Goal: Task Accomplishment & Management: Manage account settings

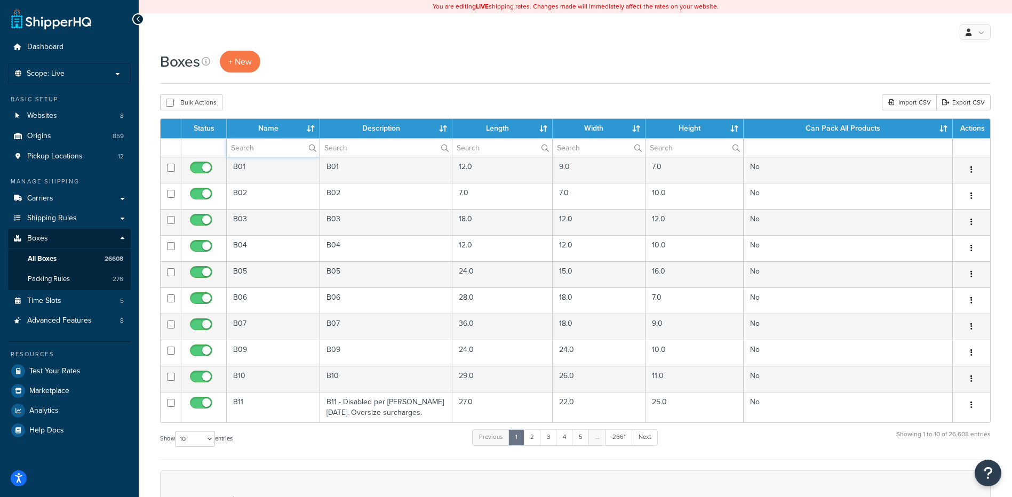
click at [250, 147] on input "text" at bounding box center [273, 148] width 93 height 18
paste input "38B100"
click at [284, 102] on div "Bulk Actions Duplicate Delete Import CSV Export CSV" at bounding box center [575, 102] width 831 height 16
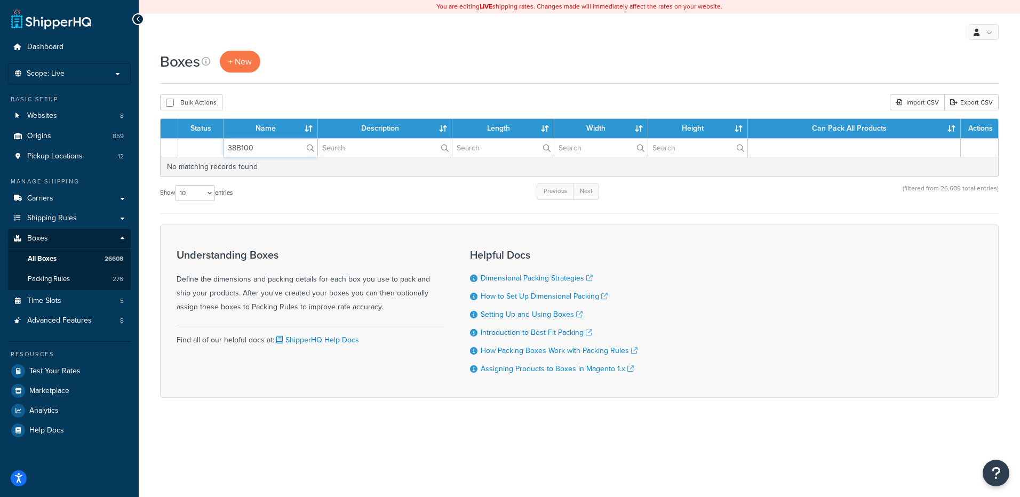
drag, startPoint x: 261, startPoint y: 145, endPoint x: 184, endPoint y: 134, distance: 78.6
click at [184, 134] on table "Status Name Description Length Width Height Can Pack All Products Actions 38B10…" at bounding box center [579, 147] width 839 height 59
paste input "1"
type input "38B101"
click at [343, 105] on div "Bulk Actions Duplicate Delete Import CSV Export CSV" at bounding box center [579, 102] width 839 height 16
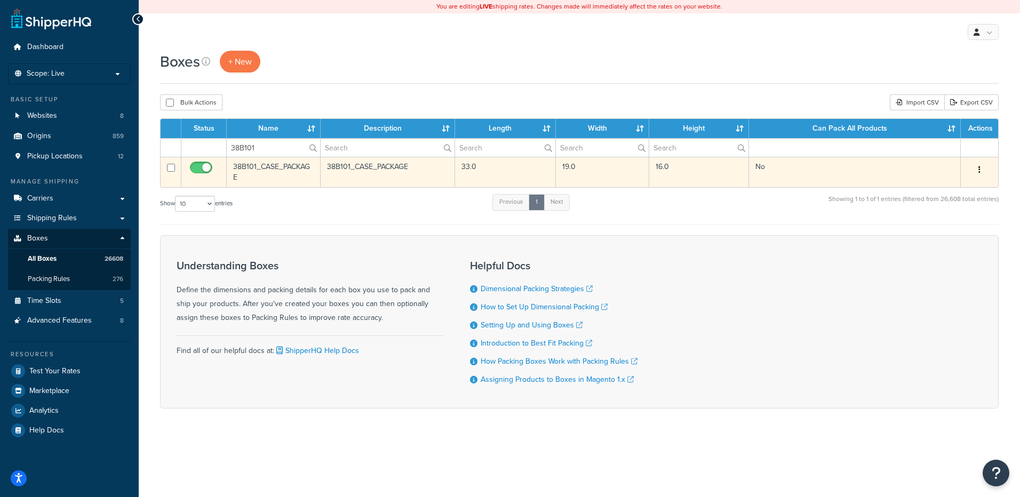
click at [980, 168] on icon "button" at bounding box center [980, 169] width 2 height 7
click at [933, 233] on link "Delete" at bounding box center [944, 234] width 84 height 22
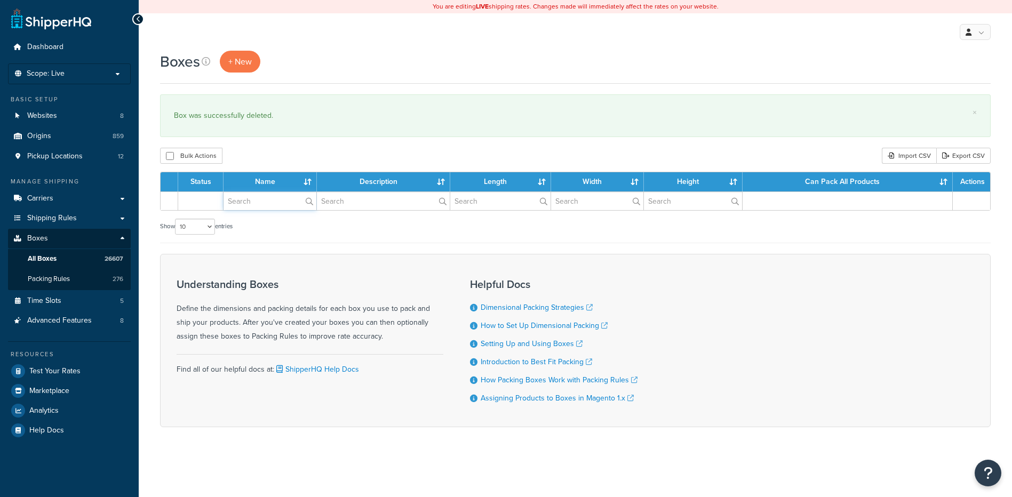
click at [233, 197] on input "text" at bounding box center [270, 201] width 93 height 18
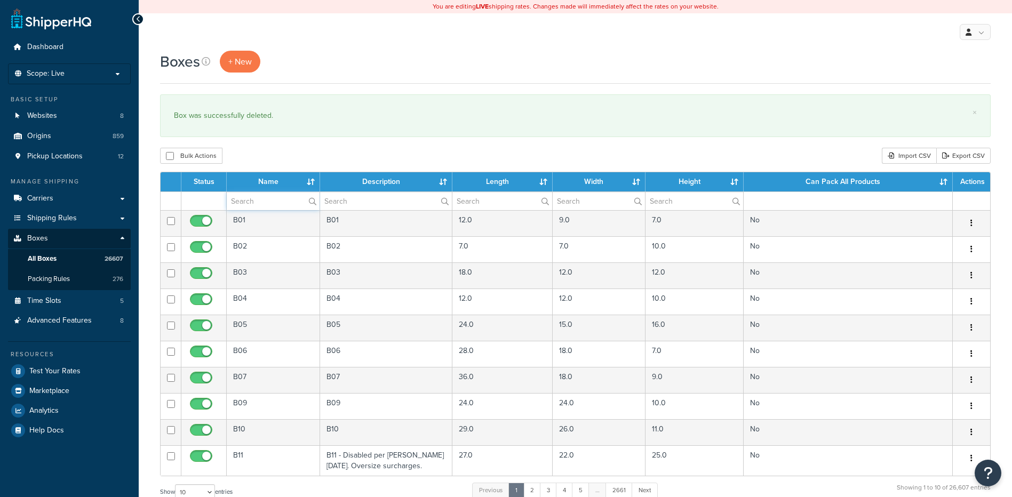
paste input "38B102"
type input "38B102"
click at [261, 160] on div "Bulk Actions Duplicate Delete Import CSV Export CSV" at bounding box center [575, 156] width 831 height 16
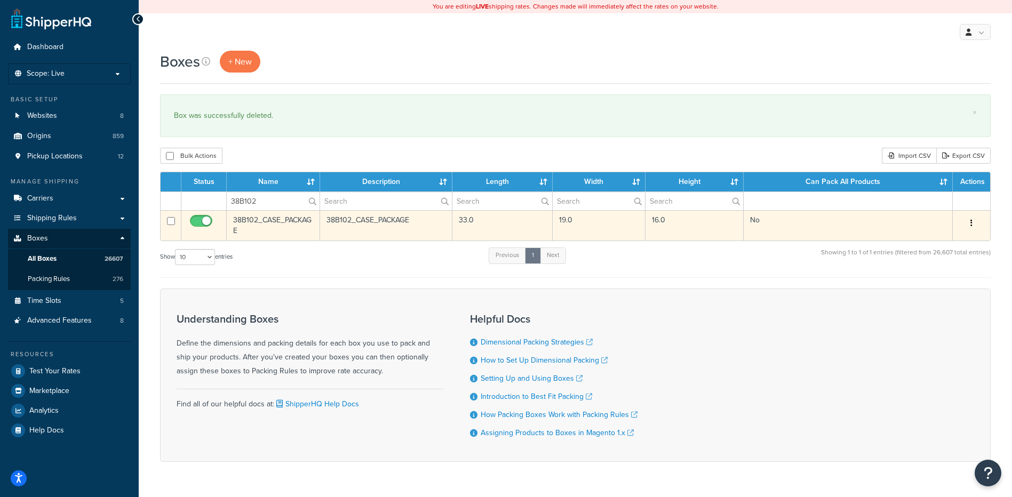
click at [970, 221] on button "button" at bounding box center [971, 223] width 15 height 17
click at [923, 292] on link "Delete" at bounding box center [936, 287] width 84 height 22
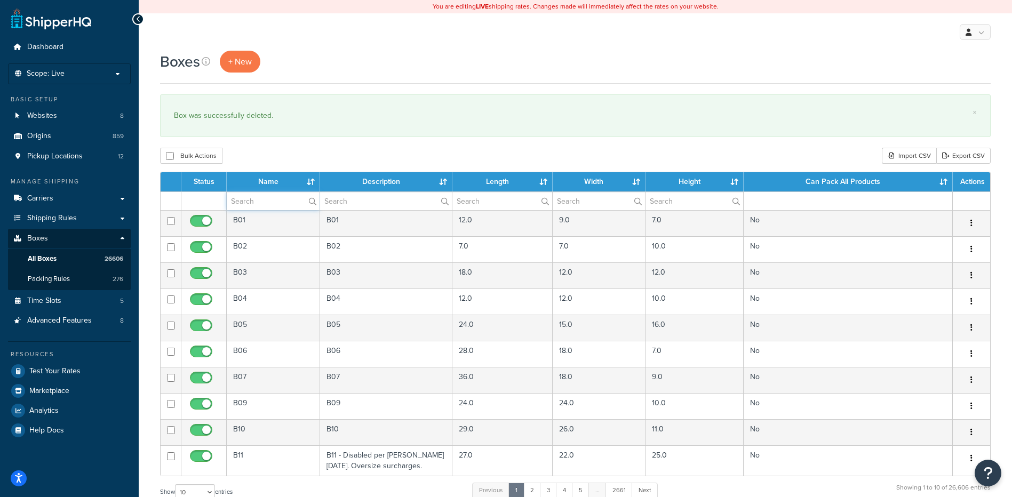
click at [257, 205] on input "text" at bounding box center [273, 201] width 93 height 18
paste input "38B103"
type input "38B103"
click at [269, 147] on div "Boxes + New × Box was successfully deleted. Bulk Actions Duplicate Delete Impor…" at bounding box center [575, 393] width 873 height 684
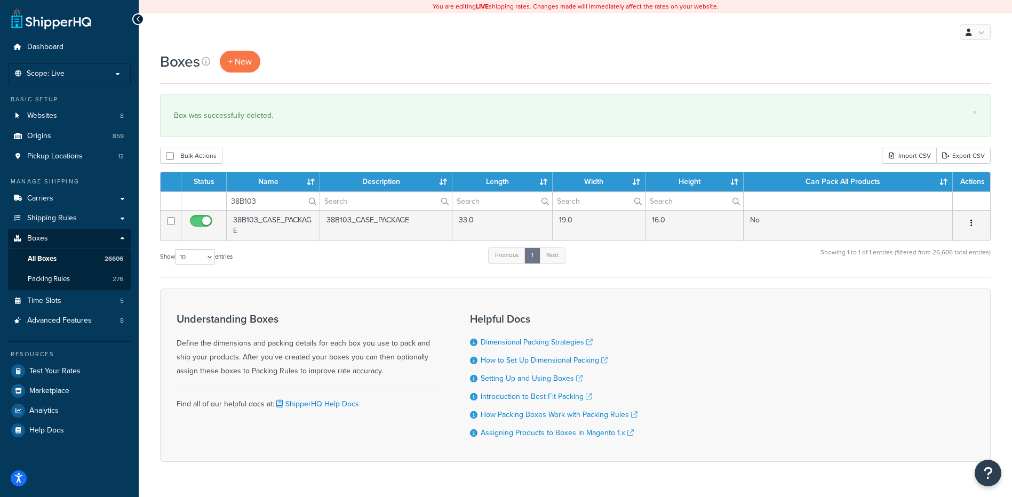
click at [972, 222] on icon "button" at bounding box center [972, 222] width 2 height 7
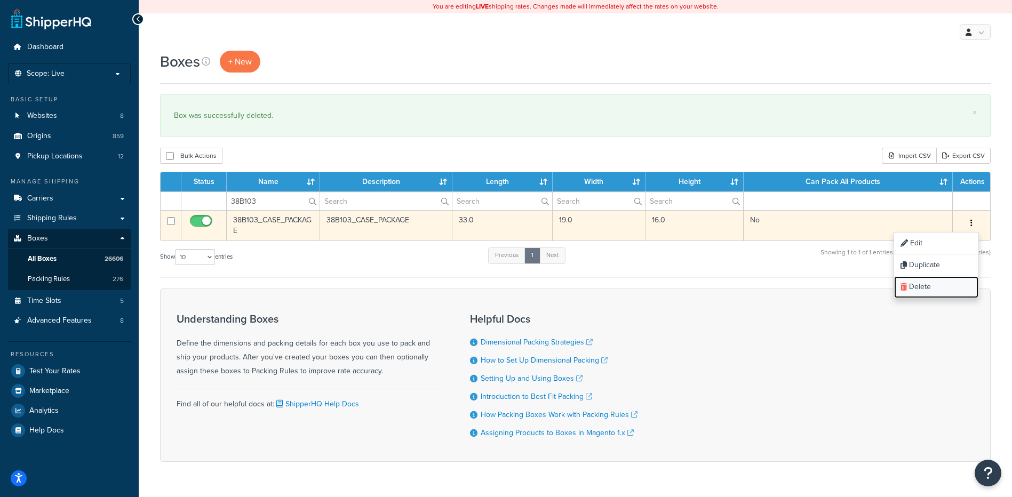
click at [942, 282] on link "Delete" at bounding box center [936, 287] width 84 height 22
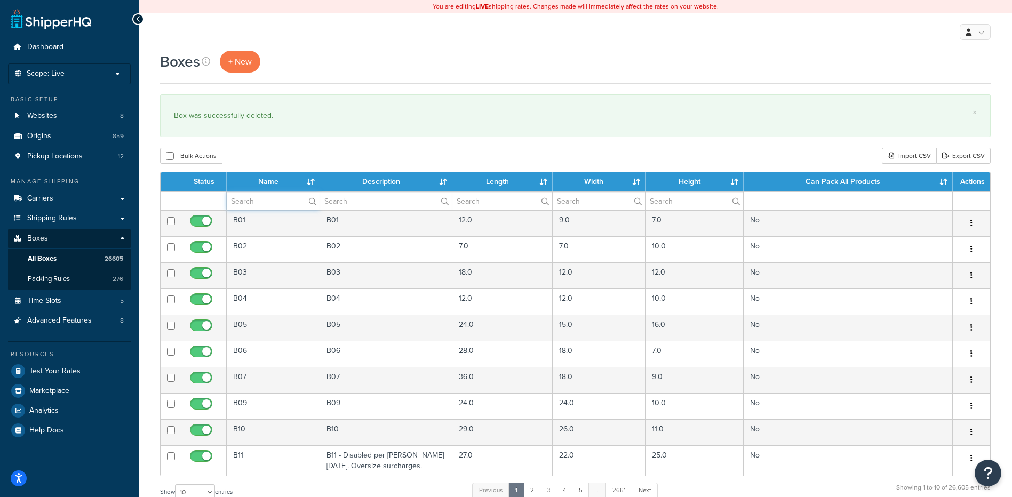
click at [250, 200] on input "text" at bounding box center [273, 201] width 93 height 18
paste input "38B104"
type input "38B104"
click at [277, 141] on div "Boxes + New × Box was successfully deleted. Bulk Actions Duplicate [GEOGRAPHIC_…" at bounding box center [575, 393] width 873 height 684
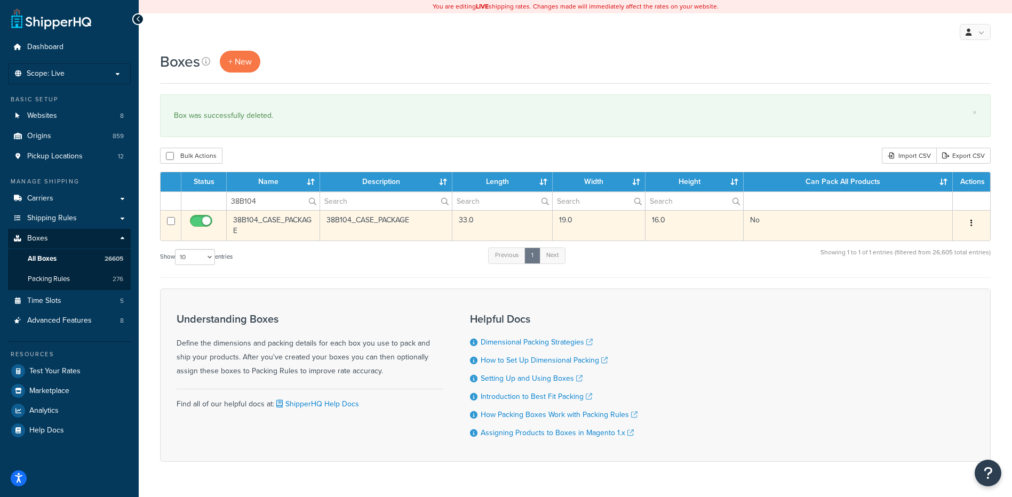
click at [976, 221] on button "button" at bounding box center [971, 223] width 15 height 17
click at [923, 287] on link "Delete" at bounding box center [936, 287] width 84 height 22
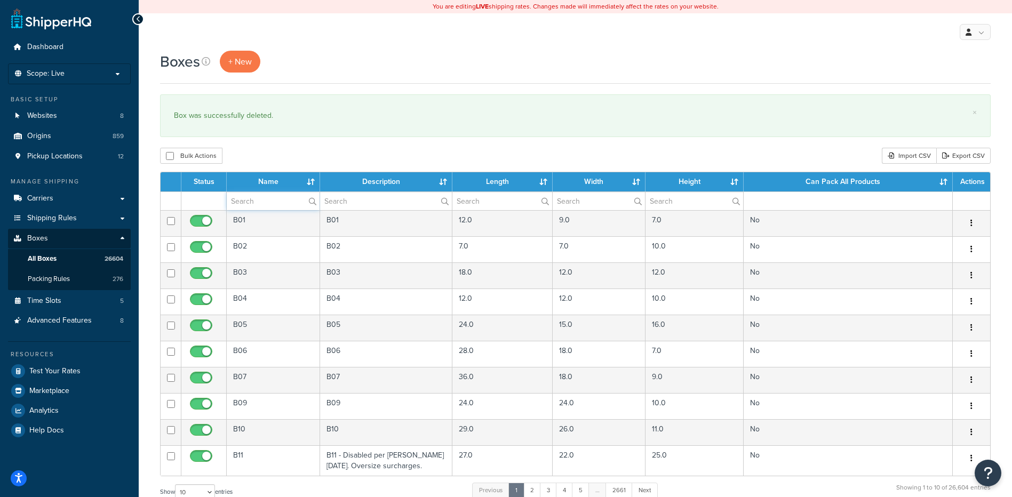
drag, startPoint x: 240, startPoint y: 203, endPoint x: 243, endPoint y: 197, distance: 6.2
click at [240, 203] on input "text" at bounding box center [273, 201] width 93 height 18
paste input "38B127"
type input "38B127"
click at [266, 153] on div "Bulk Actions Duplicate [GEOGRAPHIC_DATA] Import CSV Export CSV" at bounding box center [575, 156] width 831 height 16
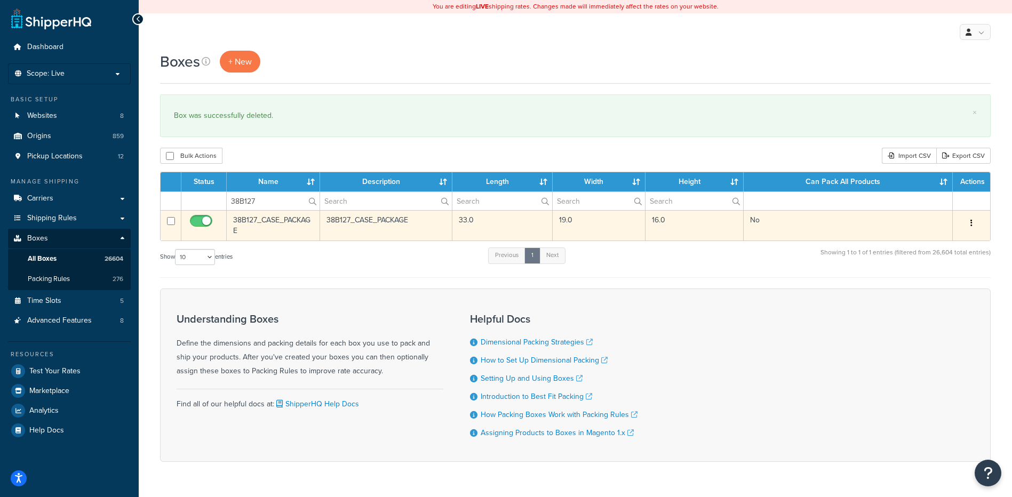
click at [970, 220] on button "button" at bounding box center [971, 223] width 15 height 17
click at [931, 291] on link "Delete" at bounding box center [936, 287] width 84 height 22
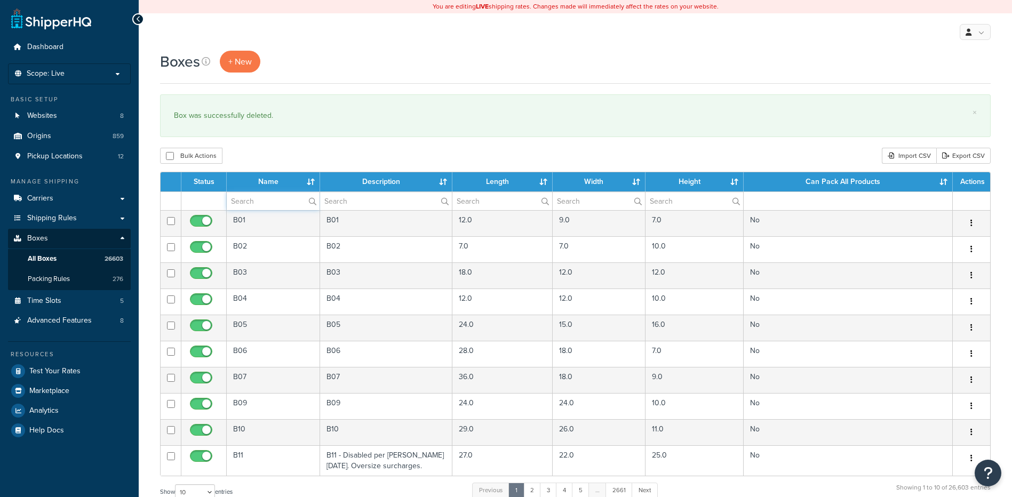
click at [271, 204] on input "text" at bounding box center [273, 201] width 93 height 18
paste input "38B128"
type input "38B128"
click at [293, 153] on div "Bulk Actions Duplicate [GEOGRAPHIC_DATA] Import CSV Export CSV" at bounding box center [575, 156] width 831 height 16
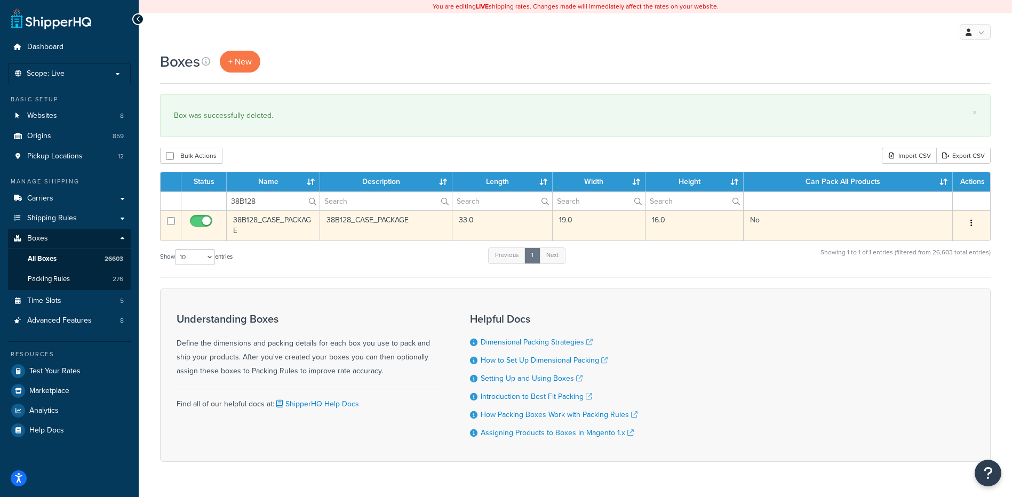
click at [973, 224] on button "button" at bounding box center [971, 223] width 15 height 17
click at [941, 281] on link "Delete" at bounding box center [936, 287] width 84 height 22
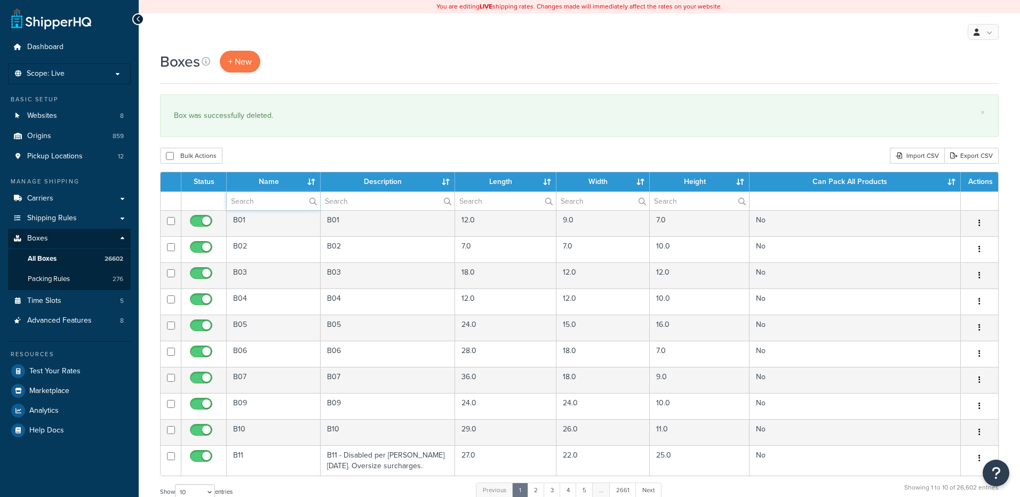
click at [246, 202] on input "text" at bounding box center [273, 201] width 93 height 18
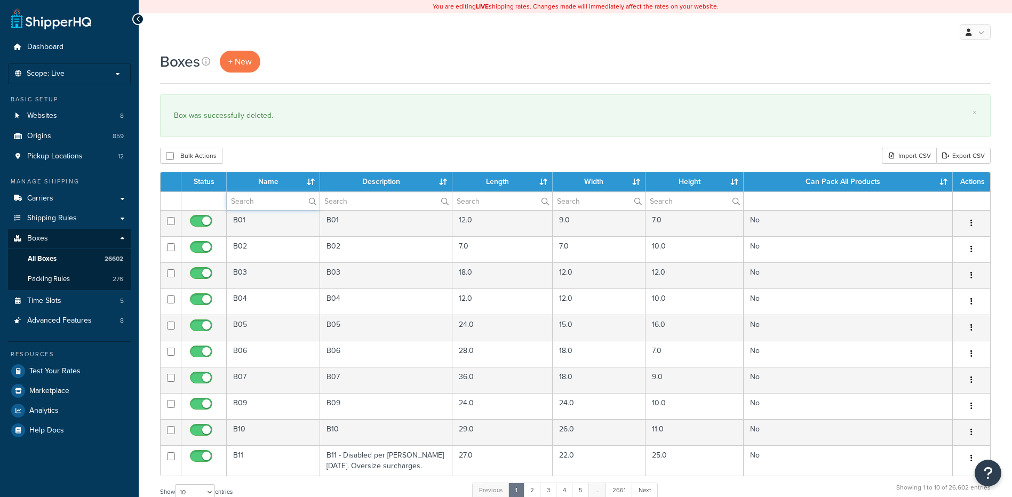
paste input "38B129"
type input "38B129"
click at [266, 145] on div "Boxes + New × Box was successfully deleted. Bulk Actions Duplicate [GEOGRAPHIC_…" at bounding box center [575, 393] width 873 height 684
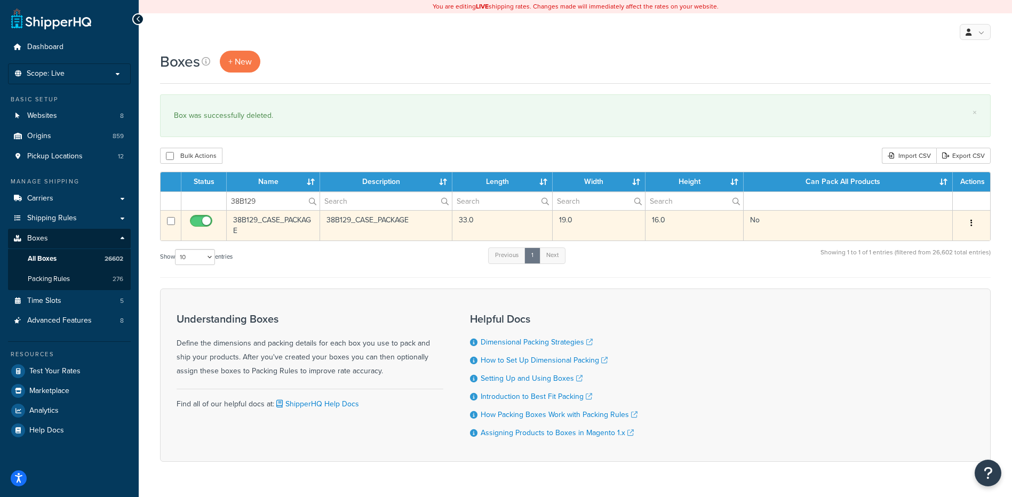
click at [969, 224] on button "button" at bounding box center [971, 223] width 15 height 17
click at [918, 288] on link "Delete" at bounding box center [936, 287] width 84 height 22
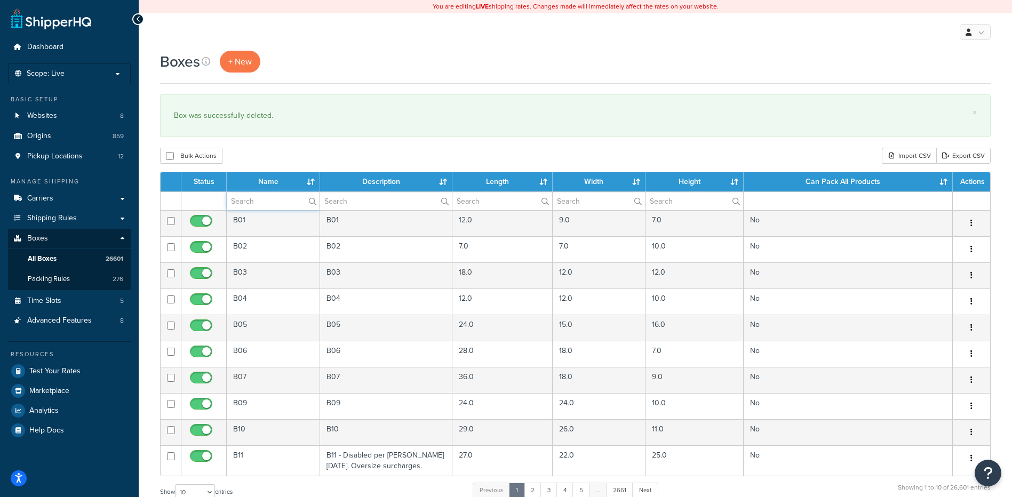
drag, startPoint x: 259, startPoint y: 202, endPoint x: 271, endPoint y: 181, distance: 23.6
click at [259, 202] on input "text" at bounding box center [273, 201] width 93 height 18
paste input "38B130"
type input "38B130"
click at [281, 144] on div "Boxes + New × Box was successfully deleted. Bulk Actions Duplicate [GEOGRAPHIC_…" at bounding box center [575, 393] width 873 height 684
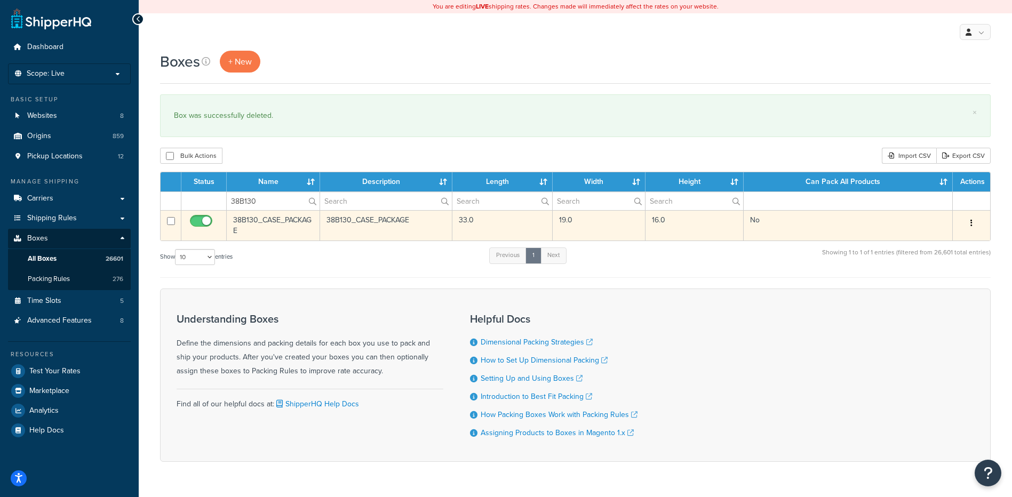
click at [972, 221] on icon "button" at bounding box center [972, 222] width 2 height 7
click at [931, 288] on link "Delete" at bounding box center [936, 287] width 84 height 22
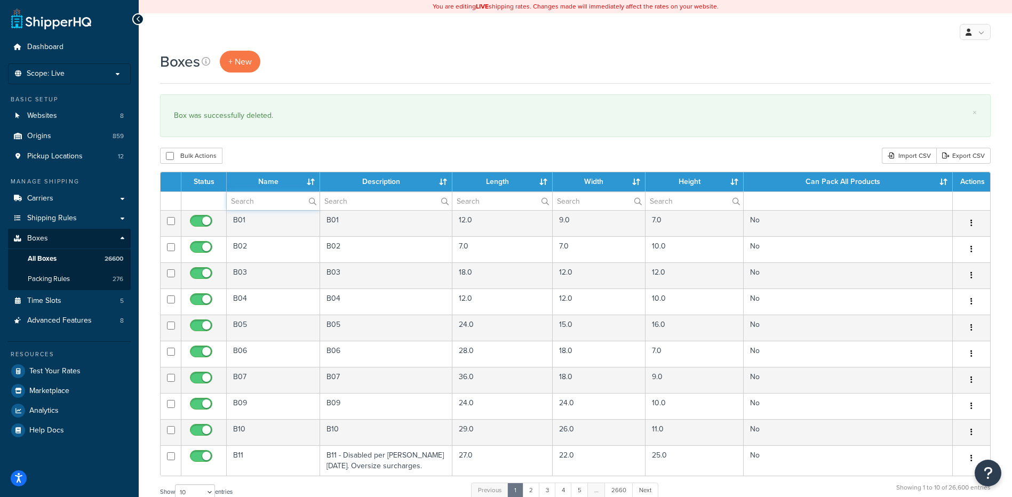
click at [289, 203] on input "text" at bounding box center [273, 201] width 93 height 18
paste input "38B130"
click at [293, 147] on div "Boxes + New × Box was successfully deleted. Bulk Actions Duplicate [GEOGRAPHIC_…" at bounding box center [575, 393] width 873 height 684
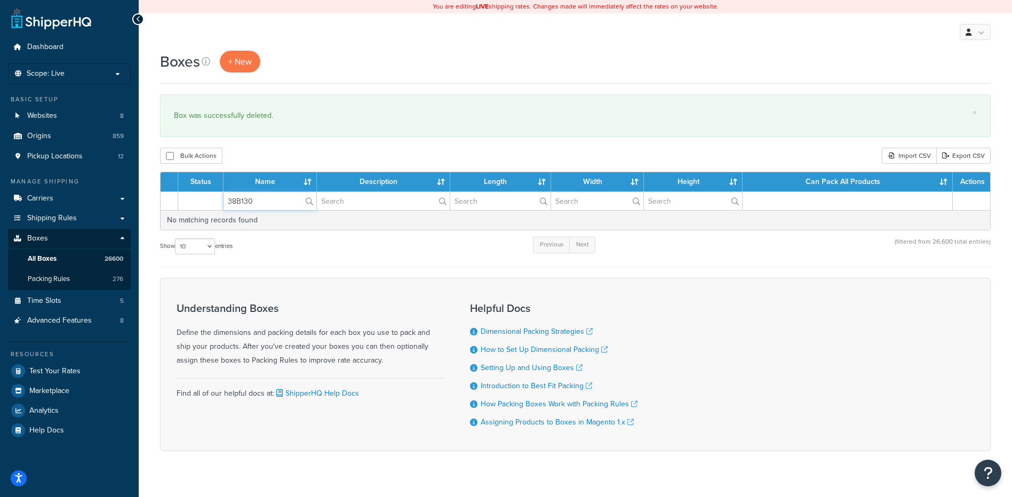
drag, startPoint x: 265, startPoint y: 201, endPoint x: 206, endPoint y: 184, distance: 61.0
click at [196, 188] on table "Status Name Description Length Width Height Can Pack All Products Actions 38B13…" at bounding box center [575, 201] width 831 height 59
paste input "1"
type input "38B131"
click at [282, 152] on div "Bulk Actions Duplicate [GEOGRAPHIC_DATA] Import CSV Export CSV" at bounding box center [575, 156] width 831 height 16
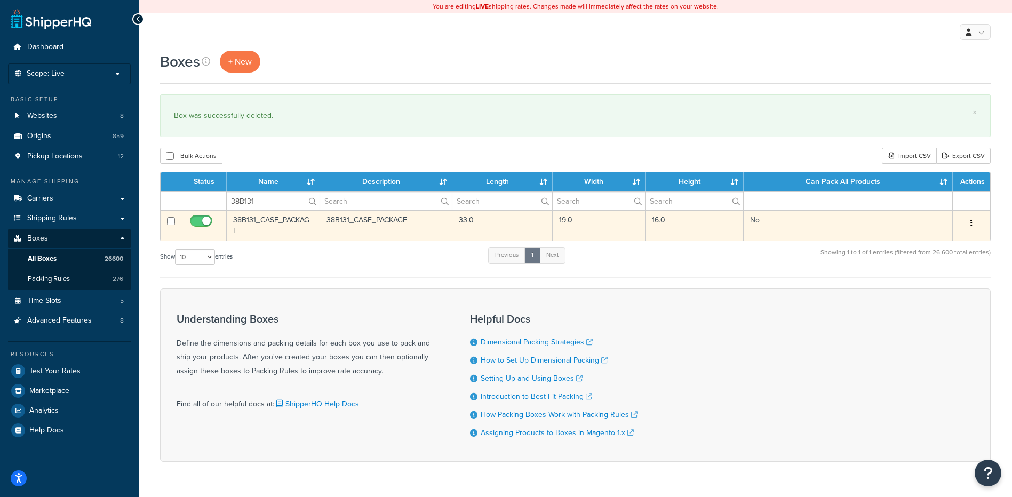
click at [971, 226] on icon "button" at bounding box center [972, 222] width 2 height 7
click at [936, 287] on link "Delete" at bounding box center [936, 287] width 84 height 22
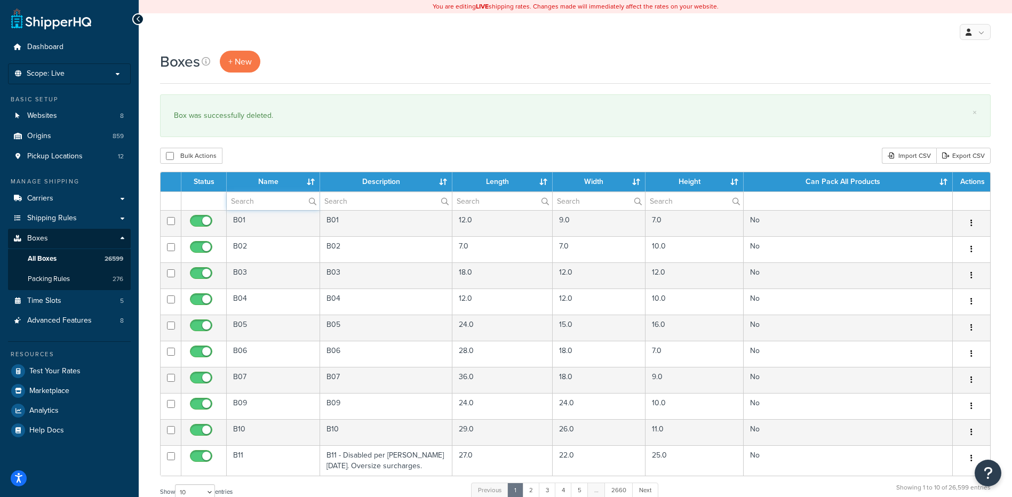
click at [261, 203] on input "text" at bounding box center [273, 201] width 93 height 18
paste input "38B132"
type input "38B132"
click at [270, 142] on div "Boxes + New × Box was successfully deleted. Bulk Actions Duplicate Delete Impor…" at bounding box center [575, 393] width 873 height 684
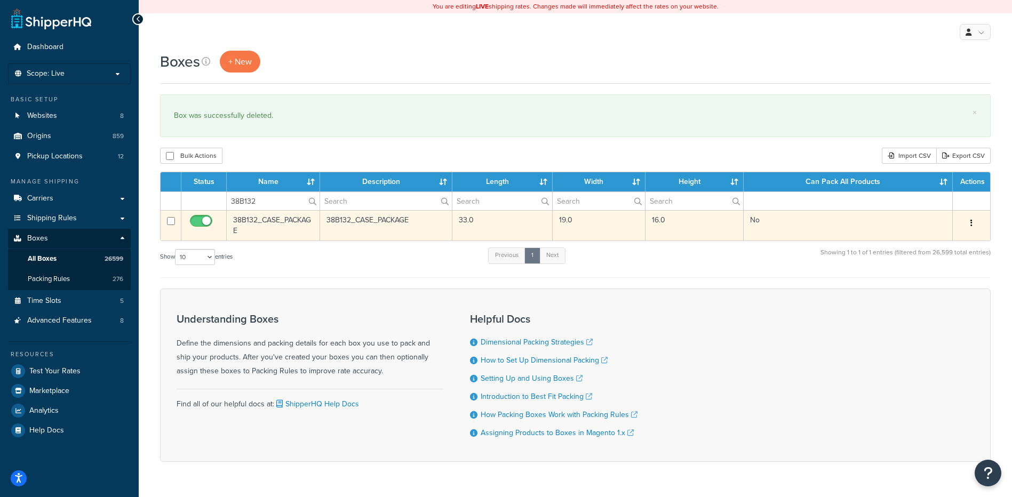
click at [971, 222] on icon "button" at bounding box center [972, 222] width 2 height 7
click at [931, 292] on link "Delete" at bounding box center [936, 287] width 84 height 22
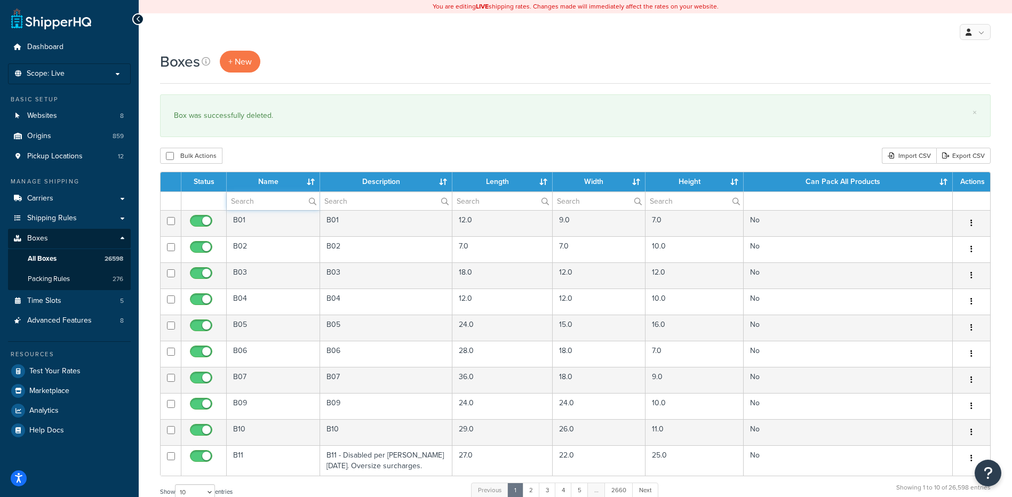
click at [266, 201] on input "text" at bounding box center [273, 201] width 93 height 18
paste input "38B133"
type input "38B133"
click at [290, 151] on div "Bulk Actions Duplicate Delete Import CSV Export CSV" at bounding box center [575, 156] width 831 height 16
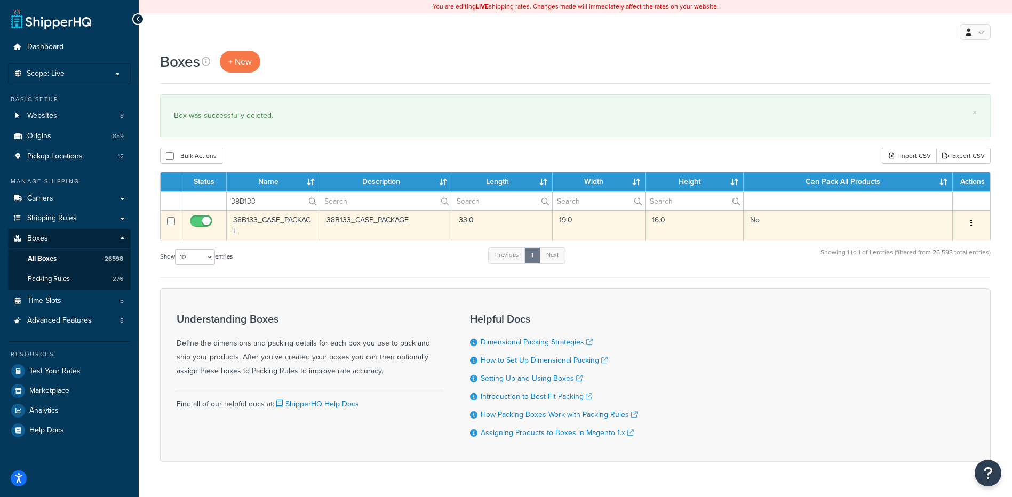
click at [971, 221] on icon "button" at bounding box center [972, 222] width 2 height 7
click at [939, 291] on link "Delete" at bounding box center [936, 287] width 84 height 22
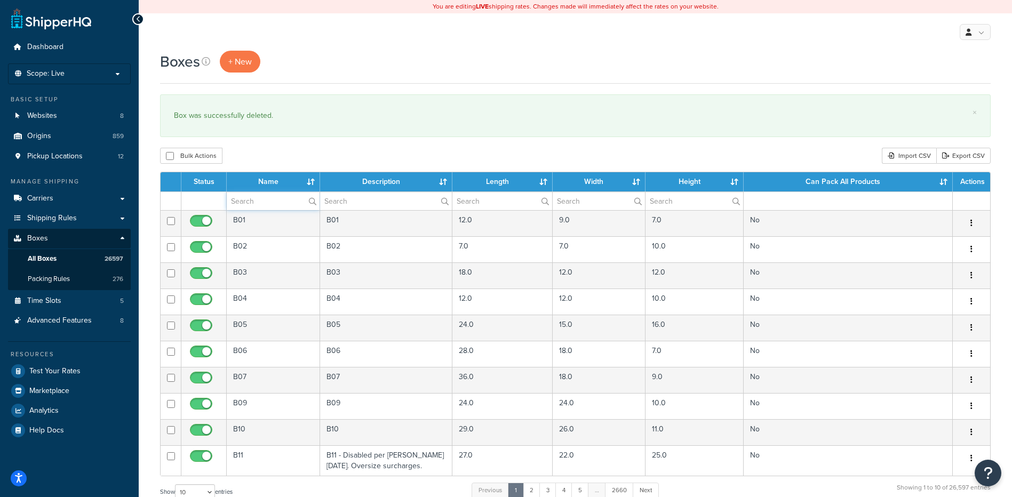
click at [269, 195] on input "text" at bounding box center [273, 201] width 93 height 18
paste input "38B186"
type input "38B186"
click at [278, 146] on div "Boxes + New × Box was successfully deleted. Bulk Actions Duplicate Delete Impor…" at bounding box center [575, 393] width 873 height 684
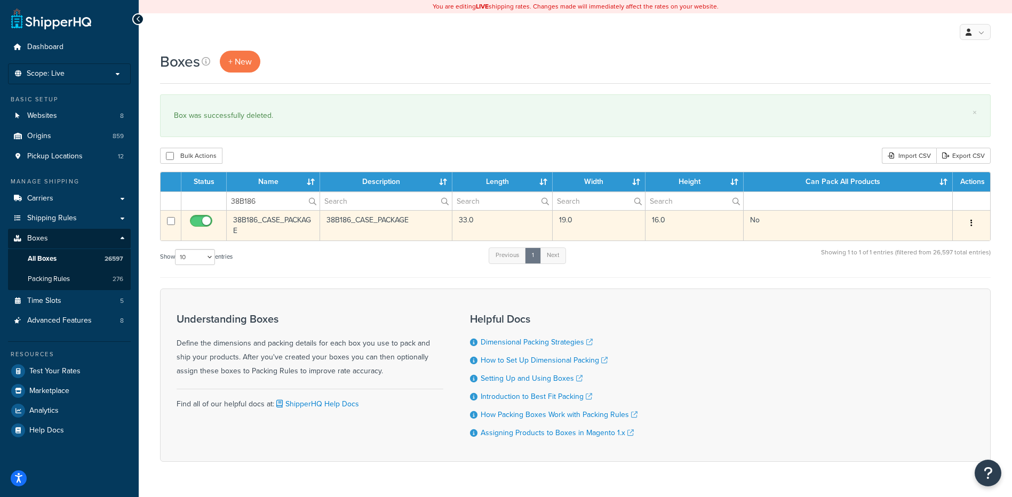
click at [972, 221] on icon "button" at bounding box center [972, 222] width 2 height 7
click at [932, 288] on link "Delete" at bounding box center [936, 287] width 84 height 22
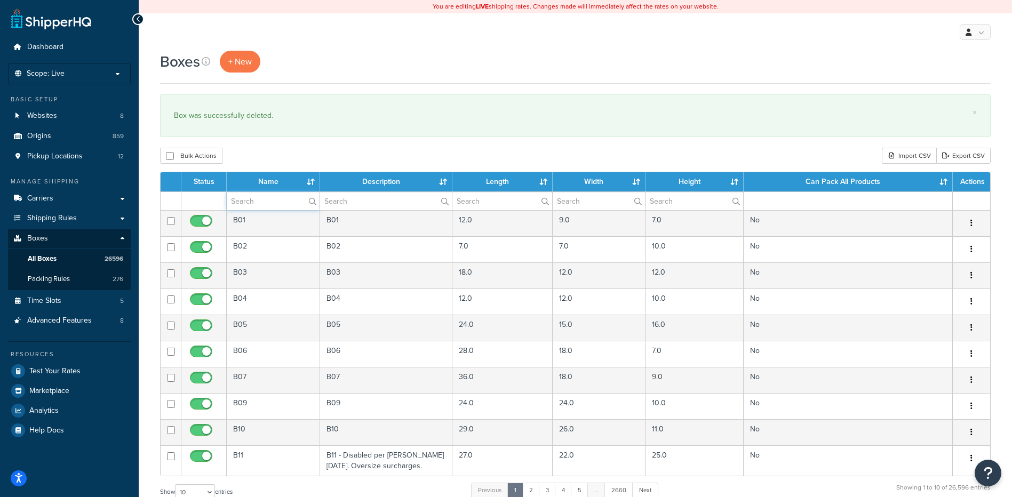
click at [276, 201] on input "text" at bounding box center [273, 201] width 93 height 18
paste input "38B186"
click at [299, 154] on div "Bulk Actions Duplicate [GEOGRAPHIC_DATA] Import CSV Export CSV" at bounding box center [575, 156] width 831 height 16
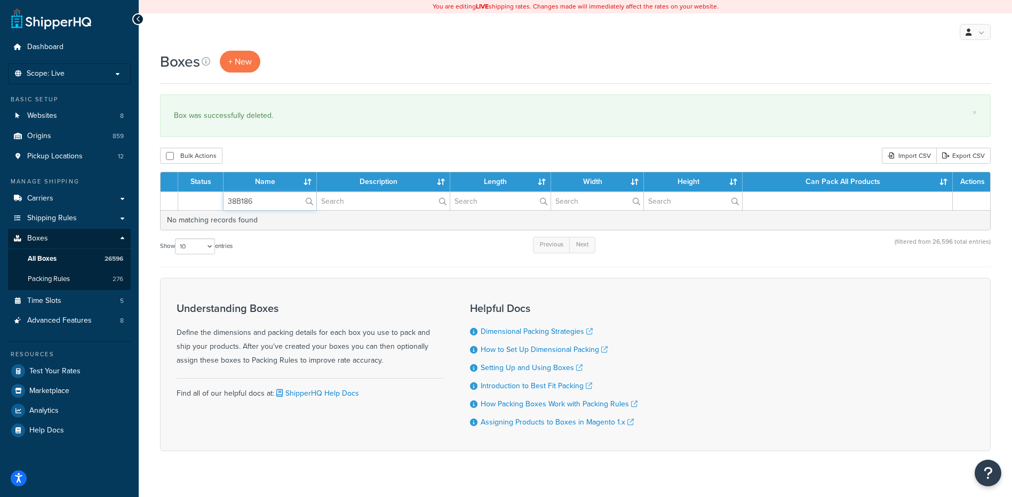
drag, startPoint x: 276, startPoint y: 199, endPoint x: 192, endPoint y: 192, distance: 84.1
click at [192, 192] on table "Status Name Description Length Width Height Can Pack All Products Actions 38B18…" at bounding box center [575, 201] width 831 height 59
paste input "7"
type input "38B187"
click at [335, 134] on div "× Box was successfully deleted." at bounding box center [575, 115] width 831 height 43
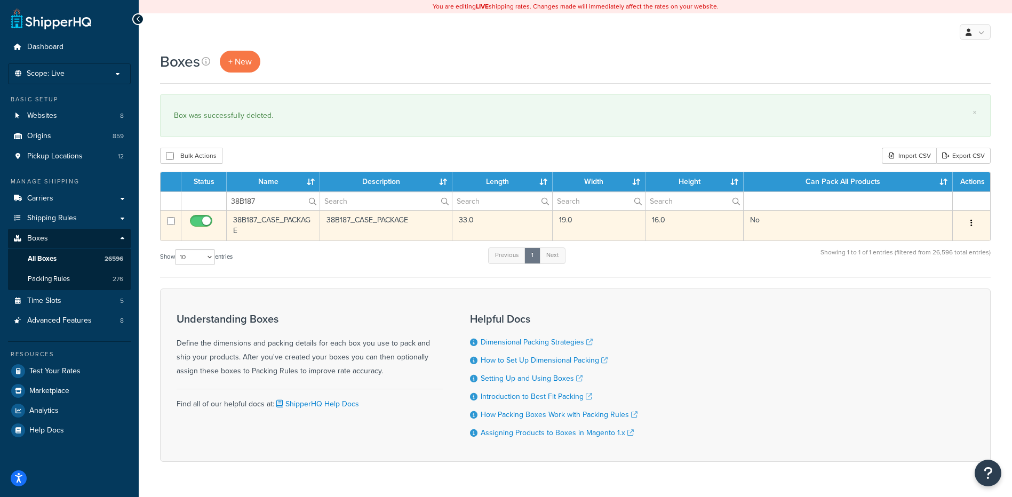
drag, startPoint x: 974, startPoint y: 222, endPoint x: 966, endPoint y: 228, distance: 10.2
click at [974, 222] on button "button" at bounding box center [971, 223] width 15 height 17
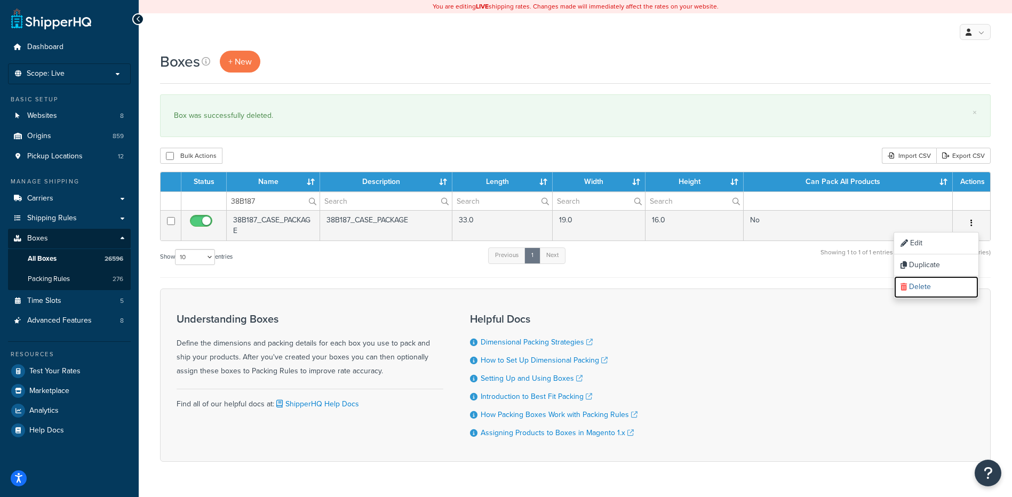
click at [929, 284] on link "Delete" at bounding box center [936, 287] width 84 height 22
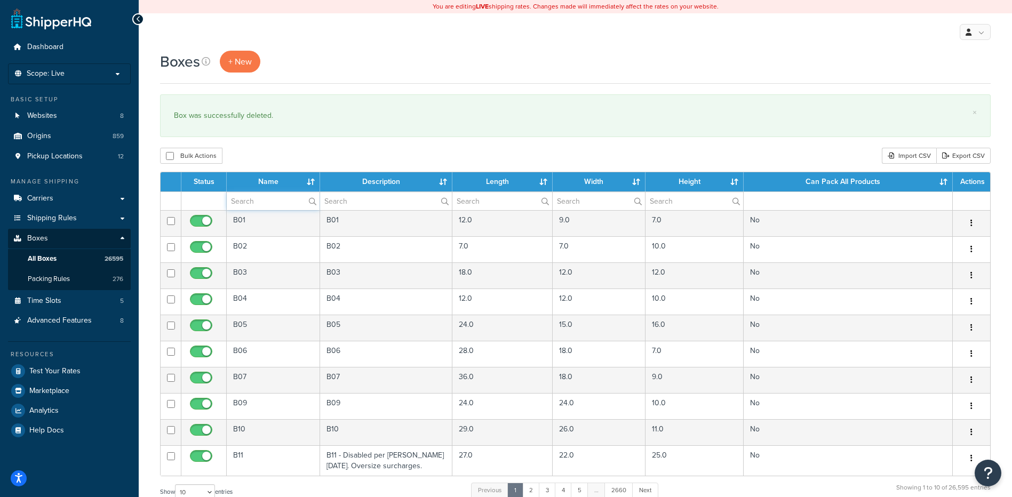
click at [276, 206] on input "text" at bounding box center [273, 201] width 93 height 18
paste input "38B187"
click at [303, 157] on div "Bulk Actions Duplicate [GEOGRAPHIC_DATA] Import CSV Export CSV" at bounding box center [575, 156] width 831 height 16
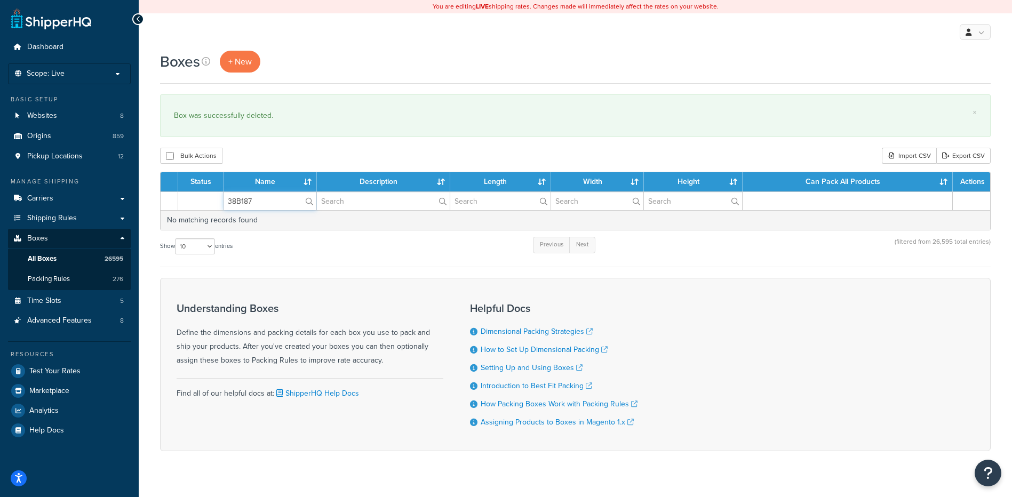
drag, startPoint x: 284, startPoint y: 201, endPoint x: 172, endPoint y: 169, distance: 117.2
click at [172, 169] on div "Boxes + New × Box was successfully deleted. Bulk Actions Duplicate [GEOGRAPHIC_…" at bounding box center [575, 270] width 873 height 438
paste input "8"
type input "38B188"
click at [270, 148] on div "Bulk Actions Duplicate [GEOGRAPHIC_DATA] Import CSV Export CSV" at bounding box center [575, 156] width 831 height 16
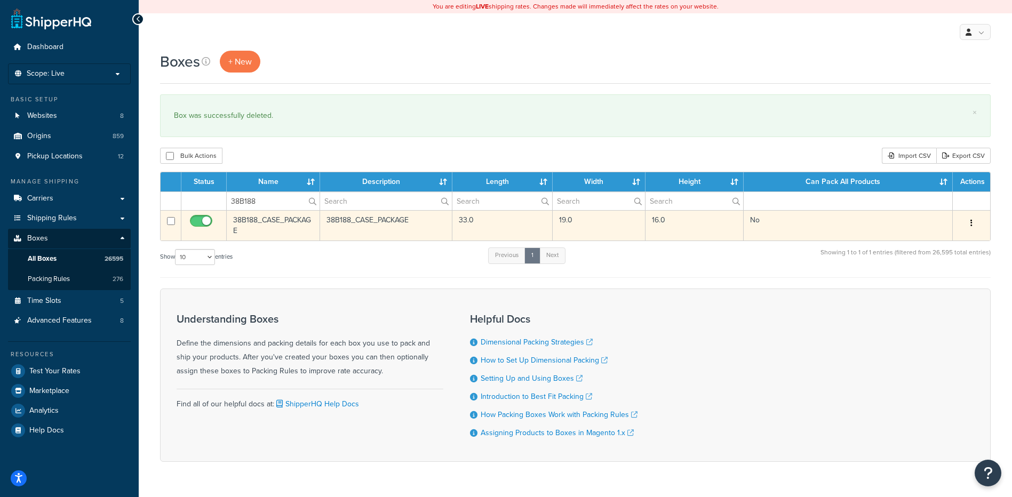
click at [973, 222] on button "button" at bounding box center [971, 223] width 15 height 17
click at [941, 281] on link "Delete" at bounding box center [936, 287] width 84 height 22
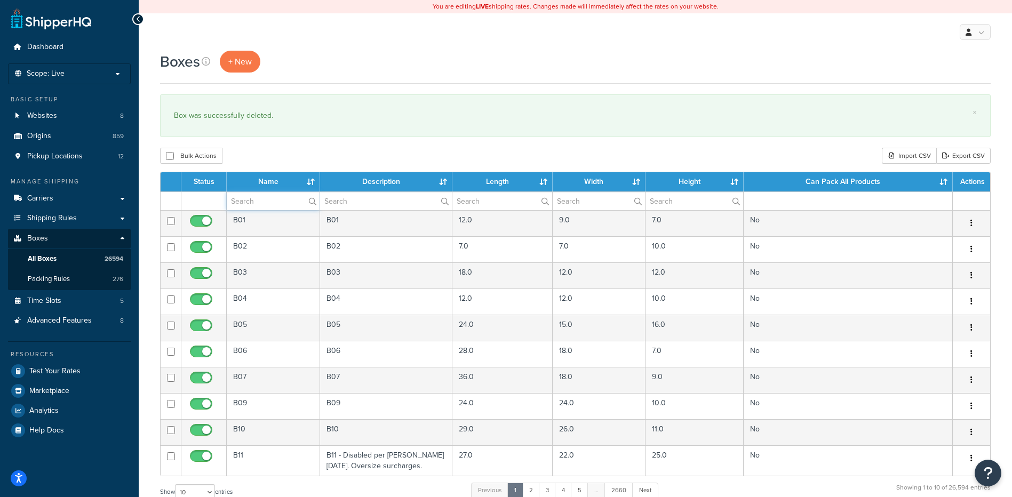
click at [259, 200] on input "text" at bounding box center [273, 201] width 93 height 18
paste input "38B189"
type input "38B189"
click at [248, 149] on div "Bulk Actions Duplicate [GEOGRAPHIC_DATA] Import CSV Export CSV" at bounding box center [575, 156] width 831 height 16
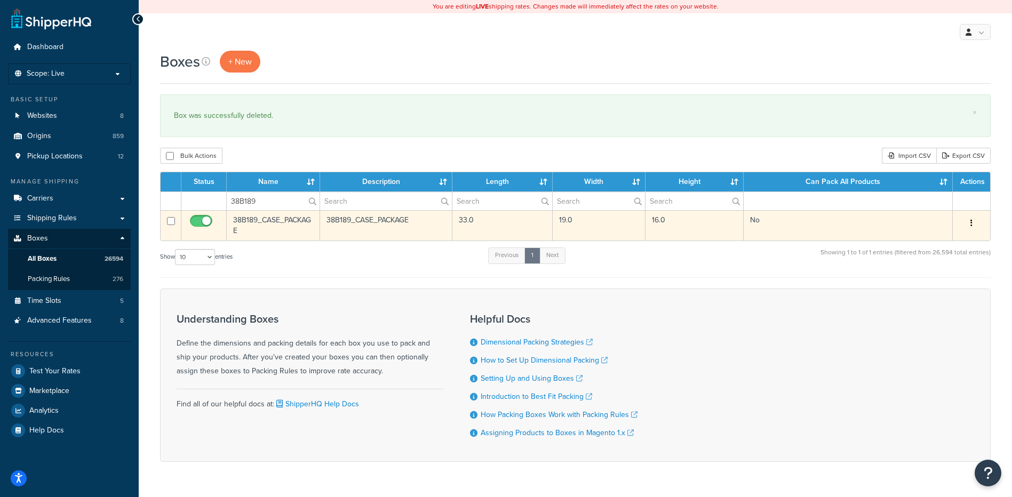
click at [971, 222] on icon "button" at bounding box center [972, 222] width 2 height 7
click at [940, 288] on link "Delete" at bounding box center [936, 287] width 84 height 22
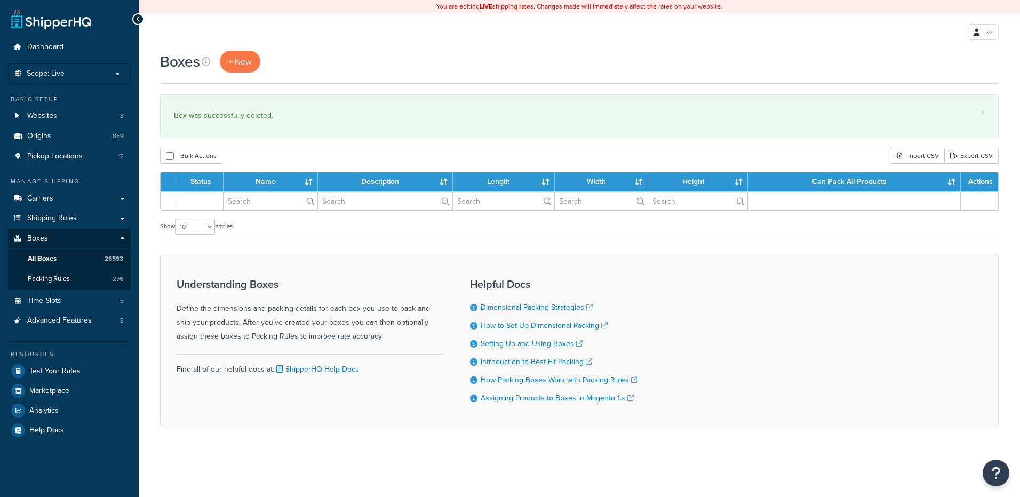
click at [242, 202] on input "text" at bounding box center [271, 201] width 94 height 18
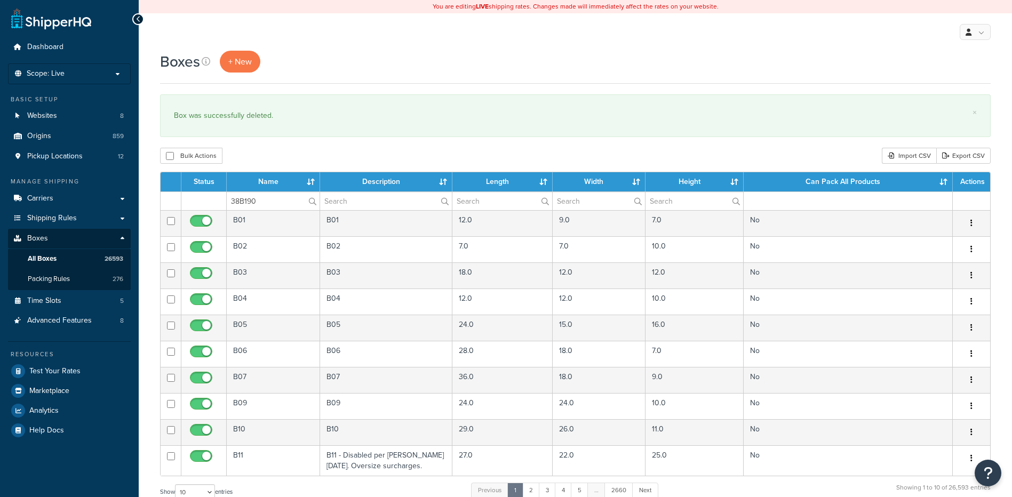
type input "38B190"
click at [256, 149] on div "Bulk Actions Duplicate [GEOGRAPHIC_DATA] Import CSV Export CSV" at bounding box center [575, 156] width 831 height 16
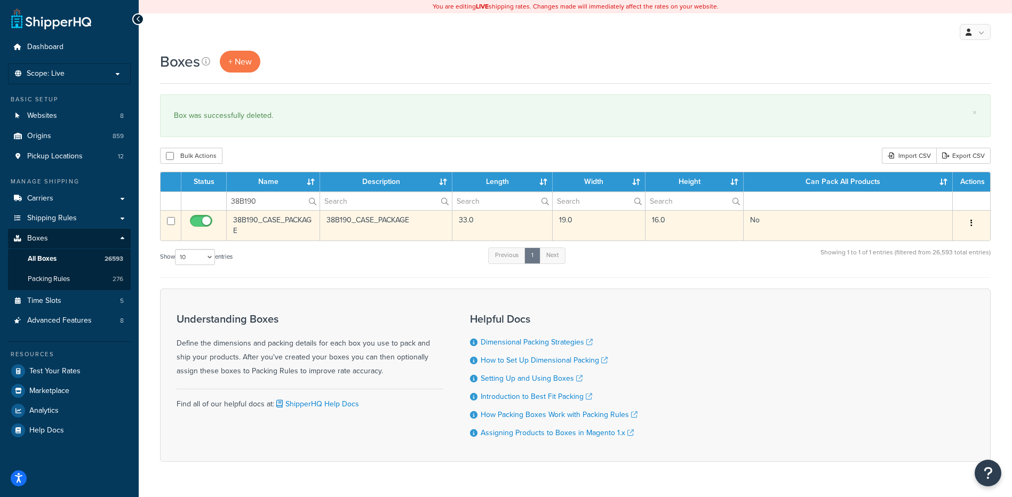
click at [971, 223] on icon "button" at bounding box center [972, 222] width 2 height 7
click at [915, 293] on link "Delete" at bounding box center [936, 287] width 84 height 22
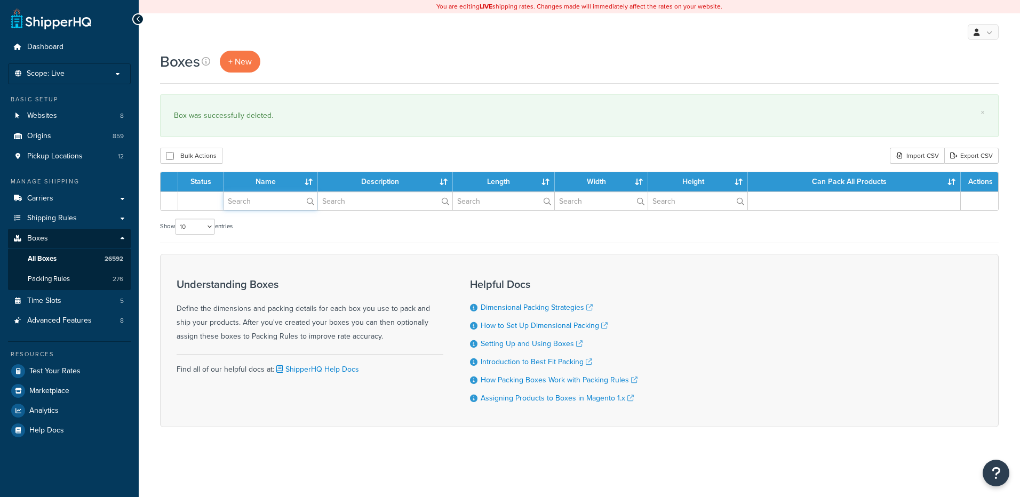
drag, startPoint x: 0, startPoint y: 0, endPoint x: 253, endPoint y: 200, distance: 322.9
click at [253, 200] on input "text" at bounding box center [271, 201] width 94 height 18
paste input "38B191"
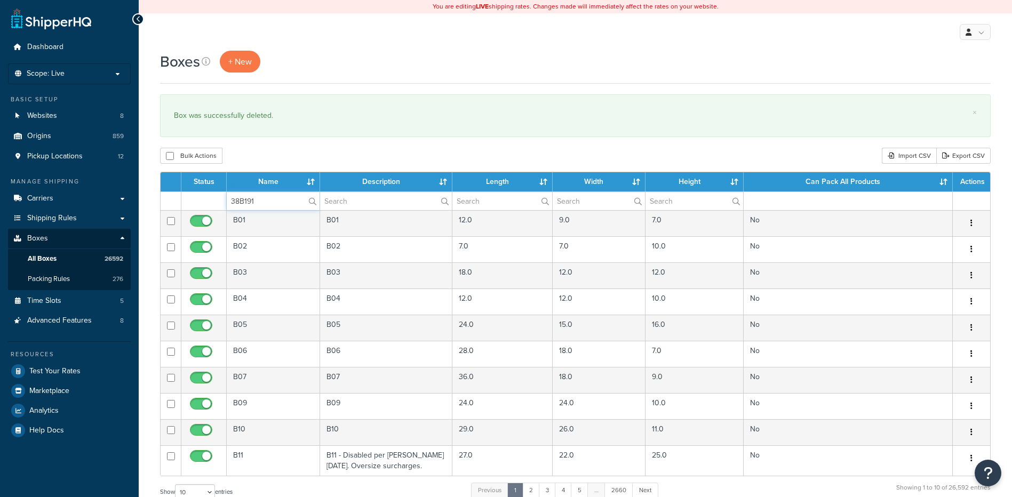
type input "38B191"
click at [264, 159] on div "Bulk Actions Duplicate [GEOGRAPHIC_DATA] Import CSV Export CSV" at bounding box center [575, 156] width 831 height 16
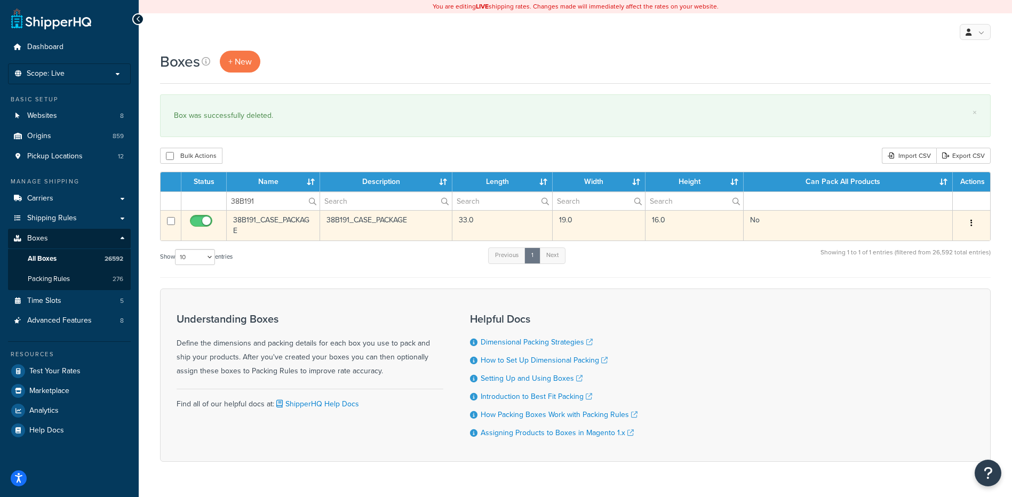
click at [969, 219] on button "button" at bounding box center [971, 223] width 15 height 17
click at [935, 287] on link "Delete" at bounding box center [936, 287] width 84 height 22
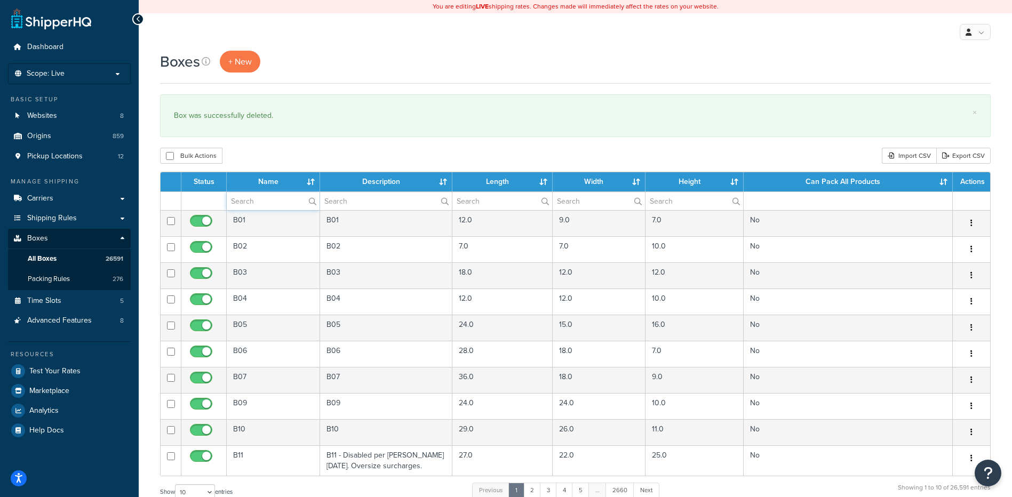
click at [251, 201] on input "text" at bounding box center [273, 201] width 93 height 18
paste input "38B192"
type input "38B192"
click at [256, 152] on div "Bulk Actions Duplicate [GEOGRAPHIC_DATA] Import CSV Export CSV" at bounding box center [575, 156] width 831 height 16
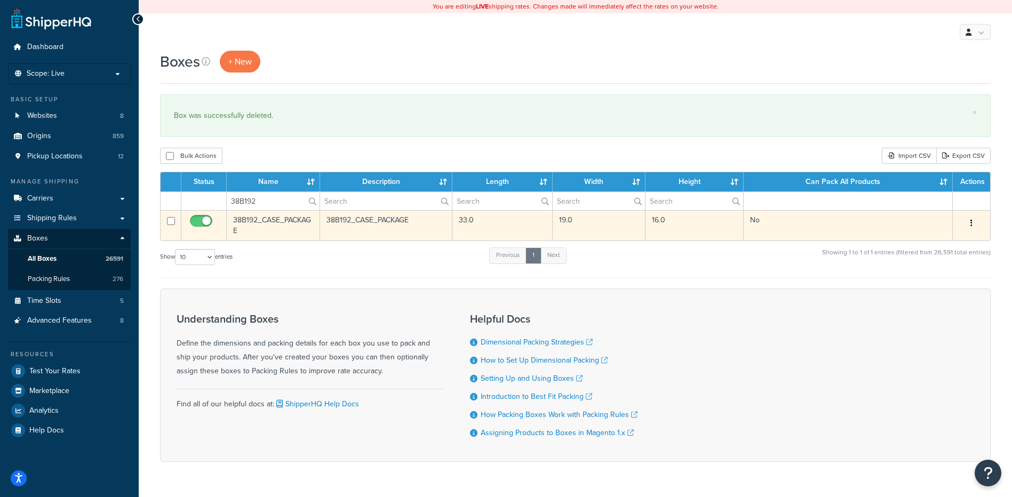
click at [973, 222] on button "button" at bounding box center [971, 223] width 15 height 17
click at [934, 281] on link "Delete" at bounding box center [936, 287] width 84 height 22
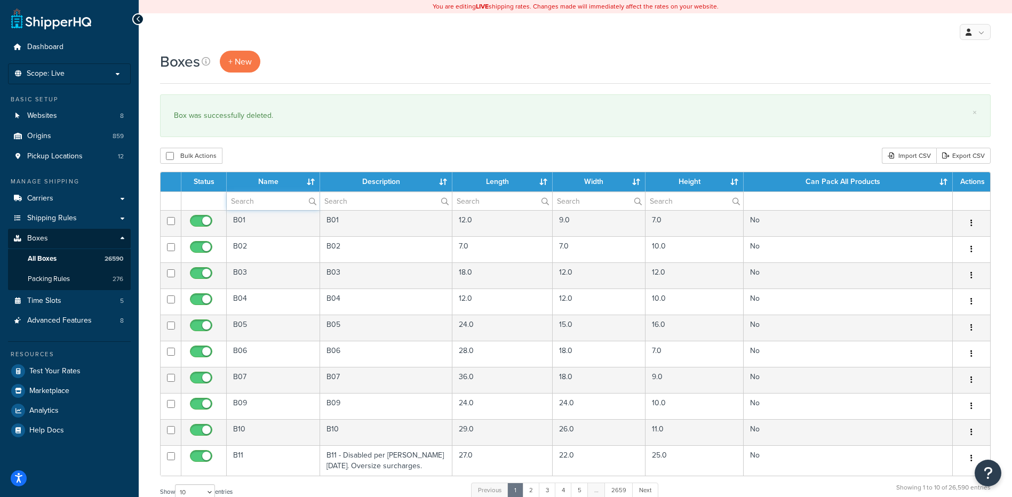
click at [277, 207] on input "text" at bounding box center [273, 201] width 93 height 18
paste input "38B248"
type input "38B248"
click at [293, 126] on div "× Box was successfully deleted." at bounding box center [575, 115] width 831 height 43
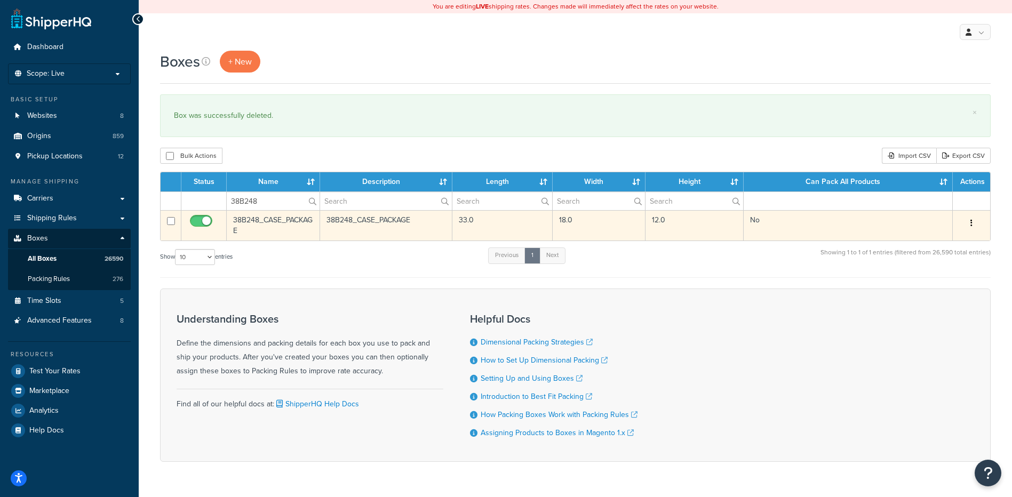
click at [968, 222] on button "button" at bounding box center [971, 223] width 15 height 17
click at [932, 290] on link "Delete" at bounding box center [936, 287] width 84 height 22
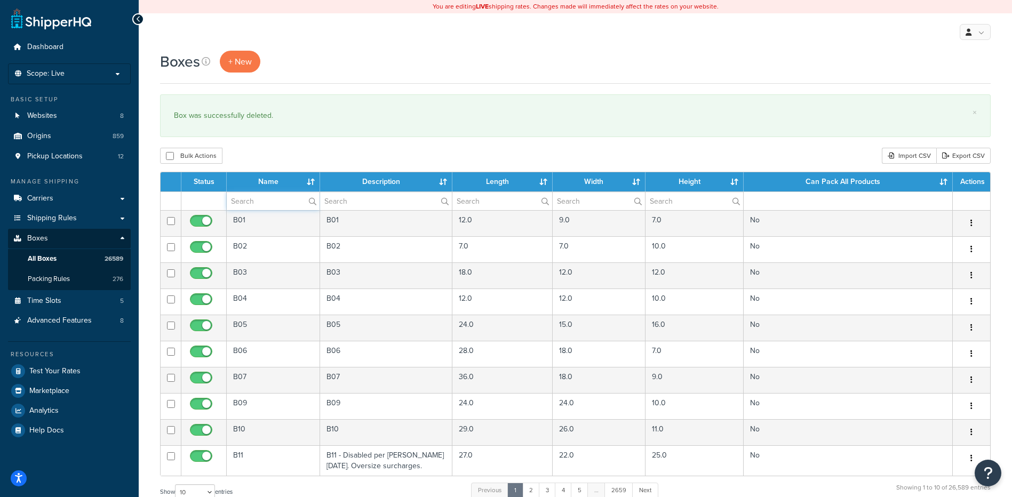
paste input "38B249"
click at [251, 204] on input "38B249" at bounding box center [273, 201] width 93 height 18
type input "38B249"
click at [272, 149] on div "Bulk Actions Duplicate [GEOGRAPHIC_DATA] Import CSV Export CSV" at bounding box center [575, 156] width 831 height 16
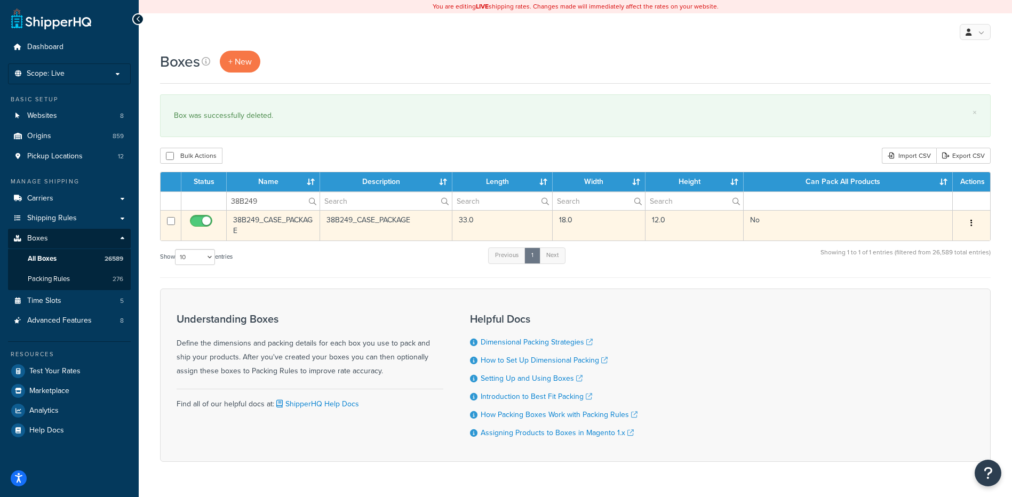
click at [971, 222] on icon "button" at bounding box center [972, 222] width 2 height 7
click at [923, 289] on link "Delete" at bounding box center [936, 287] width 84 height 22
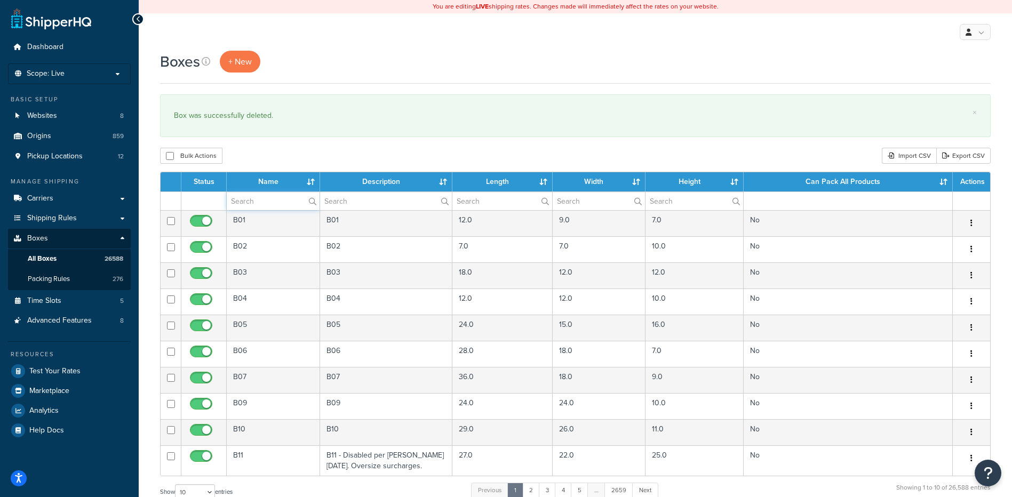
click at [238, 201] on input "text" at bounding box center [273, 201] width 93 height 18
paste input "38B266"
type input "38B266"
click at [261, 150] on div "Bulk Actions Duplicate Delete Import CSV Export CSV" at bounding box center [575, 156] width 831 height 16
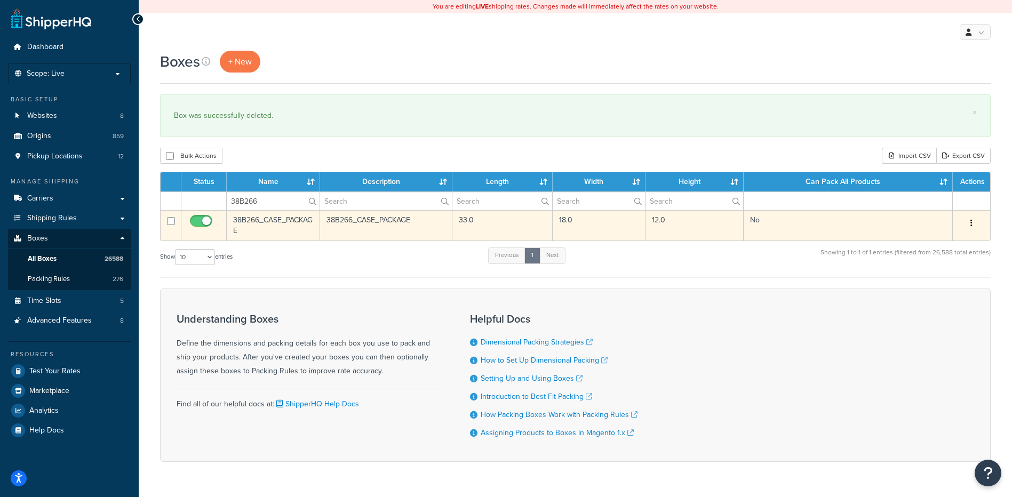
click at [973, 218] on button "button" at bounding box center [971, 223] width 15 height 17
click at [936, 282] on link "Delete" at bounding box center [936, 287] width 84 height 22
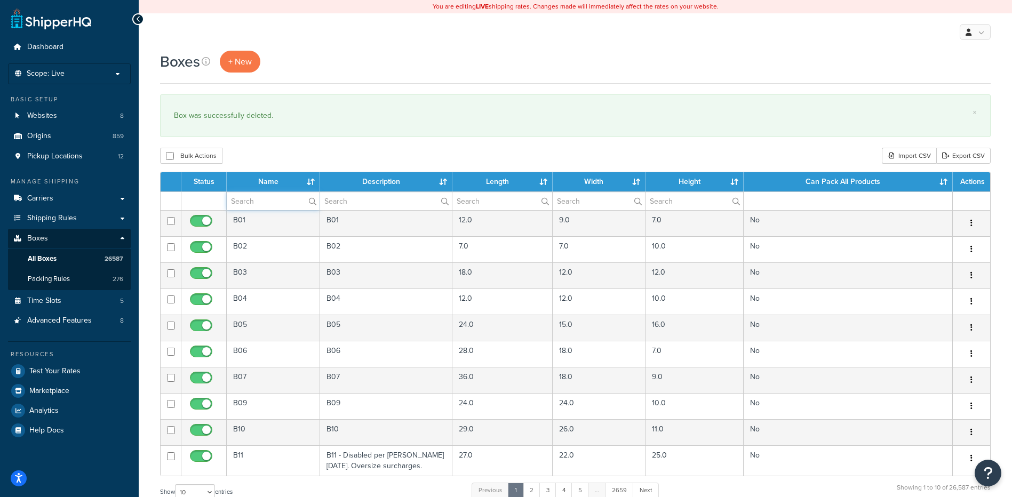
click at [253, 198] on input "text" at bounding box center [273, 201] width 93 height 18
paste input "38B267"
type input "38B267"
click at [277, 149] on div "Bulk Actions Duplicate [GEOGRAPHIC_DATA] Import CSV Export CSV" at bounding box center [575, 156] width 831 height 16
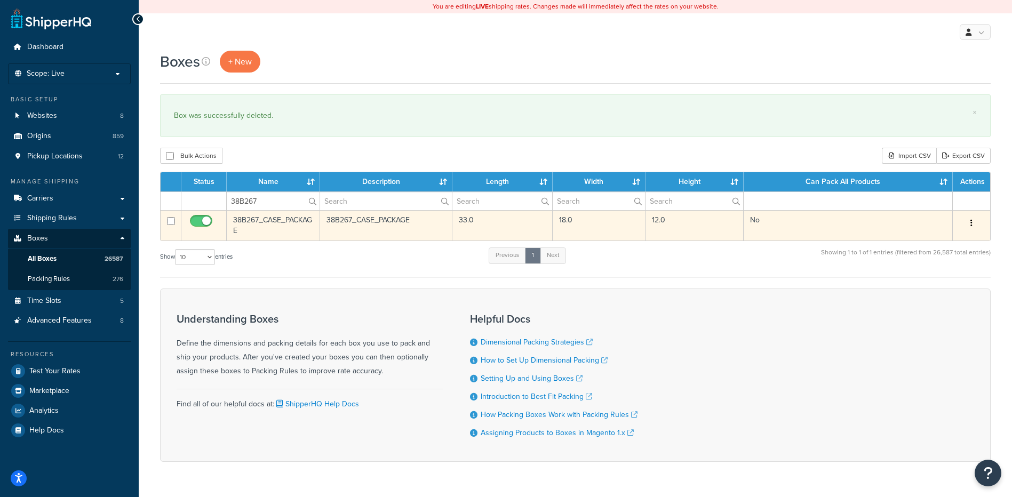
click at [967, 223] on button "button" at bounding box center [971, 223] width 15 height 17
click at [929, 285] on link "Delete" at bounding box center [936, 287] width 84 height 22
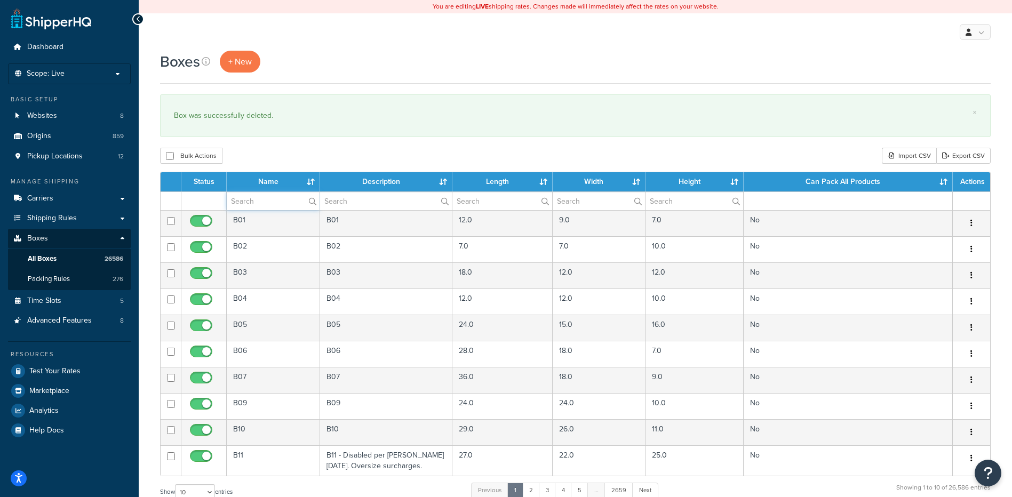
click at [243, 208] on input "text" at bounding box center [273, 201] width 93 height 18
paste input "38B280"
type input "38B280"
click at [259, 161] on div "Bulk Actions Duplicate [GEOGRAPHIC_DATA] Import CSV Export CSV" at bounding box center [575, 156] width 831 height 16
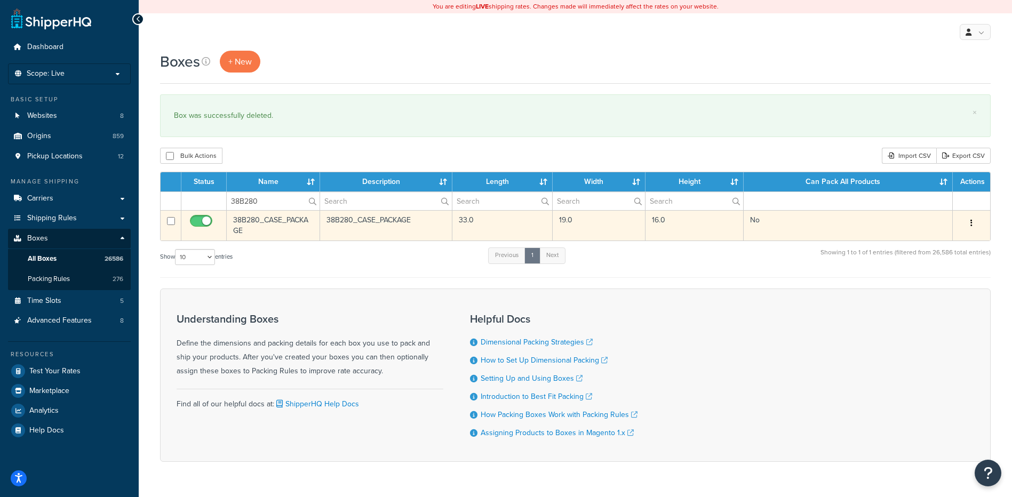
click at [968, 216] on button "button" at bounding box center [971, 223] width 15 height 17
click at [933, 287] on link "Delete" at bounding box center [936, 287] width 84 height 22
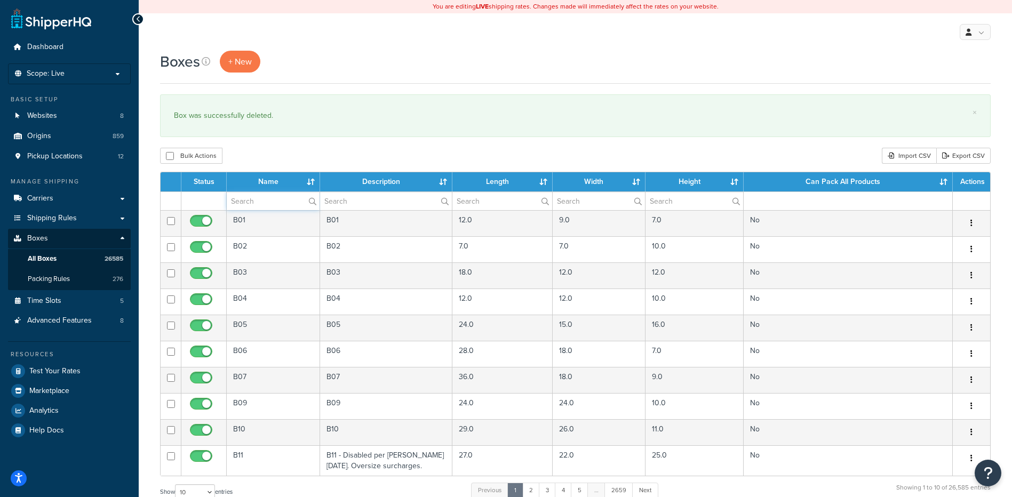
click at [239, 199] on input "text" at bounding box center [273, 201] width 93 height 18
paste input "38B281"
type input "38B281"
click at [269, 159] on div "Bulk Actions Duplicate [GEOGRAPHIC_DATA] Import CSV Export CSV" at bounding box center [575, 156] width 831 height 16
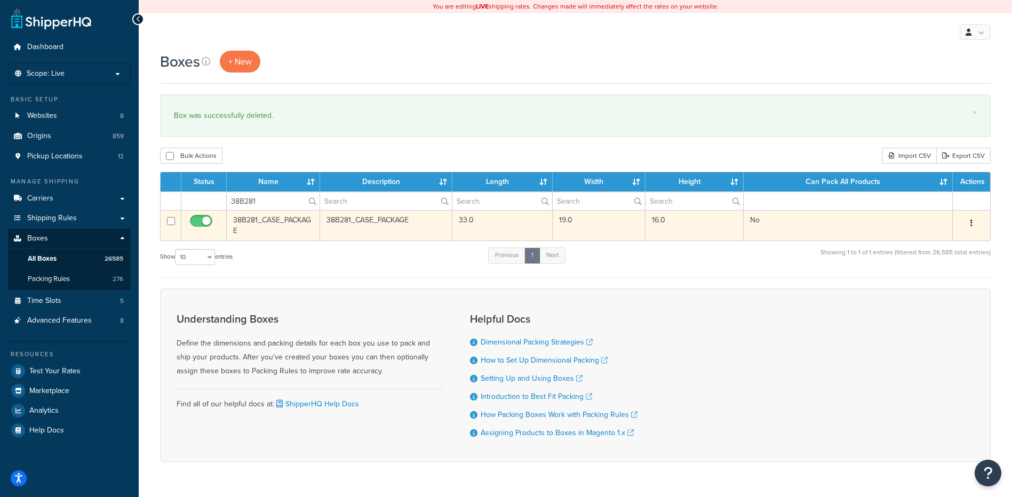
click at [974, 221] on button "button" at bounding box center [971, 223] width 15 height 17
click at [913, 292] on link "Delete" at bounding box center [936, 287] width 84 height 22
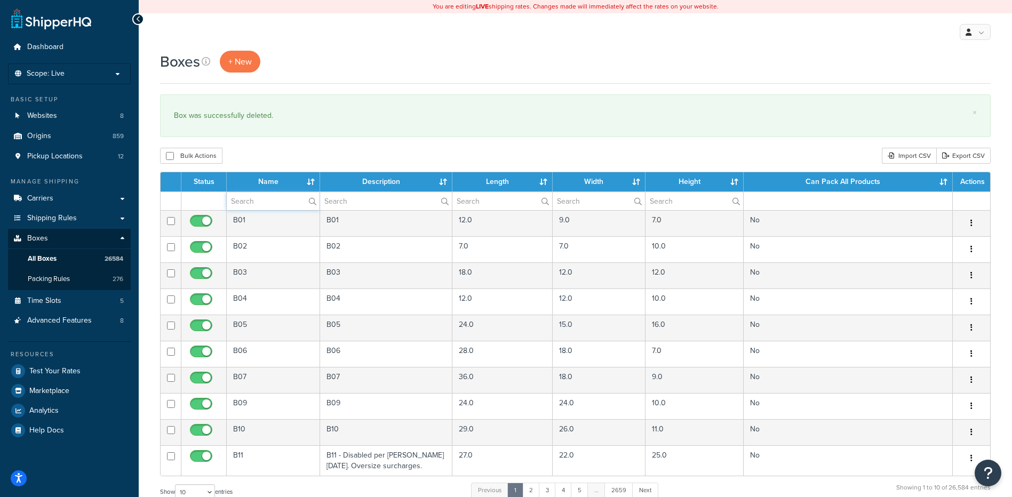
click at [268, 206] on input "text" at bounding box center [273, 201] width 93 height 18
paste input "38B282"
type input "38B282"
click at [288, 154] on div "Bulk Actions Duplicate [GEOGRAPHIC_DATA] Import CSV Export CSV" at bounding box center [575, 156] width 831 height 16
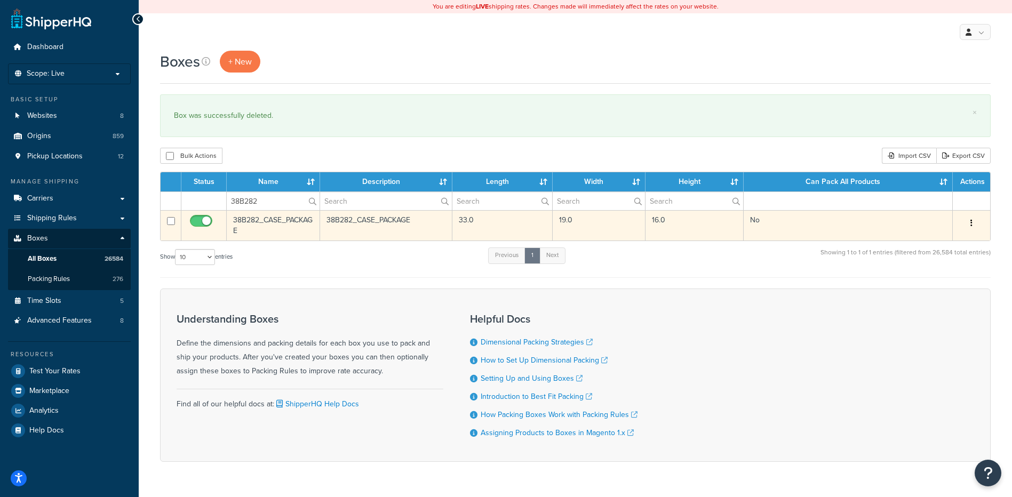
click at [974, 221] on button "button" at bounding box center [971, 223] width 15 height 17
click at [944, 287] on link "Delete" at bounding box center [936, 287] width 84 height 22
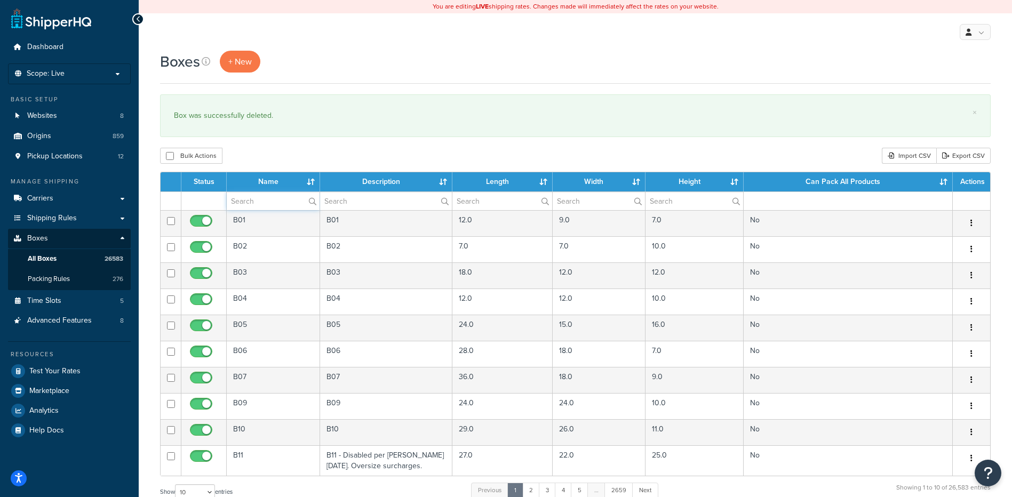
click at [269, 203] on input "text" at bounding box center [273, 201] width 93 height 18
paste input "38B283"
type input "38B283"
click at [285, 158] on div "Bulk Actions Duplicate [GEOGRAPHIC_DATA] Import CSV Export CSV" at bounding box center [575, 156] width 831 height 16
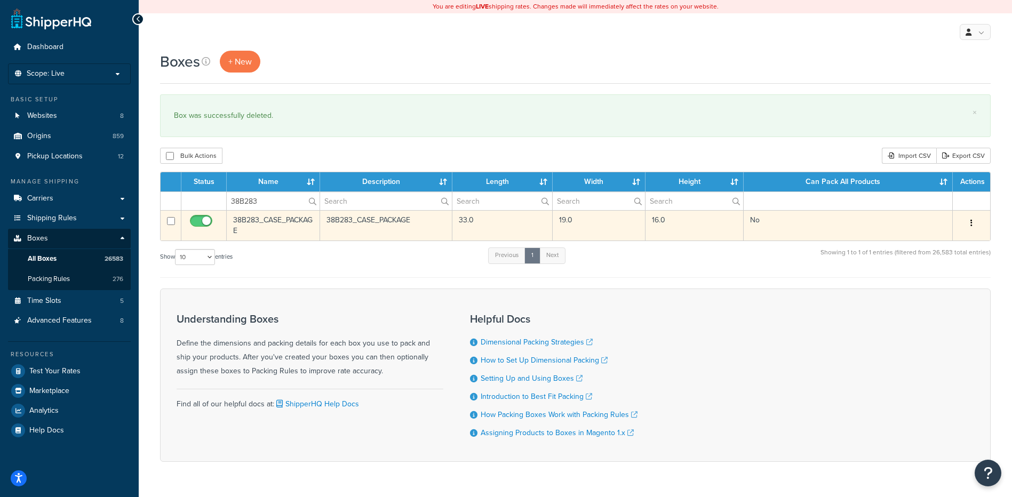
click at [973, 228] on button "button" at bounding box center [971, 223] width 15 height 17
click at [945, 284] on link "Delete" at bounding box center [936, 287] width 84 height 22
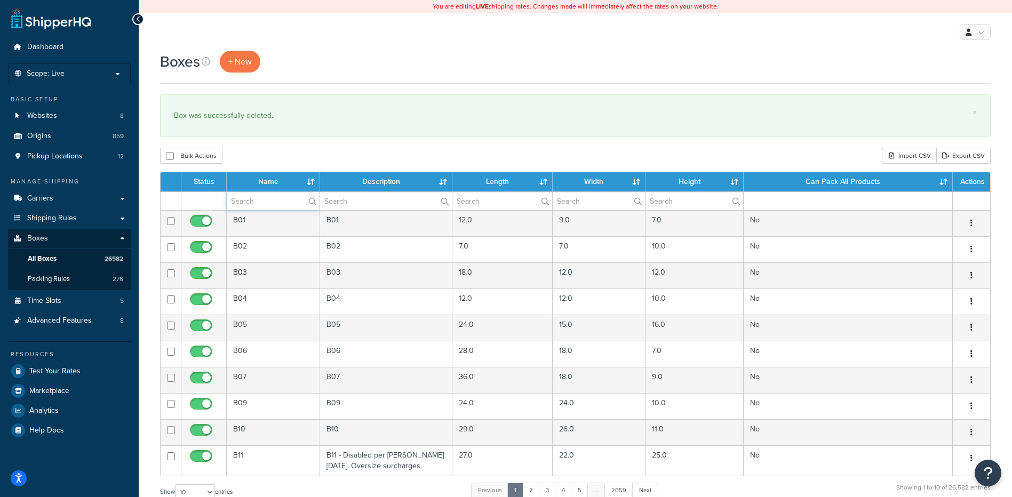
click at [273, 199] on input "text" at bounding box center [273, 201] width 93 height 18
paste input "38B284"
type input "38B284"
click at [288, 164] on div "Bulk Actions Duplicate [GEOGRAPHIC_DATA] Import CSV Export CSV" at bounding box center [575, 156] width 831 height 16
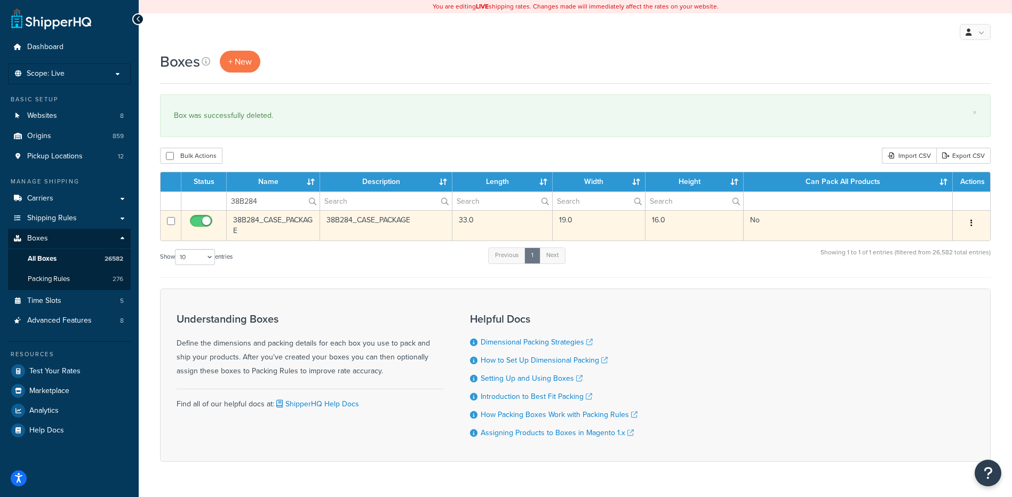
click at [972, 220] on icon "button" at bounding box center [972, 222] width 2 height 7
click at [932, 285] on link "Delete" at bounding box center [936, 287] width 84 height 22
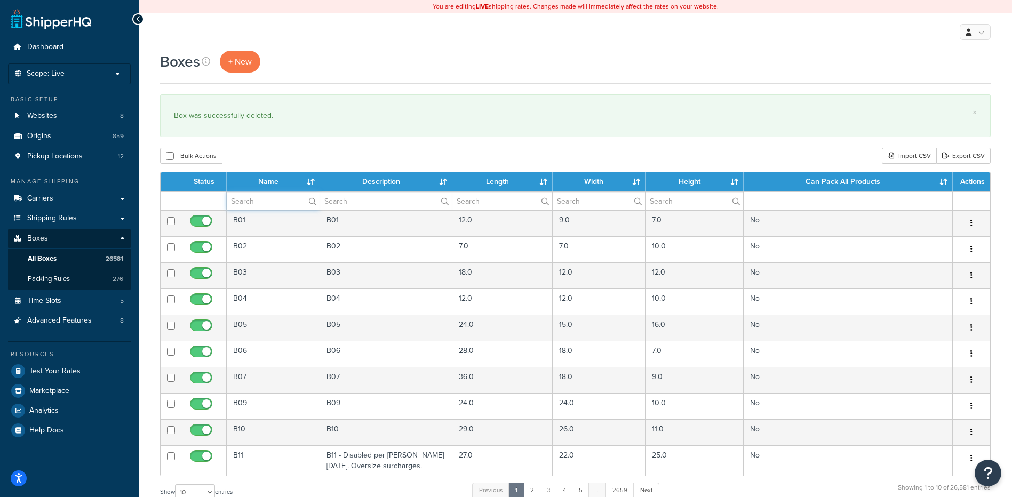
click at [266, 201] on input "text" at bounding box center [273, 201] width 93 height 18
paste input "38B285"
type input "38B285"
click at [282, 152] on div "Bulk Actions Duplicate [GEOGRAPHIC_DATA] Import CSV Export CSV" at bounding box center [575, 156] width 831 height 16
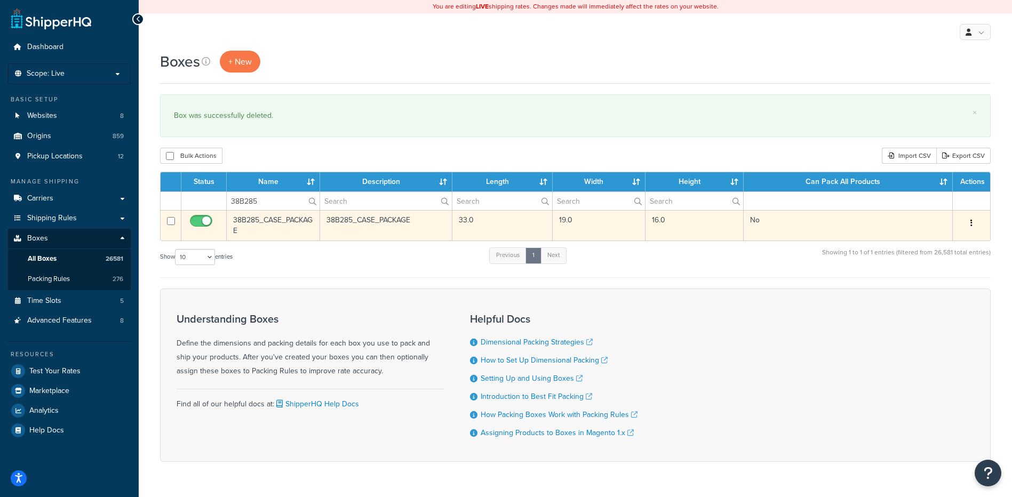
click at [975, 221] on button "button" at bounding box center [971, 223] width 15 height 17
click at [937, 282] on link "Delete" at bounding box center [936, 287] width 84 height 22
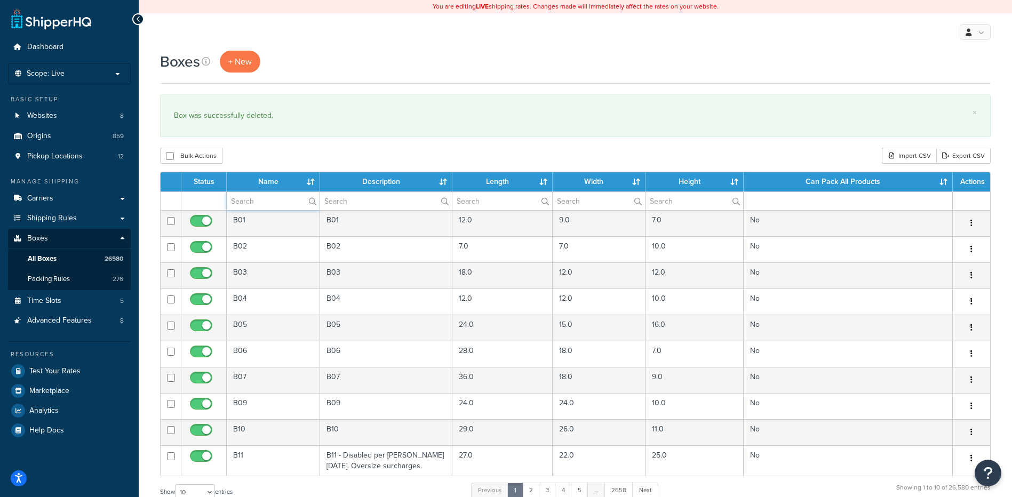
click at [250, 197] on input "text" at bounding box center [273, 201] width 93 height 18
paste input "38B285"
click at [259, 151] on div "Bulk Actions Duplicate Delete Import CSV Export CSV" at bounding box center [575, 156] width 831 height 16
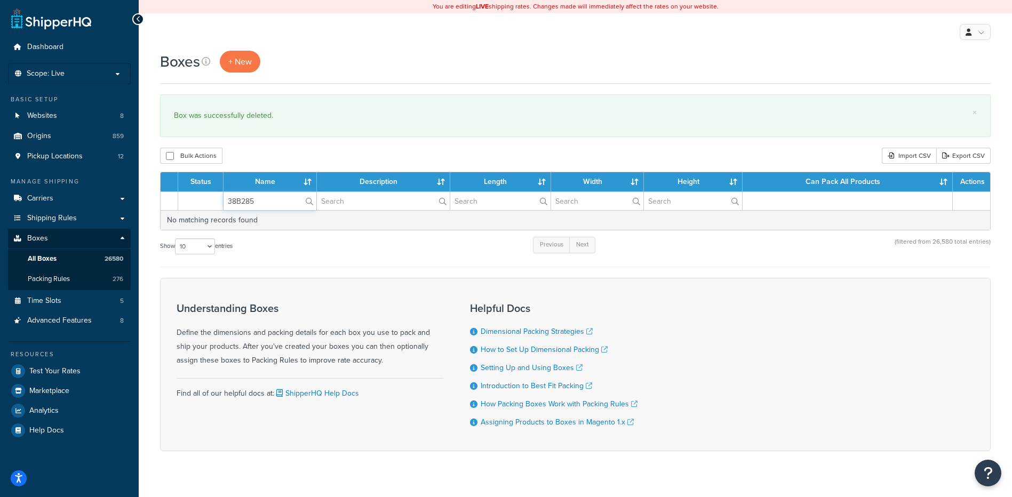
drag, startPoint x: 268, startPoint y: 206, endPoint x: 206, endPoint y: 198, distance: 61.9
click at [206, 198] on tr "38B285" at bounding box center [576, 201] width 830 height 19
paste input "6"
type input "38B286"
click at [295, 151] on div "Bulk Actions Duplicate Delete Import CSV Export CSV" at bounding box center [575, 156] width 831 height 16
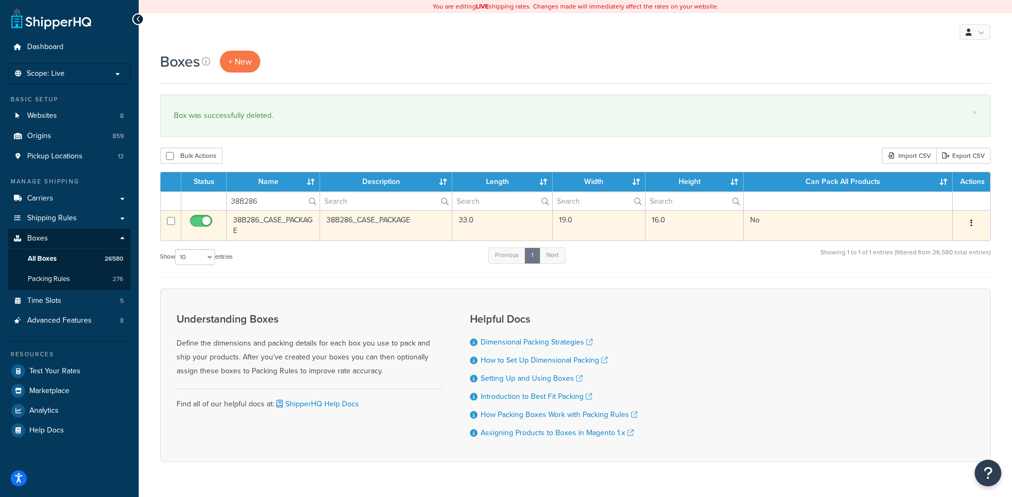
click at [970, 221] on button "button" at bounding box center [971, 223] width 15 height 17
click at [951, 287] on link "Delete" at bounding box center [936, 287] width 84 height 22
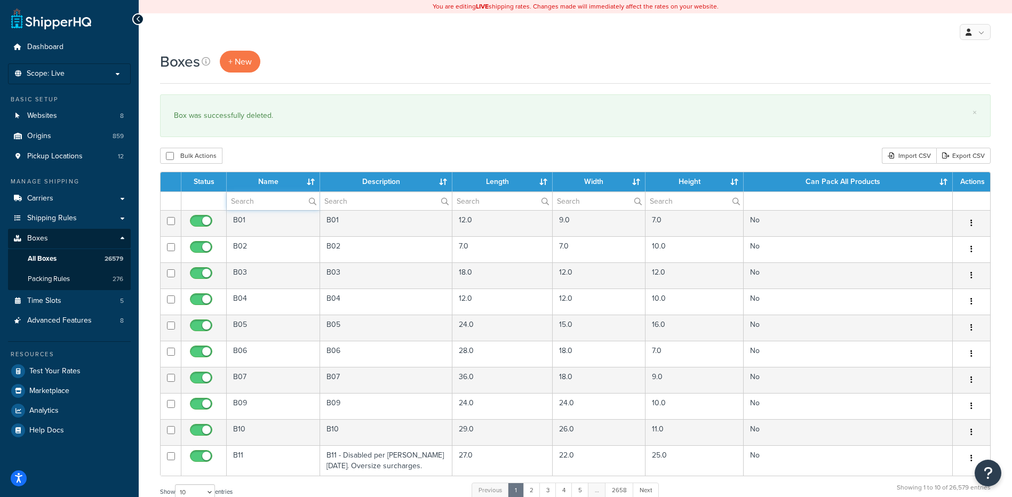
click at [239, 201] on input "text" at bounding box center [273, 201] width 93 height 18
paste input "38B287"
type input "38B287"
click at [276, 146] on div "Boxes + New × Box was successfully deleted. Bulk Actions Duplicate [GEOGRAPHIC_…" at bounding box center [575, 393] width 873 height 684
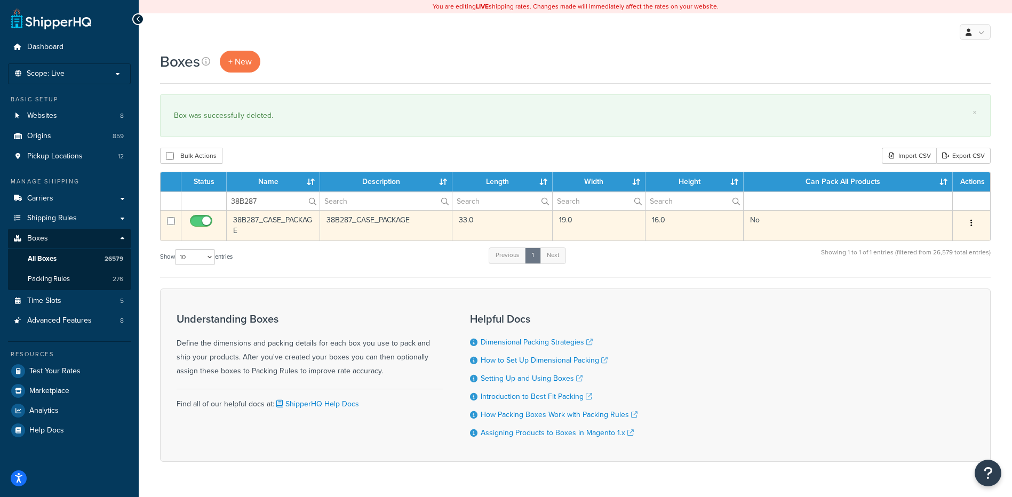
click at [973, 224] on button "button" at bounding box center [971, 223] width 15 height 17
click at [947, 287] on link "Delete" at bounding box center [936, 287] width 84 height 22
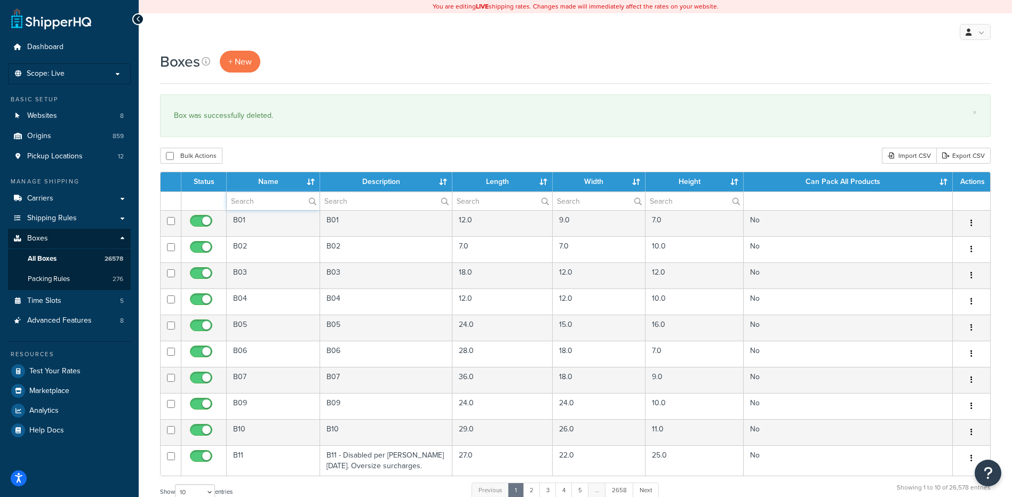
click at [283, 203] on input "text" at bounding box center [273, 201] width 93 height 18
paste input "38B288"
type input "38B288"
click at [309, 134] on div "× Box was successfully deleted." at bounding box center [575, 115] width 831 height 43
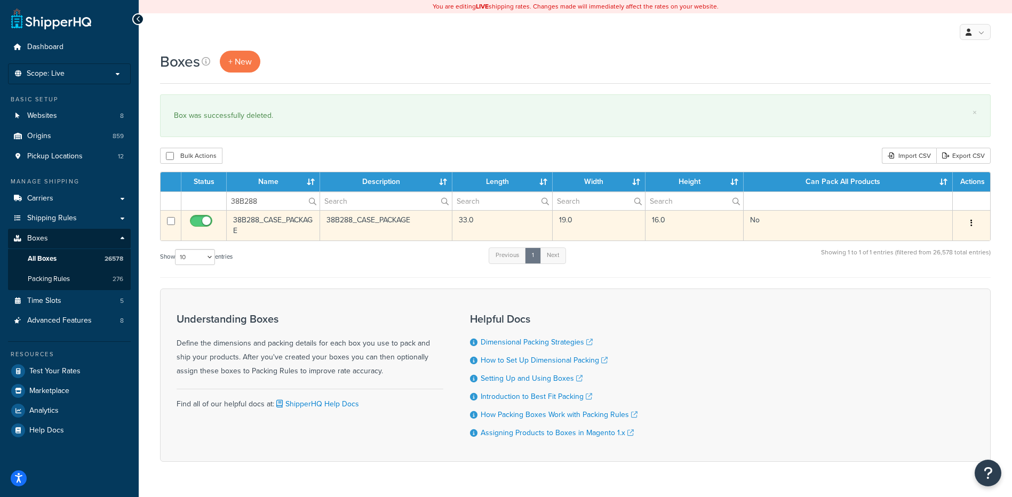
click at [971, 226] on icon "button" at bounding box center [972, 222] width 2 height 7
click at [932, 283] on link "Delete" at bounding box center [936, 287] width 84 height 22
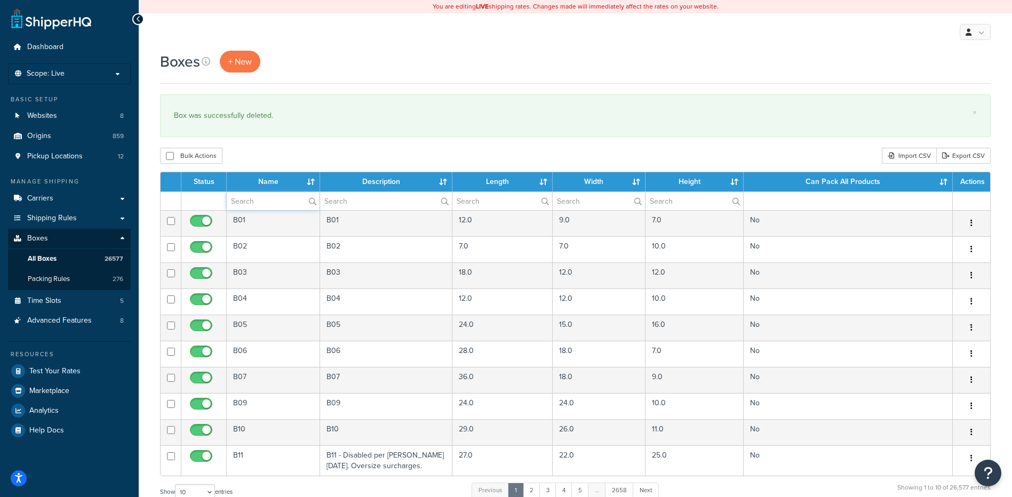
click at [268, 203] on input "text" at bounding box center [273, 201] width 93 height 18
paste input "38B289"
type input "38B289"
click at [300, 153] on div "Bulk Actions Duplicate Delete Import CSV Export CSV" at bounding box center [575, 156] width 831 height 16
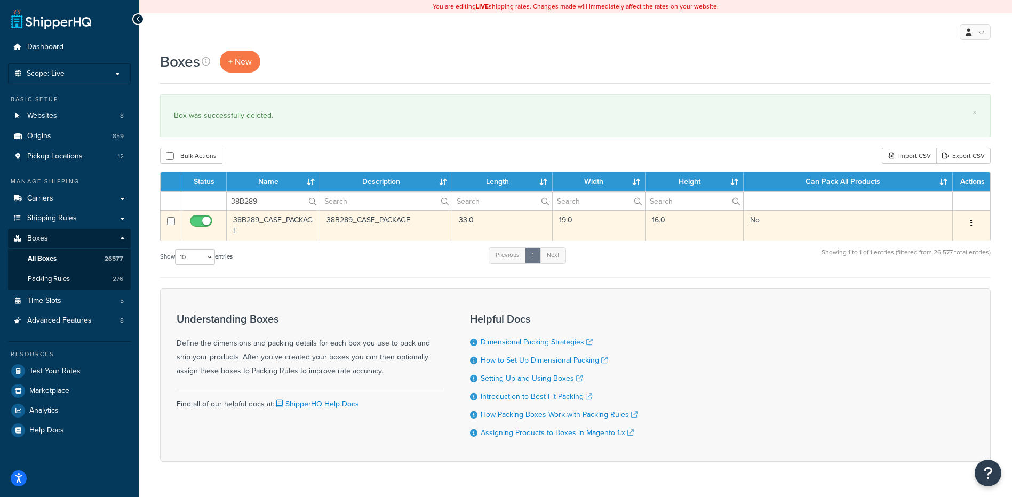
click at [971, 223] on icon "button" at bounding box center [972, 222] width 2 height 7
click at [945, 291] on link "Delete" at bounding box center [936, 287] width 84 height 22
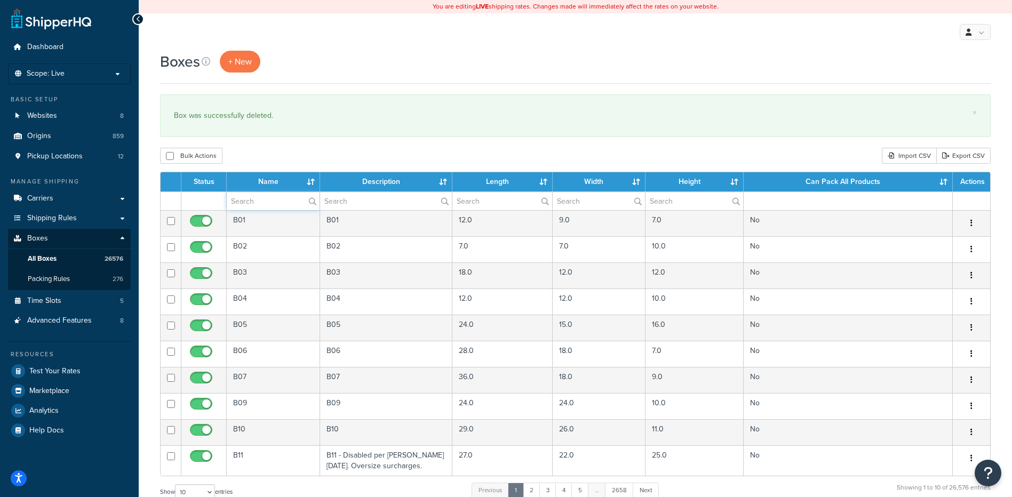
click at [248, 204] on input "text" at bounding box center [273, 201] width 93 height 18
paste input "38B290"
type input "38B290"
click at [281, 144] on div "Boxes + New × Box was successfully deleted. Bulk Actions Duplicate [GEOGRAPHIC_…" at bounding box center [575, 393] width 873 height 684
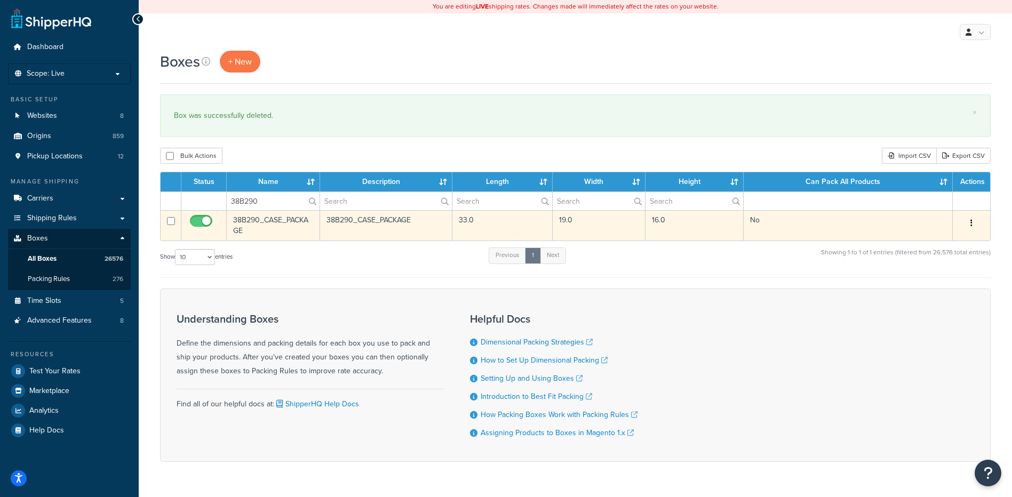
click at [971, 220] on icon "button" at bounding box center [972, 222] width 2 height 7
click at [950, 284] on link "Delete" at bounding box center [936, 287] width 84 height 22
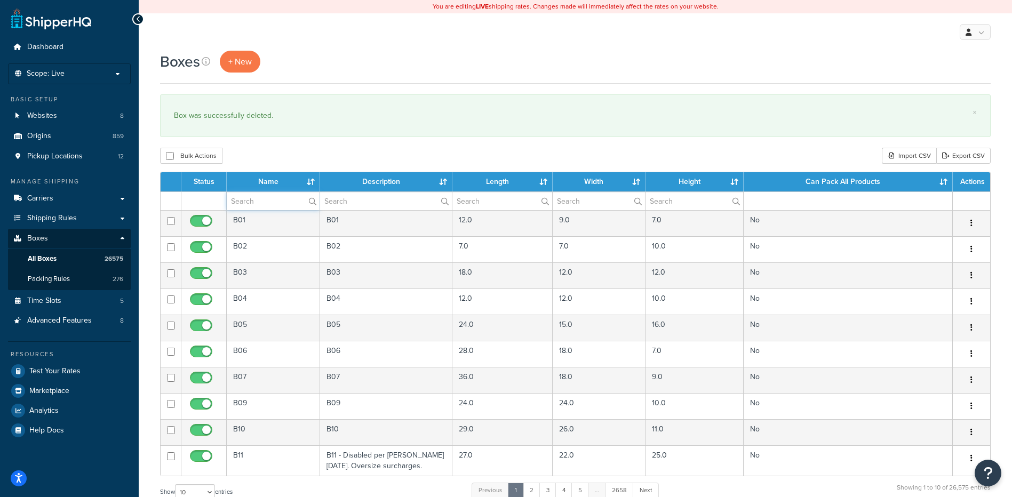
drag, startPoint x: 248, startPoint y: 204, endPoint x: 250, endPoint y: 198, distance: 6.2
click at [249, 204] on input "text" at bounding box center [273, 201] width 93 height 18
paste input "38B291"
type input "38B291"
click at [270, 148] on div "Boxes + New × Box was successfully deleted. Bulk Actions Duplicate Delete Impor…" at bounding box center [575, 393] width 873 height 684
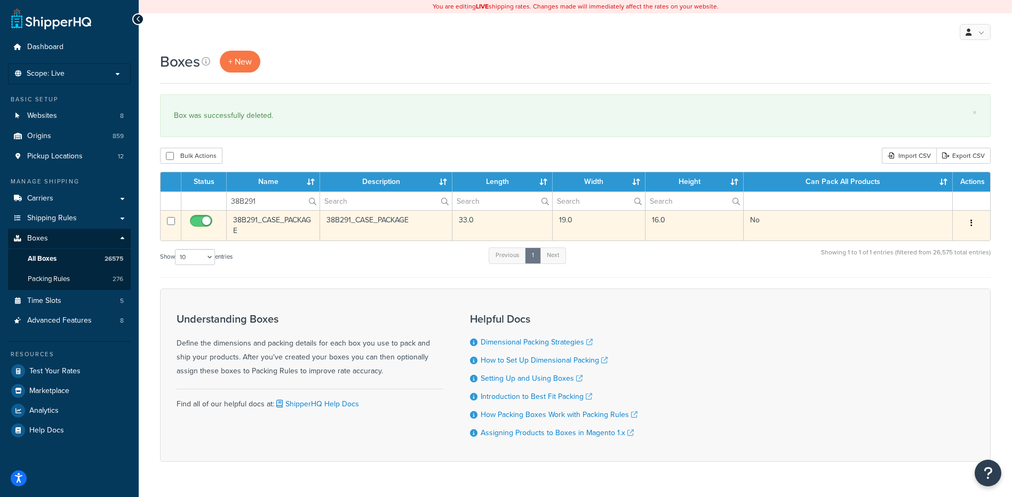
click at [971, 219] on button "button" at bounding box center [971, 223] width 15 height 17
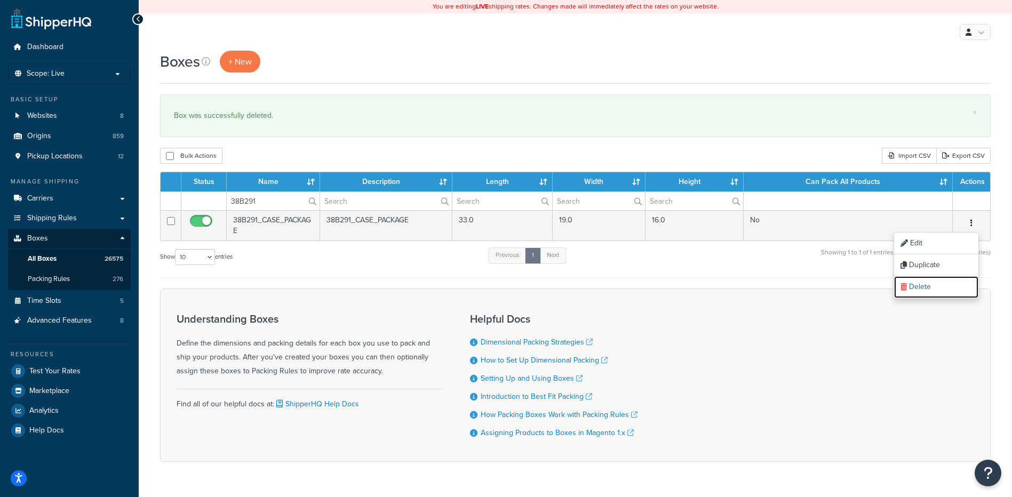
drag, startPoint x: 935, startPoint y: 286, endPoint x: 555, endPoint y: 33, distance: 456.7
click at [935, 286] on link "Delete" at bounding box center [936, 287] width 84 height 22
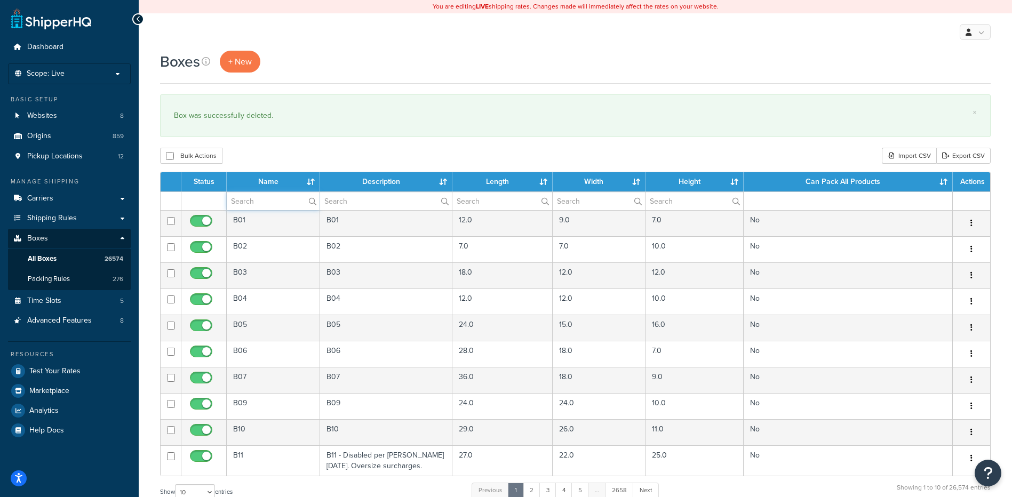
click at [267, 200] on input "text" at bounding box center [273, 201] width 93 height 18
paste input "38B296"
type input "38B296"
click at [284, 149] on div "Bulk Actions Duplicate Delete Import CSV Export CSV" at bounding box center [575, 156] width 831 height 16
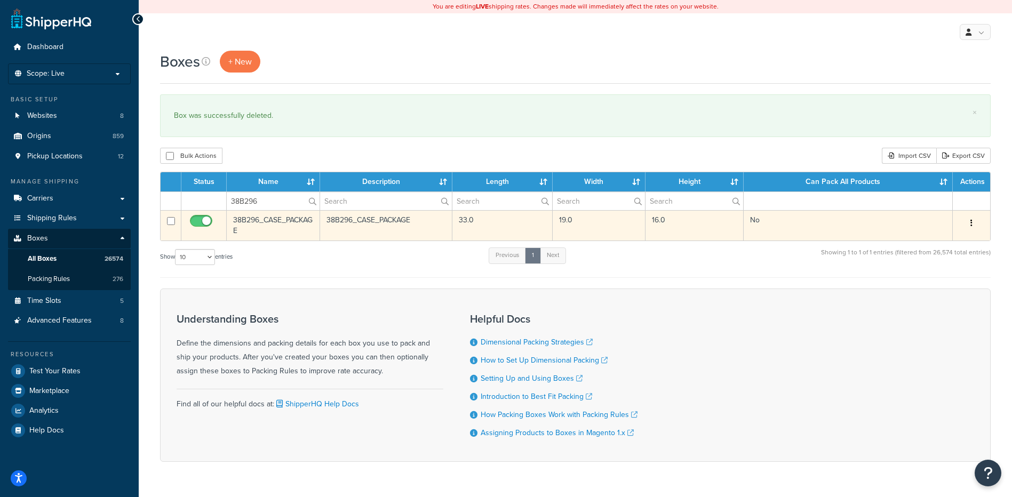
click at [970, 222] on button "button" at bounding box center [971, 223] width 15 height 17
click at [936, 288] on link "Delete" at bounding box center [936, 287] width 84 height 22
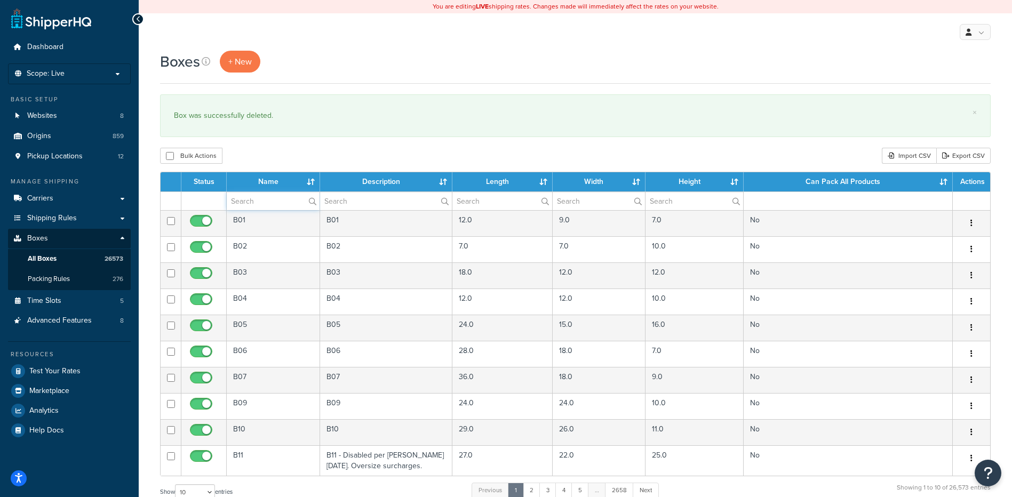
paste input "38B297"
drag, startPoint x: 269, startPoint y: 201, endPoint x: 271, endPoint y: 196, distance: 5.4
click at [269, 201] on input "text" at bounding box center [273, 201] width 93 height 18
type input "38B297"
click at [280, 161] on div "Bulk Actions Duplicate [GEOGRAPHIC_DATA] Import CSV Export CSV" at bounding box center [575, 156] width 831 height 16
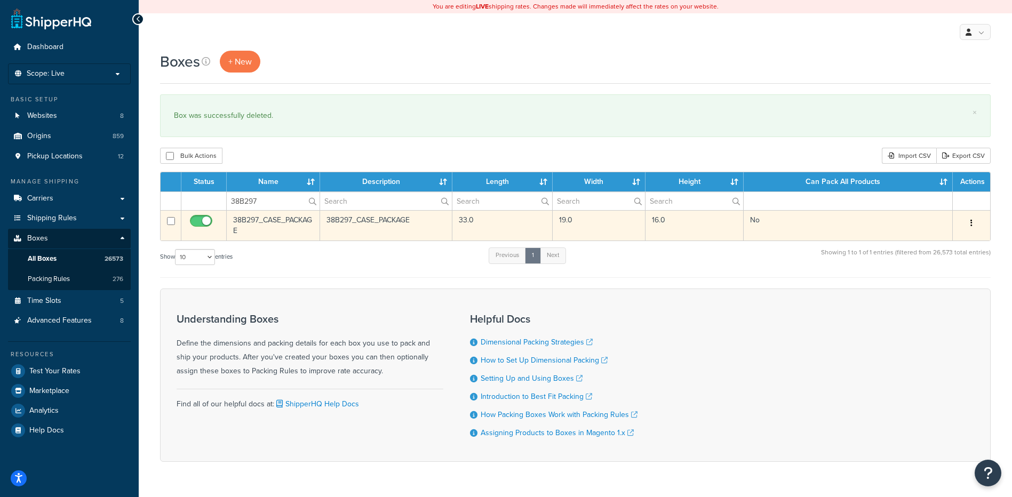
click at [973, 224] on button "button" at bounding box center [971, 223] width 15 height 17
click at [963, 288] on link "Delete" at bounding box center [936, 287] width 84 height 22
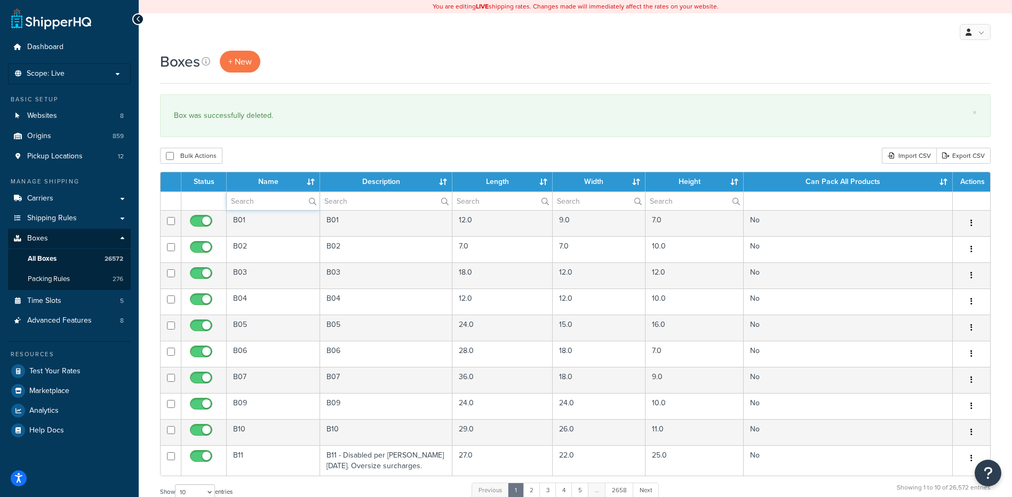
click at [245, 202] on input "text" at bounding box center [273, 201] width 93 height 18
paste input "38B298"
type input "38B298"
click at [264, 157] on div "Bulk Actions Duplicate Delete Import CSV Export CSV" at bounding box center [575, 156] width 831 height 16
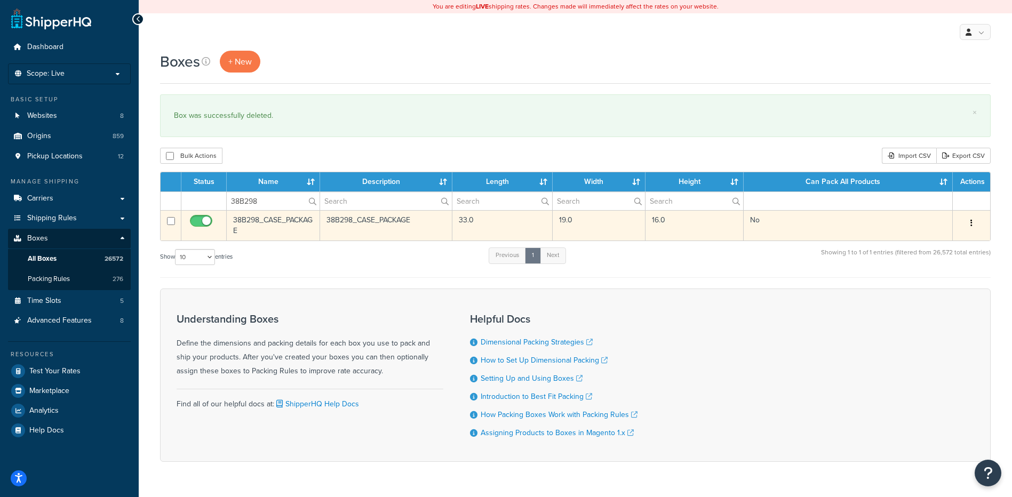
click at [968, 226] on button "button" at bounding box center [971, 223] width 15 height 17
click at [947, 289] on link "Delete" at bounding box center [936, 287] width 84 height 22
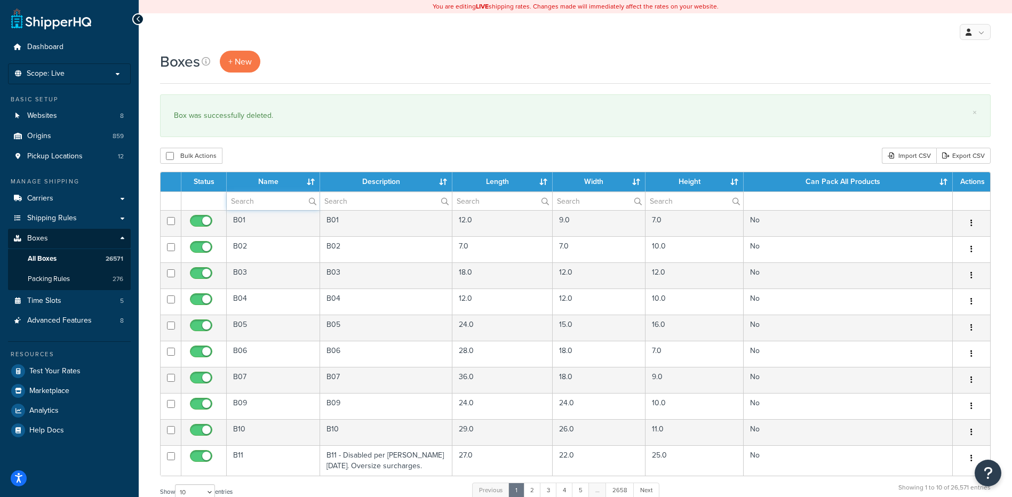
click at [253, 199] on input "text" at bounding box center [273, 201] width 93 height 18
paste input "38B299"
type input "38B299"
click at [266, 157] on div "Bulk Actions Duplicate [GEOGRAPHIC_DATA] Import CSV Export CSV" at bounding box center [575, 156] width 831 height 16
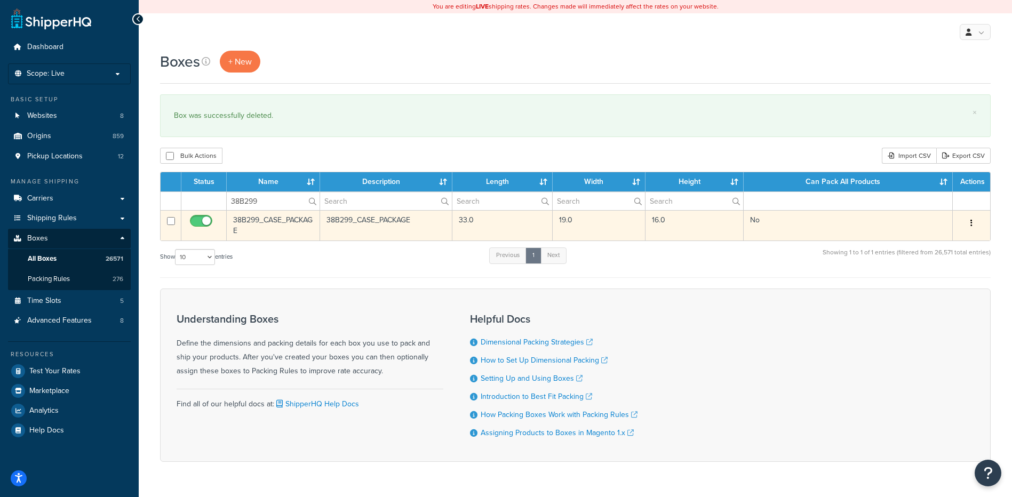
click at [975, 223] on button "button" at bounding box center [971, 223] width 15 height 17
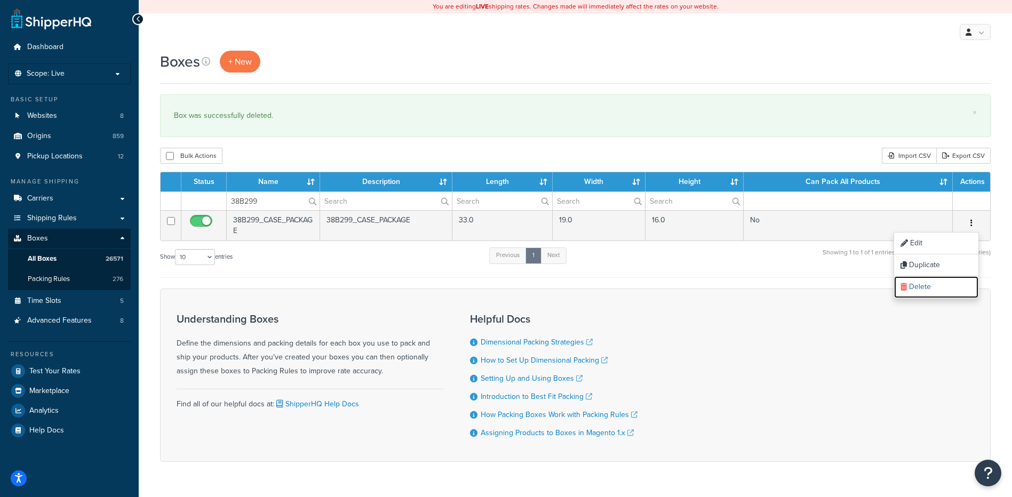
drag, startPoint x: 950, startPoint y: 287, endPoint x: 555, endPoint y: 30, distance: 470.9
click at [950, 287] on link "Delete" at bounding box center [936, 287] width 84 height 22
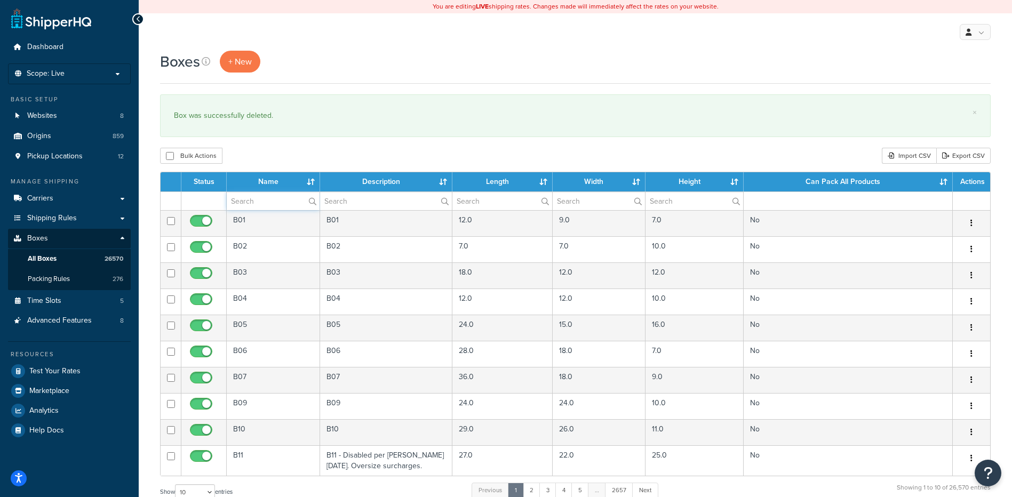
click at [260, 198] on input "text" at bounding box center [273, 201] width 93 height 18
paste input "38B304"
type input "38B304"
click at [278, 135] on div "× Box was successfully deleted." at bounding box center [575, 115] width 831 height 43
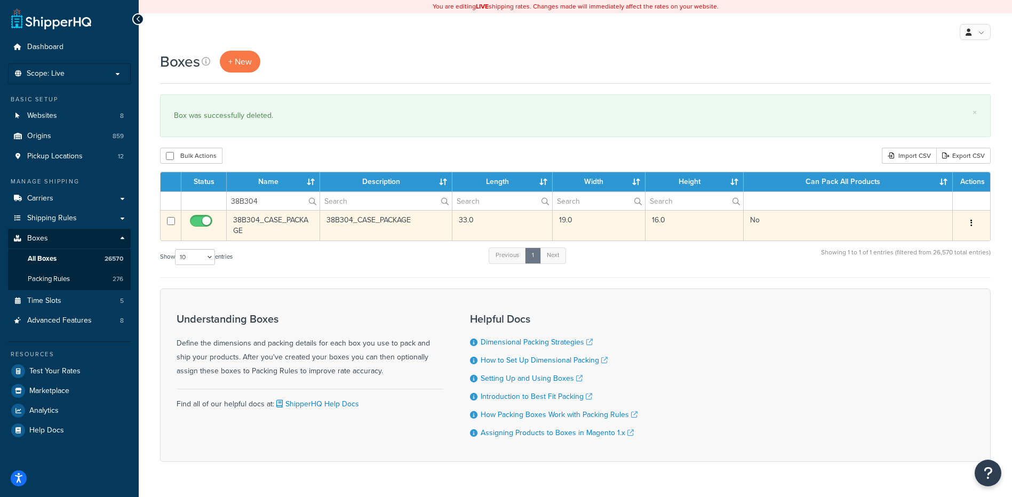
click at [968, 221] on button "button" at bounding box center [971, 223] width 15 height 17
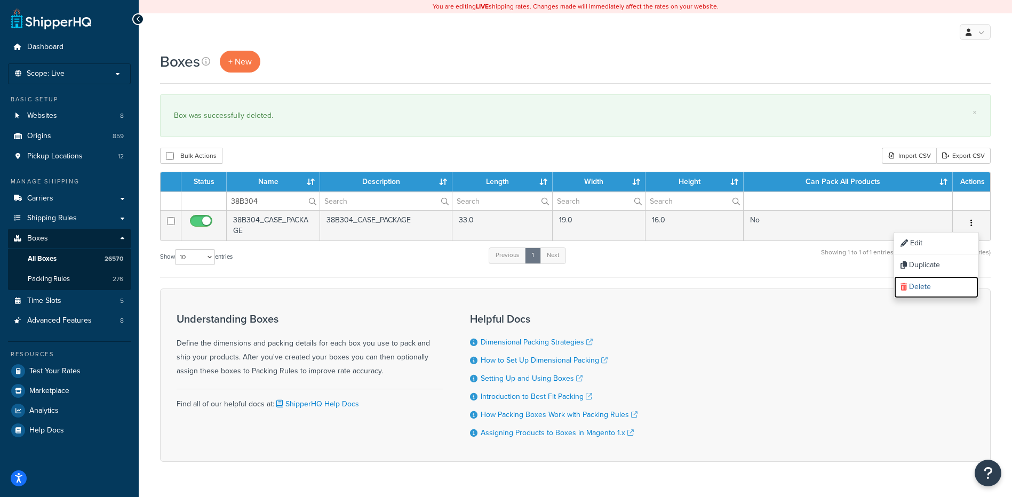
click at [933, 284] on link "Delete" at bounding box center [936, 287] width 84 height 22
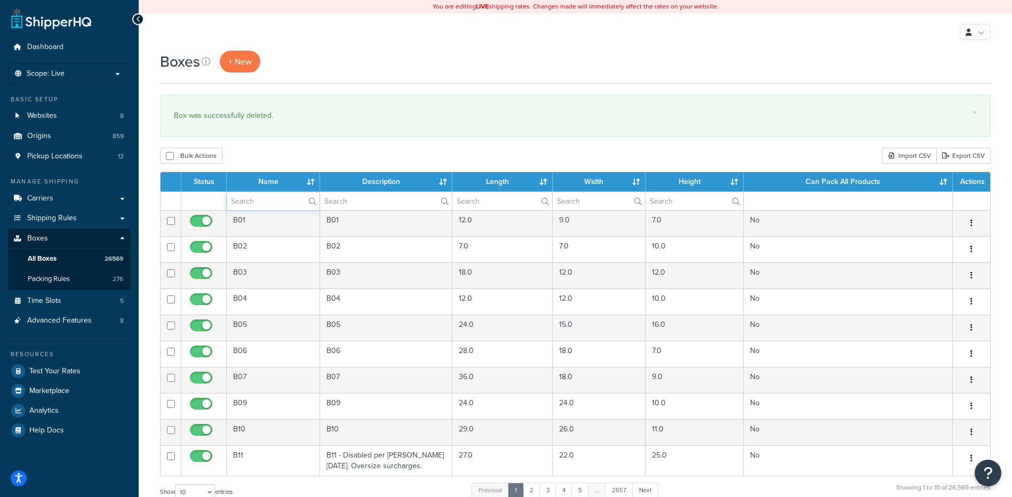
click at [258, 203] on input "text" at bounding box center [273, 201] width 93 height 18
paste input "38B305"
type input "38B305"
click at [292, 137] on div "× Box was successfully deleted." at bounding box center [575, 115] width 831 height 43
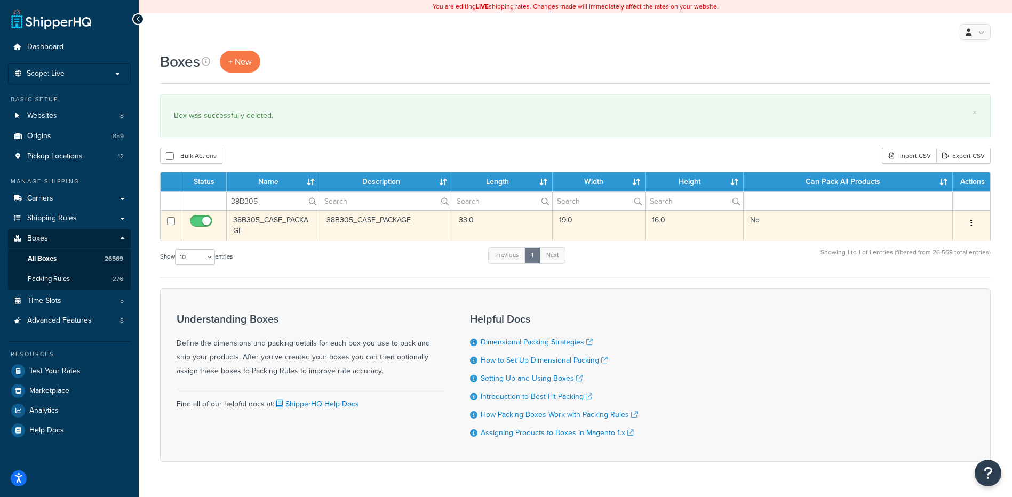
click at [975, 225] on button "button" at bounding box center [971, 223] width 15 height 17
click at [945, 289] on link "Delete" at bounding box center [936, 287] width 84 height 22
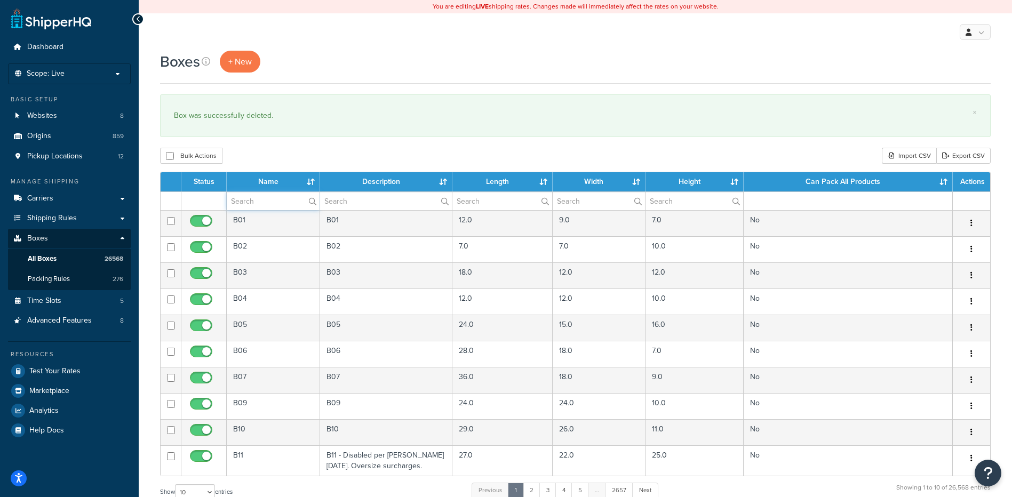
paste input "38B306"
click at [271, 205] on input "text" at bounding box center [273, 201] width 93 height 18
type input "38B306"
click at [288, 129] on div "× Box was successfully deleted." at bounding box center [575, 115] width 831 height 43
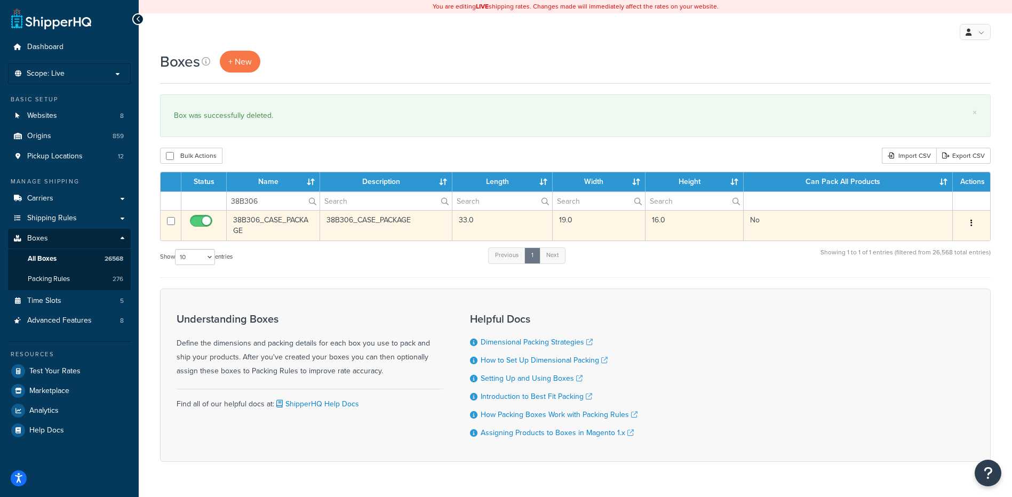
click at [974, 221] on button "button" at bounding box center [971, 223] width 15 height 17
click at [931, 277] on link "Delete" at bounding box center [936, 287] width 84 height 22
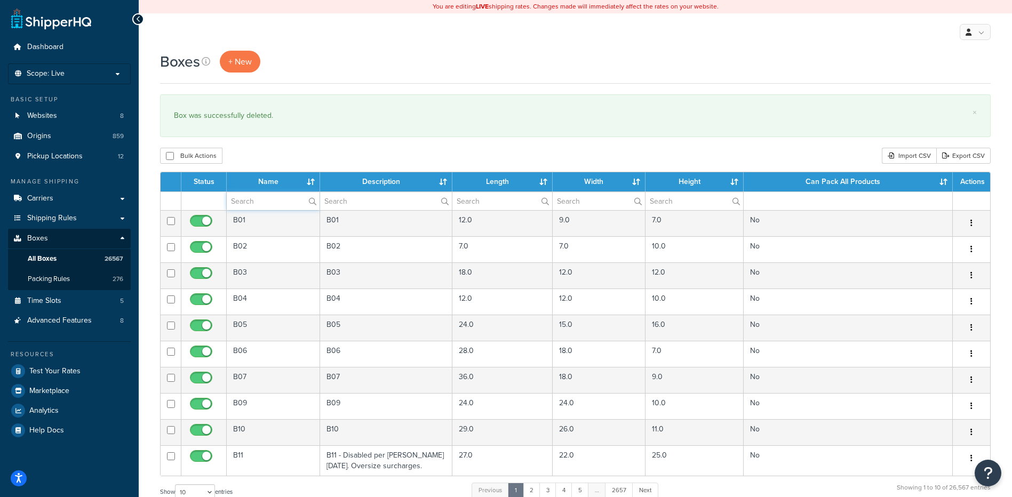
click at [256, 200] on input "text" at bounding box center [273, 201] width 93 height 18
paste input "38B307"
type input "38B307"
click at [263, 148] on div "Boxes + New × Box was successfully deleted. Bulk Actions Duplicate Delete Impor…" at bounding box center [575, 393] width 873 height 684
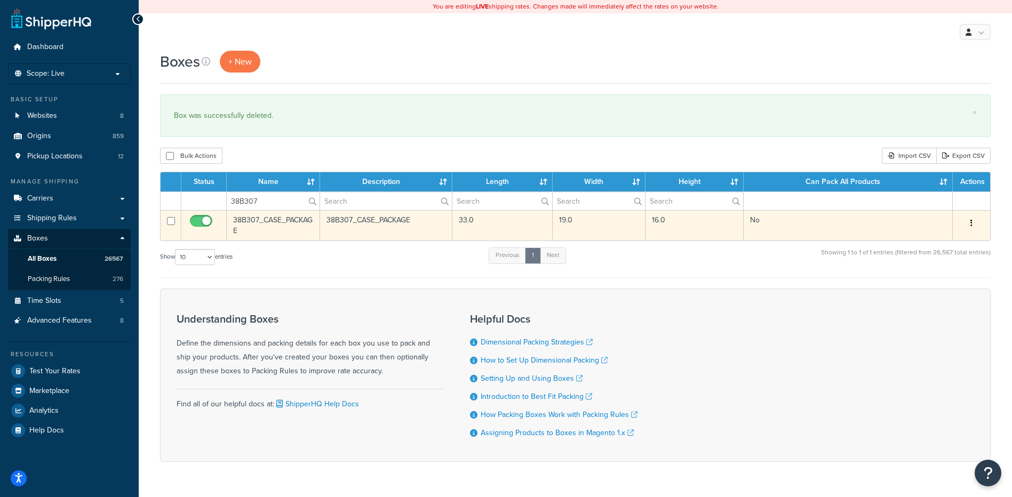
click at [976, 223] on button "button" at bounding box center [971, 223] width 15 height 17
click at [933, 283] on link "Delete" at bounding box center [936, 287] width 84 height 22
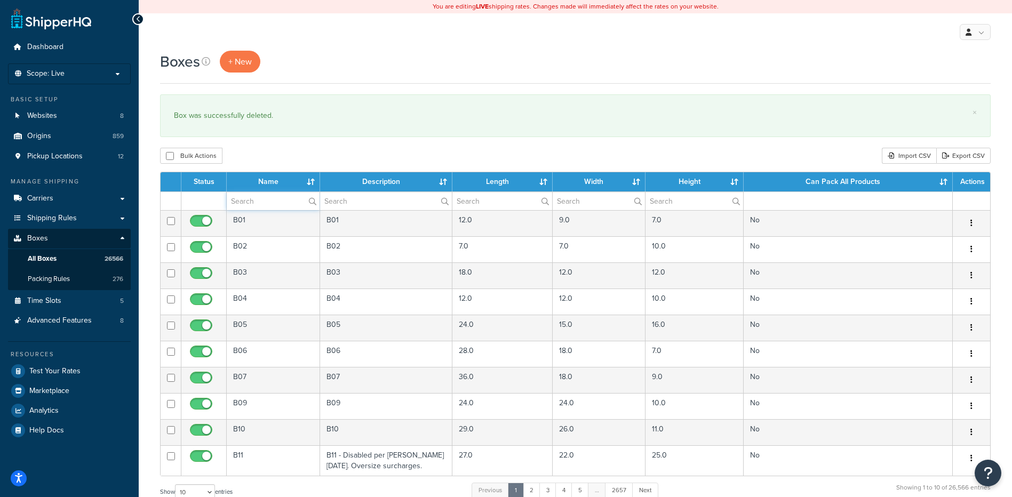
click at [282, 193] on input "text" at bounding box center [273, 201] width 93 height 18
paste input "38B308"
type input "38B308"
click at [298, 142] on div "Boxes + New × Box was successfully deleted. Bulk Actions Duplicate Delete Impor…" at bounding box center [575, 393] width 873 height 684
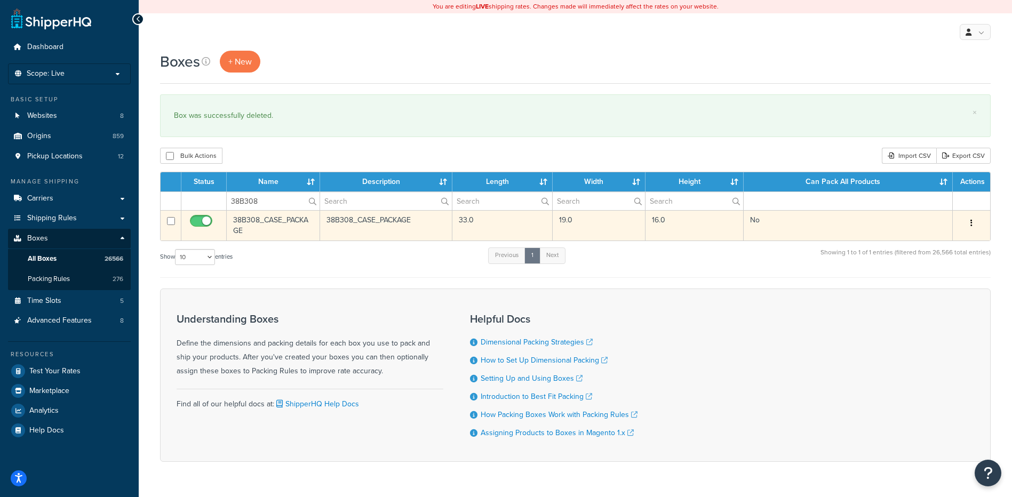
click at [970, 220] on button "button" at bounding box center [971, 223] width 15 height 17
click at [944, 280] on link "Delete" at bounding box center [936, 287] width 84 height 22
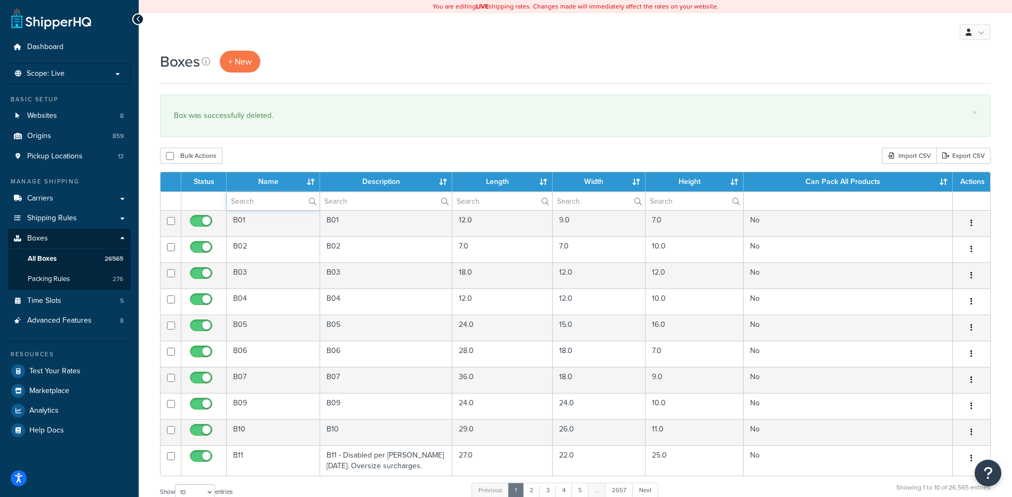
click at [268, 198] on input "text" at bounding box center [273, 201] width 93 height 18
paste input "38B309"
type input "38B309"
click at [267, 156] on div "Bulk Actions Duplicate [GEOGRAPHIC_DATA] Import CSV Export CSV" at bounding box center [575, 156] width 831 height 16
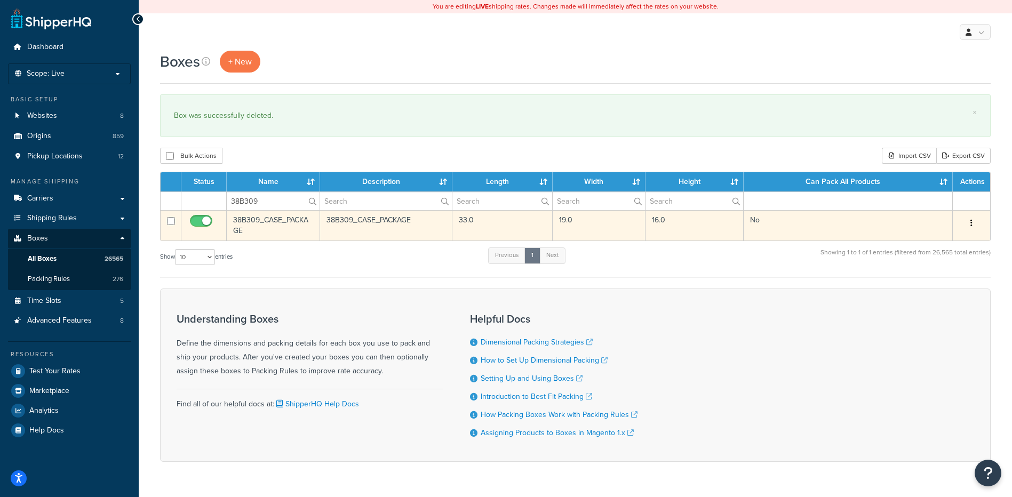
click at [977, 226] on button "button" at bounding box center [971, 223] width 15 height 17
click at [942, 284] on link "Delete" at bounding box center [936, 287] width 84 height 22
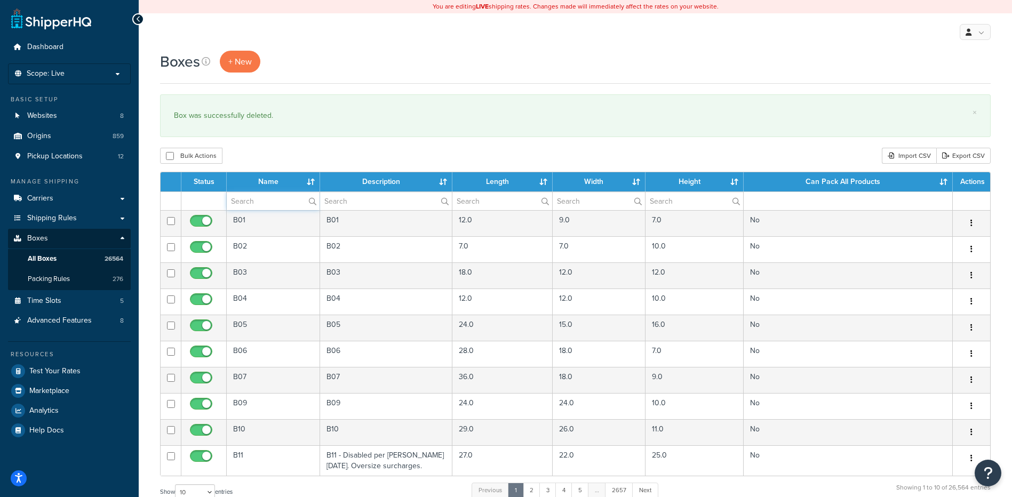
drag, startPoint x: 244, startPoint y: 203, endPoint x: 246, endPoint y: 195, distance: 8.3
click at [244, 203] on input "text" at bounding box center [273, 201] width 93 height 18
paste input "38B310"
type input "38B310"
click at [255, 152] on div "Bulk Actions Duplicate [GEOGRAPHIC_DATA] Import CSV Export CSV" at bounding box center [575, 156] width 831 height 16
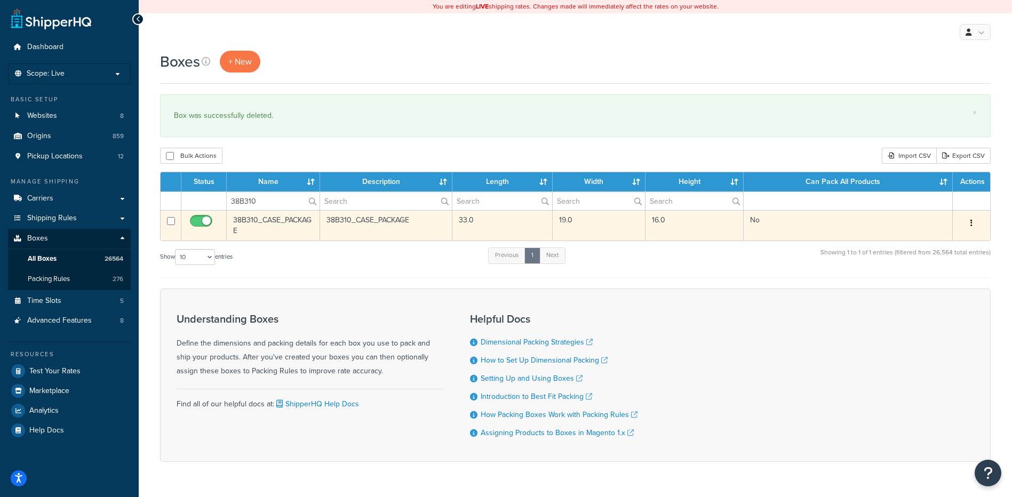
click at [968, 223] on button "button" at bounding box center [971, 223] width 15 height 17
click at [936, 290] on link "Delete" at bounding box center [936, 287] width 84 height 22
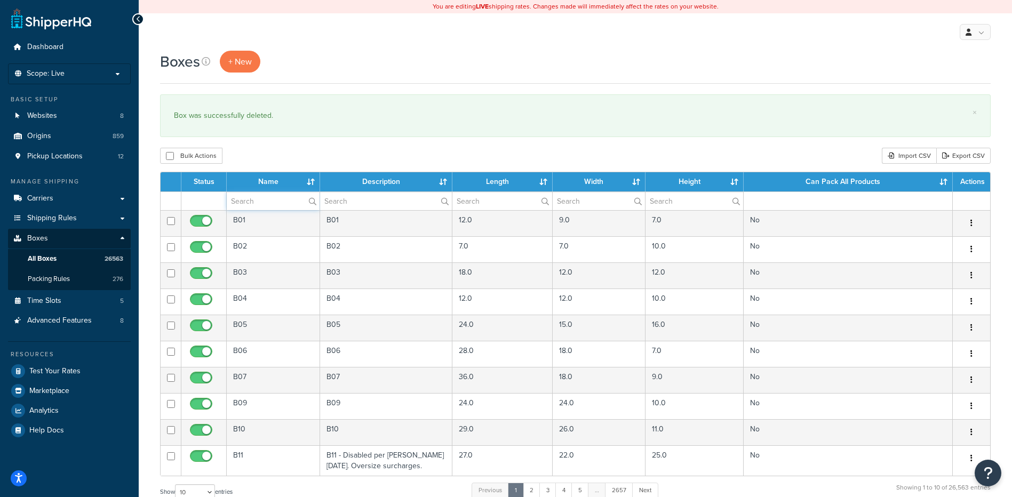
click at [249, 198] on input "text" at bounding box center [273, 201] width 93 height 18
paste input "38B311"
type input "38B311"
click at [260, 148] on div "Boxes + New × Box was successfully deleted. Bulk Actions Duplicate Delete Impor…" at bounding box center [575, 393] width 873 height 684
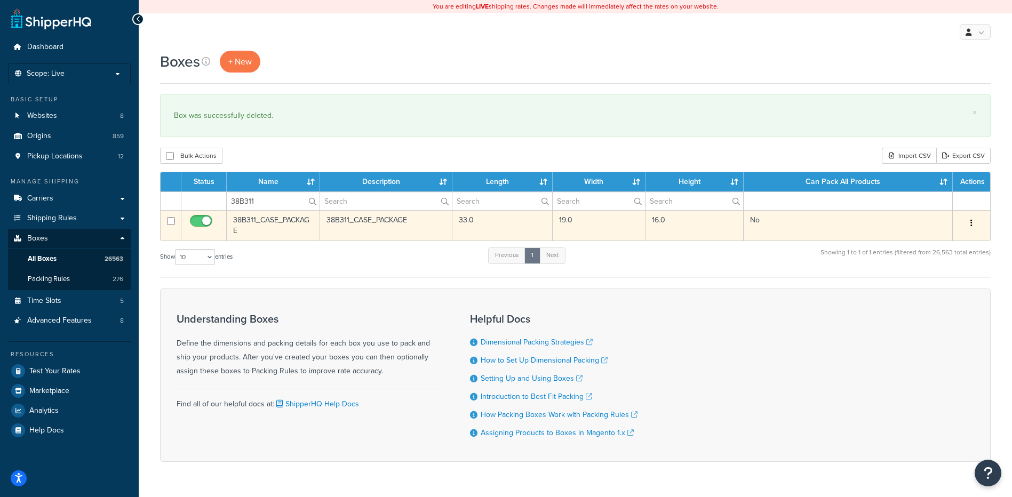
click at [973, 219] on button "button" at bounding box center [971, 223] width 15 height 17
click at [941, 288] on link "Delete" at bounding box center [936, 287] width 84 height 22
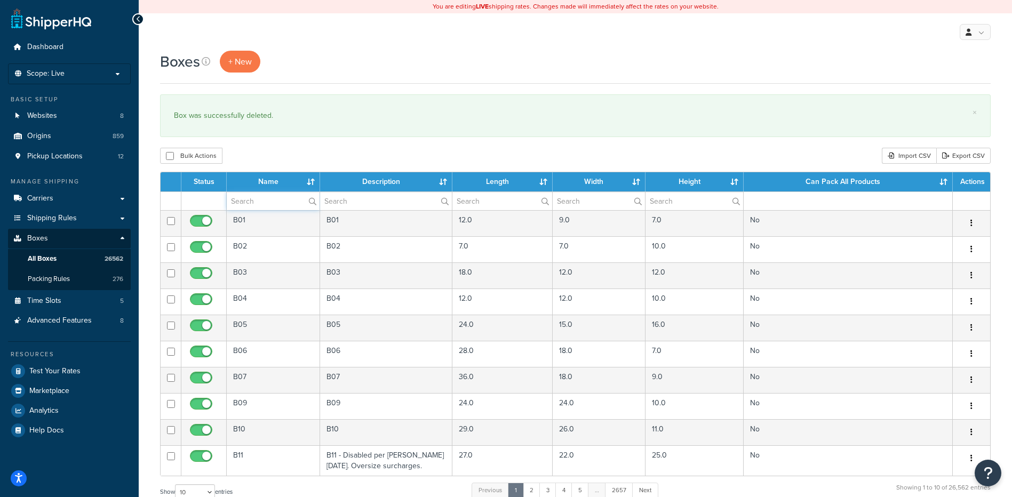
click at [241, 198] on input "text" at bounding box center [273, 201] width 93 height 18
paste input "38B322"
type input "38B322"
click at [313, 149] on div "Bulk Actions Duplicate [GEOGRAPHIC_DATA] Import CSV Export CSV" at bounding box center [575, 156] width 831 height 16
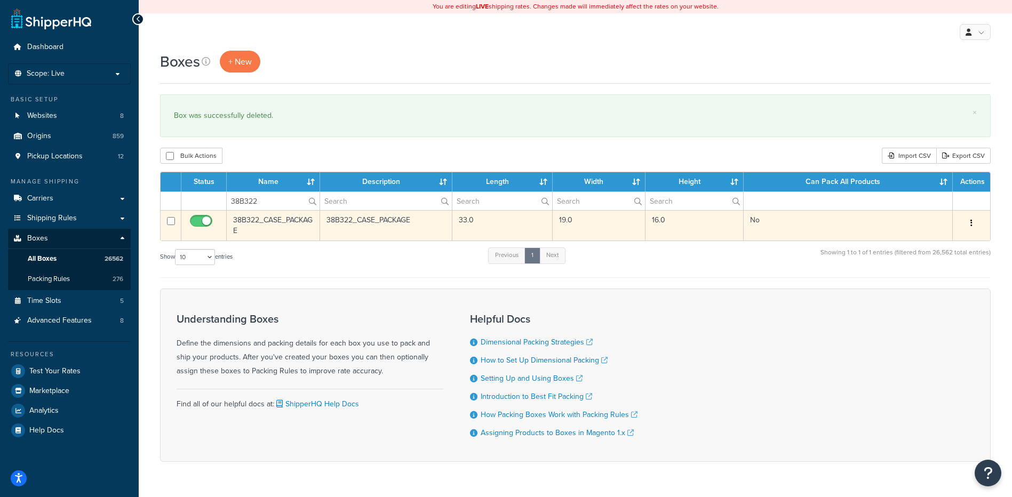
click at [972, 225] on icon "button" at bounding box center [972, 222] width 2 height 7
click at [945, 281] on link "Delete" at bounding box center [936, 287] width 84 height 22
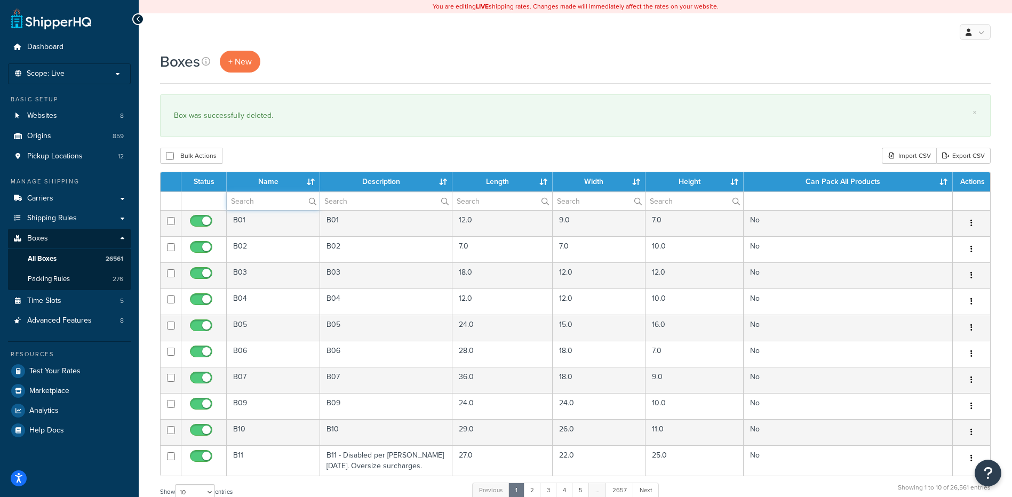
paste input "38B323"
click at [260, 202] on input "text" at bounding box center [273, 201] width 93 height 18
type input "38B323"
click at [286, 155] on div "Bulk Actions Duplicate [GEOGRAPHIC_DATA] Import CSV Export CSV" at bounding box center [575, 156] width 831 height 16
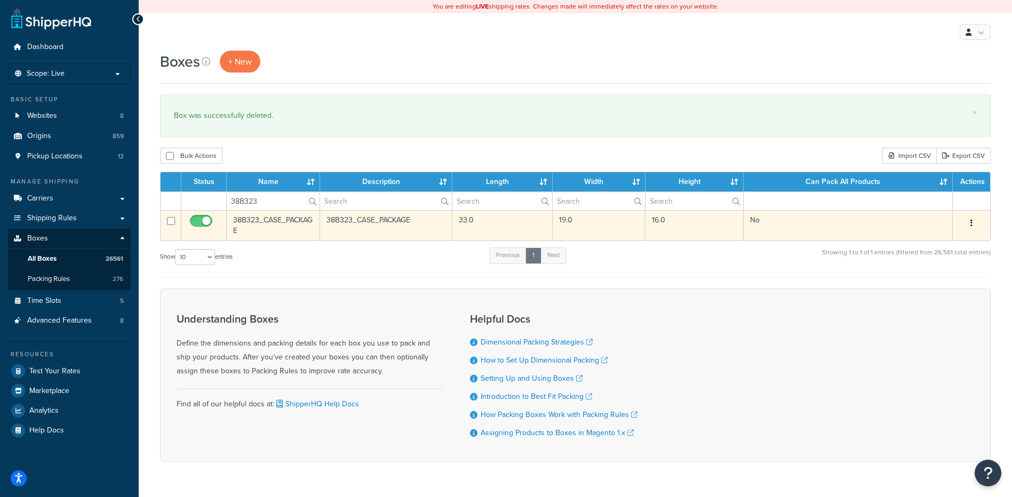
click at [971, 221] on icon "button" at bounding box center [972, 222] width 2 height 7
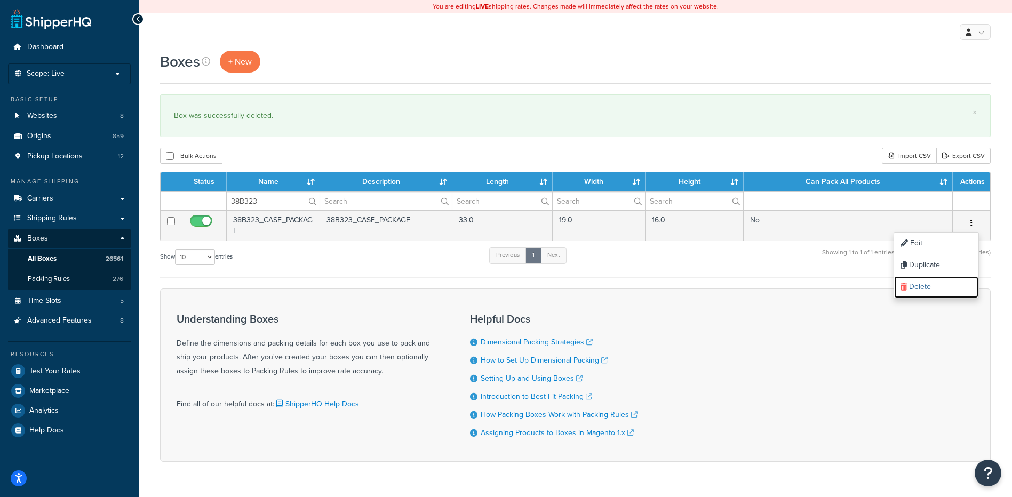
click at [934, 285] on link "Delete" at bounding box center [936, 287] width 84 height 22
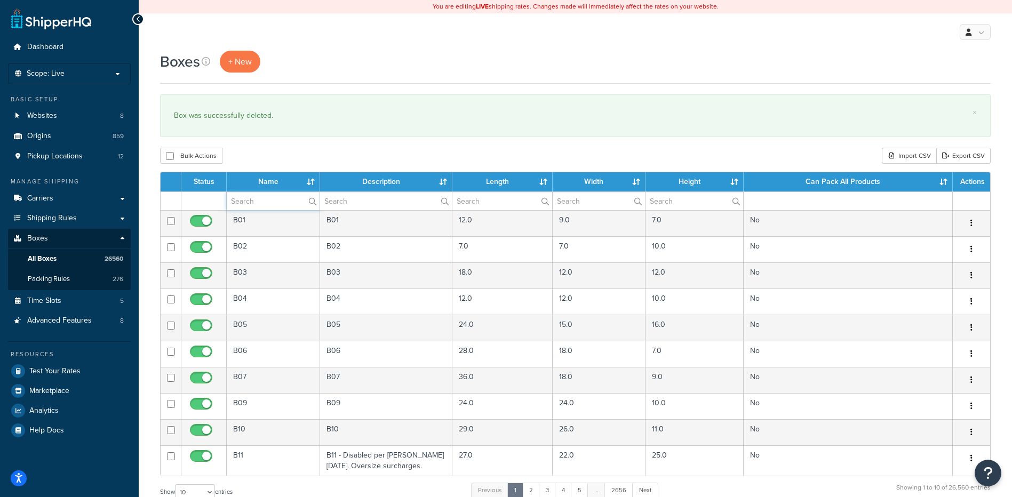
click at [280, 202] on input "text" at bounding box center [273, 201] width 93 height 18
paste input "38B324"
type input "38B324"
click at [290, 152] on div "Bulk Actions Duplicate [GEOGRAPHIC_DATA] Import CSV Export CSV" at bounding box center [575, 156] width 831 height 16
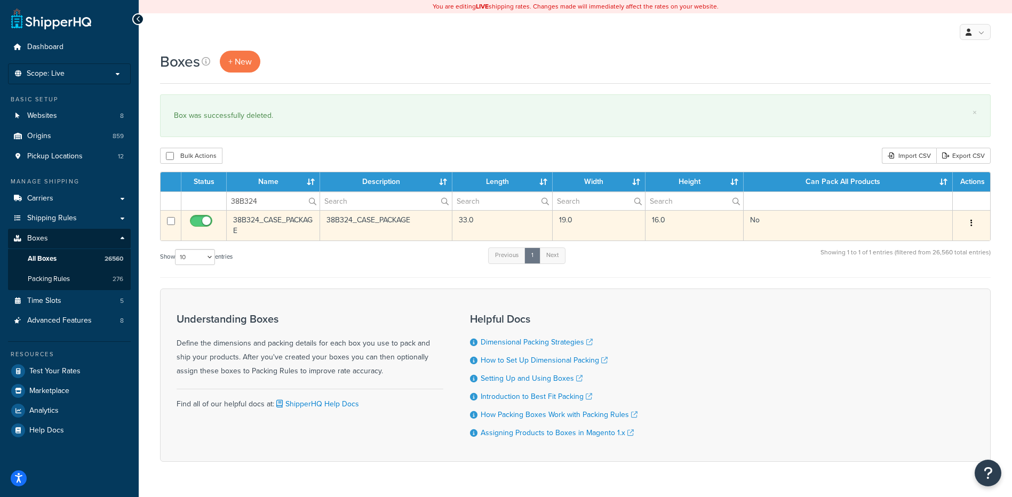
click at [974, 221] on button "button" at bounding box center [971, 223] width 15 height 17
click at [954, 295] on link "Delete" at bounding box center [936, 287] width 84 height 22
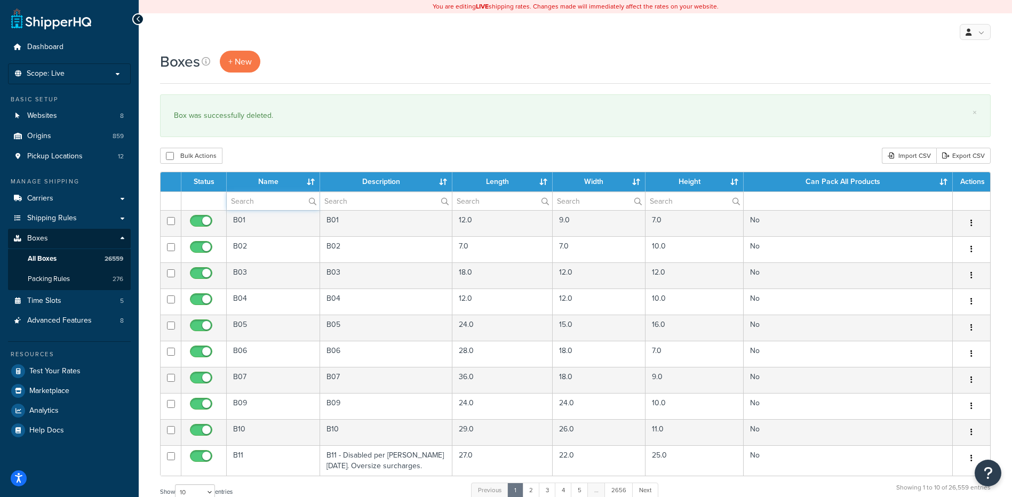
paste input "38B325"
click at [257, 195] on input "text" at bounding box center [273, 201] width 93 height 18
type input "38B325"
click at [283, 147] on div "Boxes + New × Box was successfully deleted. Bulk Actions Duplicate Delete Impor…" at bounding box center [575, 393] width 873 height 684
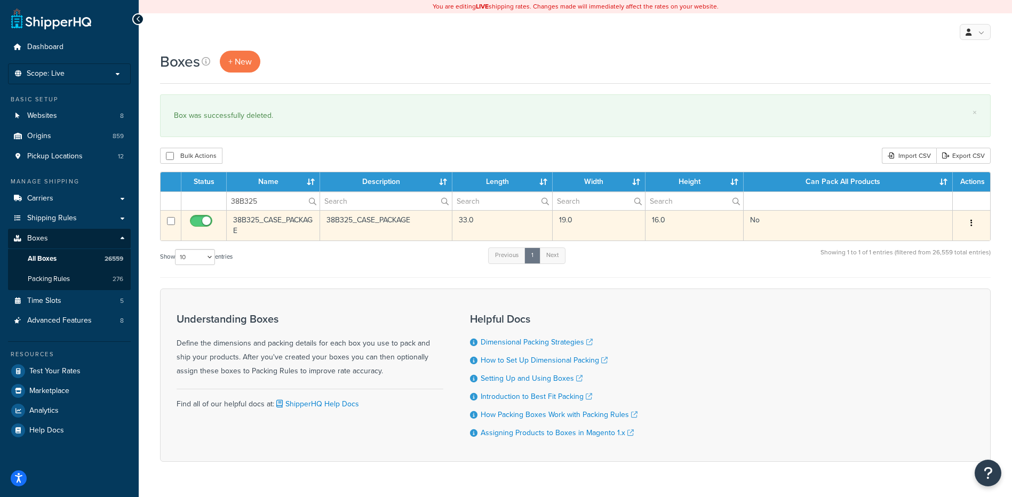
click at [969, 226] on button "button" at bounding box center [971, 223] width 15 height 17
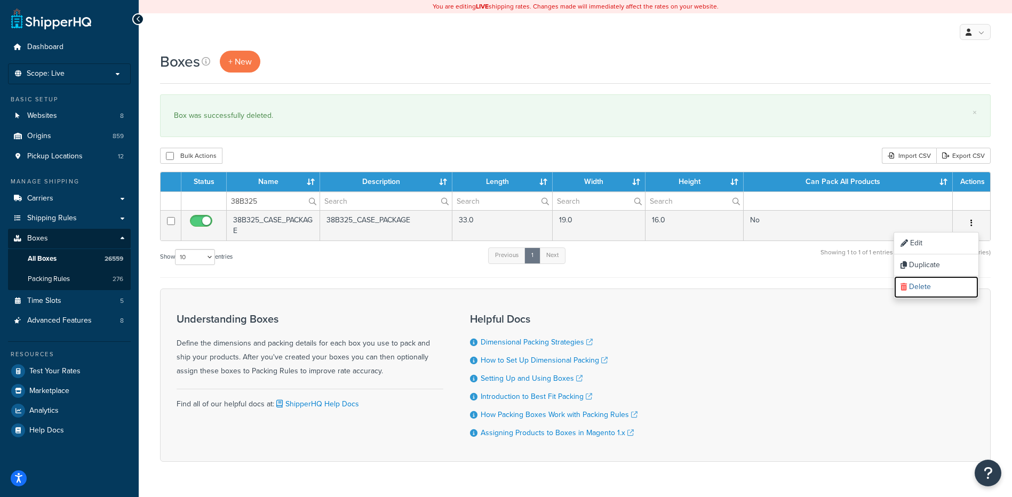
drag, startPoint x: 928, startPoint y: 286, endPoint x: 562, endPoint y: 37, distance: 443.2
click at [928, 286] on link "Delete" at bounding box center [936, 287] width 84 height 22
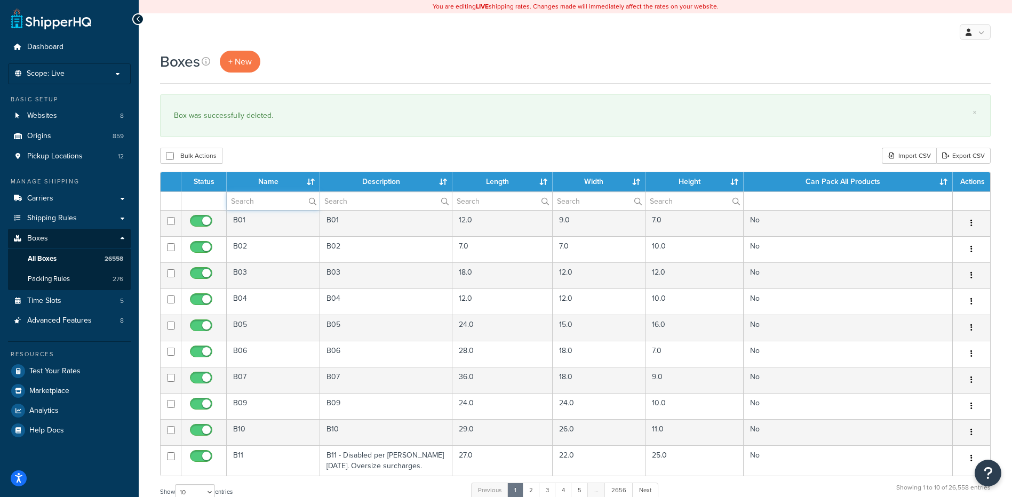
click at [250, 200] on input "text" at bounding box center [273, 201] width 93 height 18
paste input "38B326"
type input "38B326"
click at [261, 149] on div "Bulk Actions Duplicate [GEOGRAPHIC_DATA] Import CSV Export CSV" at bounding box center [575, 156] width 831 height 16
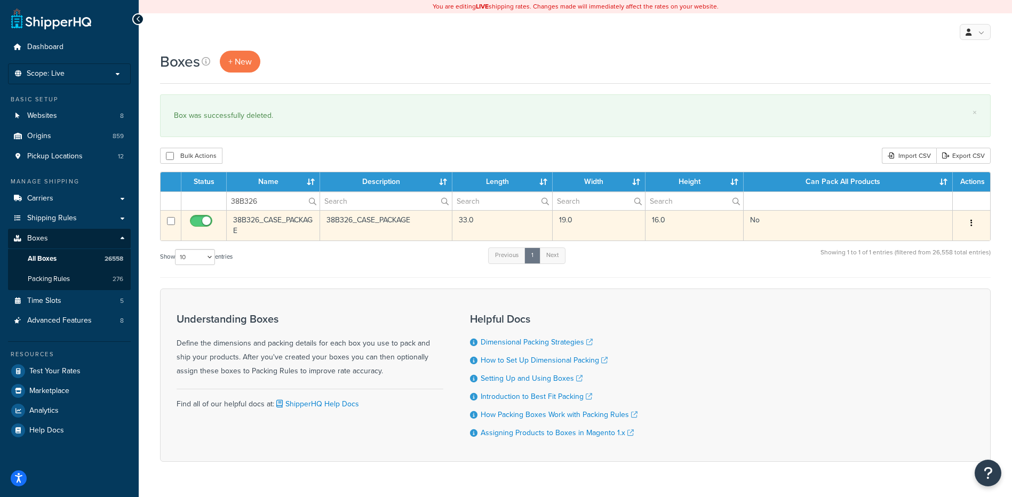
click at [973, 227] on button "button" at bounding box center [971, 223] width 15 height 17
click at [930, 294] on link "Delete" at bounding box center [936, 287] width 84 height 22
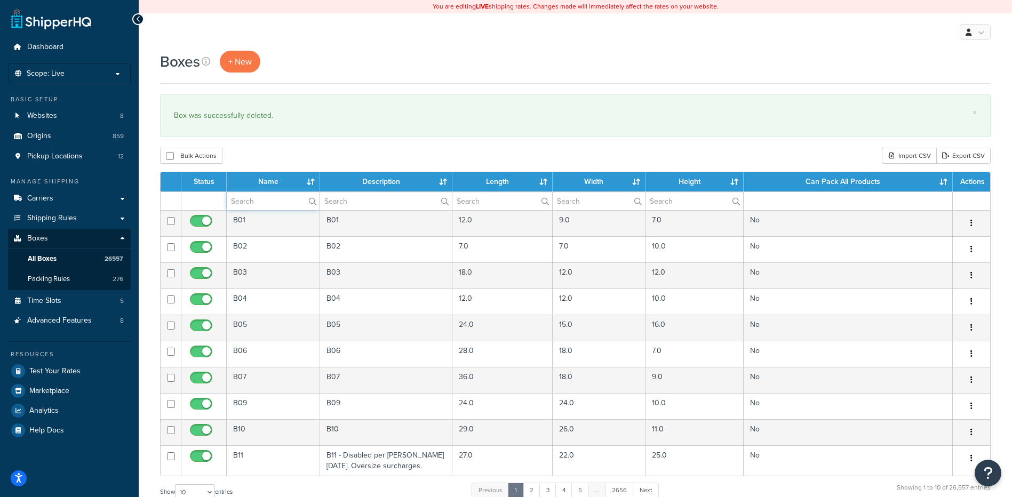
drag, startPoint x: 230, startPoint y: 209, endPoint x: 235, endPoint y: 204, distance: 6.8
click at [230, 209] on input "text" at bounding box center [273, 201] width 93 height 18
paste input "38B327"
type input "38B327"
click at [290, 154] on div "Bulk Actions Duplicate [GEOGRAPHIC_DATA] Import CSV Export CSV" at bounding box center [575, 156] width 831 height 16
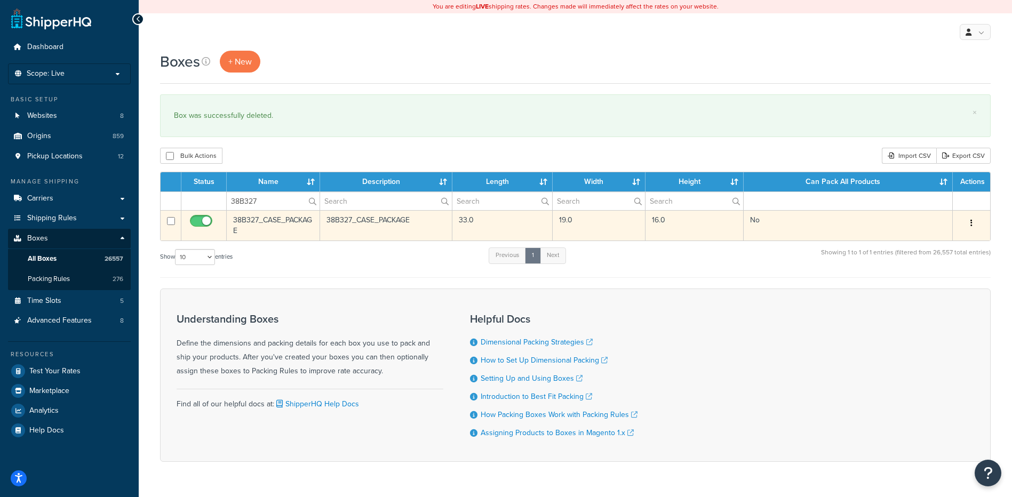
click at [969, 221] on button "button" at bounding box center [971, 223] width 15 height 17
click at [922, 294] on link "Delete" at bounding box center [936, 287] width 84 height 22
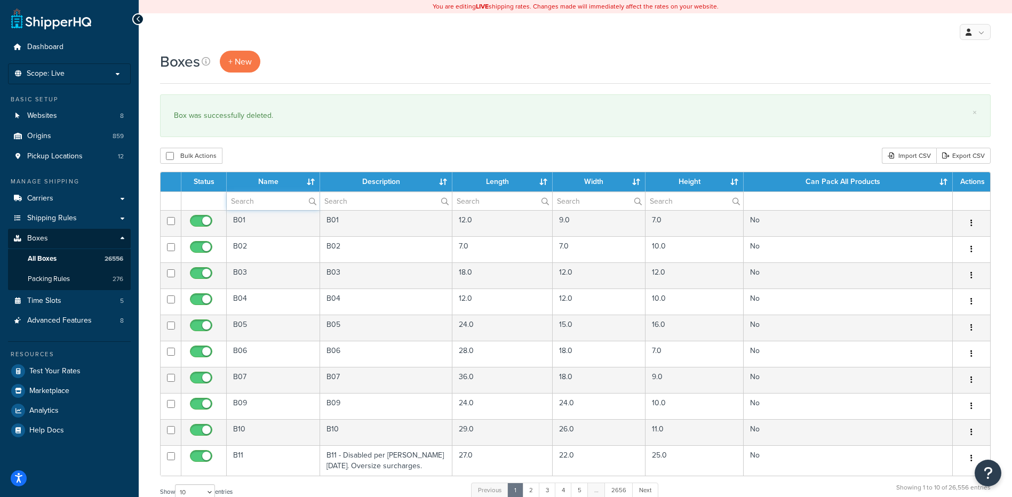
click at [268, 203] on input "text" at bounding box center [273, 201] width 93 height 18
paste input "38B328"
type input "38B328"
click at [278, 161] on div "Bulk Actions Duplicate [GEOGRAPHIC_DATA] Import CSV Export CSV" at bounding box center [575, 156] width 831 height 16
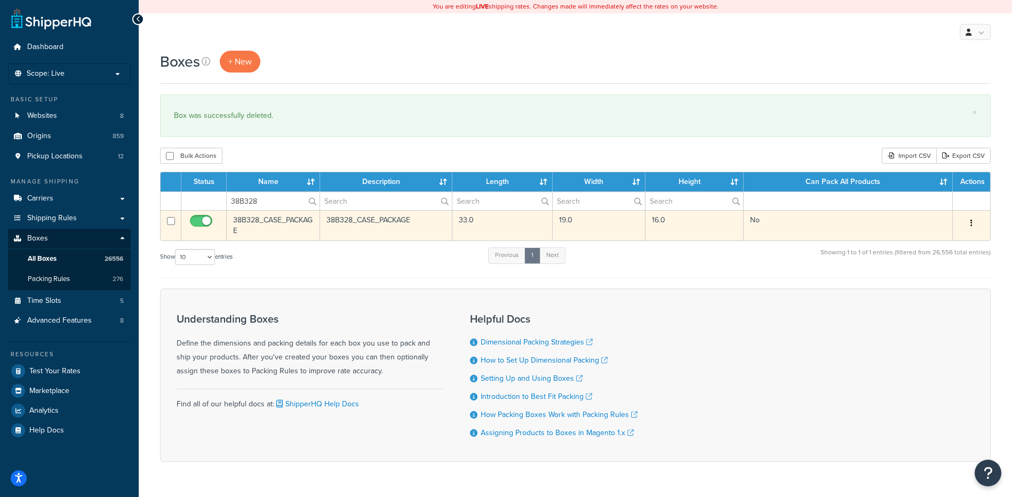
click at [969, 221] on button "button" at bounding box center [971, 223] width 15 height 17
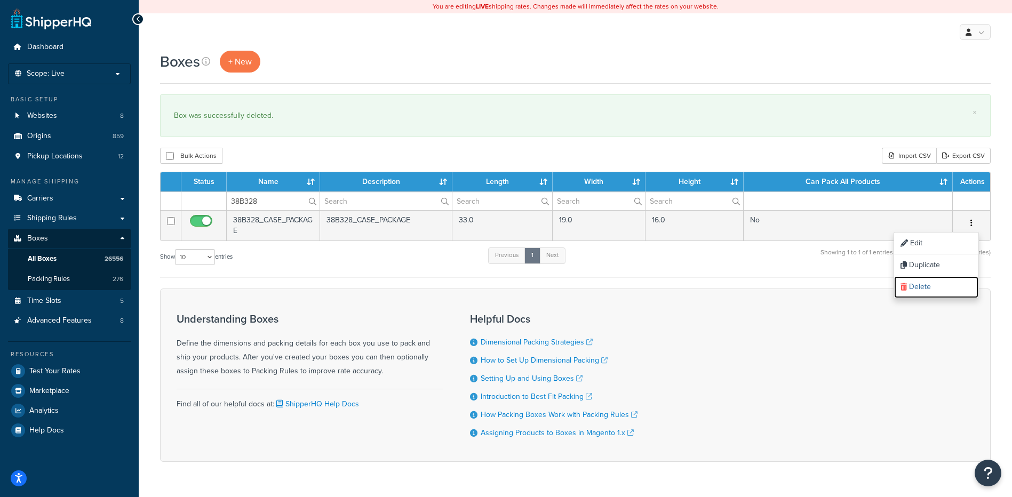
click at [915, 297] on link "Delete" at bounding box center [936, 287] width 84 height 22
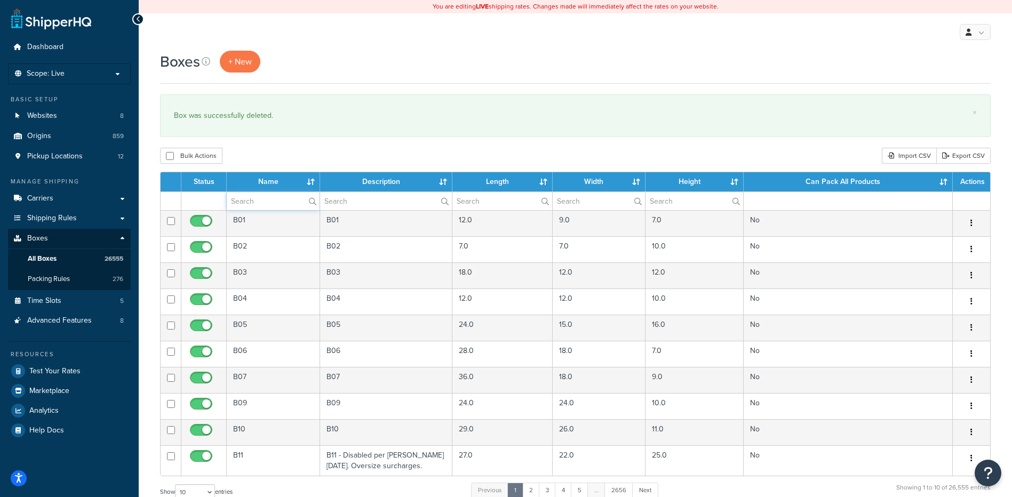
click at [260, 197] on input "text" at bounding box center [273, 201] width 93 height 18
paste input "38B329"
type input "38B329"
click at [274, 157] on div "Bulk Actions Duplicate [GEOGRAPHIC_DATA] Import CSV Export CSV" at bounding box center [575, 156] width 831 height 16
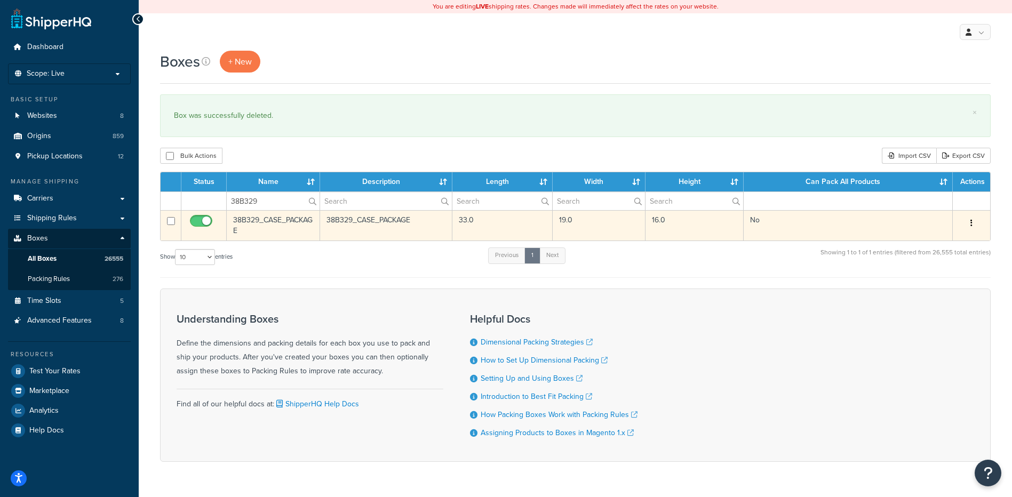
click at [973, 220] on button "button" at bounding box center [971, 223] width 15 height 17
click at [940, 293] on link "Delete" at bounding box center [936, 287] width 84 height 22
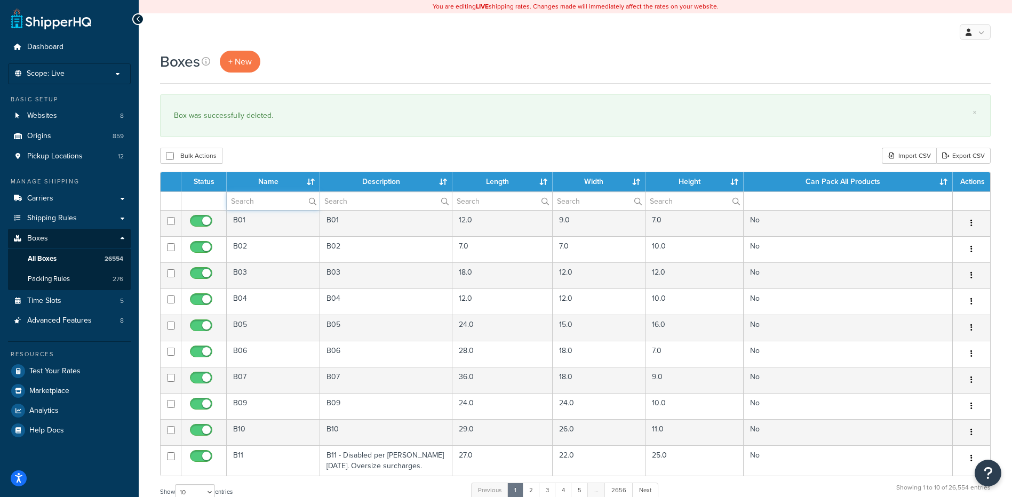
click at [239, 202] on input "text" at bounding box center [273, 201] width 93 height 18
paste input "38B330"
type input "38B330"
click at [257, 150] on div "Bulk Actions Duplicate [GEOGRAPHIC_DATA] Import CSV Export CSV" at bounding box center [575, 156] width 831 height 16
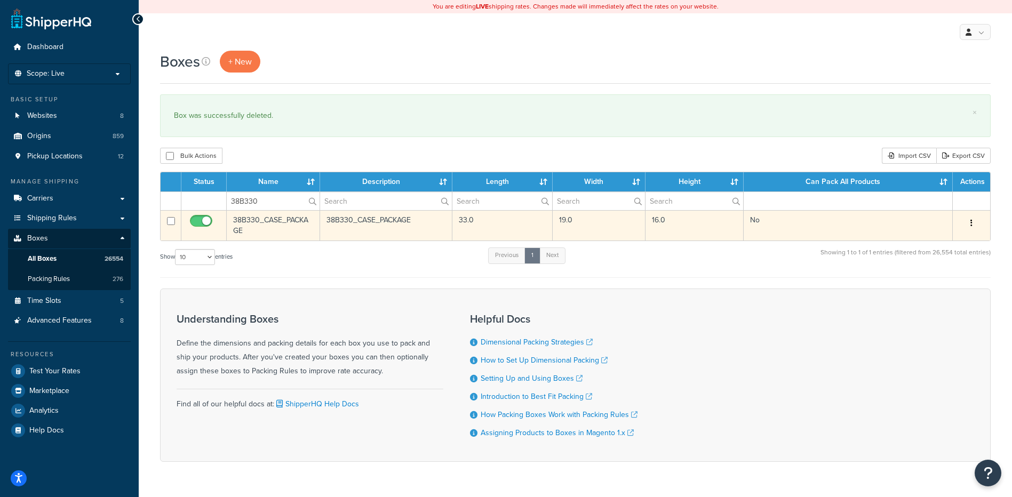
click at [967, 220] on button "button" at bounding box center [971, 223] width 15 height 17
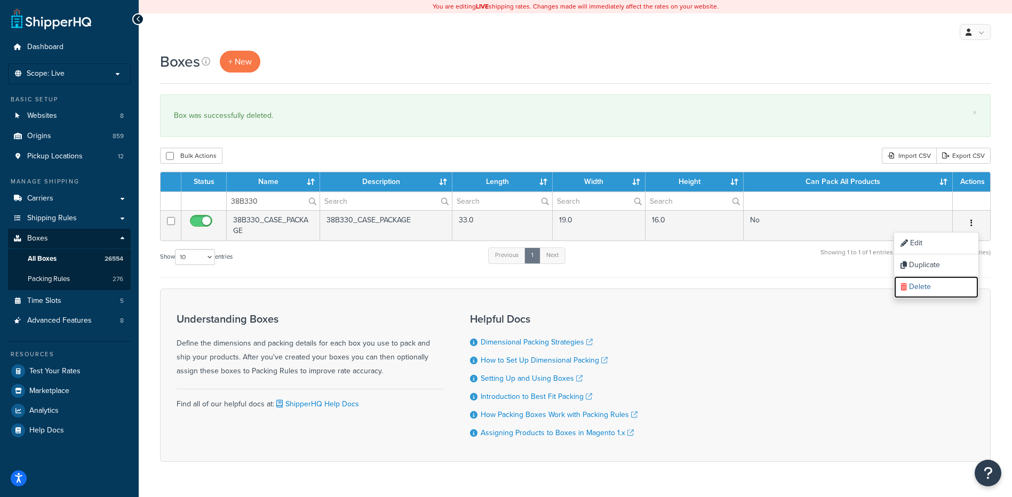
drag, startPoint x: 926, startPoint y: 283, endPoint x: 558, endPoint y: 26, distance: 449.1
click at [926, 283] on link "Delete" at bounding box center [936, 287] width 84 height 22
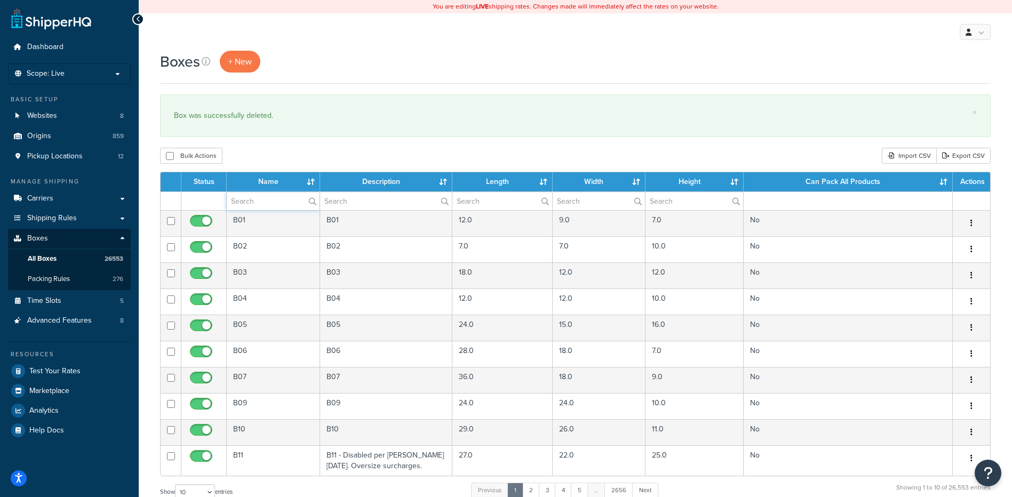
click at [240, 204] on input "text" at bounding box center [273, 201] width 93 height 18
paste input "38B331"
type input "38B331"
click at [267, 149] on div "Bulk Actions Duplicate [GEOGRAPHIC_DATA] Import CSV Export CSV" at bounding box center [575, 156] width 831 height 16
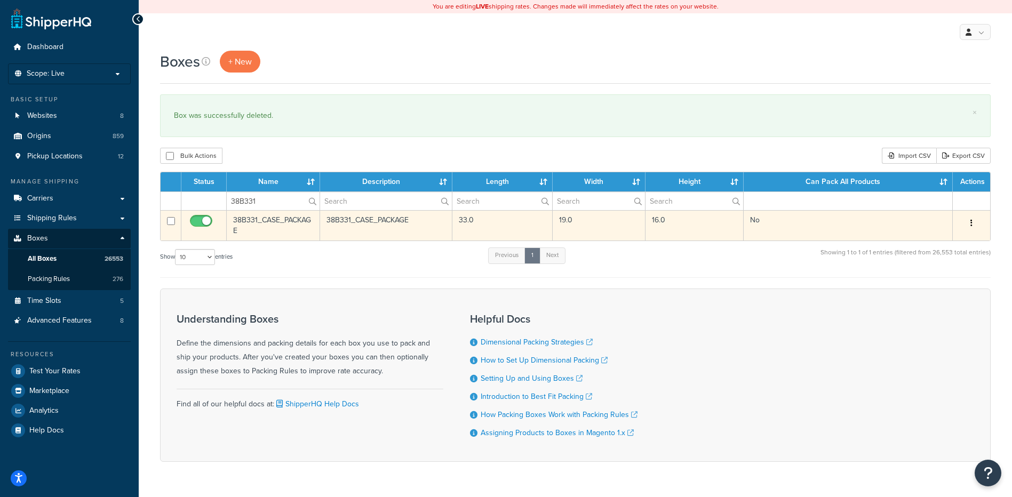
click at [973, 226] on button "button" at bounding box center [971, 223] width 15 height 17
click at [943, 289] on link "Delete" at bounding box center [936, 287] width 84 height 22
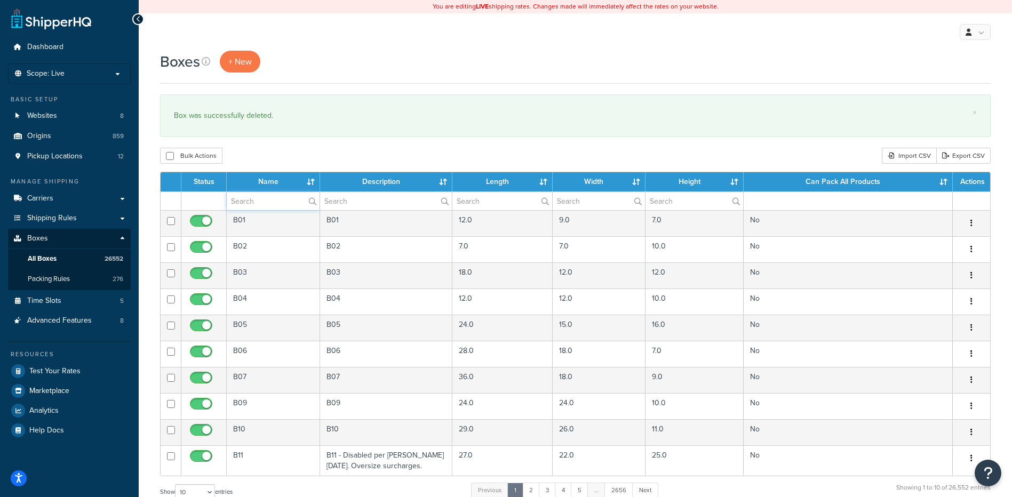
click at [249, 206] on input "text" at bounding box center [273, 201] width 93 height 18
paste input "38B332"
type input "38B332"
click at [261, 148] on div "Boxes + New × Box was successfully deleted. Bulk Actions Duplicate [GEOGRAPHIC_…" at bounding box center [575, 393] width 873 height 684
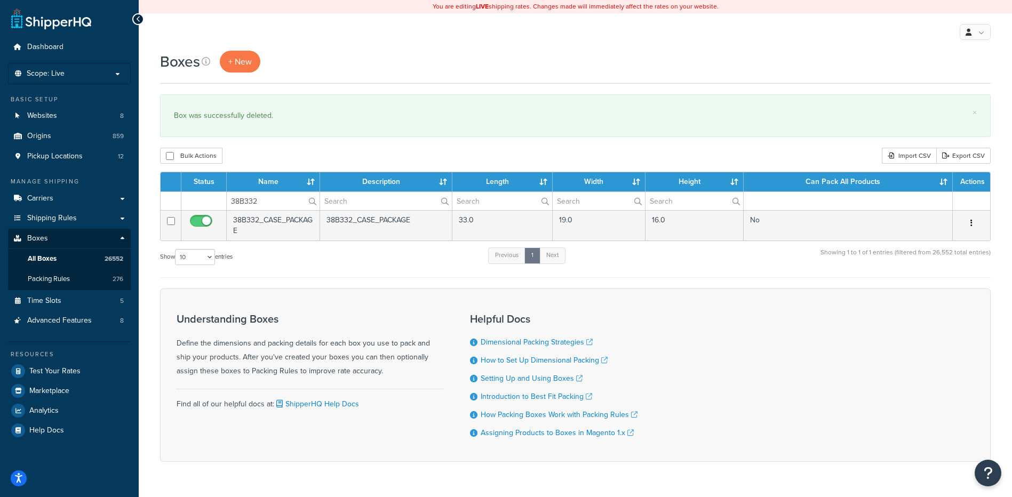
click at [973, 224] on button "button" at bounding box center [971, 223] width 15 height 17
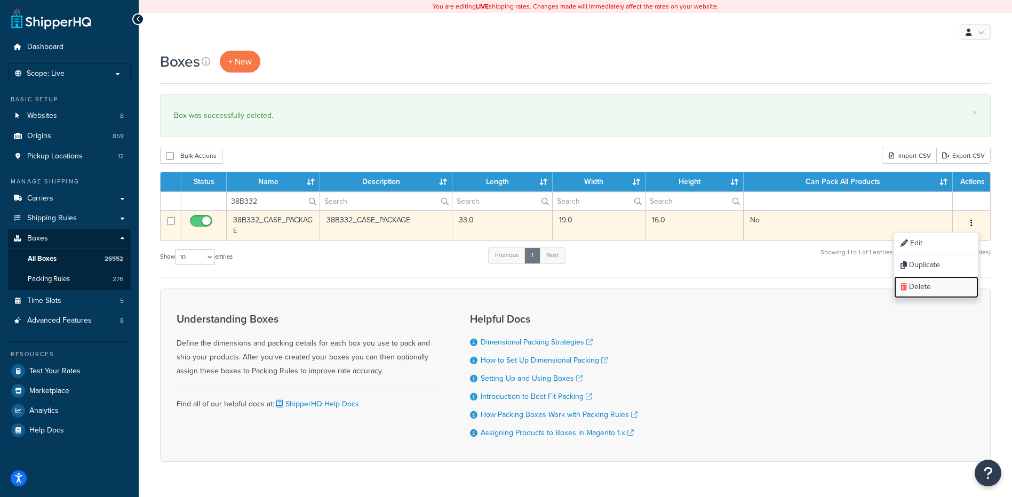
click at [945, 288] on link "Delete" at bounding box center [936, 287] width 84 height 22
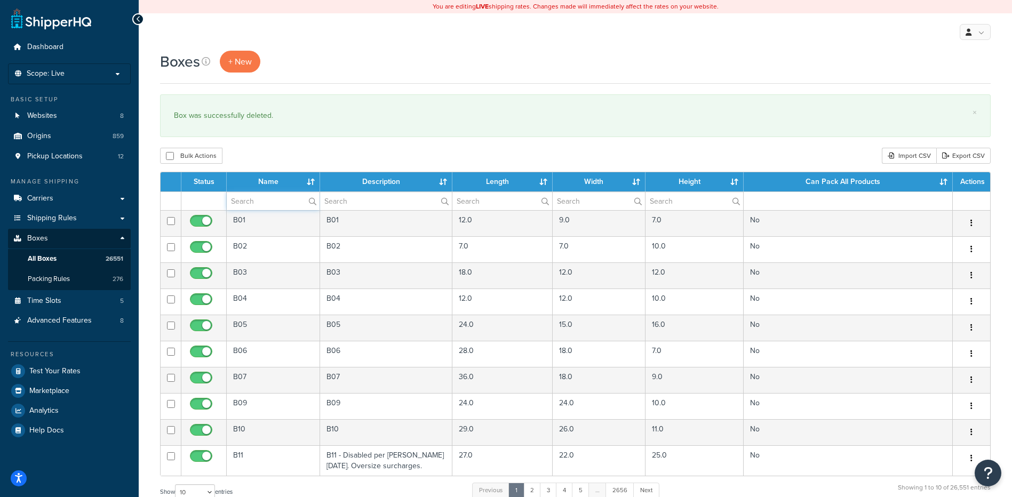
paste input "38B333"
click at [257, 201] on input "text" at bounding box center [273, 201] width 93 height 18
type input "38B333"
click at [258, 149] on div "Bulk Actions Duplicate Delete Import CSV Export CSV" at bounding box center [575, 156] width 831 height 16
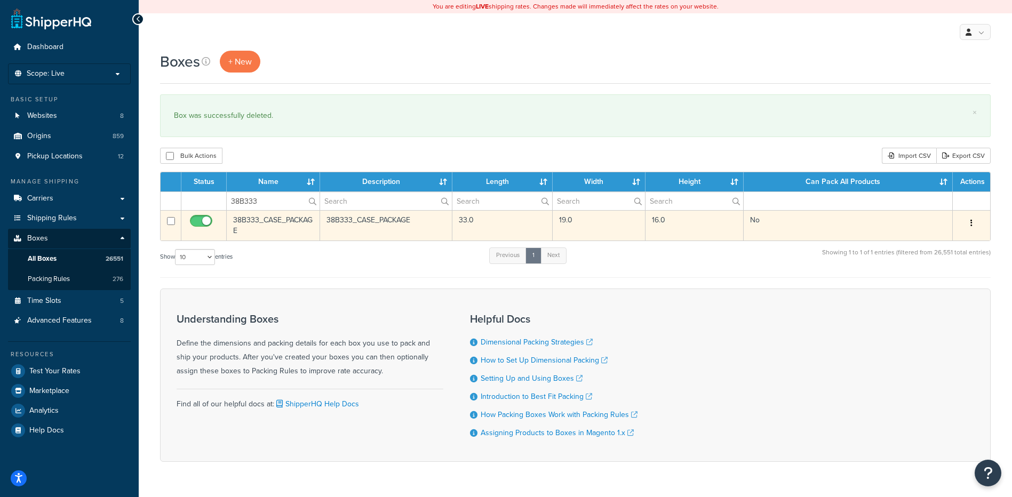
click at [970, 222] on button "button" at bounding box center [971, 223] width 15 height 17
click at [947, 282] on link "Delete" at bounding box center [936, 287] width 84 height 22
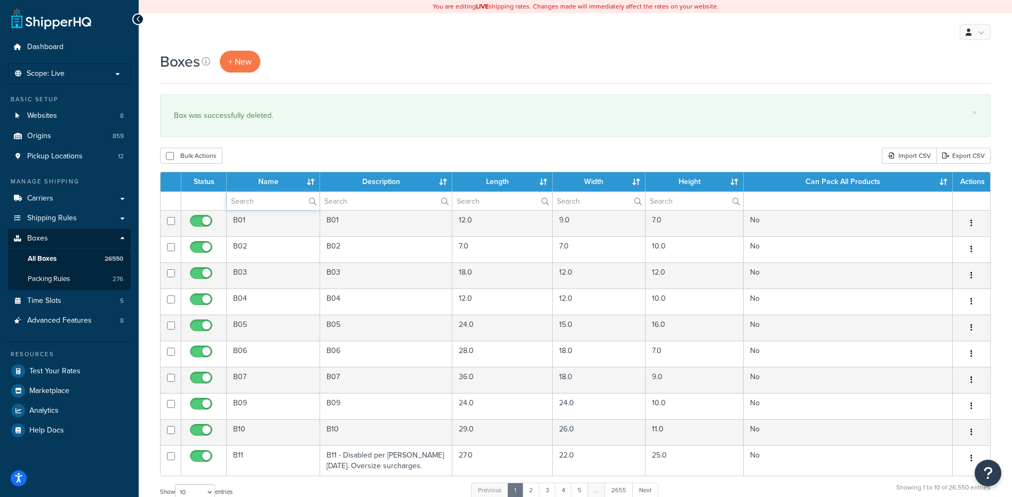
click at [277, 208] on input "text" at bounding box center [273, 201] width 93 height 18
paste input "38B334"
type input "38B334"
click at [279, 147] on div "Boxes + New × Box was successfully deleted. Bulk Actions Duplicate [GEOGRAPHIC_…" at bounding box center [575, 393] width 873 height 684
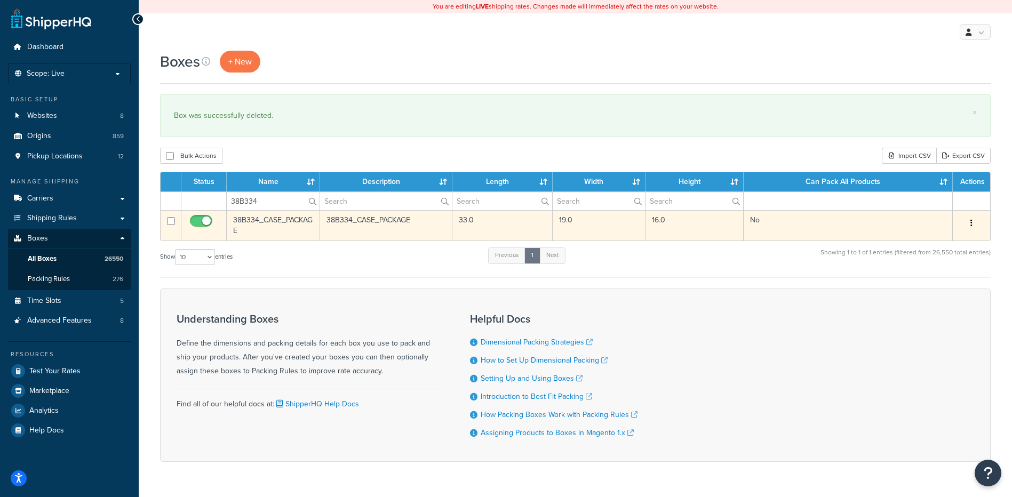
click at [972, 222] on icon "button" at bounding box center [972, 222] width 2 height 7
click at [939, 283] on link "Delete" at bounding box center [936, 287] width 84 height 22
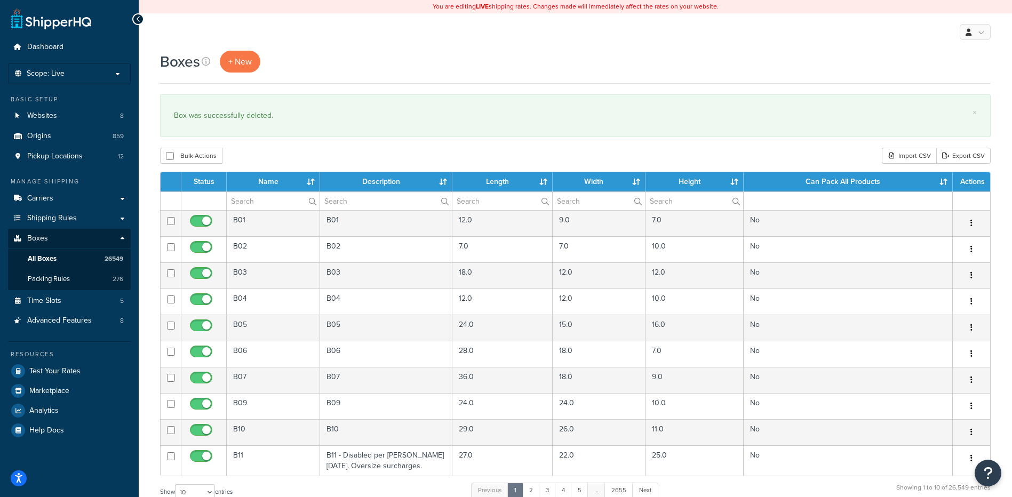
drag, startPoint x: 250, startPoint y: 219, endPoint x: 251, endPoint y: 208, distance: 11.3
click at [250, 219] on td "B01" at bounding box center [273, 223] width 93 height 26
click at [251, 207] on input "text" at bounding box center [273, 201] width 93 height 18
paste input "38B335"
type input "38B335"
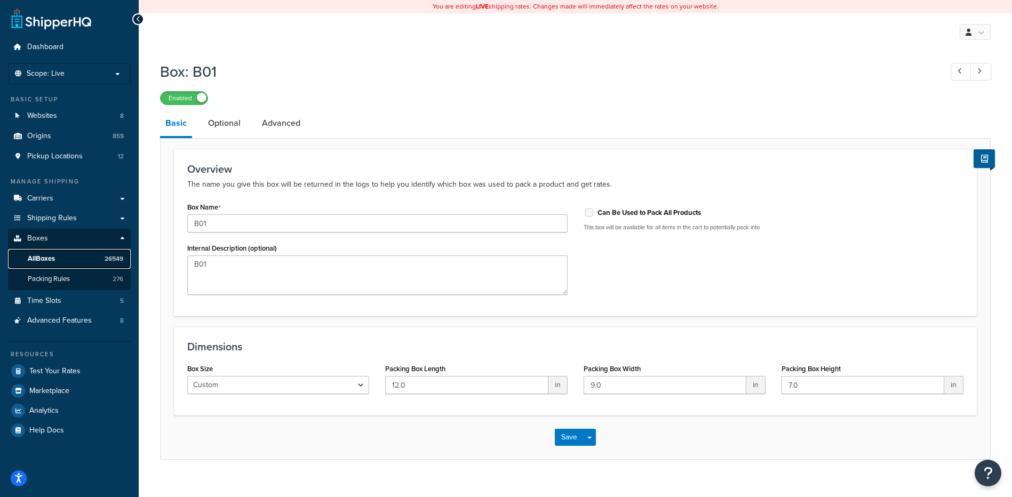
click at [83, 260] on link "All Boxes 26549" at bounding box center [69, 259] width 123 height 20
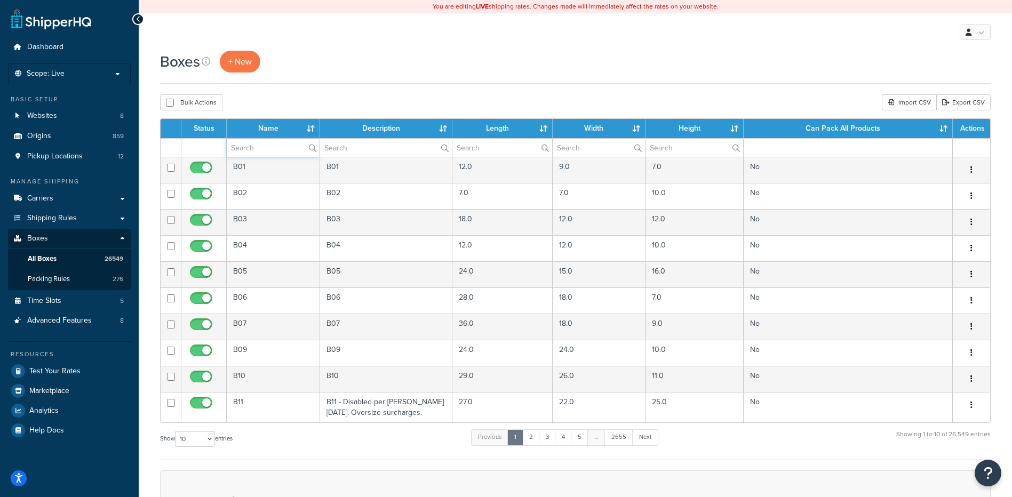
click at [259, 148] on input "text" at bounding box center [273, 148] width 93 height 18
paste input "38B335"
type input "38B335"
click at [279, 94] on div "Boxes + New Bulk Actions Duplicate [GEOGRAPHIC_DATA] Import CSV Export CSV Cont…" at bounding box center [575, 366] width 873 height 631
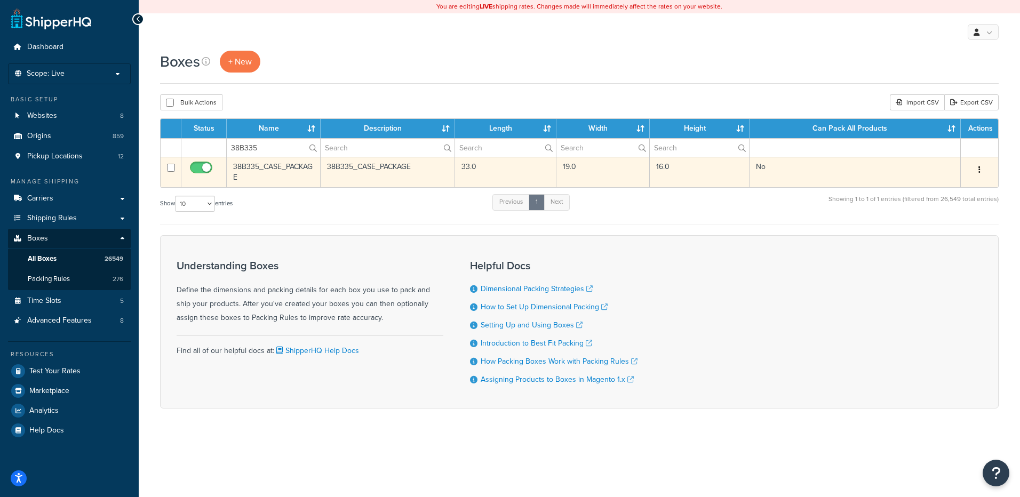
click at [981, 169] on button "button" at bounding box center [979, 170] width 15 height 17
click at [951, 233] on link "Delete" at bounding box center [944, 234] width 84 height 22
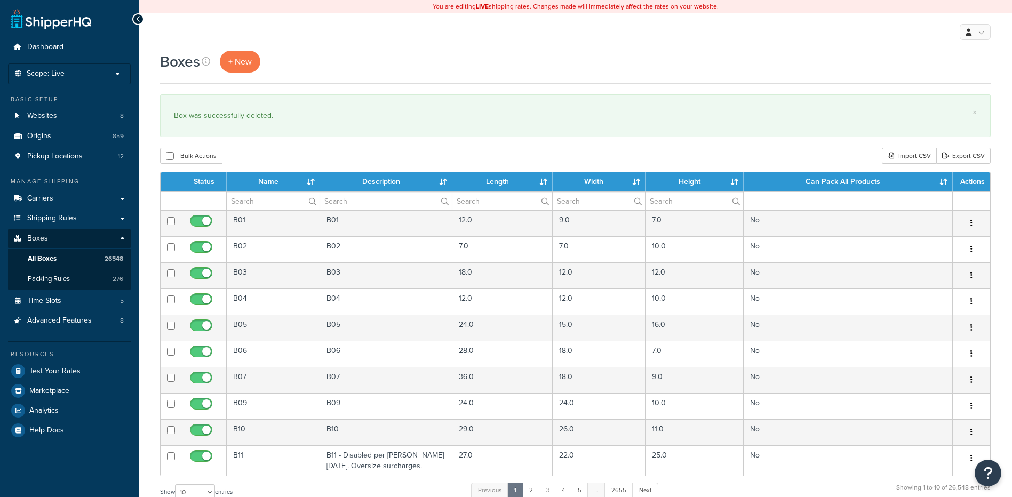
drag, startPoint x: 0, startPoint y: 0, endPoint x: 265, endPoint y: 149, distance: 304.1
click at [265, 149] on div "Bulk Actions Duplicate [GEOGRAPHIC_DATA] Import CSV Export CSV" at bounding box center [575, 156] width 831 height 16
paste input "38B336"
click at [265, 203] on input "38B336" at bounding box center [273, 201] width 93 height 18
type input "38B336"
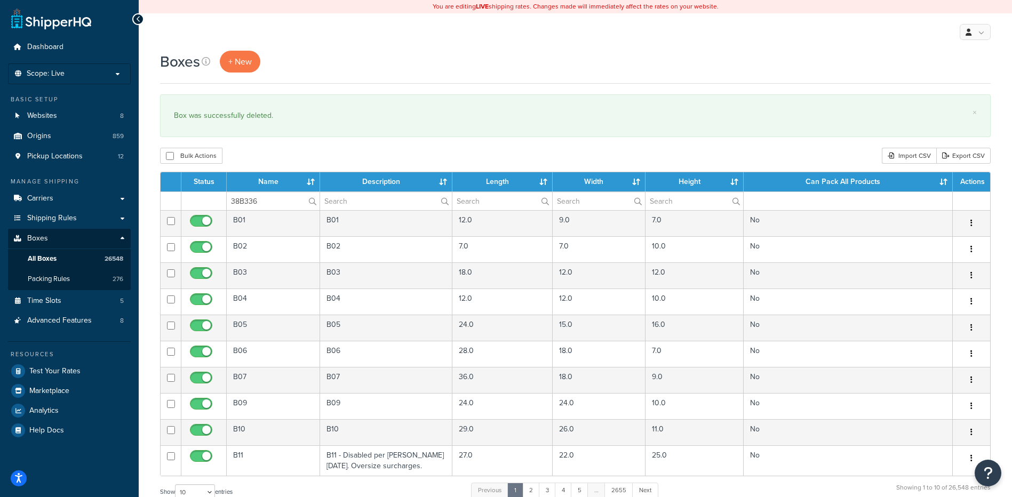
click at [278, 148] on div "Bulk Actions Duplicate [GEOGRAPHIC_DATA] Import CSV Export CSV" at bounding box center [575, 156] width 831 height 16
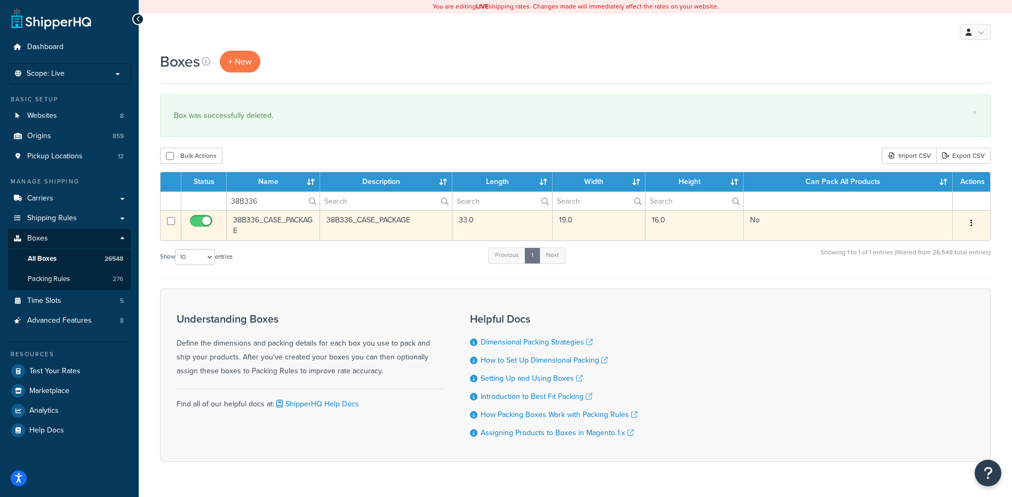
click at [972, 220] on icon "button" at bounding box center [972, 222] width 2 height 7
click at [953, 288] on link "Delete" at bounding box center [936, 287] width 84 height 22
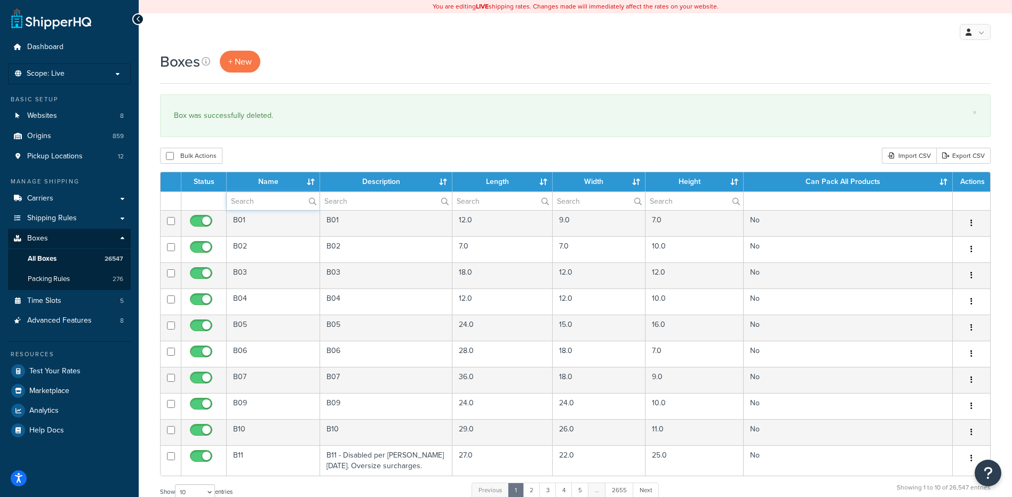
paste input "38B337"
click at [261, 201] on input "text" at bounding box center [273, 201] width 93 height 18
type input "38B337"
click at [266, 156] on div "Bulk Actions Duplicate Delete Import CSV Export CSV" at bounding box center [575, 156] width 831 height 16
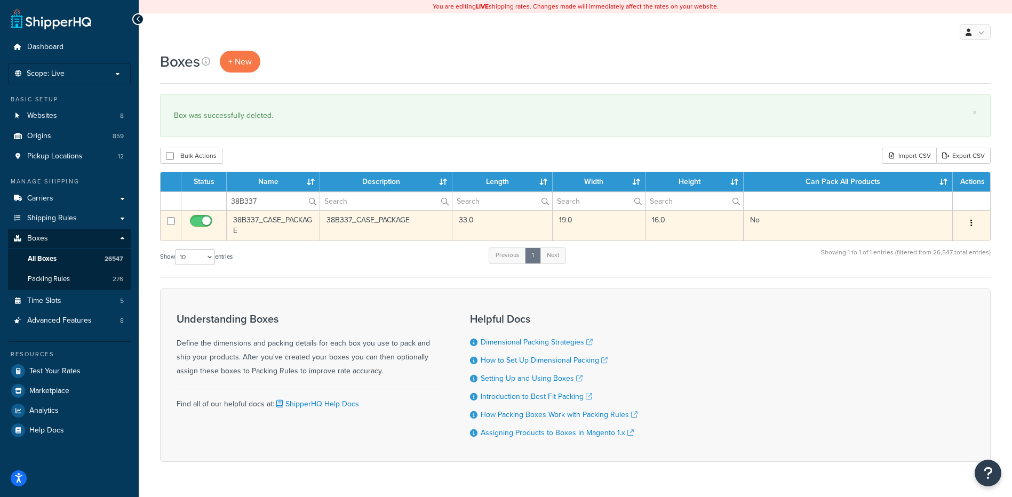
click at [971, 222] on icon "button" at bounding box center [972, 222] width 2 height 7
click at [957, 290] on link "Delete" at bounding box center [936, 287] width 84 height 22
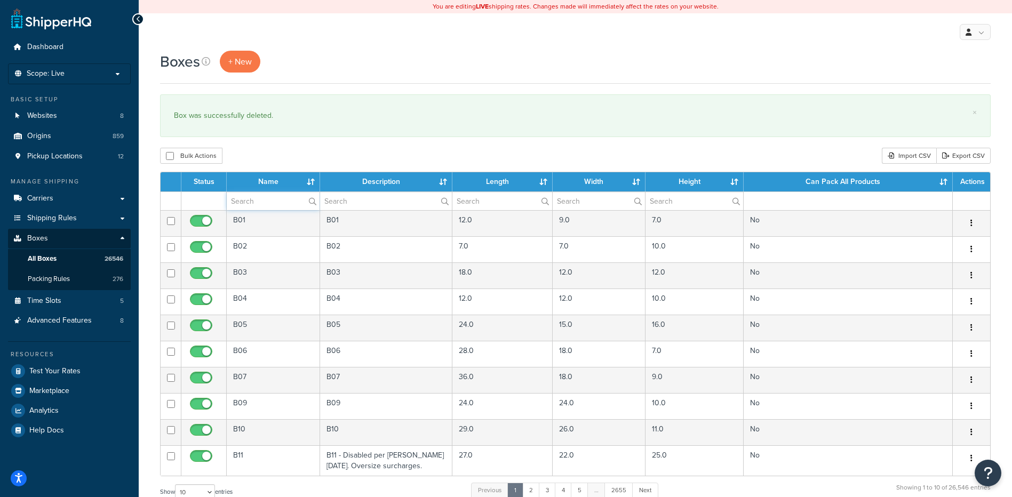
click at [245, 196] on input "text" at bounding box center [273, 201] width 93 height 18
paste input "38B338"
type input "38B338"
click at [288, 143] on div "Boxes + New × Box was successfully deleted. Bulk Actions Duplicate [GEOGRAPHIC_…" at bounding box center [575, 393] width 873 height 684
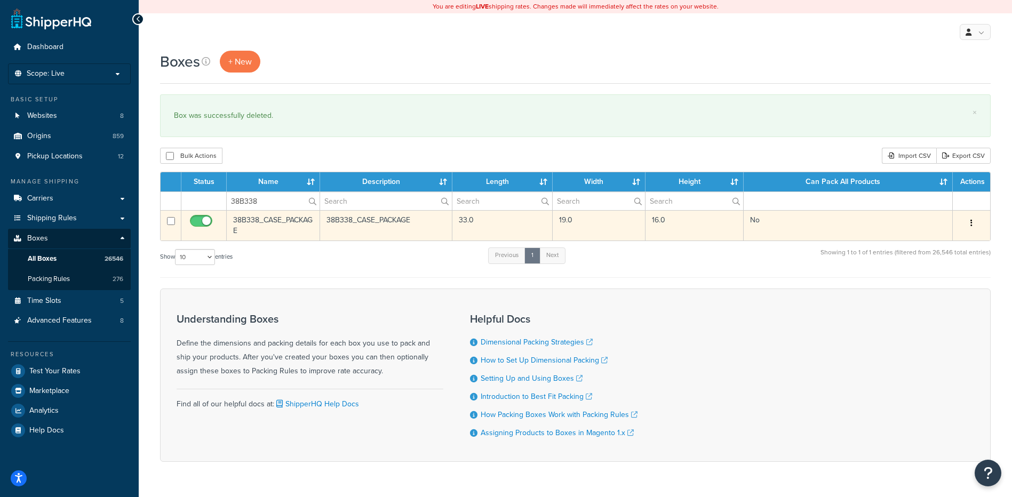
click at [969, 227] on button "button" at bounding box center [971, 223] width 15 height 17
click at [935, 291] on link "Delete" at bounding box center [936, 287] width 84 height 22
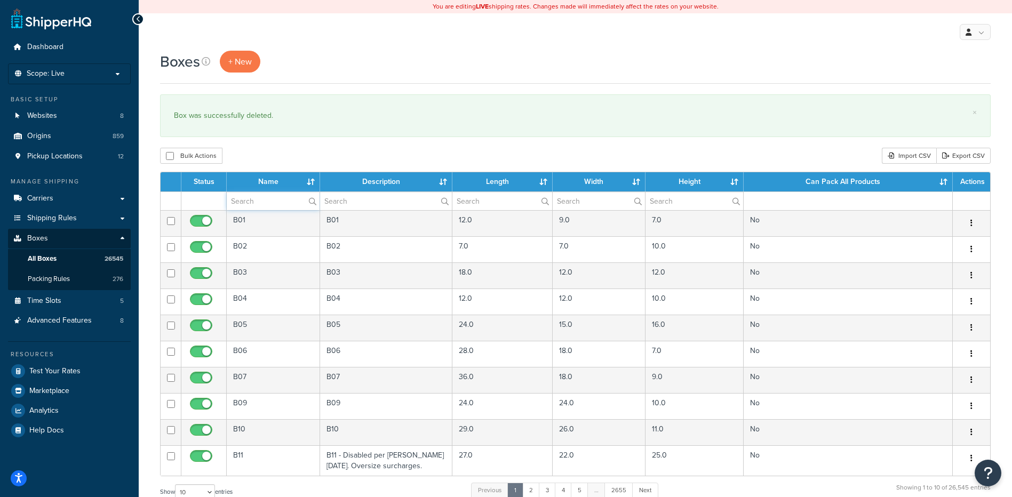
click at [269, 202] on input "text" at bounding box center [273, 201] width 93 height 18
paste input "38B339"
type input "38B339"
click at [279, 153] on div "Bulk Actions Duplicate [GEOGRAPHIC_DATA] Import CSV Export CSV" at bounding box center [575, 156] width 831 height 16
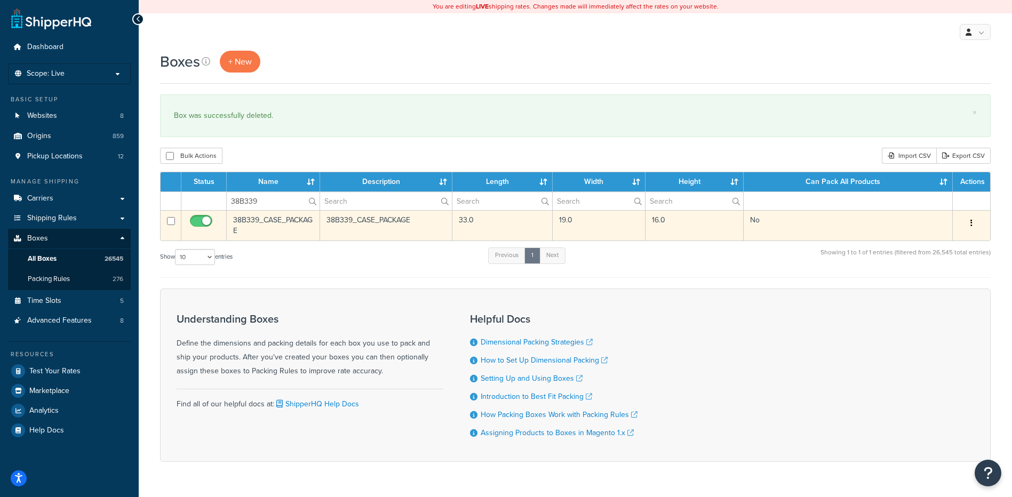
click at [973, 224] on button "button" at bounding box center [971, 223] width 15 height 17
click at [951, 284] on link "Delete" at bounding box center [936, 287] width 84 height 22
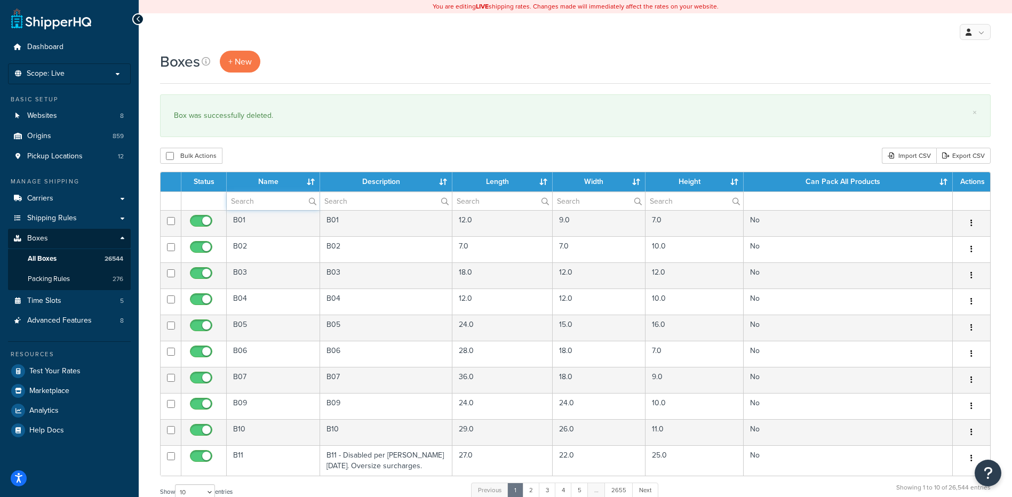
drag, startPoint x: 266, startPoint y: 200, endPoint x: 267, endPoint y: 189, distance: 11.3
click at [266, 200] on input "text" at bounding box center [273, 201] width 93 height 18
paste input "38B340"
type input "38B340"
click at [276, 140] on div "Boxes + New × Box was successfully deleted. Bulk Actions Duplicate [GEOGRAPHIC_…" at bounding box center [575, 393] width 873 height 684
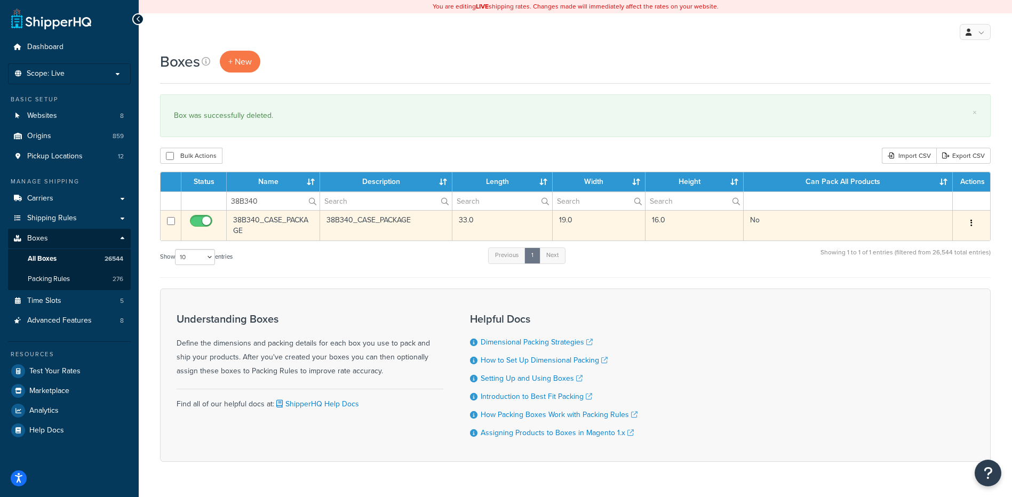
click at [971, 223] on icon "button" at bounding box center [972, 222] width 2 height 7
click at [926, 285] on link "Delete" at bounding box center [936, 287] width 84 height 22
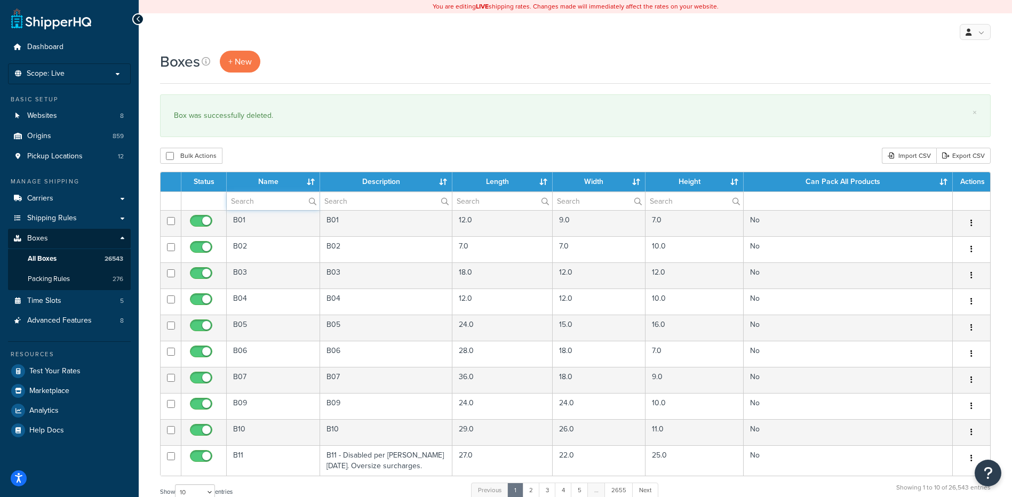
click at [243, 201] on input "text" at bounding box center [273, 201] width 93 height 18
paste input "38B340"
click at [263, 147] on div "Boxes + New × Box was successfully deleted. Bulk Actions Duplicate [GEOGRAPHIC_…" at bounding box center [575, 393] width 873 height 684
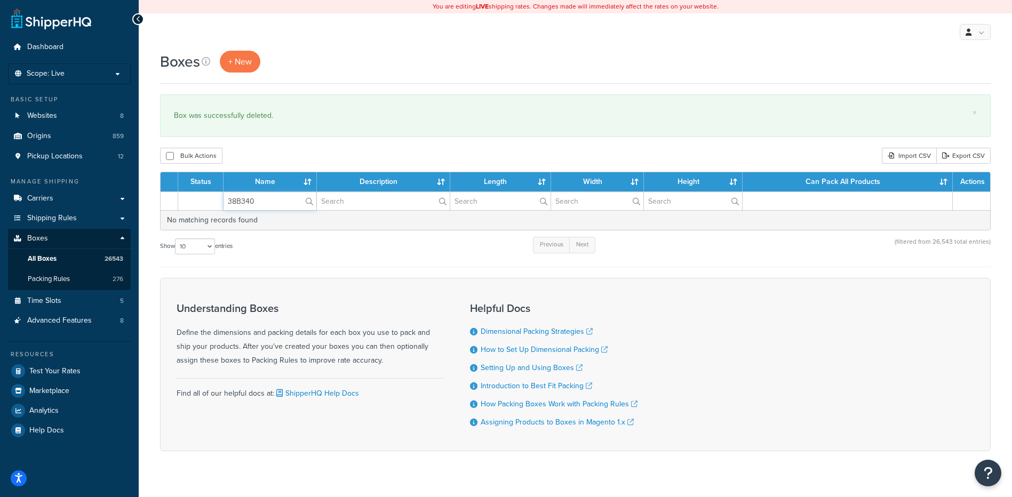
paste input "1"
drag, startPoint x: 260, startPoint y: 202, endPoint x: 224, endPoint y: 195, distance: 36.3
click at [224, 195] on input "38B341" at bounding box center [270, 201] width 93 height 18
type input "38B341"
click at [266, 148] on div "Bulk Actions Duplicate [GEOGRAPHIC_DATA] Import CSV Export CSV" at bounding box center [575, 156] width 831 height 16
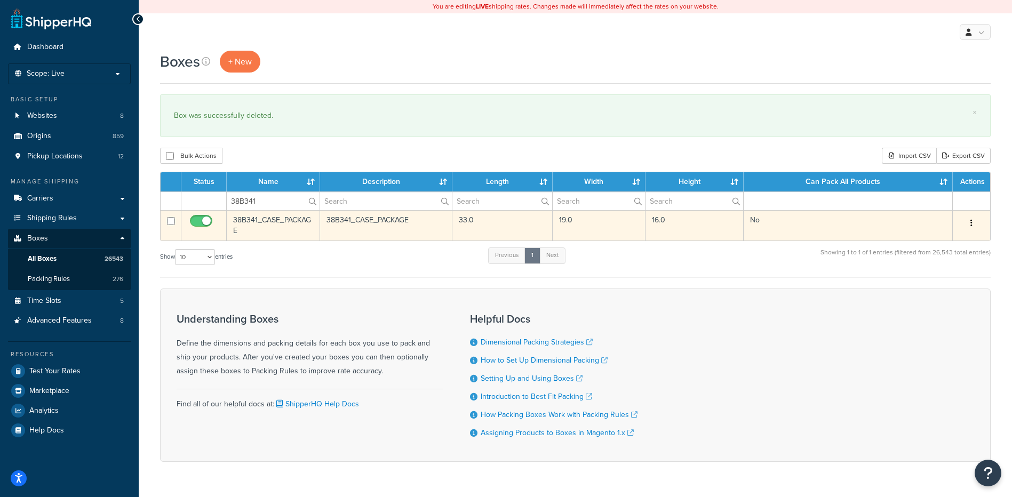
click at [967, 223] on button "button" at bounding box center [971, 223] width 15 height 17
click at [926, 293] on link "Delete" at bounding box center [936, 287] width 84 height 22
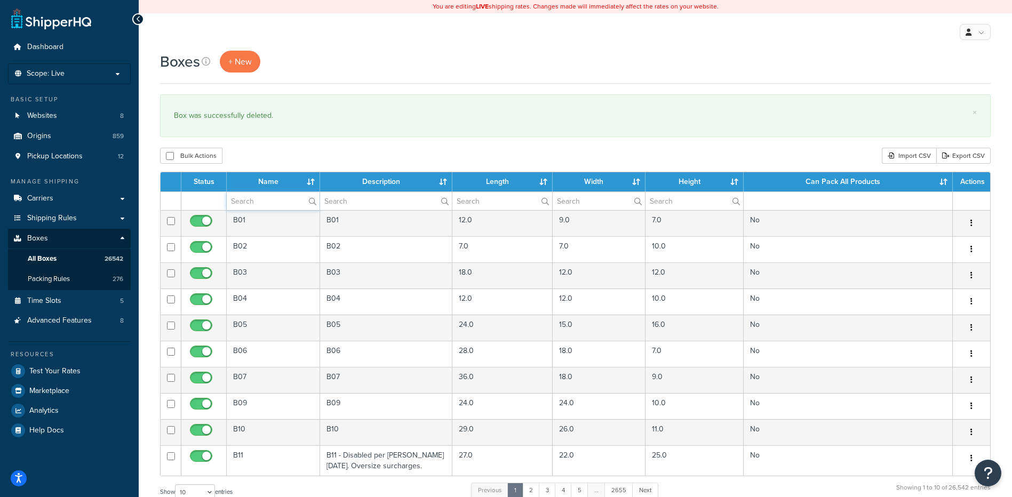
click at [269, 204] on input "text" at bounding box center [273, 201] width 93 height 18
paste input "38B342"
type input "38B342"
click at [281, 135] on div "× Box was successfully deleted." at bounding box center [575, 115] width 831 height 43
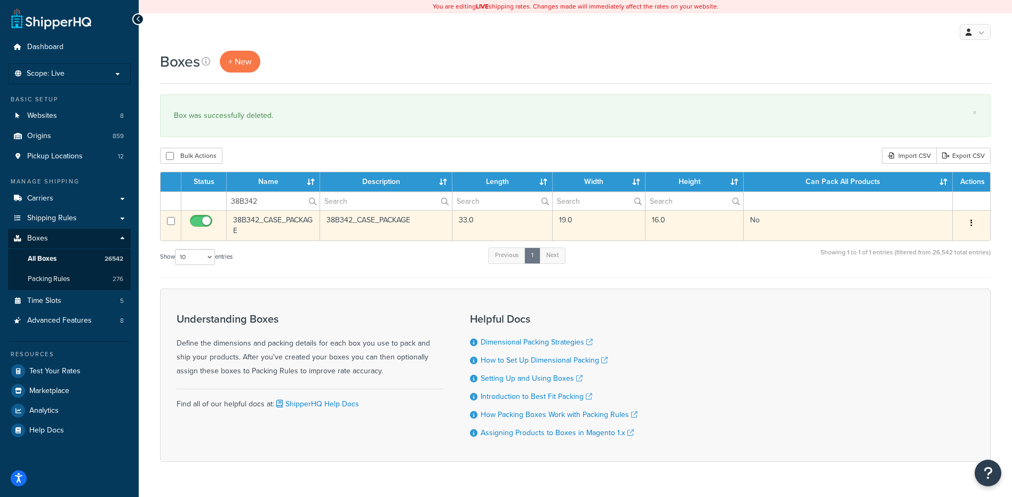
click at [973, 217] on button "button" at bounding box center [971, 223] width 15 height 17
click at [953, 285] on link "Delete" at bounding box center [936, 287] width 84 height 22
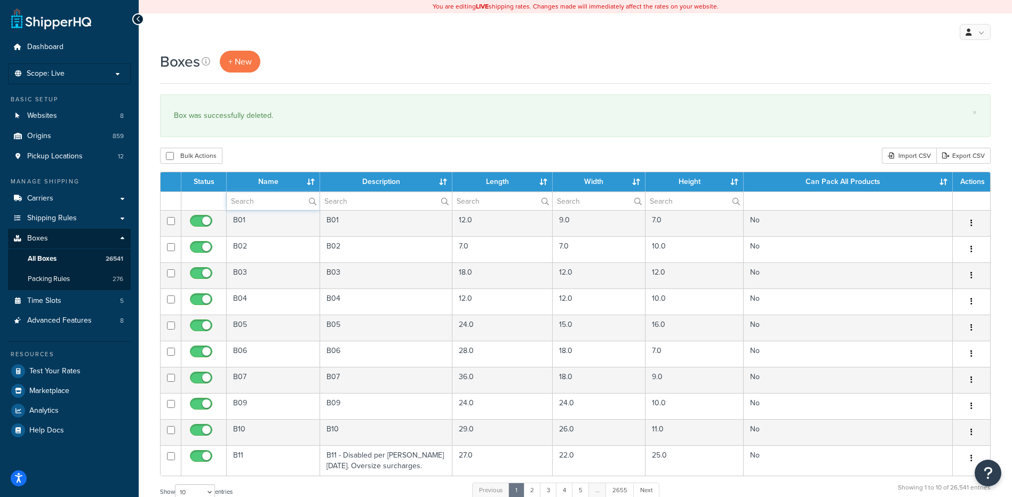
click at [245, 199] on input "text" at bounding box center [273, 201] width 93 height 18
paste input "38B343"
type input "38B343"
click at [280, 132] on div "× Box was successfully deleted." at bounding box center [575, 115] width 831 height 43
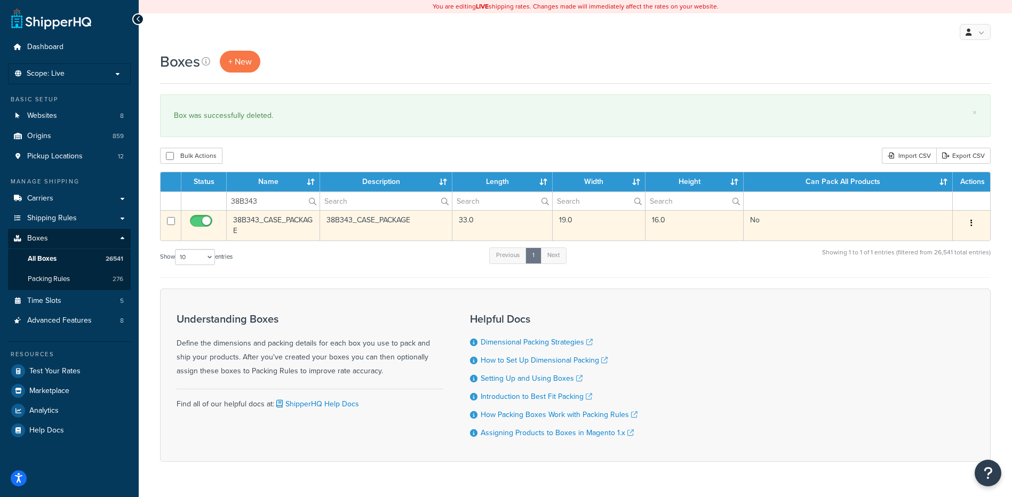
click at [973, 223] on button "button" at bounding box center [971, 223] width 15 height 17
click at [929, 282] on link "Delete" at bounding box center [936, 287] width 84 height 22
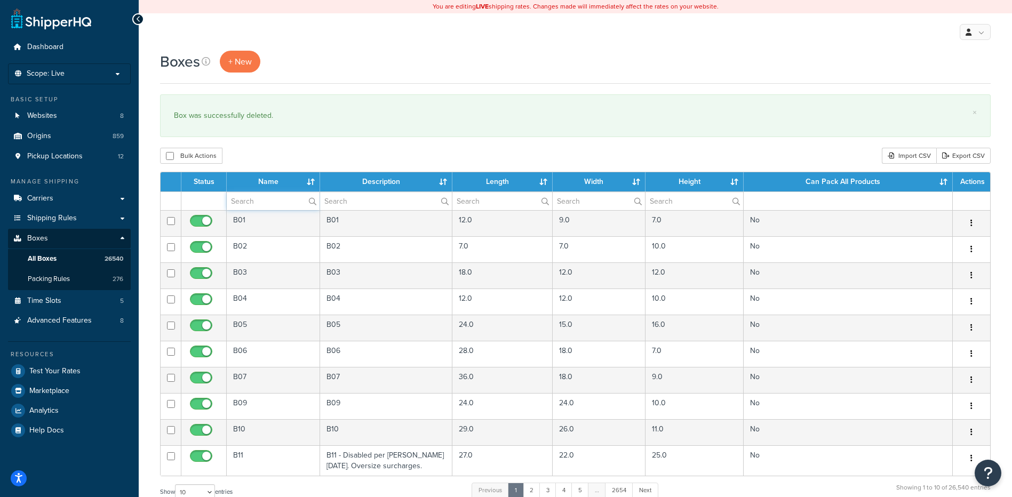
click at [277, 201] on input "text" at bounding box center [273, 201] width 93 height 18
paste input "38B344"
type input "38B344"
click at [287, 156] on div "Bulk Actions Duplicate Delete Import CSV Export CSV" at bounding box center [575, 156] width 831 height 16
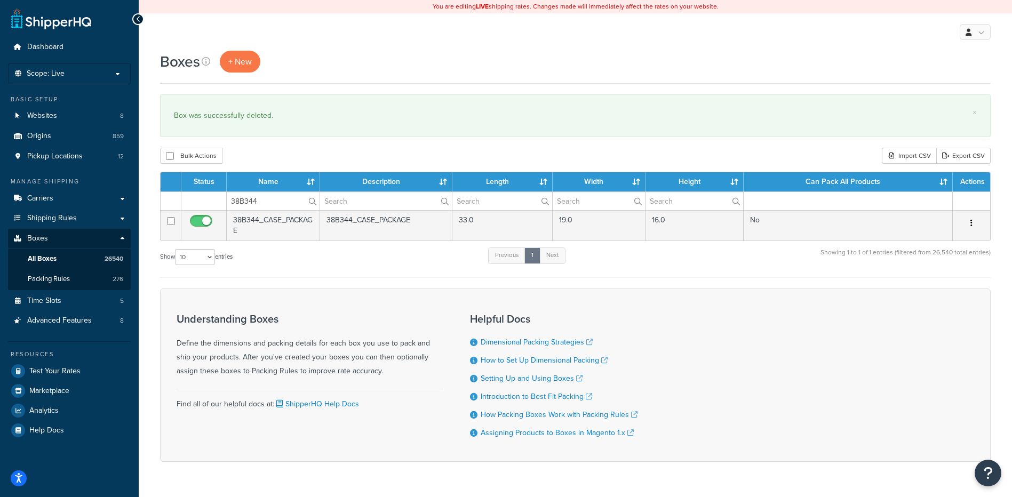
click at [971, 224] on icon "button" at bounding box center [972, 222] width 2 height 7
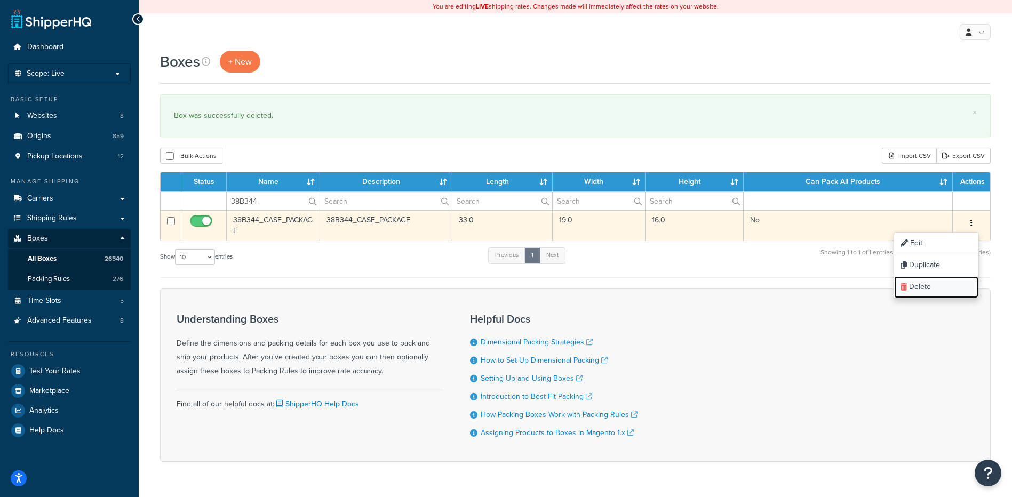
click at [930, 290] on link "Delete" at bounding box center [936, 287] width 84 height 22
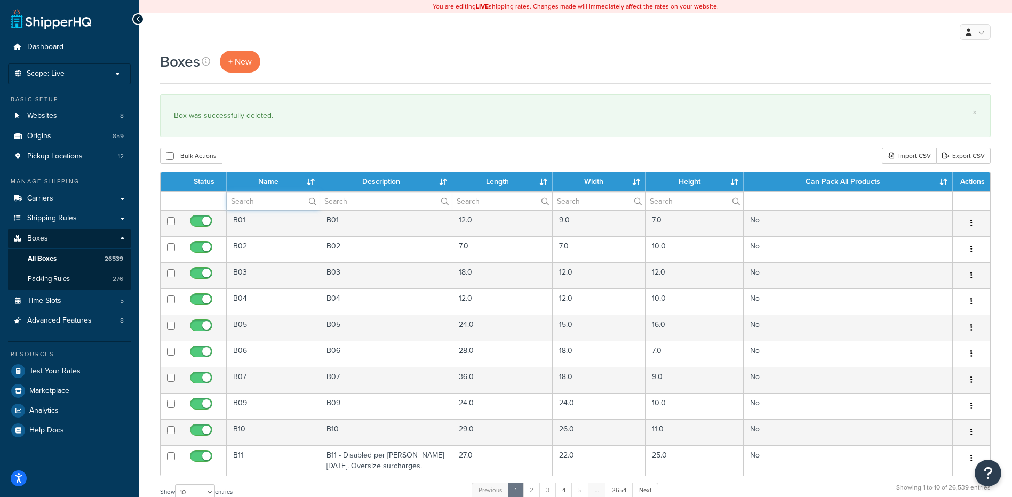
paste input "38B344"
click at [303, 157] on div "Bulk Actions Duplicate [GEOGRAPHIC_DATA] Import CSV Export CSV" at bounding box center [575, 156] width 831 height 16
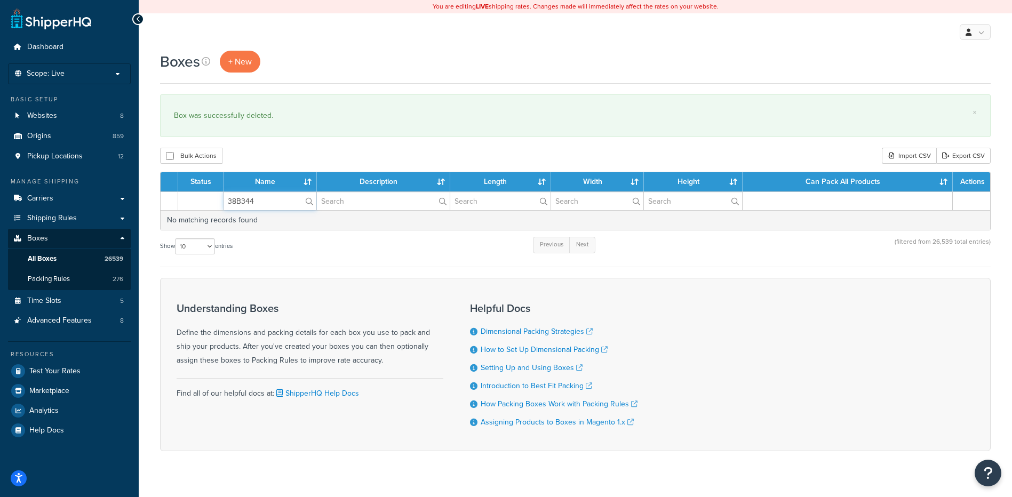
drag, startPoint x: 271, startPoint y: 200, endPoint x: 224, endPoint y: 200, distance: 47.0
click at [224, 200] on input "38B344" at bounding box center [270, 201] width 93 height 18
paste input "5"
type input "38B345"
click at [295, 154] on div "Bulk Actions Duplicate [GEOGRAPHIC_DATA] Import CSV Export CSV" at bounding box center [575, 156] width 831 height 16
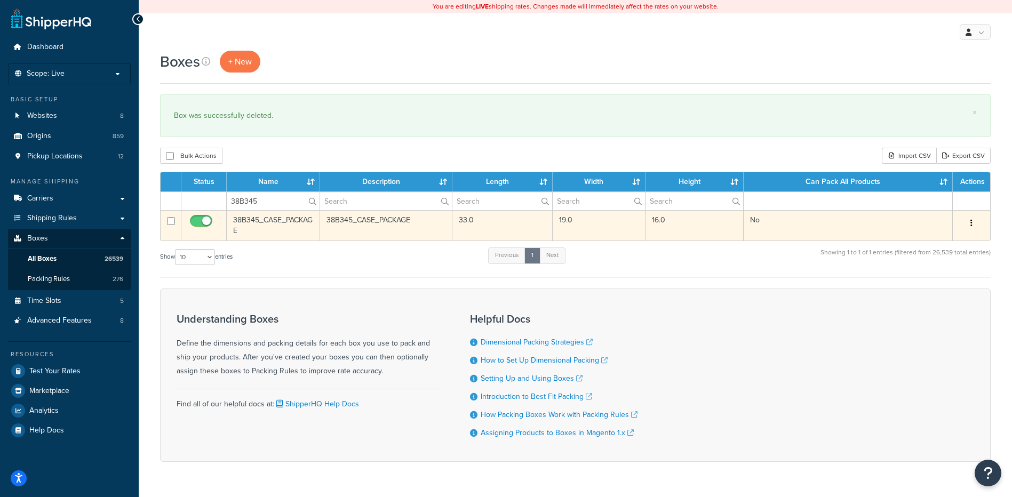
click at [973, 224] on button "button" at bounding box center [971, 223] width 15 height 17
click at [944, 295] on link "Delete" at bounding box center [936, 287] width 84 height 22
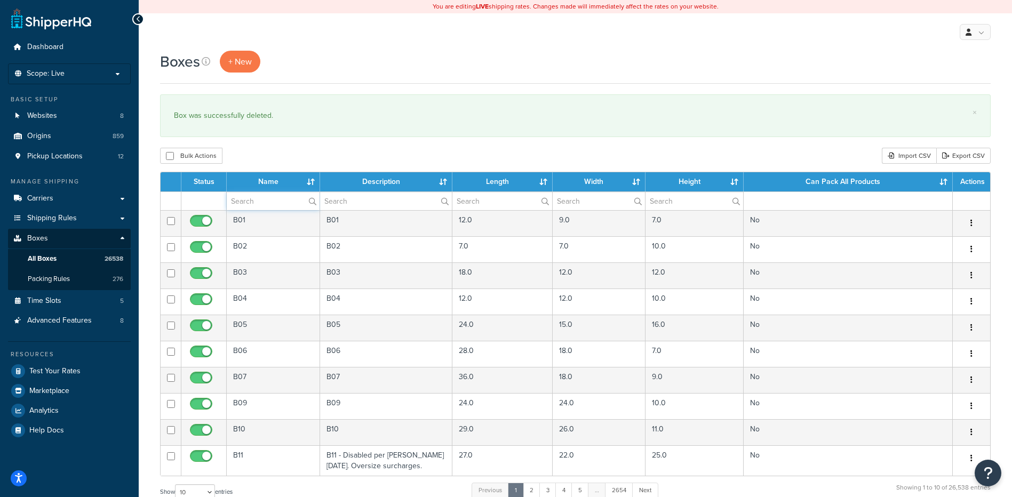
click at [246, 204] on input "text" at bounding box center [273, 201] width 93 height 18
paste input "38B346"
type input "38B346"
click at [267, 148] on div "Bulk Actions Duplicate [GEOGRAPHIC_DATA] Import CSV Export CSV" at bounding box center [575, 156] width 831 height 16
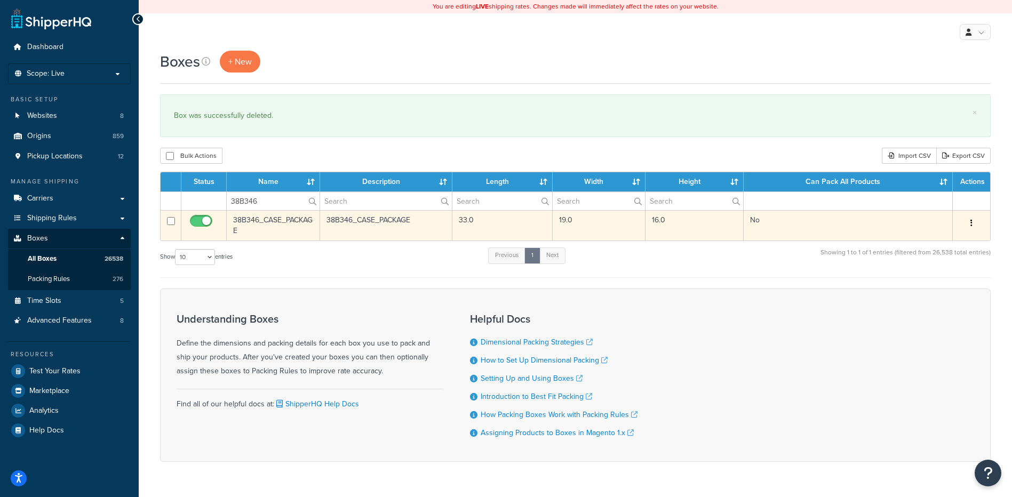
click at [975, 224] on button "button" at bounding box center [971, 223] width 15 height 17
click at [951, 292] on link "Delete" at bounding box center [936, 287] width 84 height 22
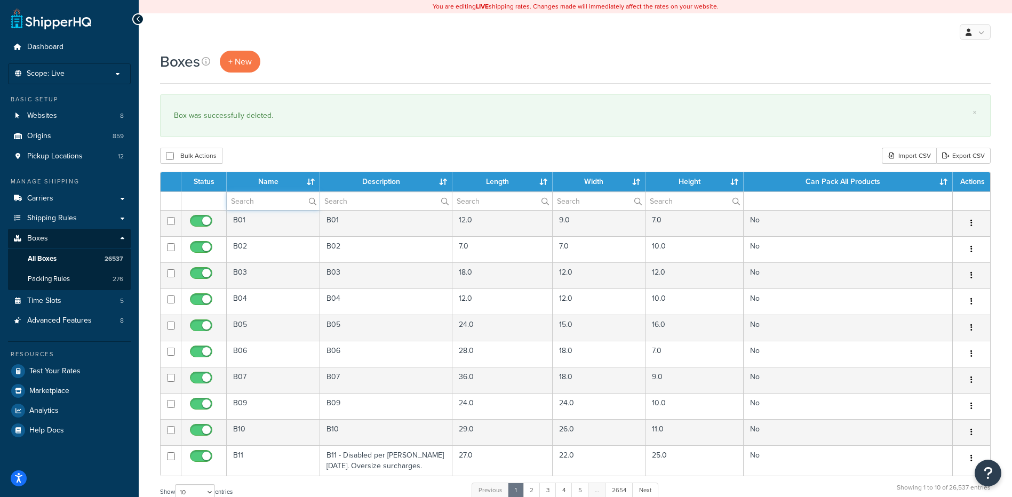
click at [242, 201] on input "text" at bounding box center [273, 201] width 93 height 18
paste input "38B347"
type input "38B347"
click at [266, 154] on div "Bulk Actions Duplicate [GEOGRAPHIC_DATA] Import CSV Export CSV" at bounding box center [575, 156] width 831 height 16
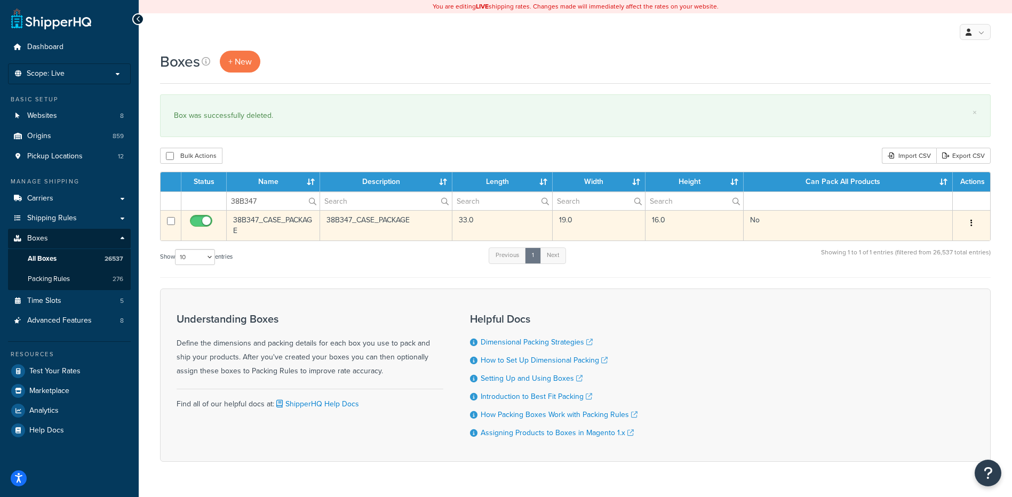
click at [966, 232] on button "button" at bounding box center [971, 223] width 15 height 17
click at [939, 286] on link "Delete" at bounding box center [936, 287] width 84 height 22
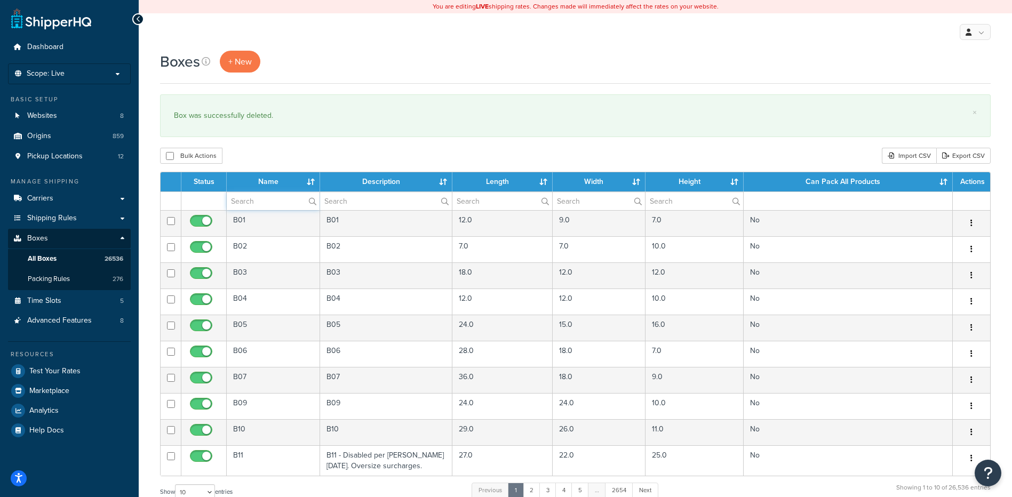
paste input "38B347"
click at [265, 146] on div "Boxes + New × Box was successfully deleted. Bulk Actions Duplicate [GEOGRAPHIC_…" at bounding box center [575, 393] width 873 height 684
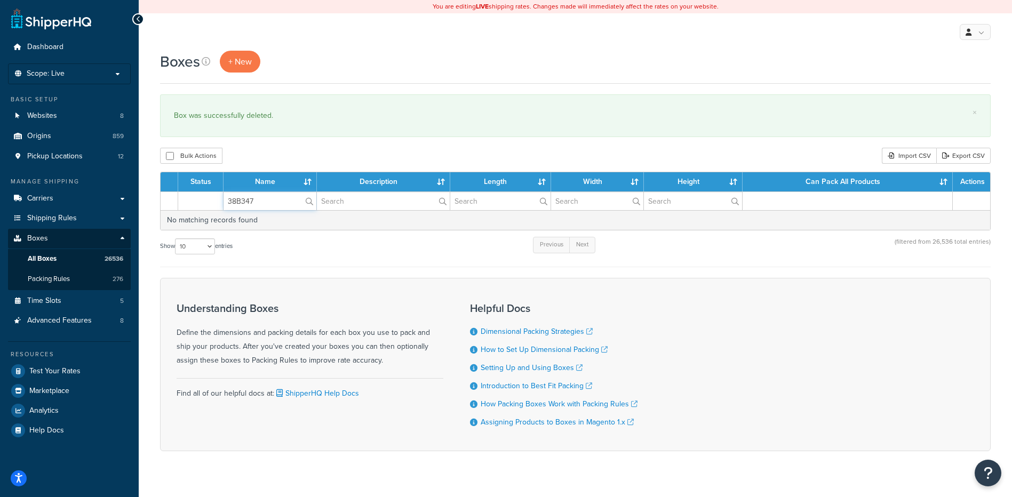
drag, startPoint x: 278, startPoint y: 201, endPoint x: 214, endPoint y: 202, distance: 64.0
click at [212, 201] on tr "38B347" at bounding box center [576, 201] width 830 height 19
paste input "8"
type input "38B348"
click at [283, 157] on div "Bulk Actions Duplicate [GEOGRAPHIC_DATA] Import CSV Export CSV" at bounding box center [575, 156] width 831 height 16
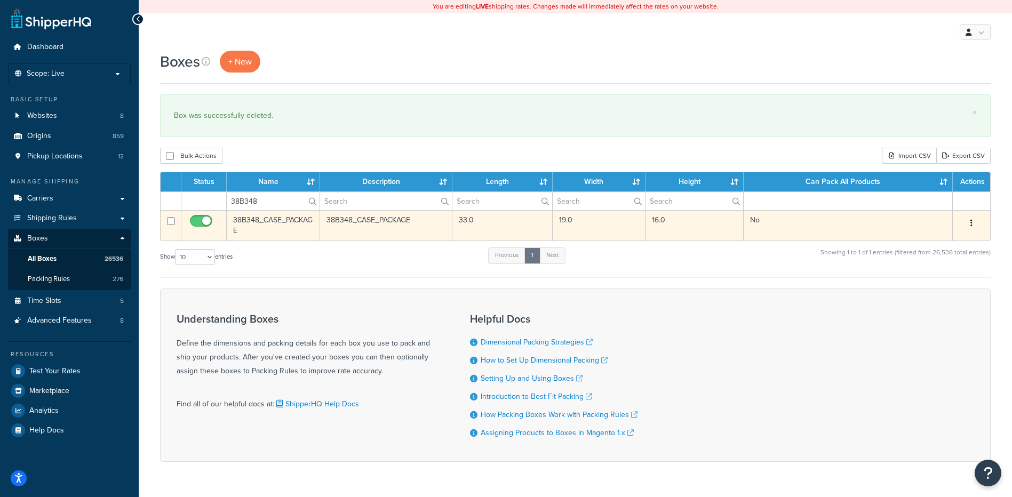
click at [969, 222] on button "button" at bounding box center [971, 223] width 15 height 17
click at [915, 284] on link "Delete" at bounding box center [936, 287] width 84 height 22
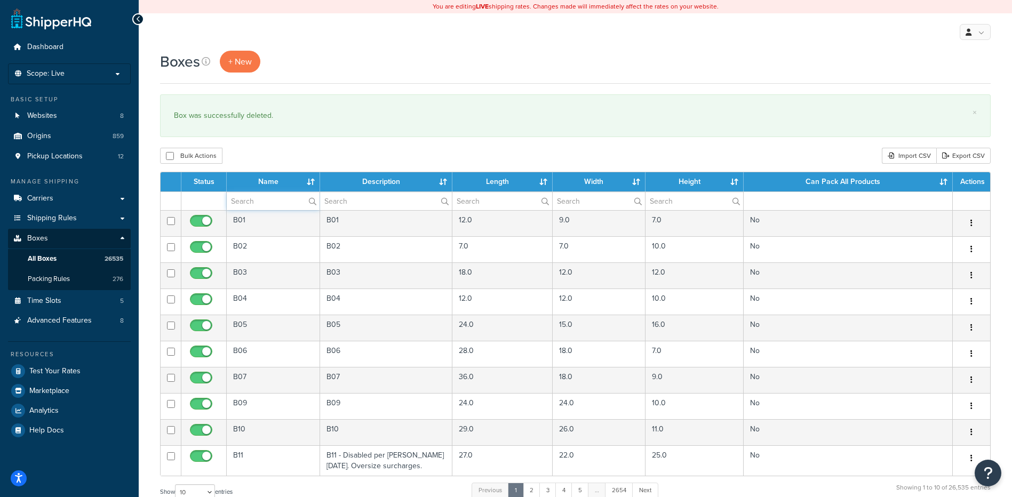
click at [251, 204] on input "text" at bounding box center [273, 201] width 93 height 18
paste input "38B349"
type input "38B349"
click at [290, 148] on div "Boxes + New × Box was successfully deleted. Bulk Actions Duplicate [GEOGRAPHIC_…" at bounding box center [575, 393] width 873 height 684
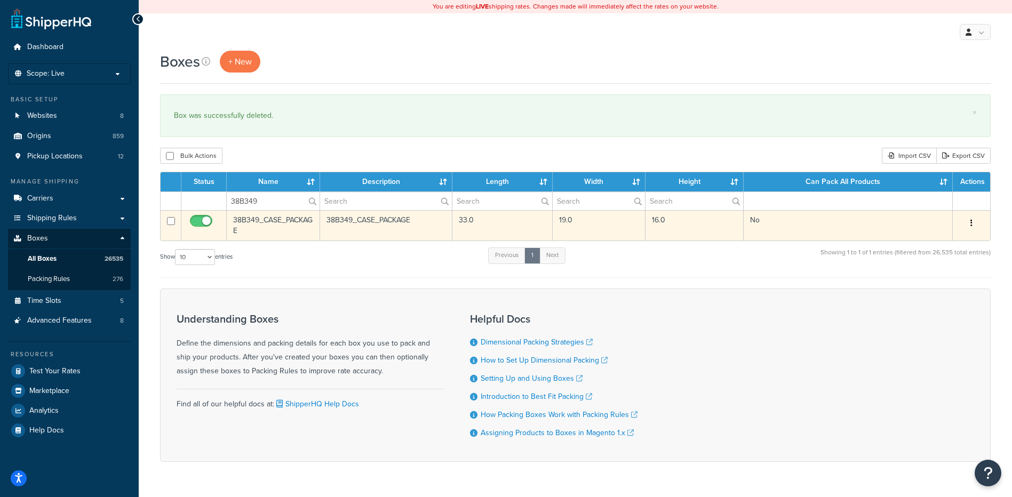
click at [972, 225] on icon "button" at bounding box center [972, 222] width 2 height 7
click at [929, 287] on link "Delete" at bounding box center [936, 287] width 84 height 22
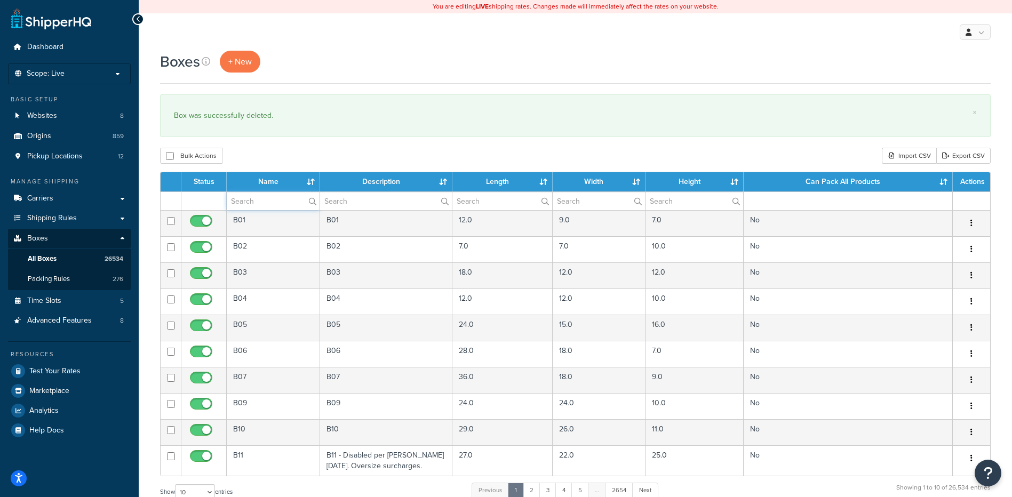
click at [287, 206] on input "text" at bounding box center [273, 201] width 93 height 18
paste input "38B350"
type input "38B350"
click at [281, 131] on div "× Box was successfully deleted." at bounding box center [575, 115] width 831 height 43
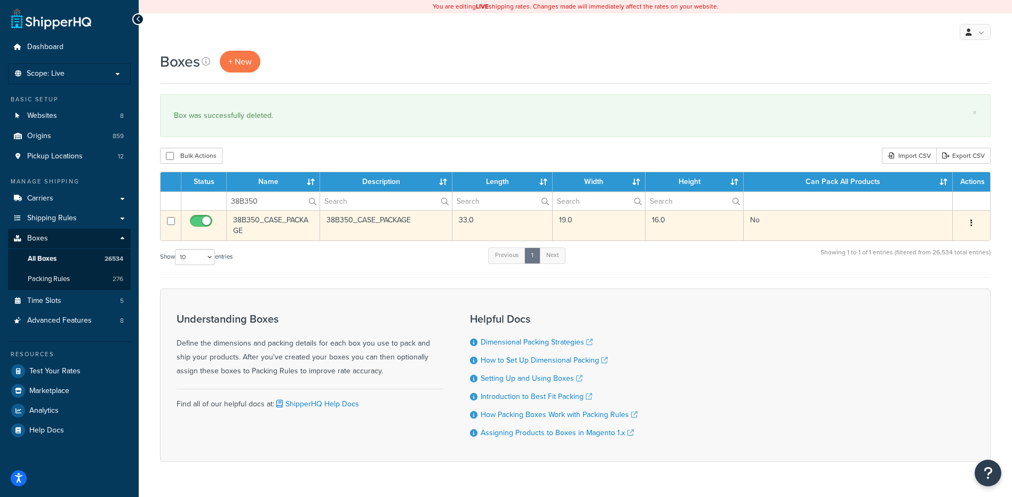
click at [974, 219] on button "button" at bounding box center [971, 223] width 15 height 17
click at [945, 289] on link "Delete" at bounding box center [936, 287] width 84 height 22
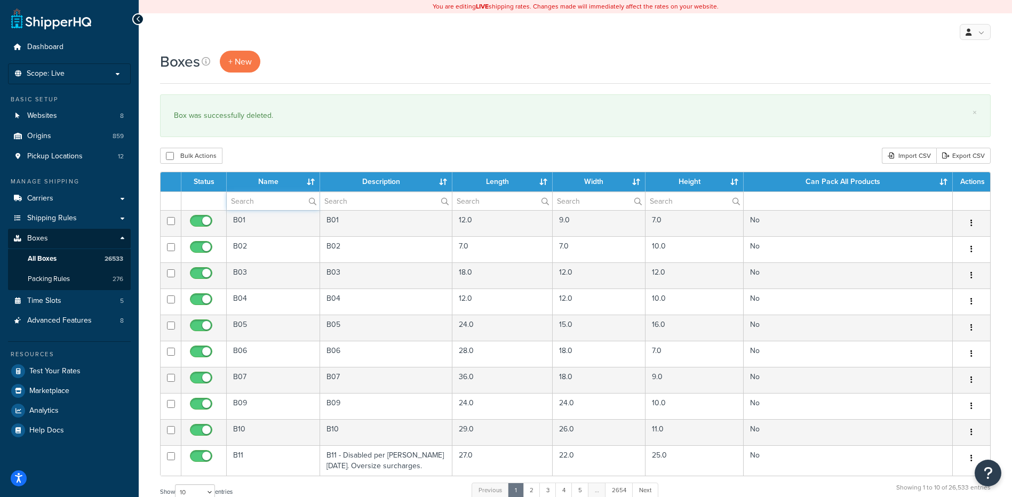
click at [273, 201] on input "text" at bounding box center [273, 201] width 93 height 18
drag, startPoint x: 273, startPoint y: 201, endPoint x: 268, endPoint y: 203, distance: 5.5
paste input "38B351"
type input "38B351"
click at [299, 162] on div "Bulk Actions Duplicate Delete Import CSV Export CSV" at bounding box center [575, 156] width 831 height 16
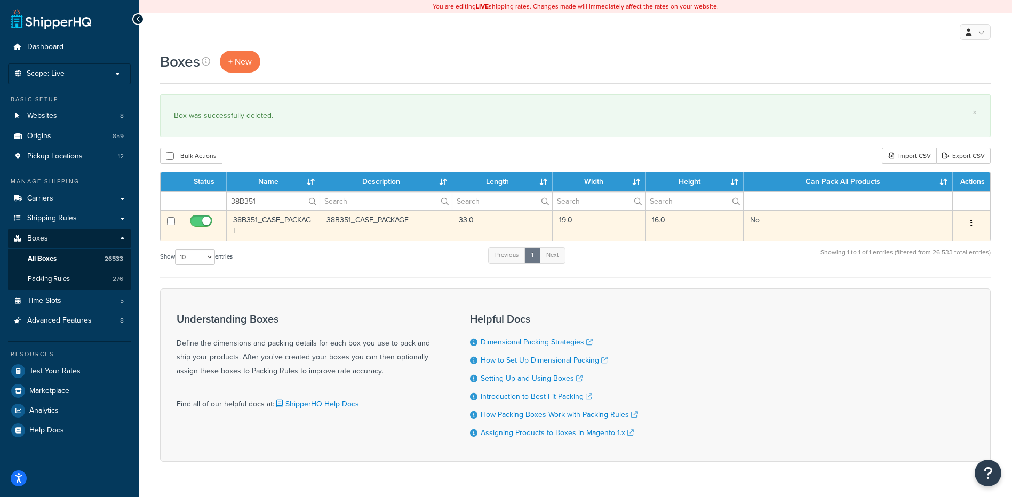
click at [972, 224] on icon "button" at bounding box center [972, 222] width 2 height 7
click at [936, 292] on link "Delete" at bounding box center [936, 287] width 84 height 22
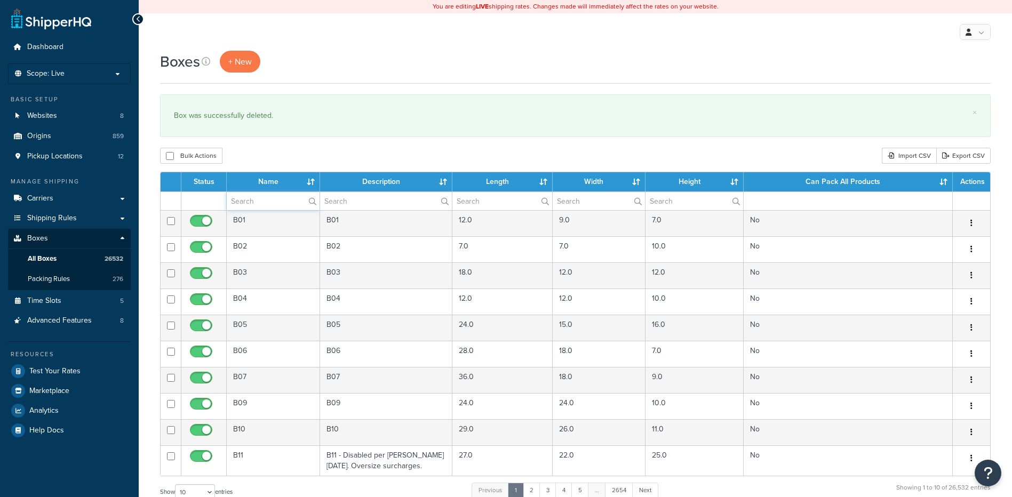
click at [251, 202] on input "text" at bounding box center [273, 201] width 93 height 18
paste input "38B352"
type input "38B352"
click at [290, 157] on div "Bulk Actions Duplicate [GEOGRAPHIC_DATA] Import CSV Export CSV" at bounding box center [575, 156] width 831 height 16
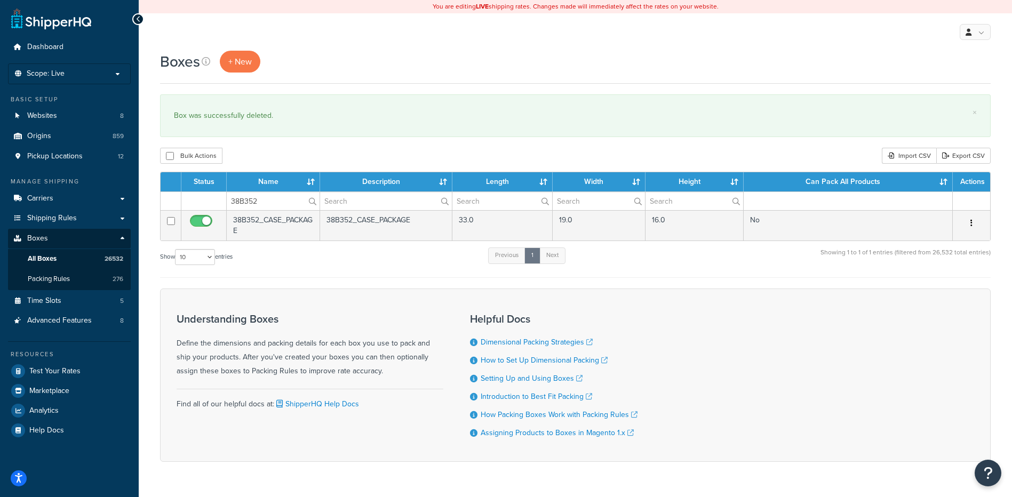
click at [971, 224] on icon "button" at bounding box center [972, 222] width 2 height 7
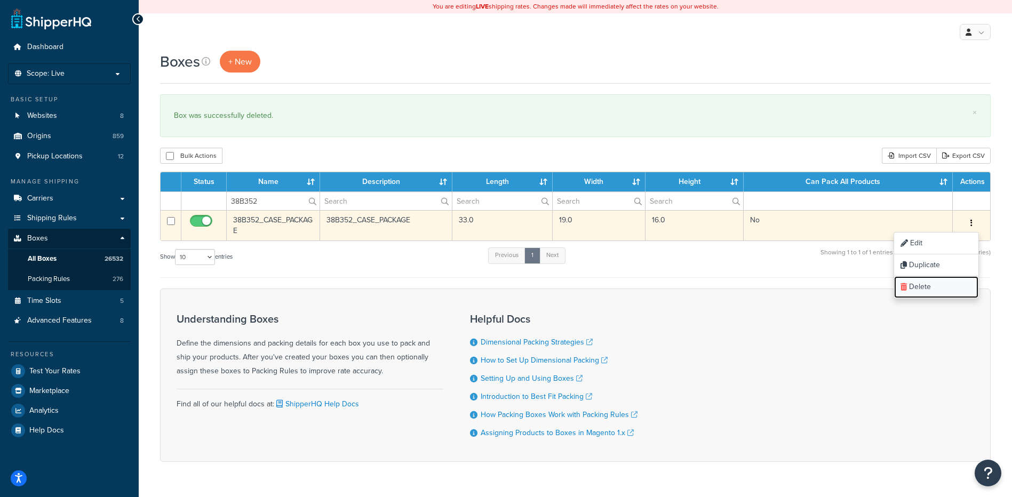
click at [935, 289] on link "Delete" at bounding box center [936, 287] width 84 height 22
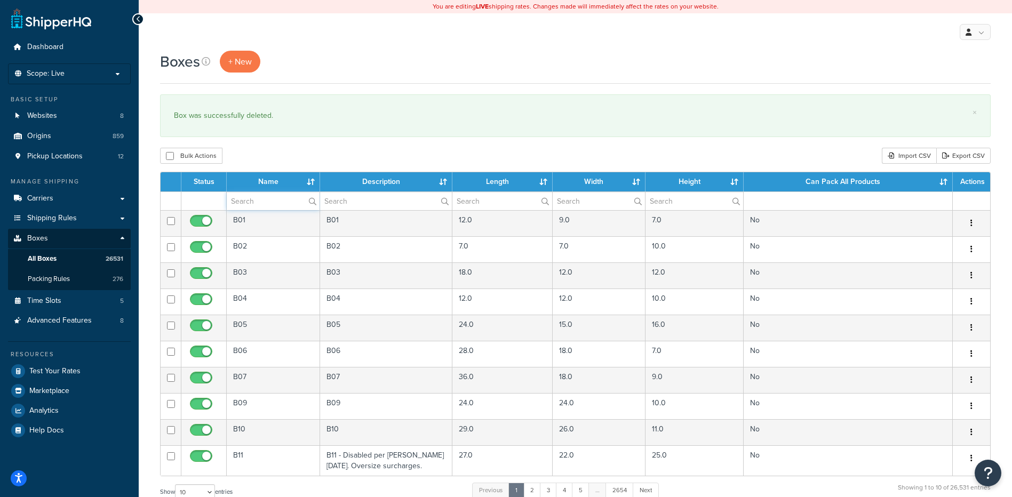
click at [246, 198] on input "text" at bounding box center [273, 201] width 93 height 18
paste input "38B353"
type input "38B353"
click at [294, 147] on div "Boxes + New × Box was successfully deleted. Bulk Actions Duplicate Delete Impor…" at bounding box center [575, 393] width 873 height 684
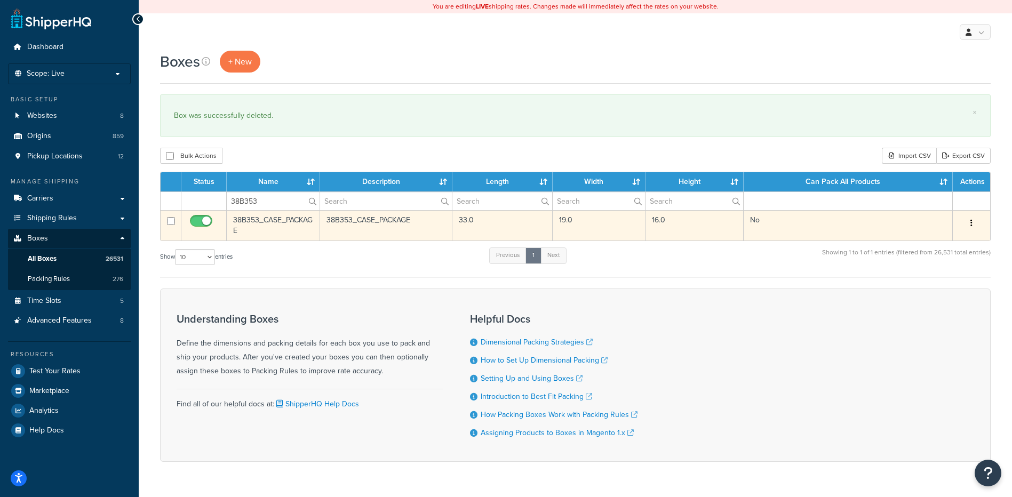
click at [972, 227] on icon "button" at bounding box center [972, 222] width 2 height 7
click at [948, 289] on link "Delete" at bounding box center [936, 287] width 84 height 22
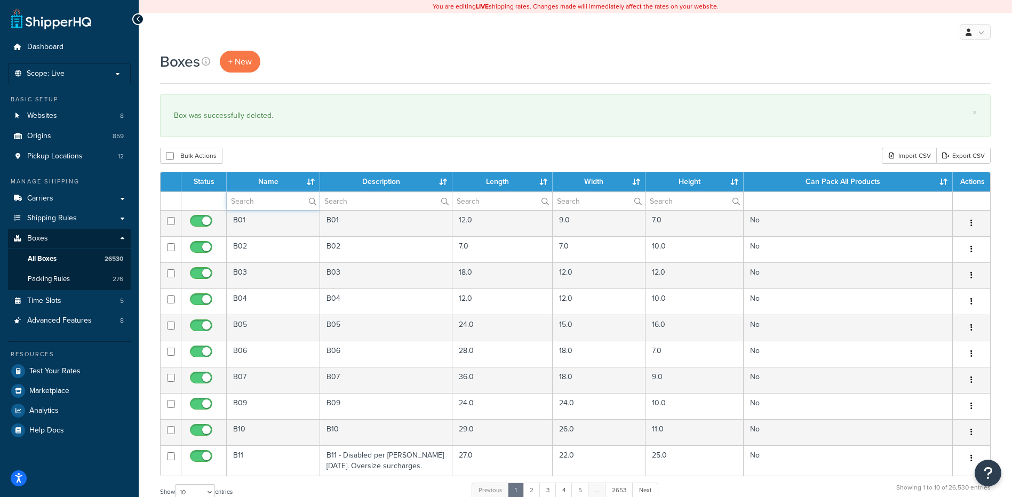
click at [232, 201] on input "text" at bounding box center [273, 201] width 93 height 18
paste input "38B354"
type input "38B354"
click at [250, 156] on div "Bulk Actions Duplicate [GEOGRAPHIC_DATA] Import CSV Export CSV" at bounding box center [575, 156] width 831 height 16
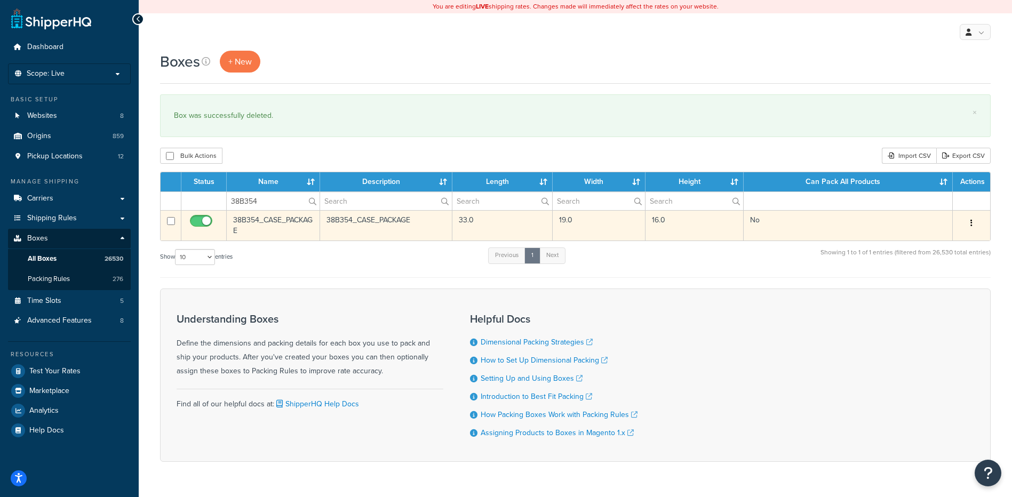
click at [974, 220] on button "button" at bounding box center [971, 223] width 15 height 17
click at [942, 287] on link "Delete" at bounding box center [936, 287] width 84 height 22
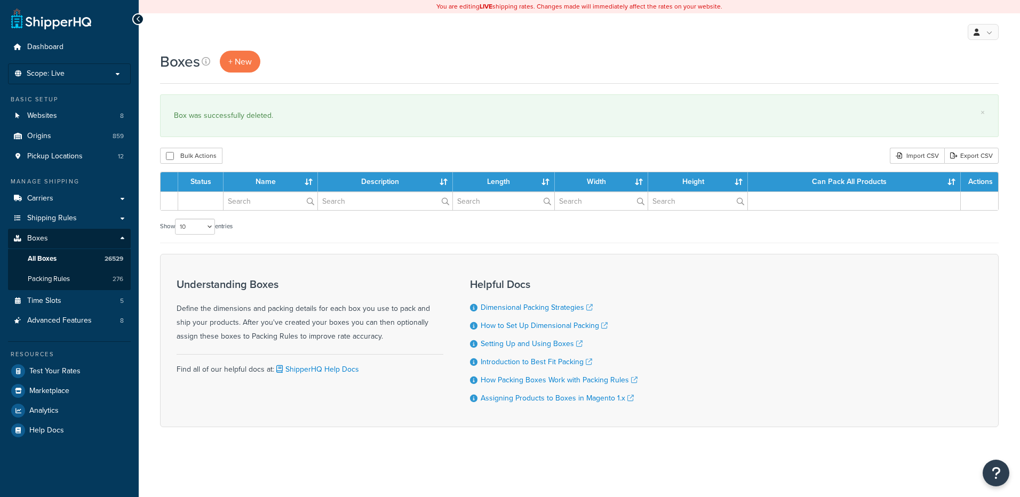
drag, startPoint x: 0, startPoint y: 0, endPoint x: 246, endPoint y: 187, distance: 309.6
click at [246, 187] on th "Name" at bounding box center [271, 181] width 94 height 19
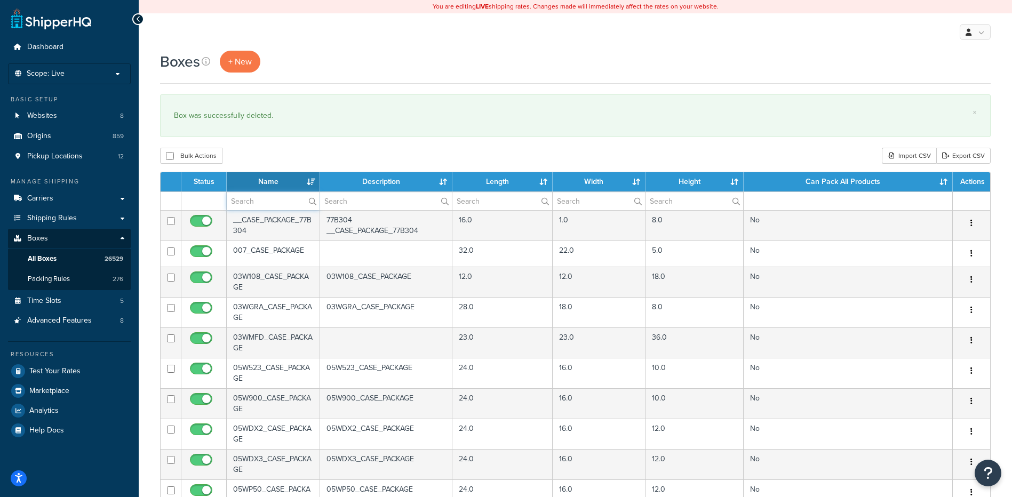
click at [243, 196] on input "text" at bounding box center [273, 201] width 93 height 18
paste input "38B355"
type input "38B355"
click at [256, 162] on div "Bulk Actions Duplicate [GEOGRAPHIC_DATA] Import CSV Export CSV" at bounding box center [575, 156] width 831 height 16
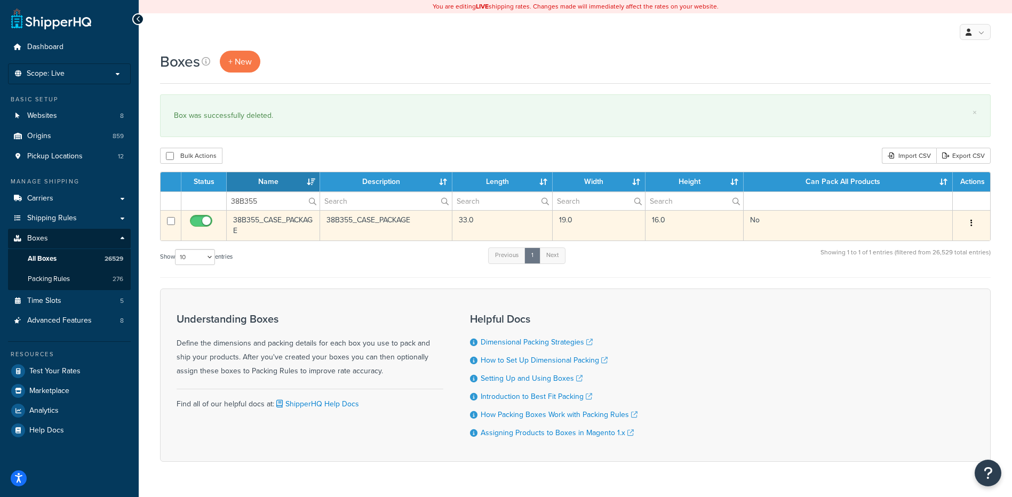
click at [975, 220] on button "button" at bounding box center [971, 223] width 15 height 17
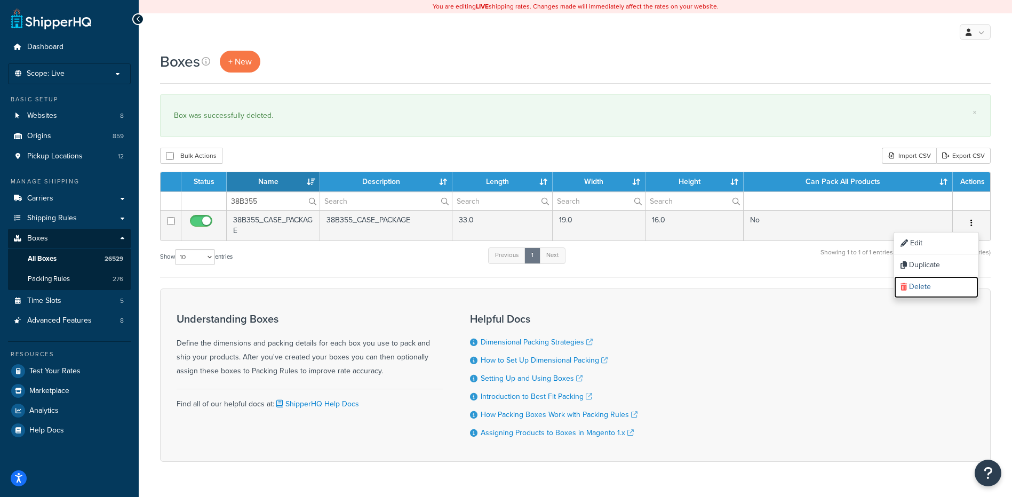
click at [924, 290] on link "Delete" at bounding box center [936, 287] width 84 height 22
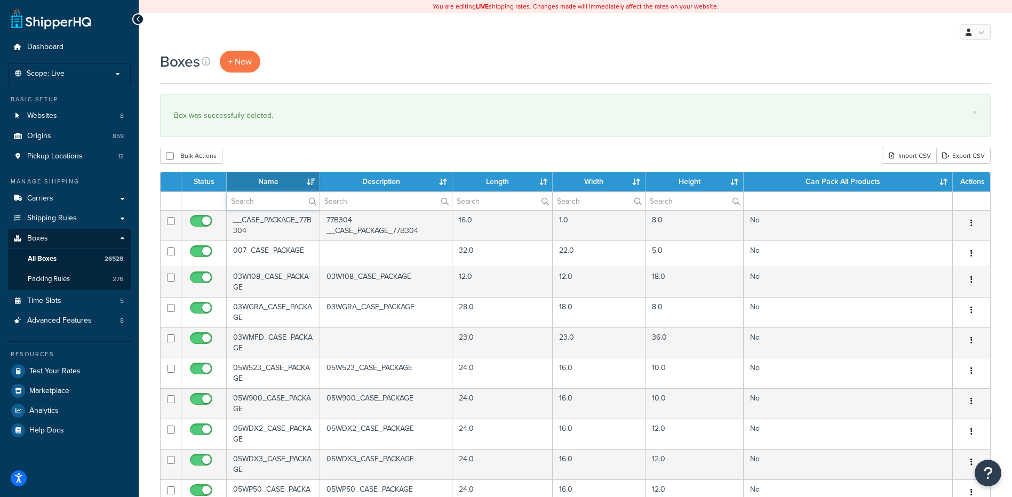
click at [265, 206] on input "text" at bounding box center [273, 201] width 93 height 18
paste input "38B356"
type input "38B356"
click at [285, 157] on div "Bulk Actions Duplicate [GEOGRAPHIC_DATA] Import CSV Export CSV" at bounding box center [575, 156] width 831 height 16
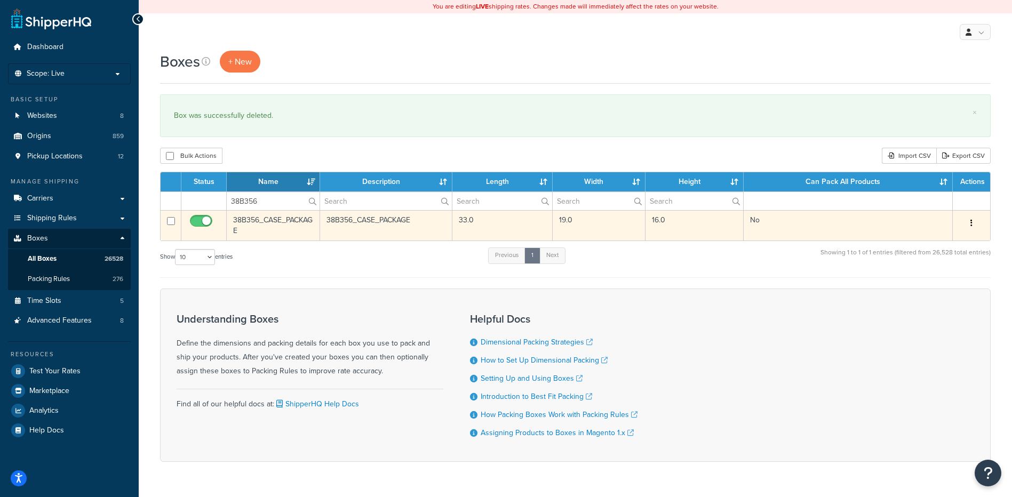
click at [971, 222] on icon "button" at bounding box center [972, 222] width 2 height 7
click at [931, 294] on link "Delete" at bounding box center [936, 287] width 84 height 22
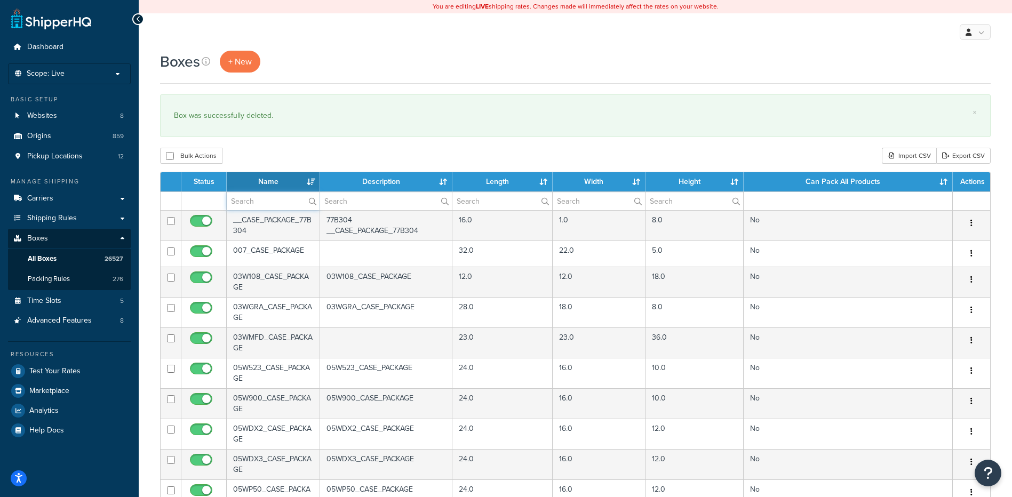
paste input "38B357"
click at [242, 203] on input "text" at bounding box center [273, 201] width 93 height 18
type input "38B357"
click at [257, 146] on div "Boxes + New × Box was successfully deleted. Bulk Actions Duplicate [GEOGRAPHIC_…" at bounding box center [575, 410] width 873 height 718
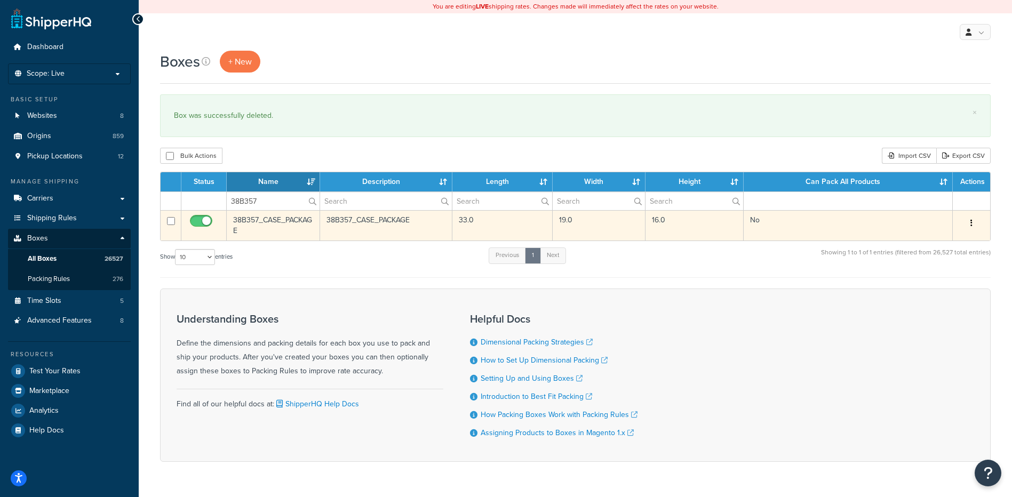
click at [979, 227] on div "Edit Duplicate Delete" at bounding box center [971, 223] width 25 height 17
click at [968, 220] on button "button" at bounding box center [971, 223] width 15 height 17
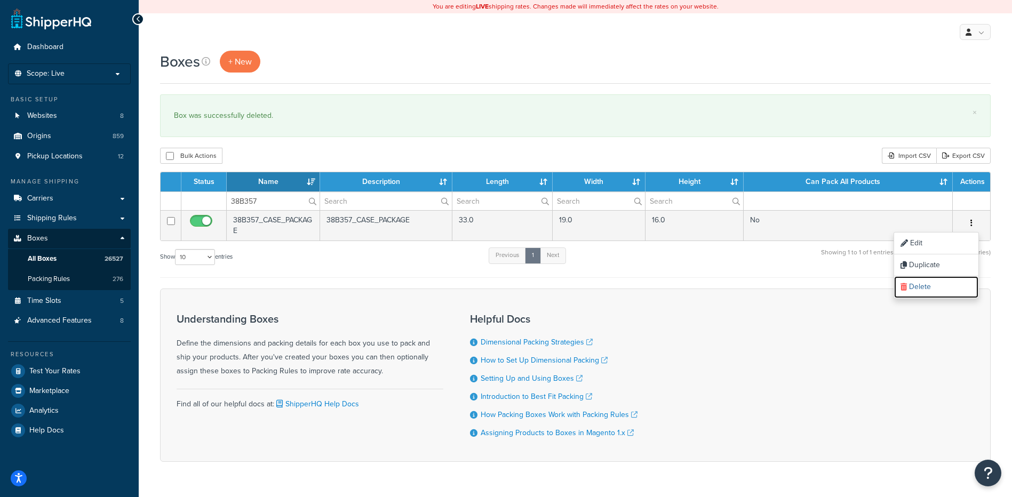
drag, startPoint x: 922, startPoint y: 289, endPoint x: 567, endPoint y: 35, distance: 436.8
click at [922, 289] on link "Delete" at bounding box center [936, 287] width 84 height 22
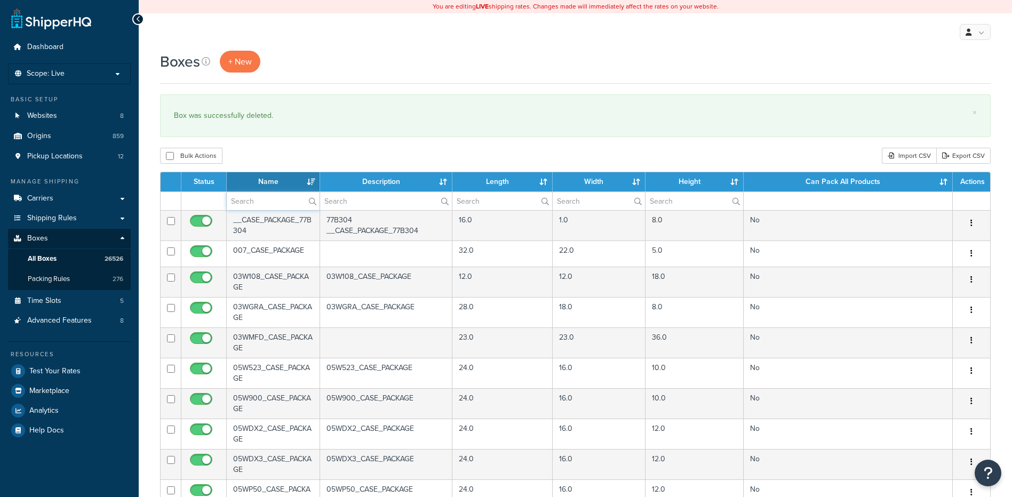
click at [265, 204] on input "text" at bounding box center [273, 201] width 93 height 18
paste input "38B358"
type input "38B358"
click at [248, 154] on div "Bulk Actions Duplicate [GEOGRAPHIC_DATA] Import CSV Export CSV" at bounding box center [575, 156] width 831 height 16
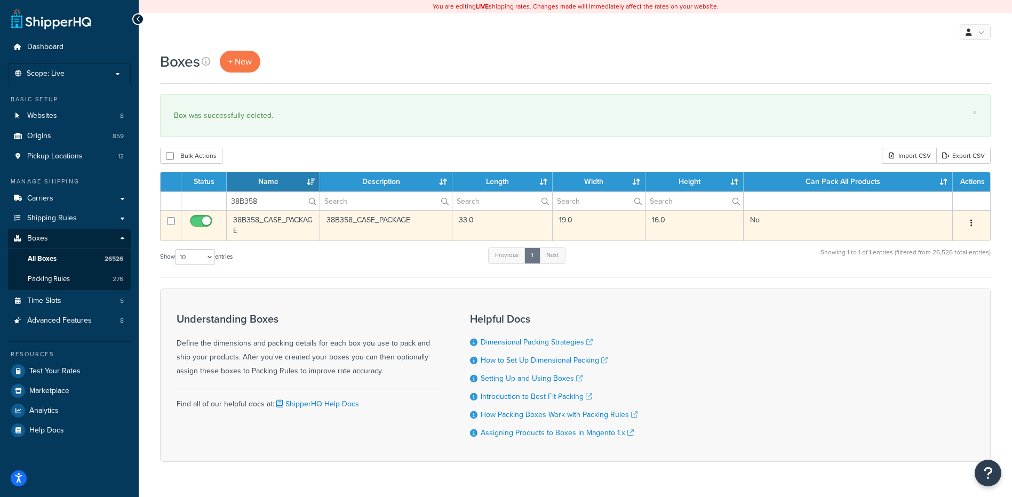
click at [971, 214] on td "Edit Duplicate Delete" at bounding box center [971, 225] width 37 height 30
click at [970, 222] on button "button" at bounding box center [971, 223] width 15 height 17
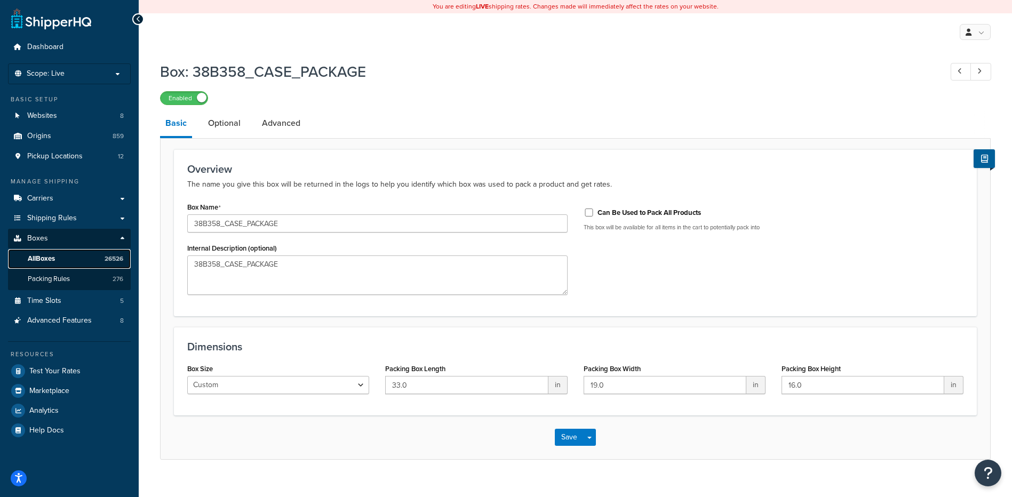
click at [52, 262] on span "All Boxes" at bounding box center [41, 259] width 27 height 9
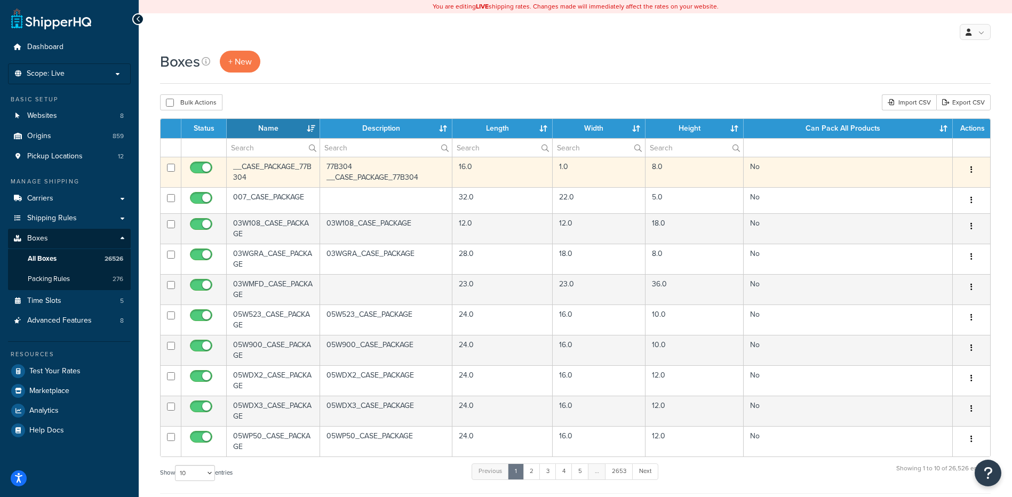
click at [257, 161] on td "__CASE_PACKAGE_77B304" at bounding box center [273, 172] width 93 height 30
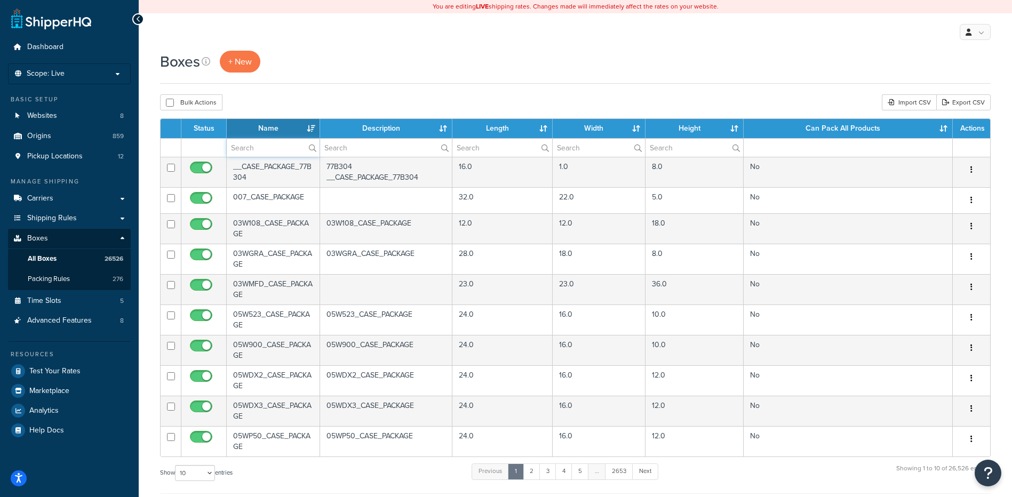
click at [256, 147] on input "text" at bounding box center [273, 148] width 93 height 18
paste input "38B358"
type input "38B358"
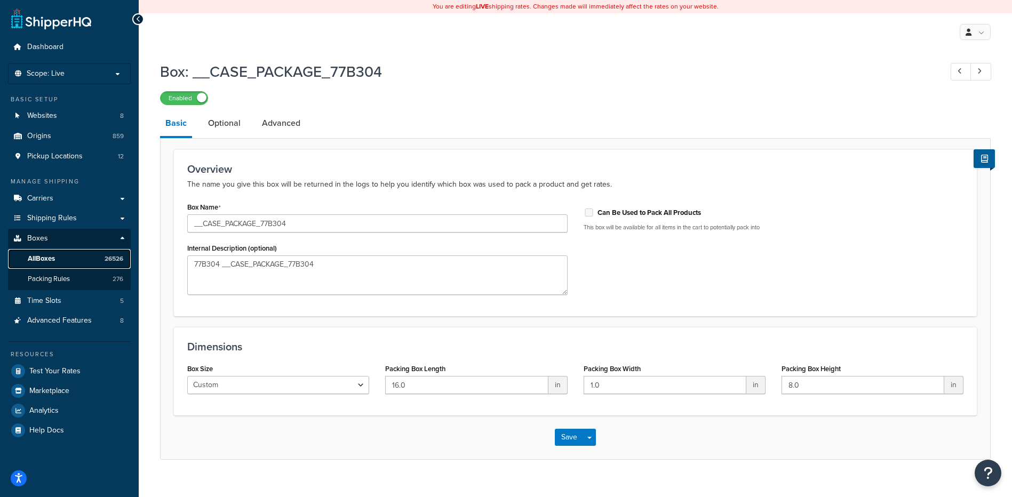
click at [71, 264] on link "All Boxes 26526" at bounding box center [69, 259] width 123 height 20
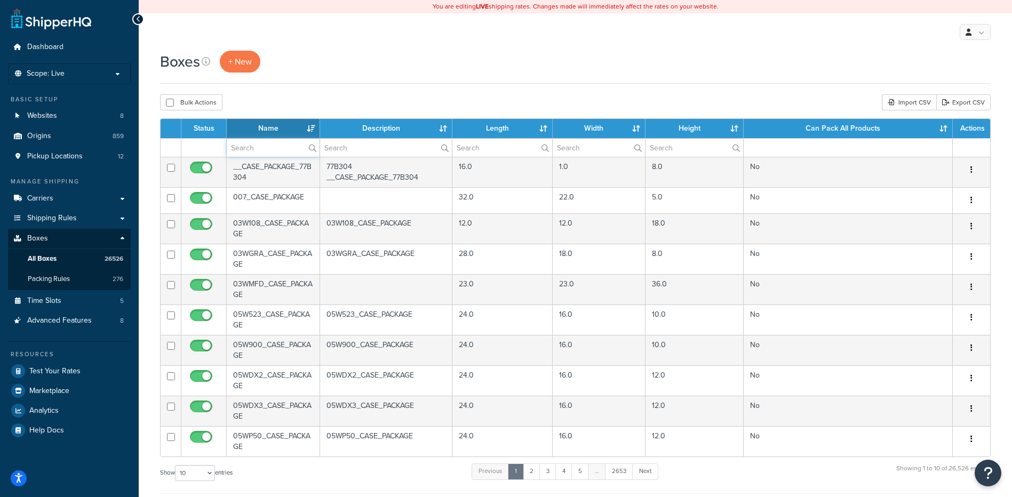
click at [240, 142] on input "text" at bounding box center [273, 148] width 93 height 18
paste input "38B358"
type input "38B358"
click at [269, 100] on div "Bulk Actions Duplicate [GEOGRAPHIC_DATA] Import CSV Export CSV" at bounding box center [575, 102] width 831 height 16
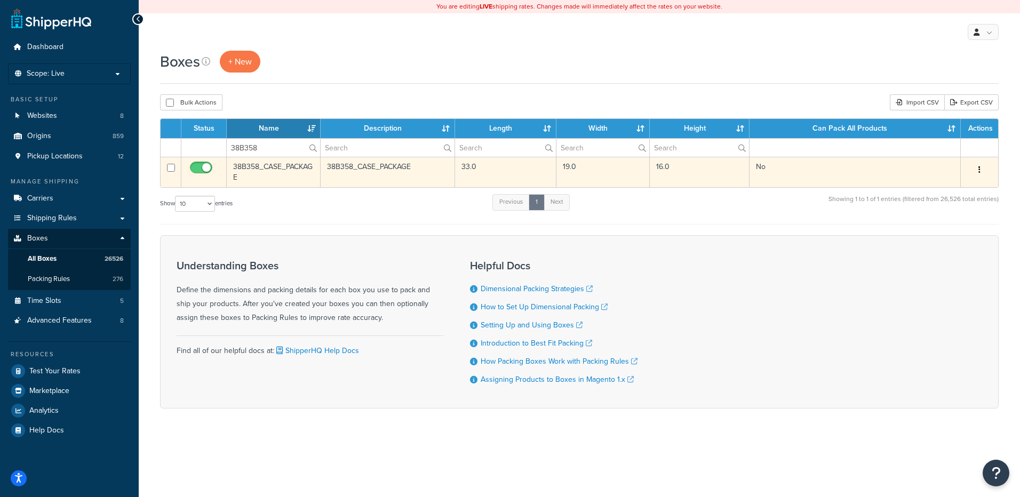
click at [974, 166] on button "button" at bounding box center [979, 170] width 15 height 17
click at [941, 239] on link "Delete" at bounding box center [944, 234] width 84 height 22
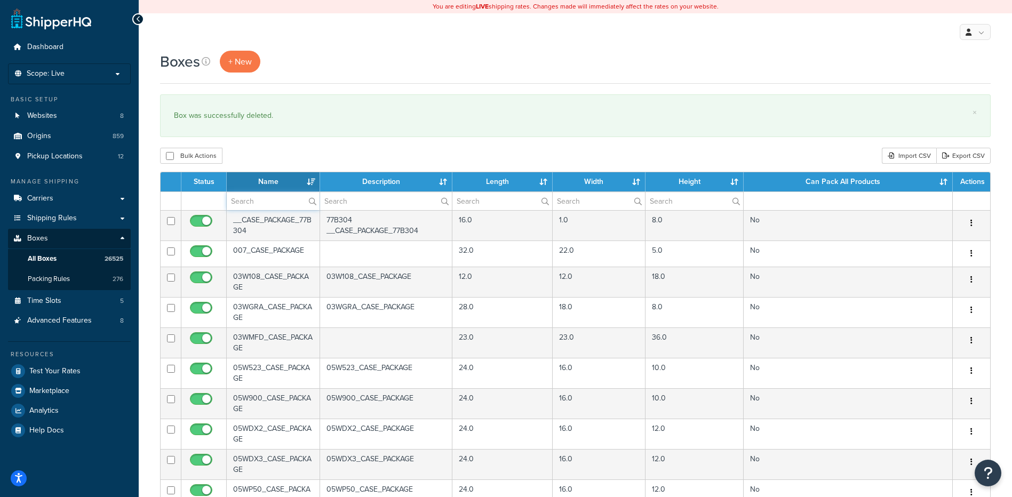
click at [250, 210] on input "text" at bounding box center [273, 201] width 93 height 18
paste input "38B359"
type input "38B359"
click at [264, 137] on div "× Box was successfully deleted." at bounding box center [575, 115] width 831 height 43
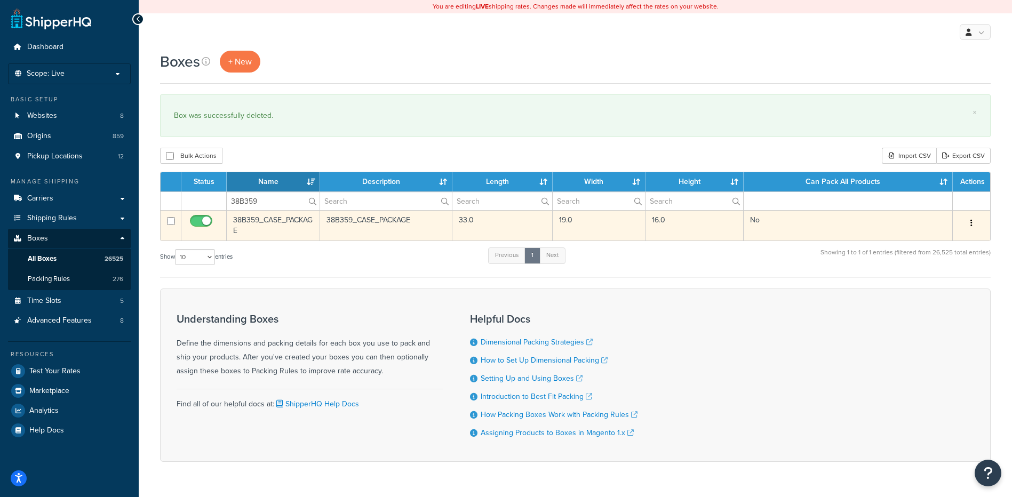
click at [974, 224] on button "button" at bounding box center [971, 223] width 15 height 17
click at [949, 285] on link "Delete" at bounding box center [936, 287] width 84 height 22
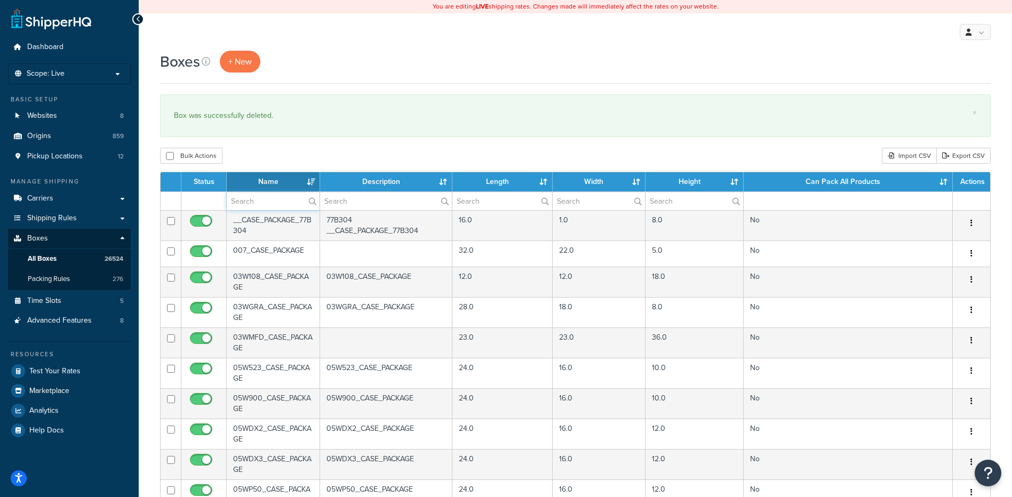
click at [269, 205] on input "text" at bounding box center [273, 201] width 93 height 18
paste input "38B360"
type input "38B360"
click at [292, 151] on div "Bulk Actions Duplicate [GEOGRAPHIC_DATA] Import CSV Export CSV" at bounding box center [575, 156] width 831 height 16
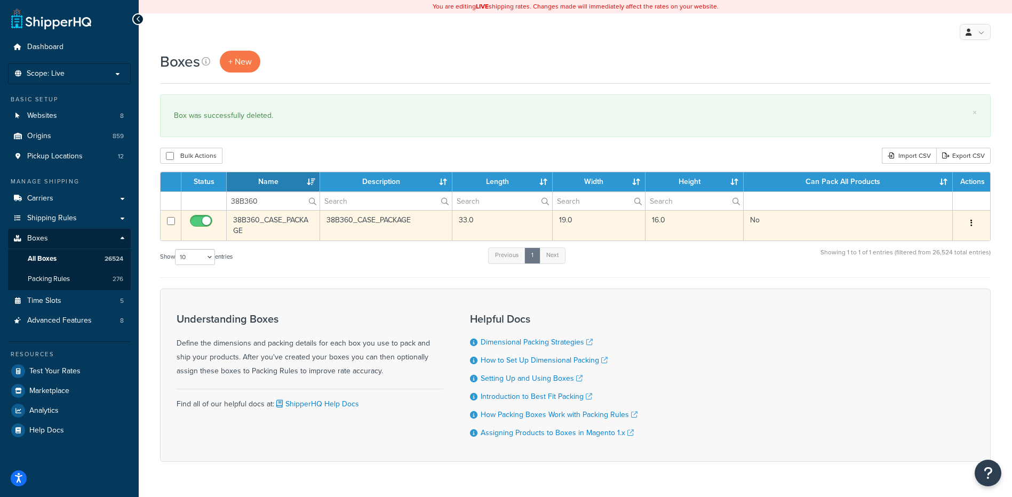
click at [971, 220] on icon "button" at bounding box center [972, 222] width 2 height 7
click at [937, 284] on link "Delete" at bounding box center [936, 287] width 84 height 22
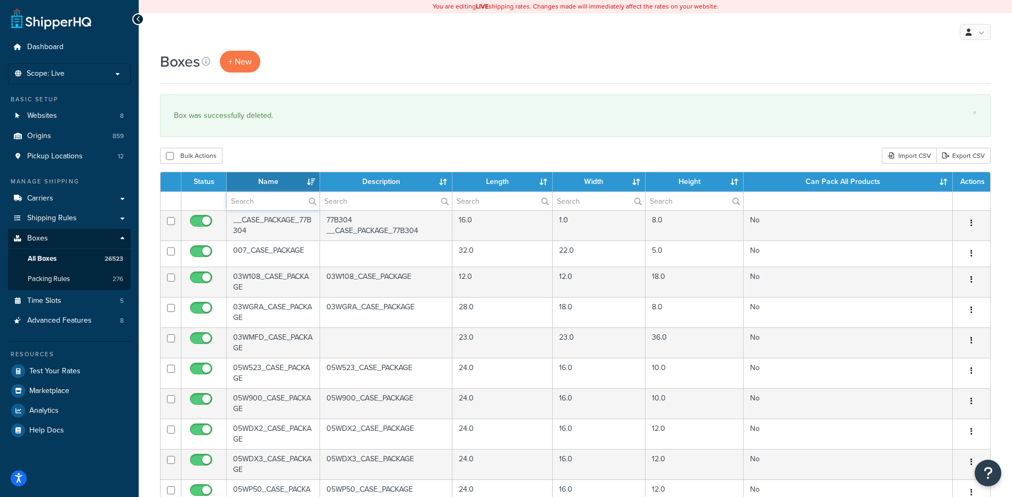
click at [268, 198] on input "text" at bounding box center [273, 201] width 93 height 18
paste input "38B361"
type input "38B361"
click at [280, 156] on div "Bulk Actions Duplicate [GEOGRAPHIC_DATA] Import CSV Export CSV" at bounding box center [575, 156] width 831 height 16
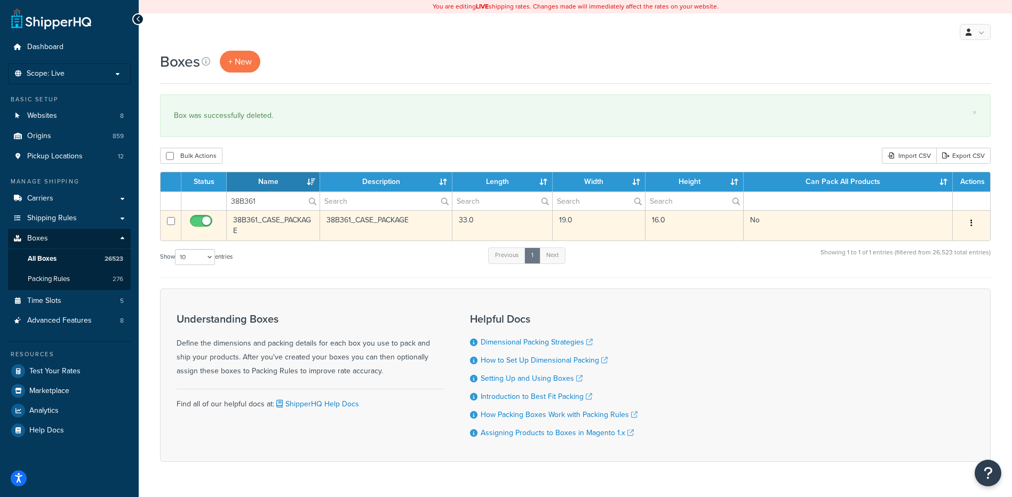
click at [973, 224] on button "button" at bounding box center [971, 223] width 15 height 17
click at [948, 285] on link "Delete" at bounding box center [936, 287] width 84 height 22
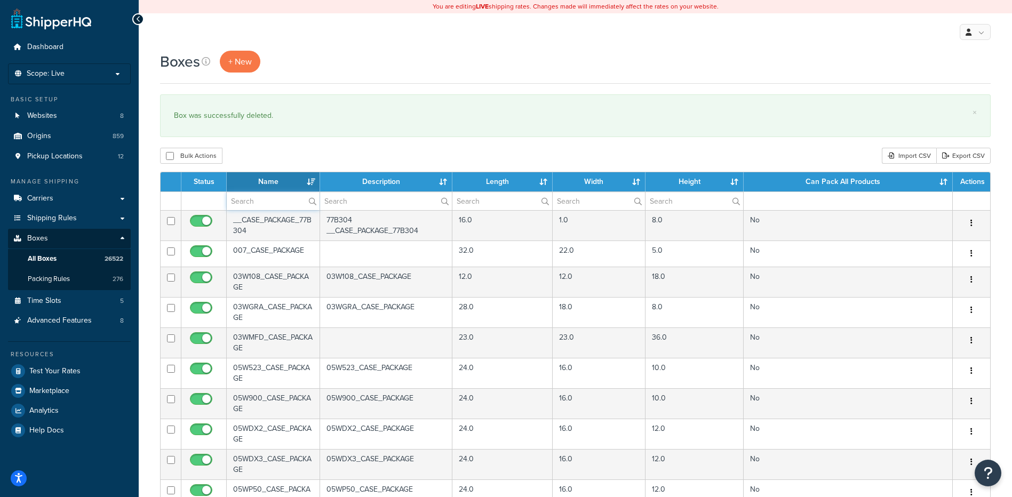
click at [280, 208] on input "text" at bounding box center [273, 201] width 93 height 18
paste input "38B362"
type input "38B362"
click at [278, 156] on div "Bulk Actions Duplicate Delete Import CSV Export CSV" at bounding box center [575, 156] width 831 height 16
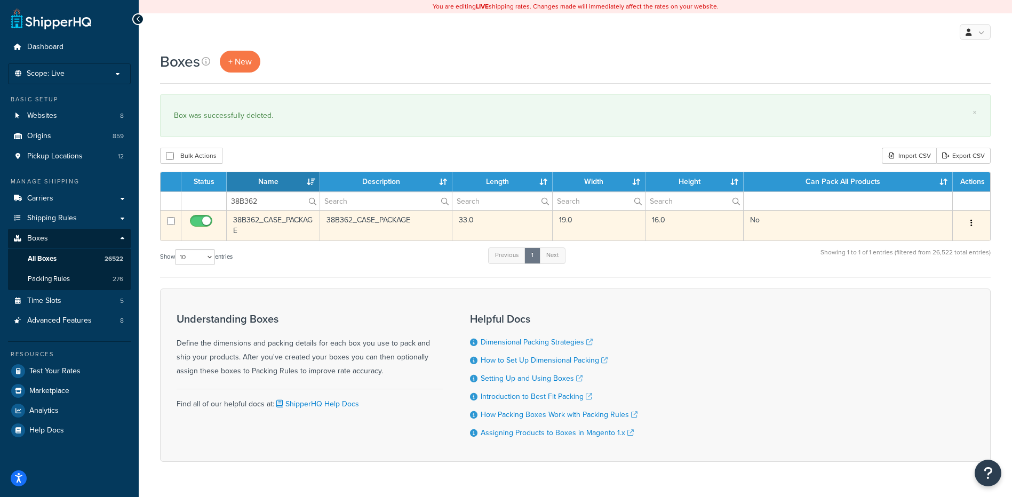
click at [971, 223] on icon "button" at bounding box center [972, 222] width 2 height 7
click at [944, 288] on link "Delete" at bounding box center [936, 287] width 84 height 22
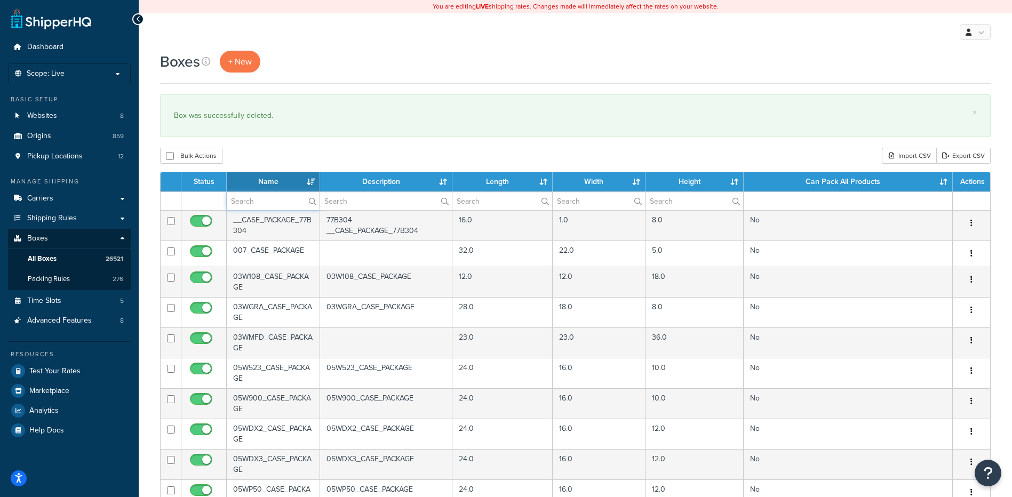
paste input "38B363"
click at [279, 205] on input "text" at bounding box center [273, 201] width 93 height 18
type input "38B363"
click at [299, 139] on div "Boxes + New × Box was successfully deleted. Bulk Actions Duplicate Delete Impor…" at bounding box center [575, 410] width 873 height 718
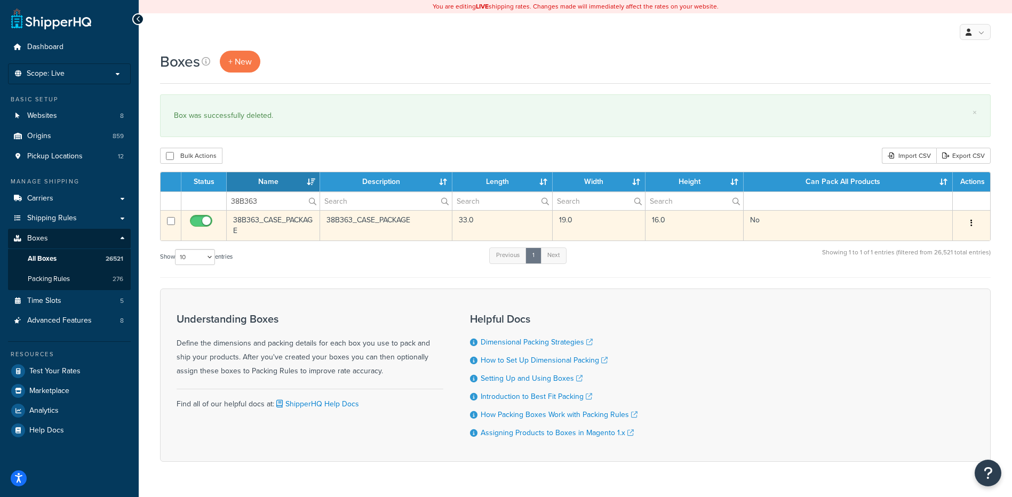
click at [972, 218] on button "button" at bounding box center [971, 223] width 15 height 17
click at [943, 295] on link "Delete" at bounding box center [936, 287] width 84 height 22
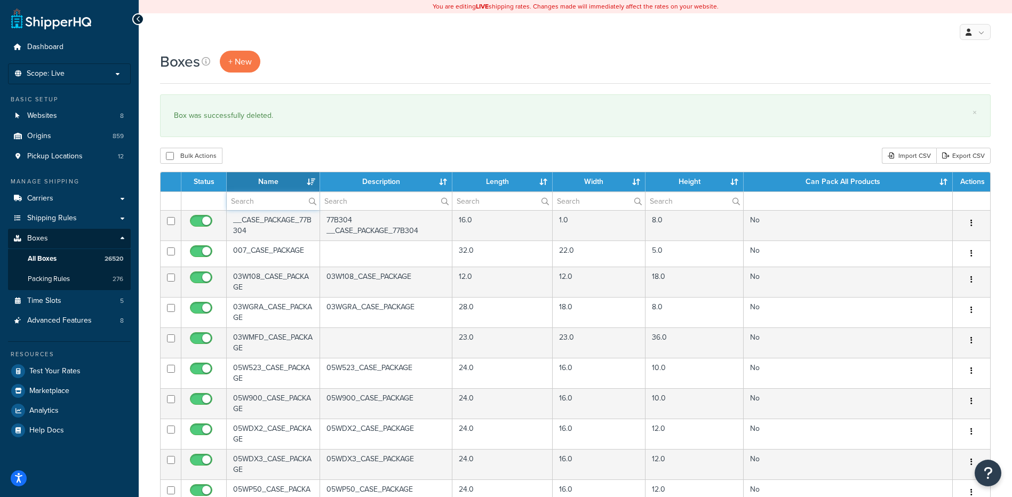
paste input "38B364"
type input "38B364"
click at [280, 150] on div "Bulk Actions Duplicate [GEOGRAPHIC_DATA] Import CSV Export CSV" at bounding box center [575, 156] width 831 height 16
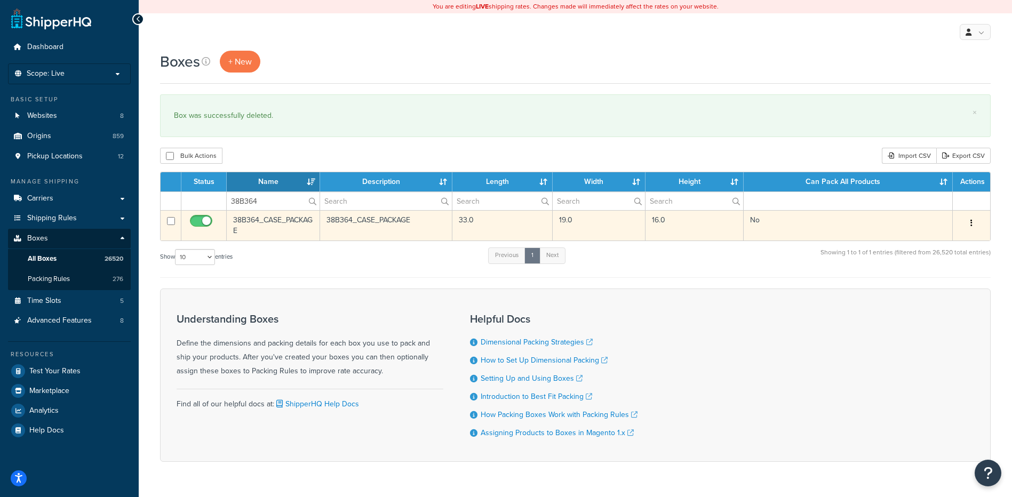
click at [970, 219] on button "button" at bounding box center [971, 223] width 15 height 17
click at [949, 285] on link "Delete" at bounding box center [936, 287] width 84 height 22
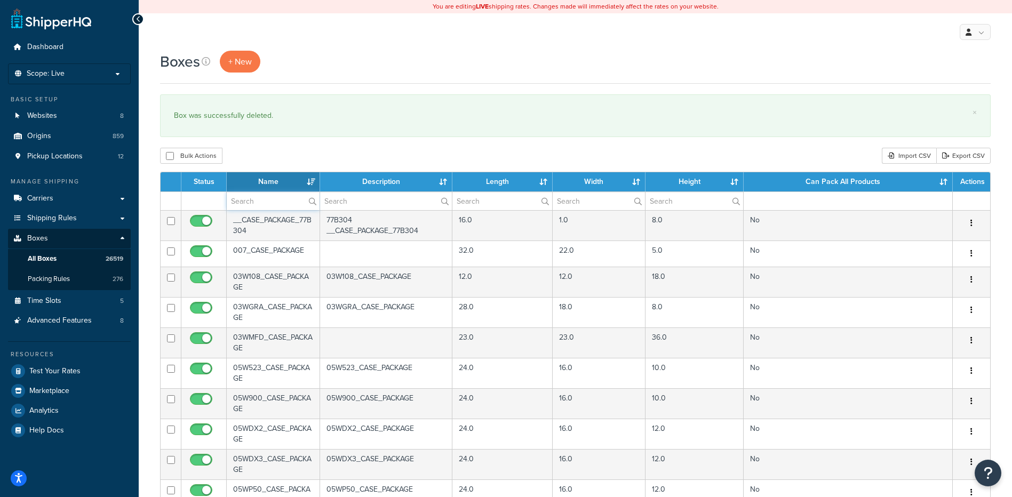
click at [272, 196] on input "text" at bounding box center [273, 201] width 93 height 18
paste input "38B365"
type input "38B365"
click at [338, 156] on div "Bulk Actions Duplicate Delete Import CSV Export CSV" at bounding box center [575, 156] width 831 height 16
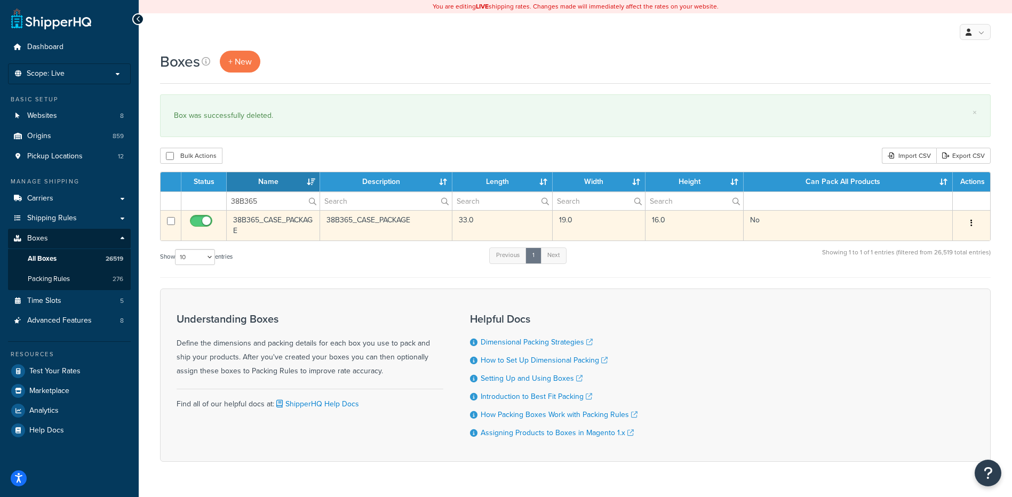
click at [971, 224] on icon "button" at bounding box center [972, 222] width 2 height 7
click at [946, 281] on link "Delete" at bounding box center [936, 287] width 84 height 22
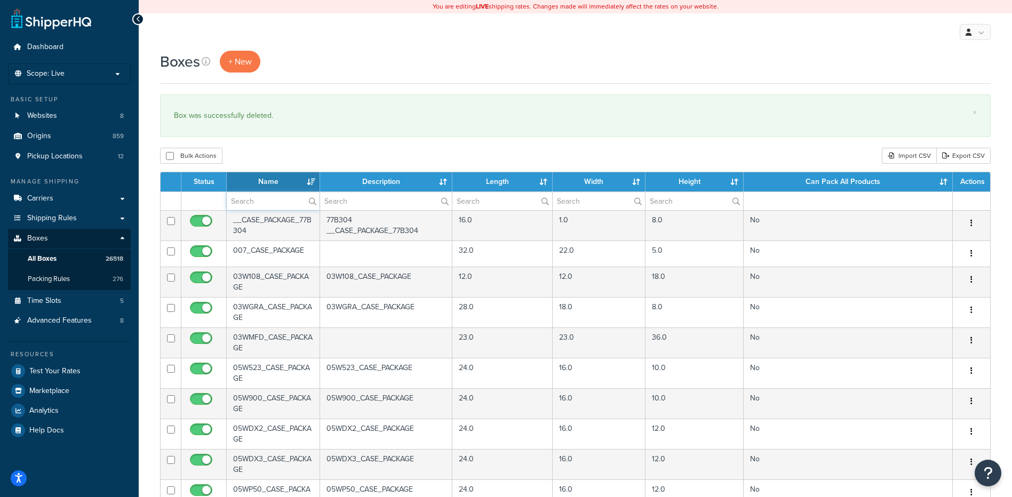
click at [249, 199] on input "text" at bounding box center [273, 201] width 93 height 18
paste input "38B366"
type input "38B366"
click at [272, 144] on div "Boxes + New × Box was successfully deleted. Bulk Actions Duplicate Delete Impor…" at bounding box center [575, 410] width 873 height 718
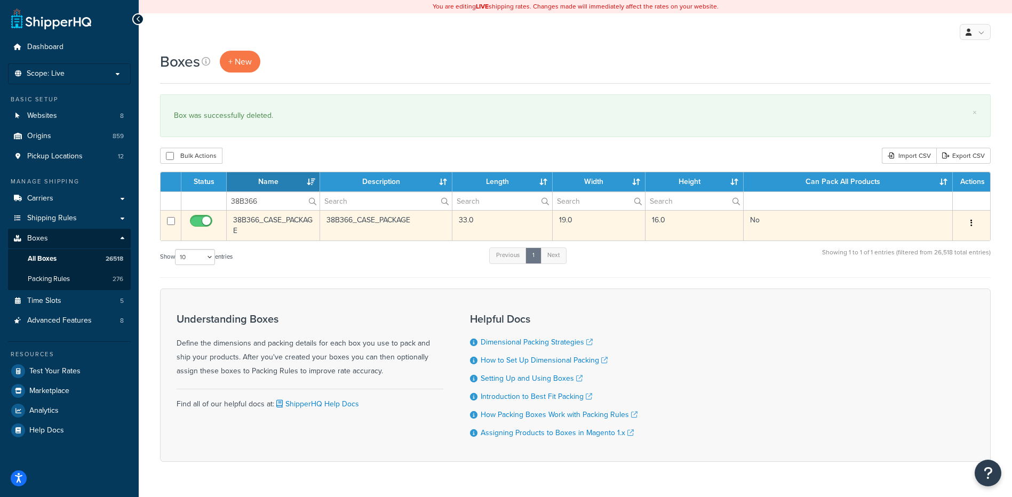
click at [976, 225] on button "button" at bounding box center [971, 223] width 15 height 17
click at [937, 285] on link "Delete" at bounding box center [936, 287] width 84 height 22
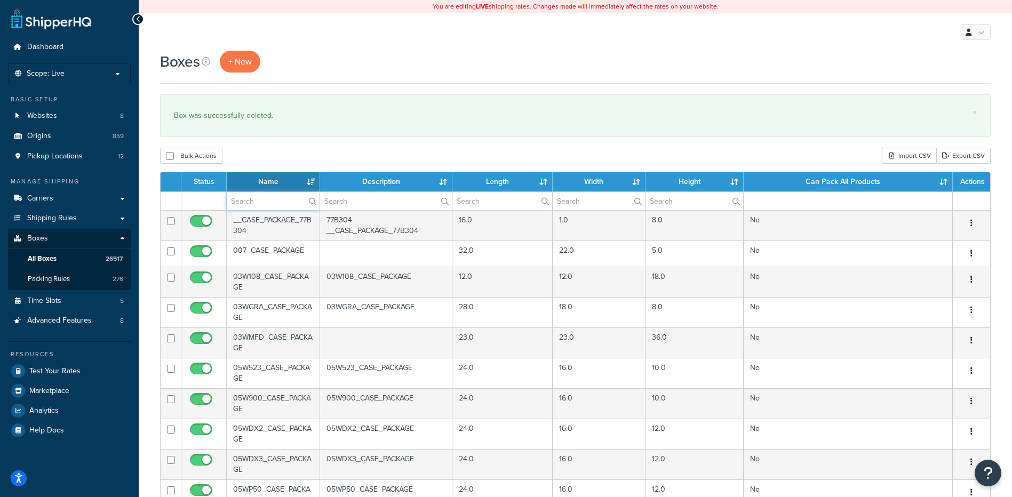
click at [246, 195] on input "text" at bounding box center [273, 201] width 93 height 18
paste input "38B367"
type input "38B367"
click at [313, 153] on div "Bulk Actions Duplicate [GEOGRAPHIC_DATA] Import CSV Export CSV" at bounding box center [575, 156] width 831 height 16
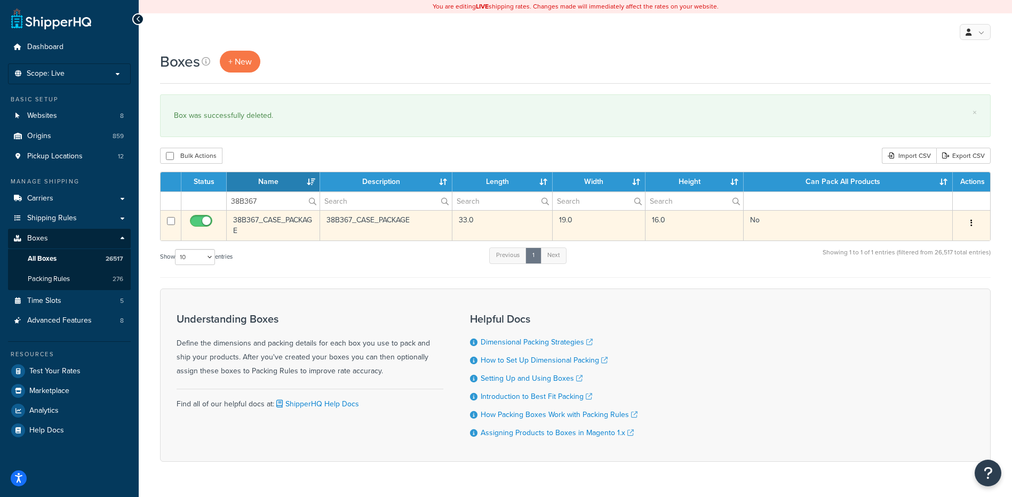
click at [973, 226] on button "button" at bounding box center [971, 223] width 15 height 17
click at [953, 287] on link "Delete" at bounding box center [936, 287] width 84 height 22
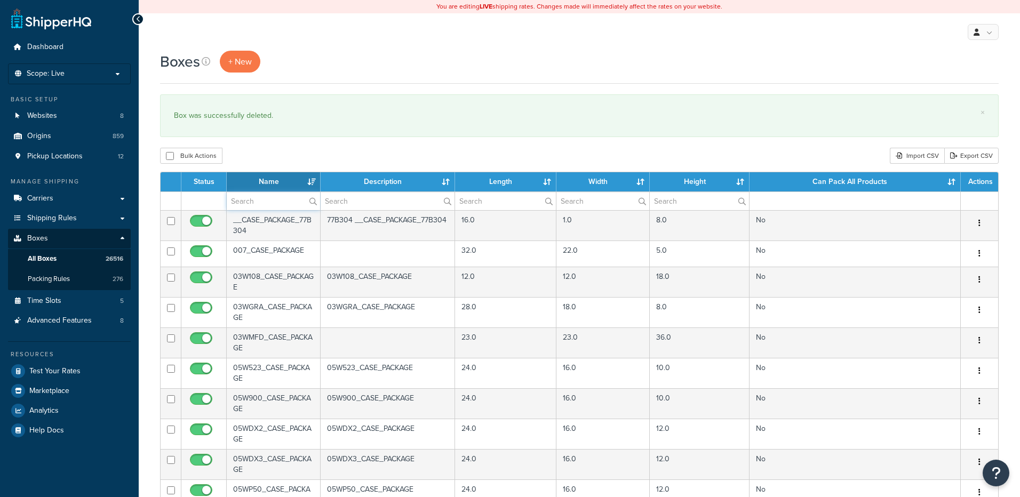
click at [260, 200] on input "text" at bounding box center [273, 201] width 93 height 18
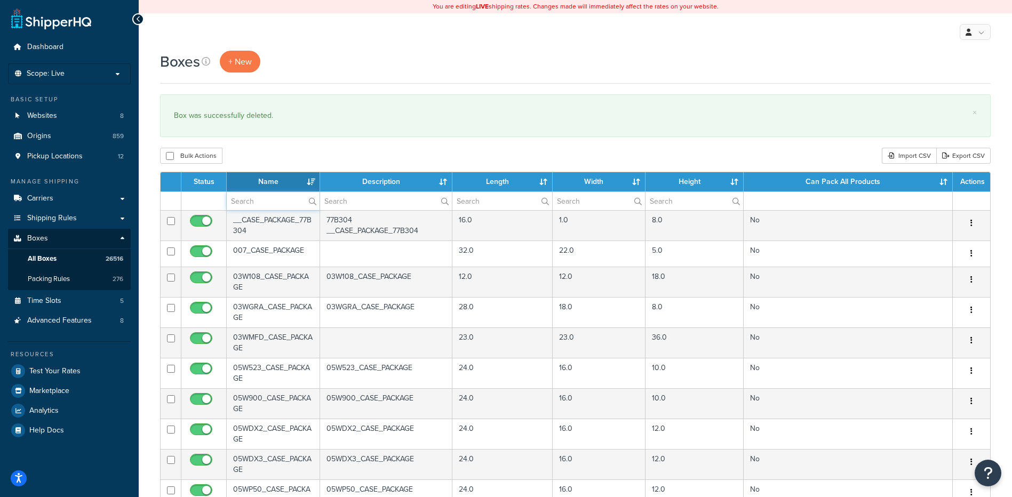
paste input "38B368"
type input "38B368"
click at [277, 161] on div "Bulk Actions Duplicate Delete Import CSV Export CSV" at bounding box center [575, 156] width 831 height 16
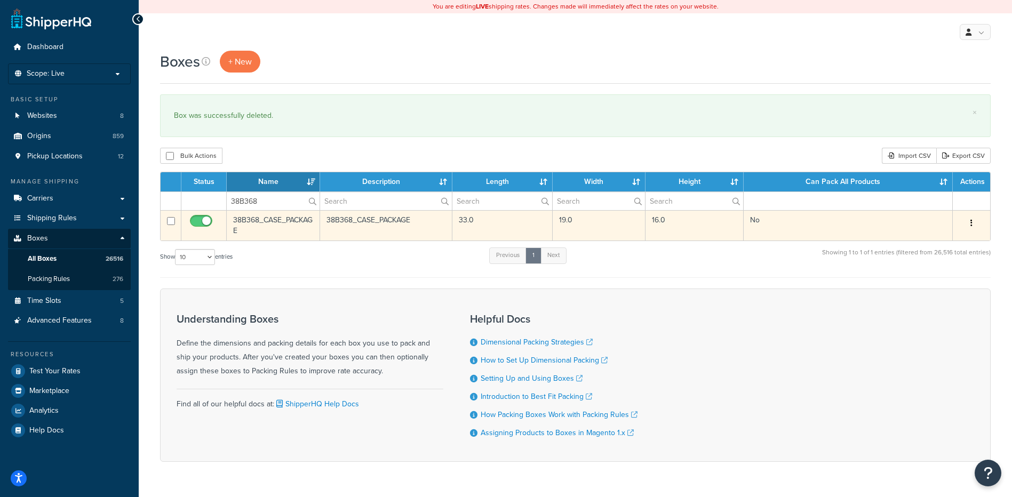
click at [974, 228] on button "button" at bounding box center [971, 223] width 15 height 17
click at [956, 287] on link "Delete" at bounding box center [936, 287] width 84 height 22
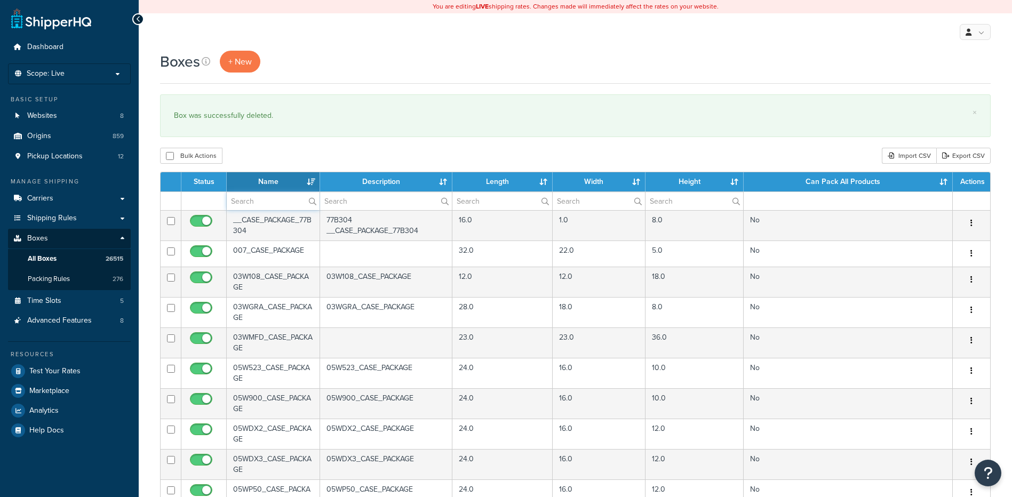
click at [268, 206] on input "text" at bounding box center [273, 201] width 93 height 18
paste input "38B369"
type input "38B369"
click at [299, 160] on div "Bulk Actions Duplicate [GEOGRAPHIC_DATA] Import CSV Export CSV" at bounding box center [575, 156] width 831 height 16
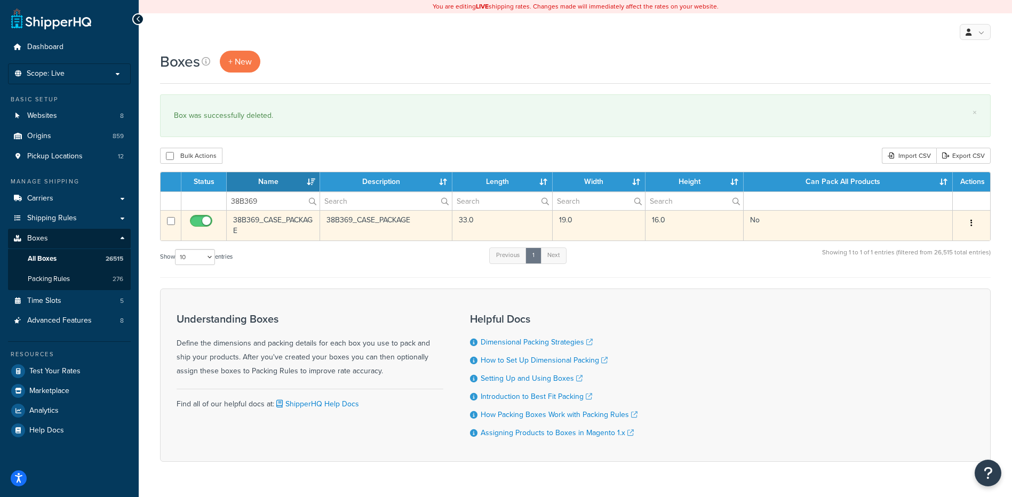
click at [970, 220] on button "button" at bounding box center [971, 223] width 15 height 17
click at [951, 295] on link "Delete" at bounding box center [936, 287] width 84 height 22
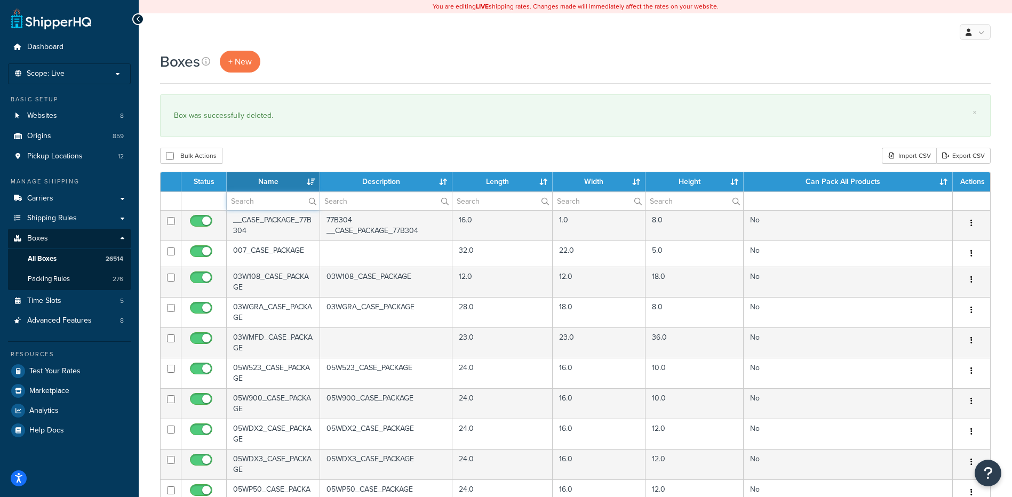
click at [283, 203] on input "text" at bounding box center [273, 201] width 93 height 18
paste input "38B370"
type input "38B370"
click at [319, 160] on div "Bulk Actions Duplicate Delete Import CSV Export CSV" at bounding box center [575, 156] width 831 height 16
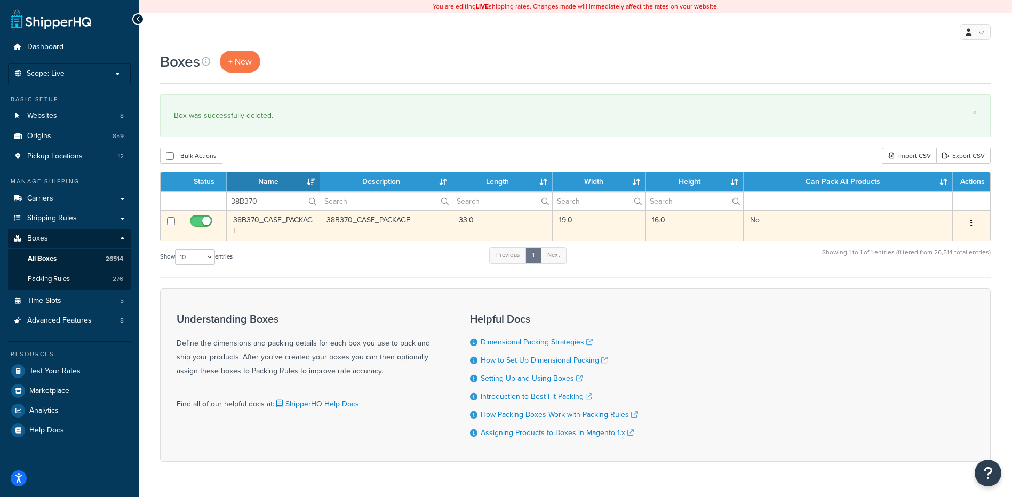
click at [972, 222] on icon "button" at bounding box center [972, 222] width 2 height 7
click at [948, 287] on link "Delete" at bounding box center [936, 287] width 84 height 22
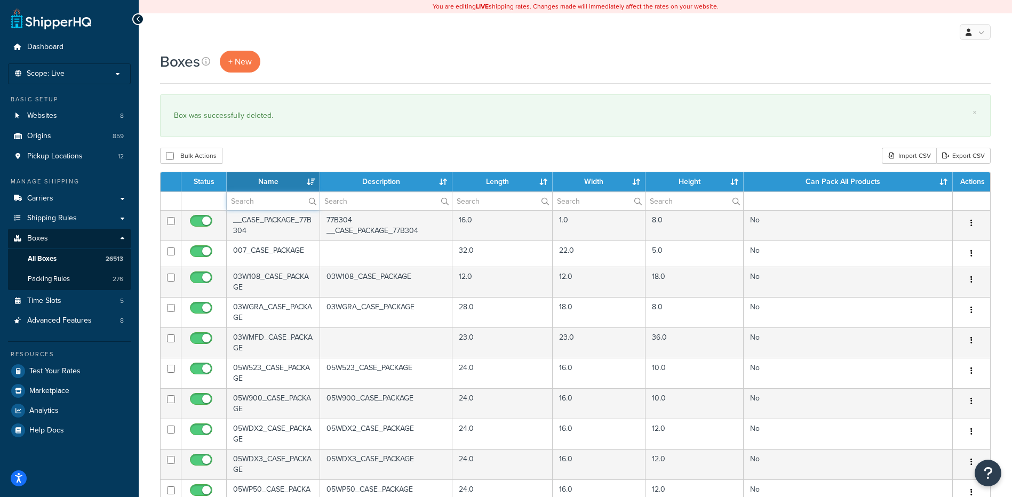
click at [264, 205] on input "text" at bounding box center [273, 201] width 93 height 18
paste input "38B371"
type input "38B371"
click at [322, 129] on div "× Box was successfully deleted." at bounding box center [575, 115] width 831 height 43
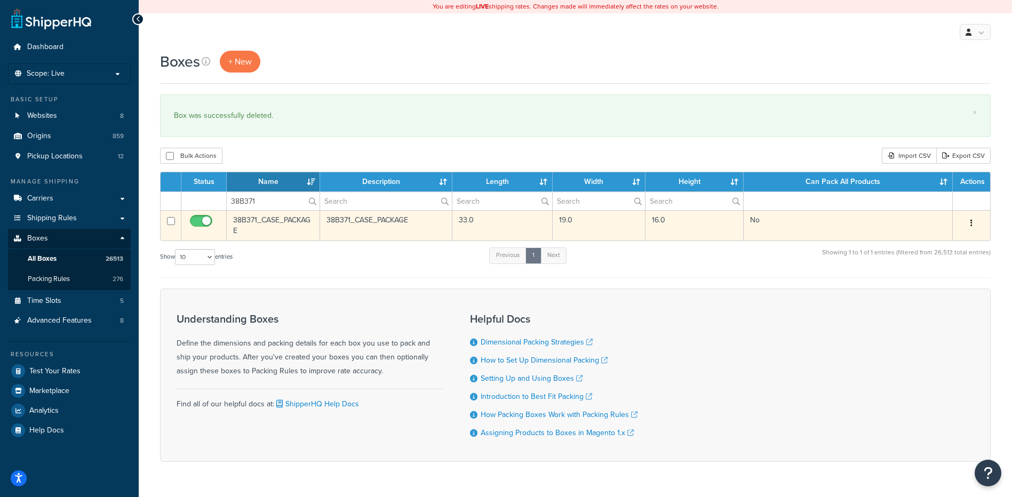
click at [972, 219] on icon "button" at bounding box center [972, 222] width 2 height 7
click at [942, 288] on link "Delete" at bounding box center [936, 287] width 84 height 22
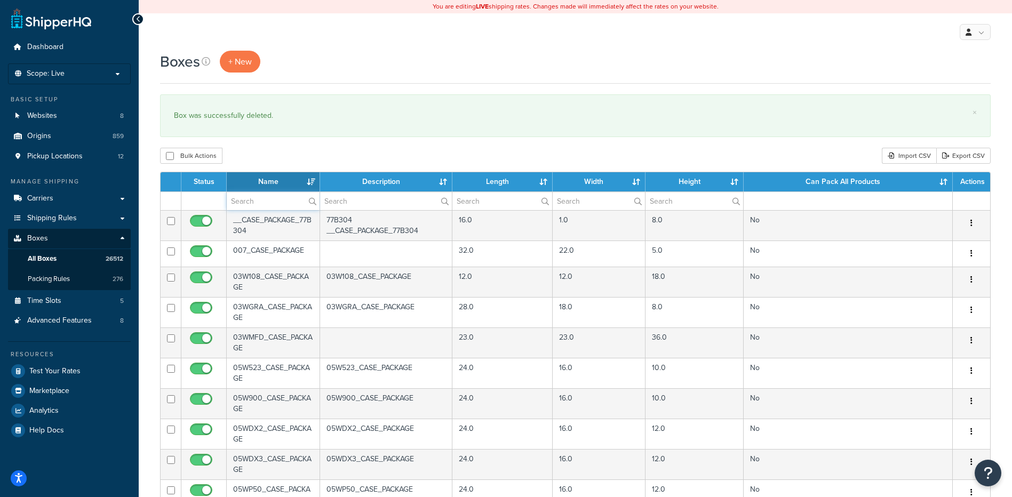
click at [248, 206] on input "text" at bounding box center [273, 201] width 93 height 18
paste input "38B371"
click at [249, 128] on div "× Box was successfully deleted." at bounding box center [575, 115] width 831 height 43
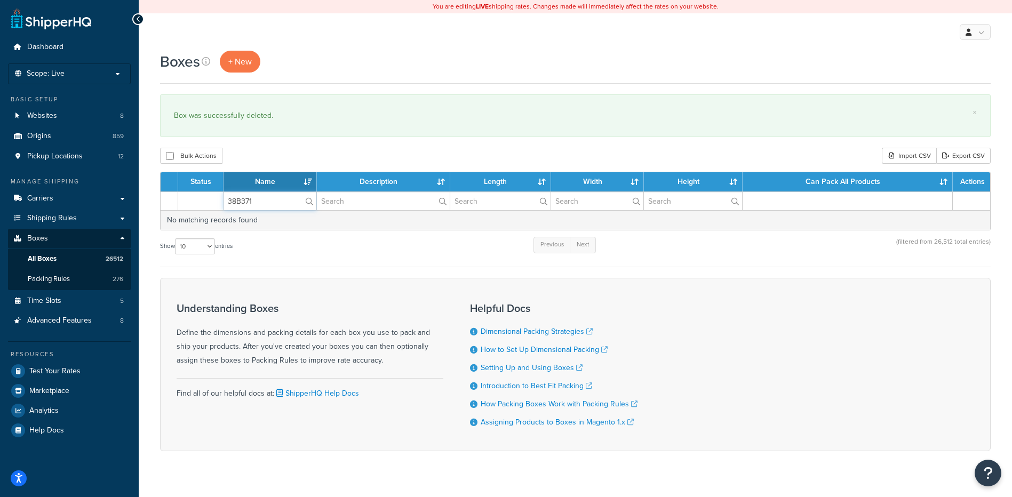
drag, startPoint x: 254, startPoint y: 198, endPoint x: 202, endPoint y: 196, distance: 52.3
click at [202, 196] on tr "38B371" at bounding box center [576, 201] width 830 height 19
paste input "2"
type input "38B372"
click at [288, 161] on div "Bulk Actions Duplicate [GEOGRAPHIC_DATA] Import CSV Export CSV" at bounding box center [575, 156] width 831 height 16
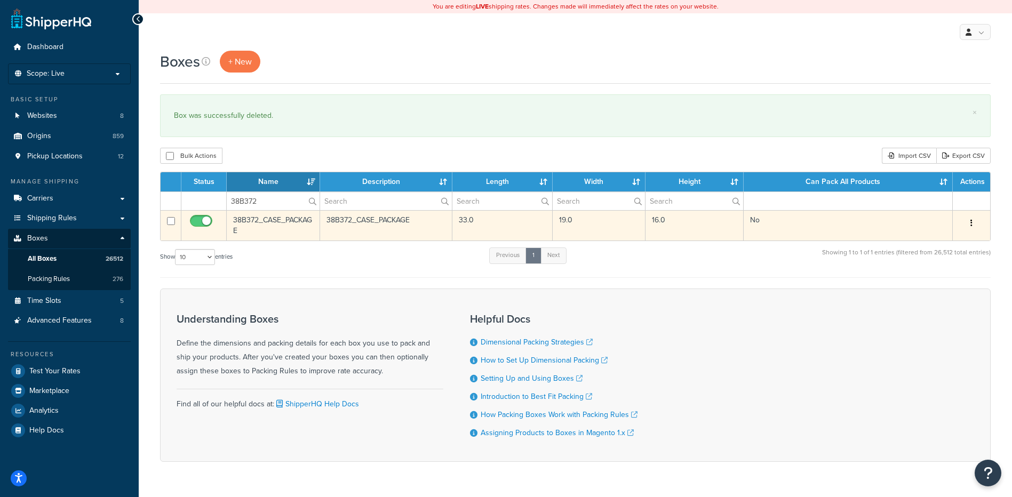
click at [971, 220] on icon "button" at bounding box center [972, 222] width 2 height 7
click at [939, 293] on link "Delete" at bounding box center [936, 287] width 84 height 22
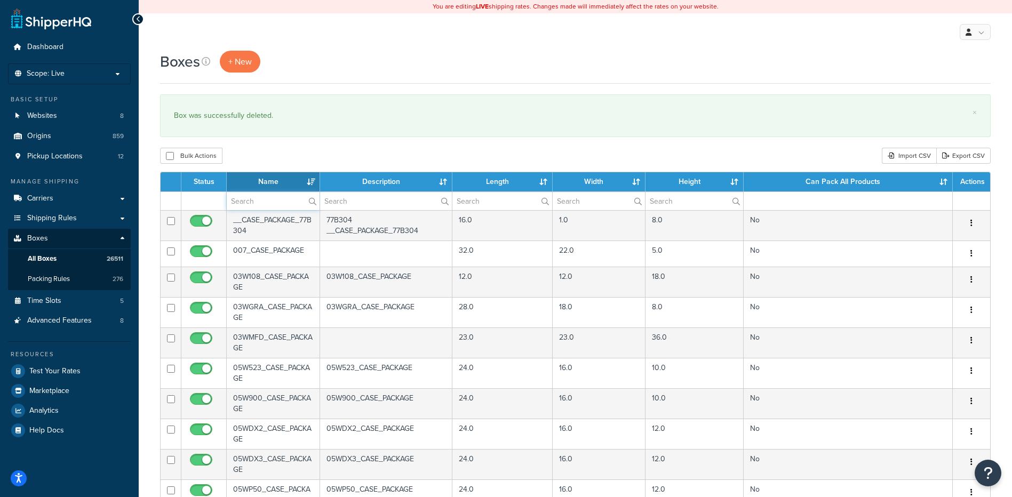
click at [264, 198] on input "text" at bounding box center [273, 201] width 93 height 18
paste input "38B373"
type input "38B373"
click at [287, 149] on div "Bulk Actions Duplicate [GEOGRAPHIC_DATA] Import CSV Export CSV" at bounding box center [575, 156] width 831 height 16
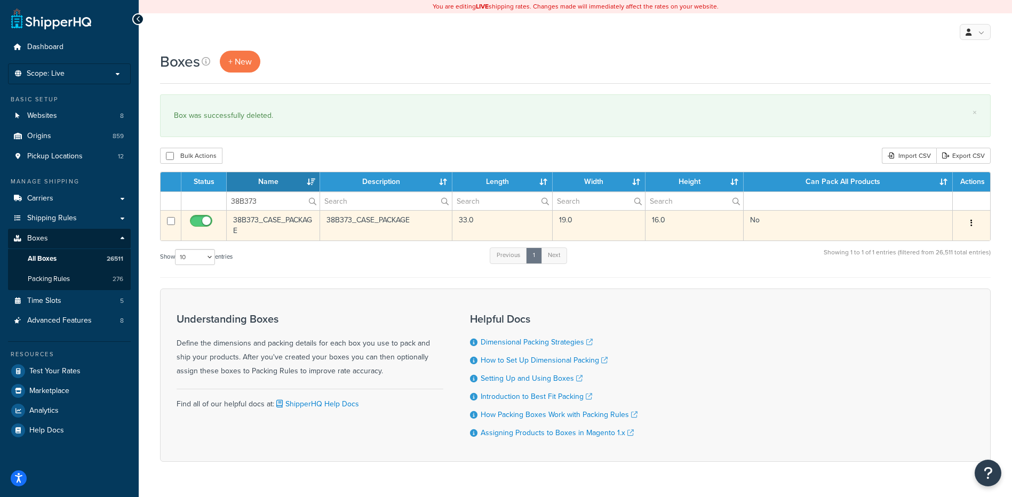
click at [972, 221] on icon "button" at bounding box center [972, 222] width 2 height 7
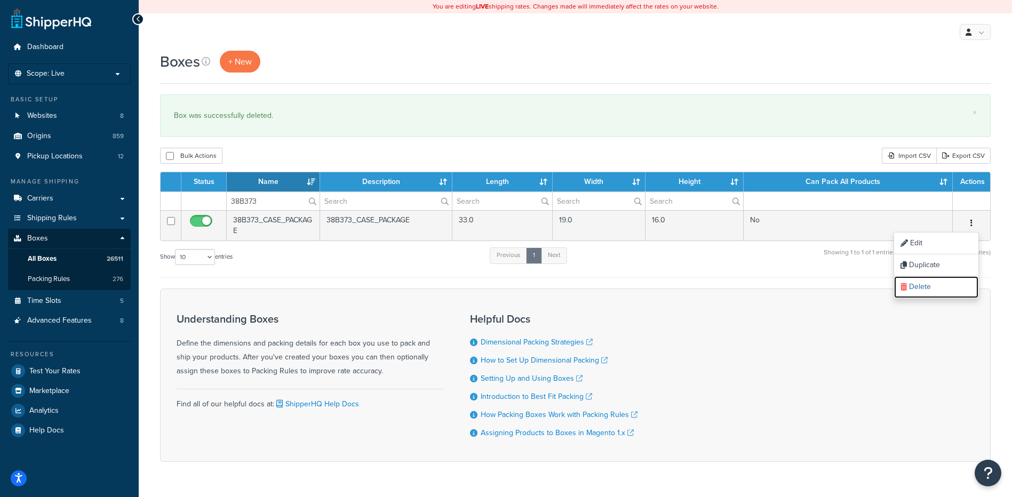
click at [937, 282] on link "Delete" at bounding box center [936, 287] width 84 height 22
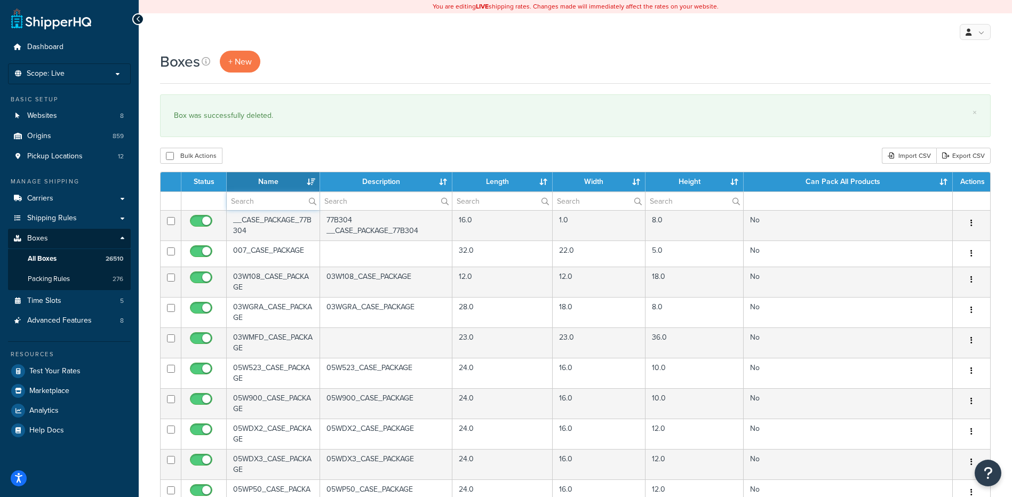
click at [251, 204] on input "text" at bounding box center [273, 201] width 93 height 18
paste input "38B374"
type input "38B374"
click at [292, 160] on div "Bulk Actions Duplicate [GEOGRAPHIC_DATA] Import CSV Export CSV" at bounding box center [575, 156] width 831 height 16
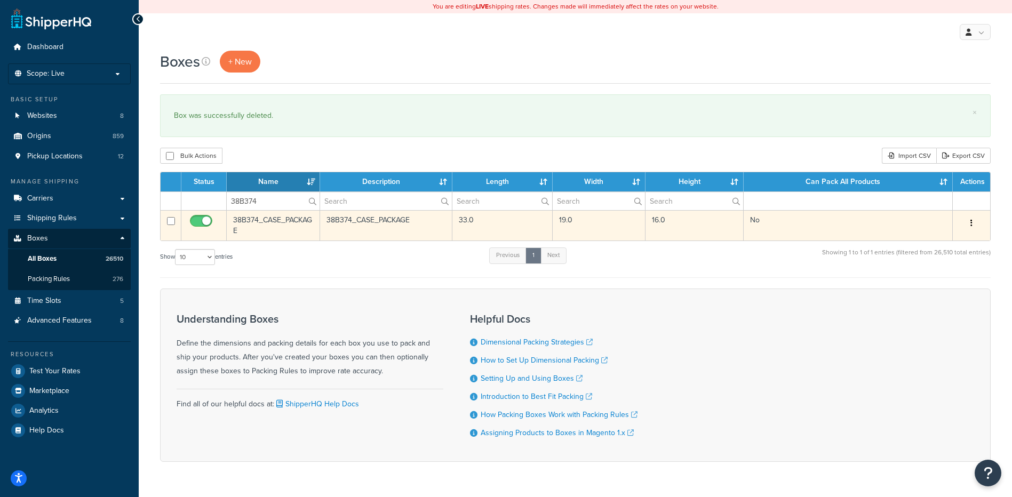
click at [968, 228] on button "button" at bounding box center [971, 223] width 15 height 17
click at [947, 288] on link "Delete" at bounding box center [936, 287] width 84 height 22
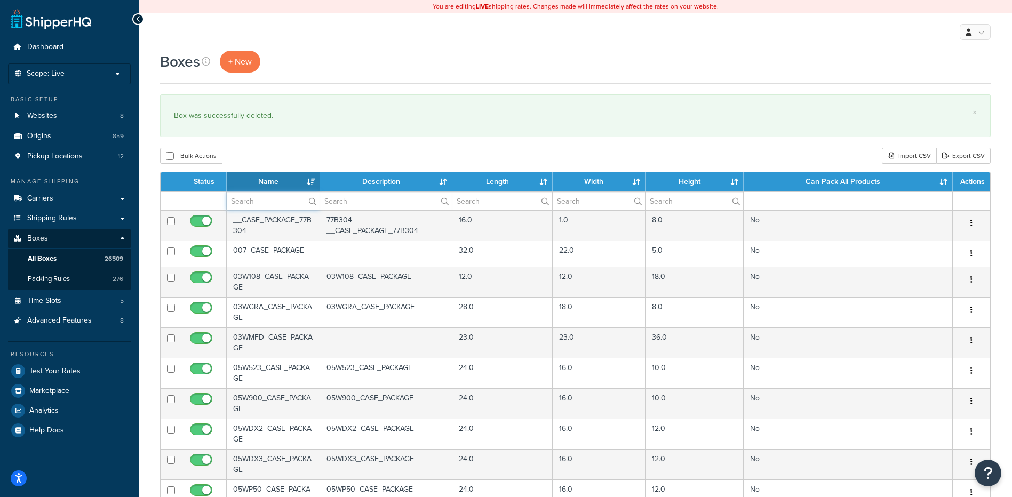
click at [267, 201] on input "text" at bounding box center [273, 201] width 93 height 18
paste input "38B375"
type input "38B375"
click at [323, 142] on div "Boxes + New × Box was successfully deleted. Bulk Actions Duplicate [GEOGRAPHIC_…" at bounding box center [575, 410] width 873 height 718
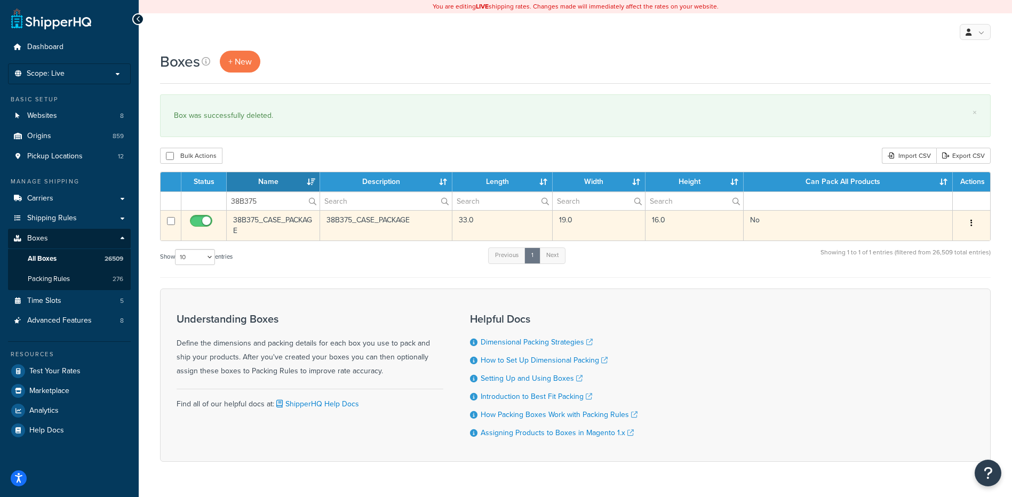
click at [980, 225] on div "Edit Duplicate Delete" at bounding box center [971, 223] width 25 height 17
click at [974, 222] on button "button" at bounding box center [971, 223] width 15 height 17
click at [950, 285] on link "Delete" at bounding box center [936, 287] width 84 height 22
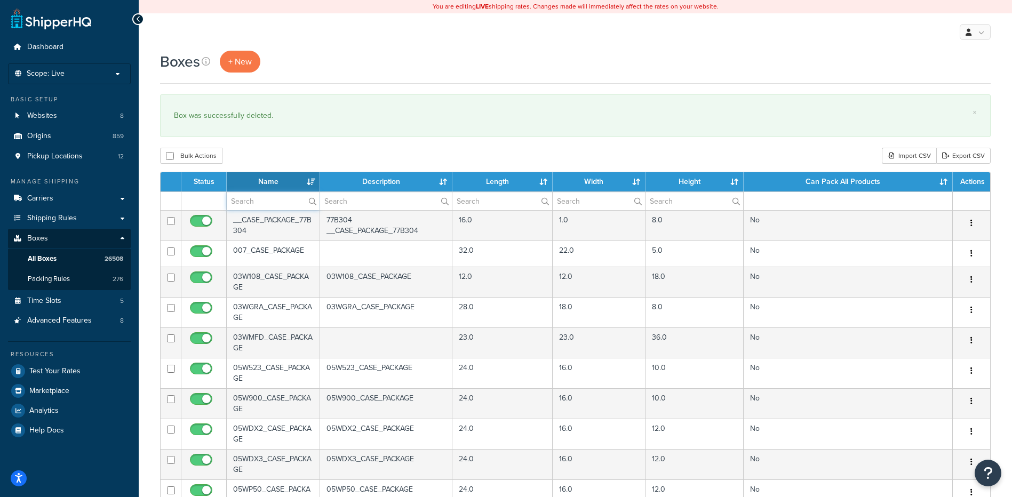
click at [274, 201] on input "text" at bounding box center [273, 201] width 93 height 18
paste input "38B376"
type input "38B376"
click at [308, 159] on div "Bulk Actions Duplicate Delete Import CSV Export CSV" at bounding box center [575, 156] width 831 height 16
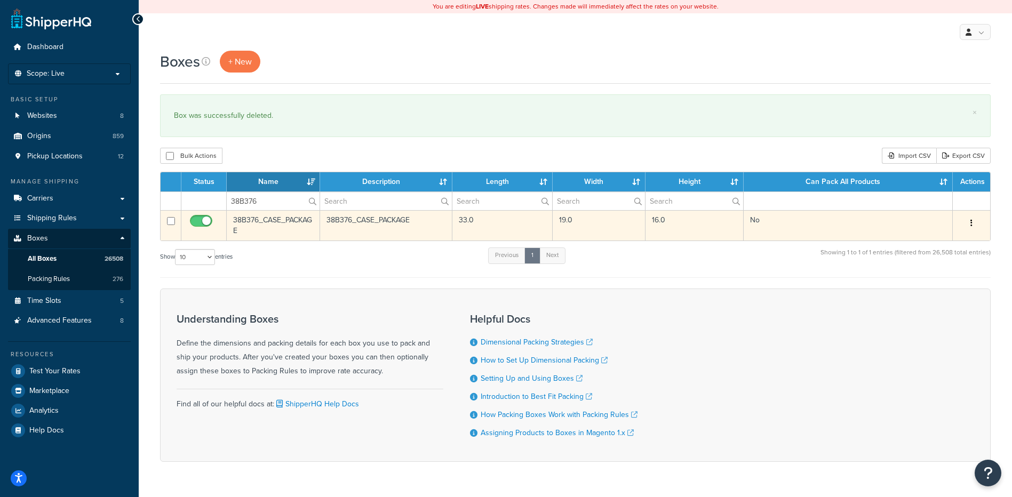
click at [972, 228] on button "button" at bounding box center [971, 223] width 15 height 17
click at [951, 285] on link "Delete" at bounding box center [936, 287] width 84 height 22
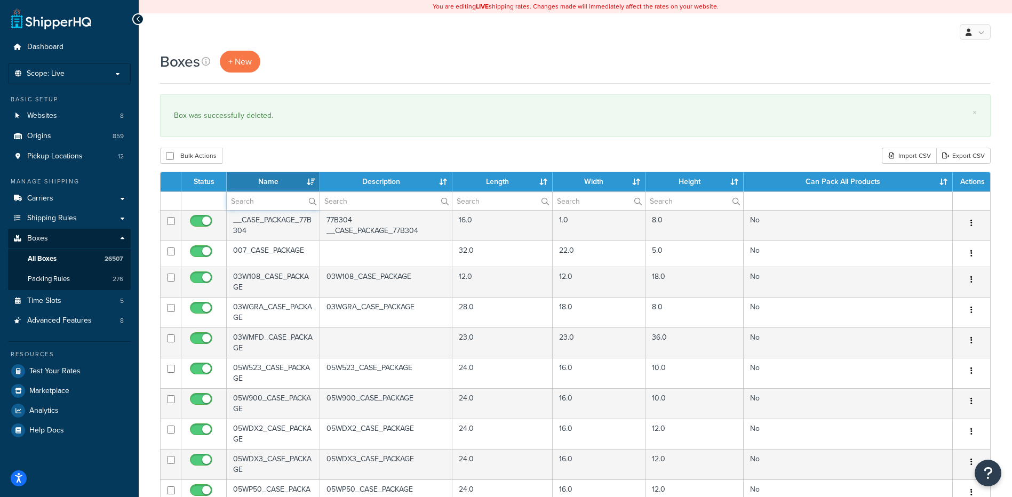
click at [269, 206] on input "text" at bounding box center [273, 201] width 93 height 18
paste input "38B377"
type input "38B377"
click at [313, 155] on div "Bulk Actions Duplicate [GEOGRAPHIC_DATA] Import CSV Export CSV" at bounding box center [575, 156] width 831 height 16
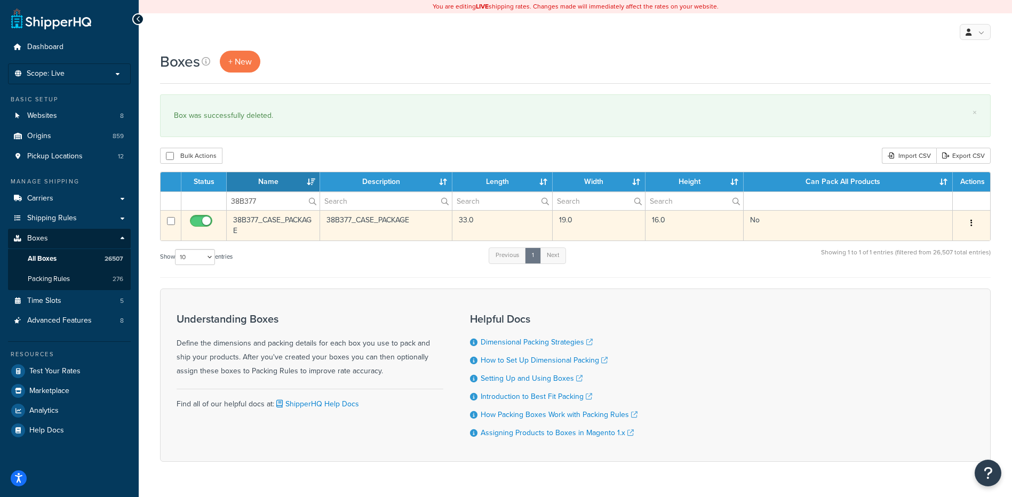
click at [973, 220] on button "button" at bounding box center [971, 223] width 15 height 17
click at [927, 287] on link "Delete" at bounding box center [936, 287] width 84 height 22
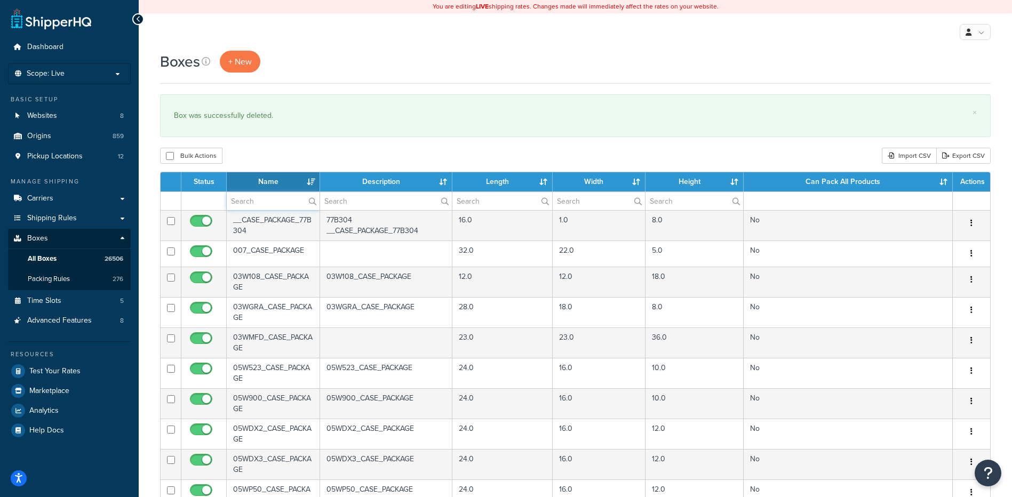
click at [240, 202] on input "text" at bounding box center [273, 201] width 93 height 18
paste input "38B377"
click at [309, 138] on div "Boxes + New × Box was successfully deleted. Bulk Actions Duplicate Delete Impor…" at bounding box center [575, 410] width 873 height 718
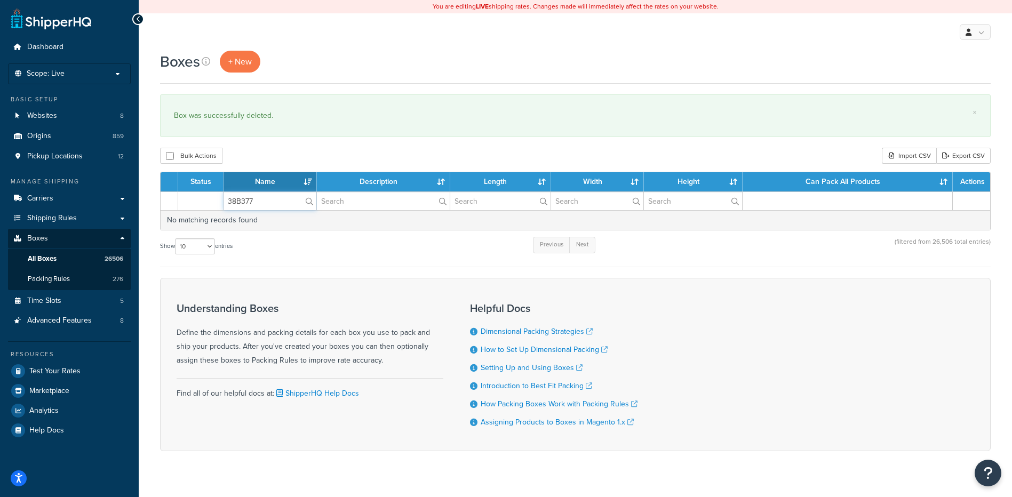
drag, startPoint x: 260, startPoint y: 203, endPoint x: 216, endPoint y: 193, distance: 45.0
click at [216, 193] on tr "38B377" at bounding box center [576, 201] width 830 height 19
click at [301, 153] on div "Bulk Actions Duplicate [GEOGRAPHIC_DATA] Import CSV Export CSV" at bounding box center [575, 156] width 831 height 16
drag, startPoint x: 273, startPoint y: 204, endPoint x: 182, endPoint y: 183, distance: 93.2
click at [183, 185] on table "Status Name Description Length Width Height Can Pack All Products Actions v No …" at bounding box center [575, 201] width 831 height 59
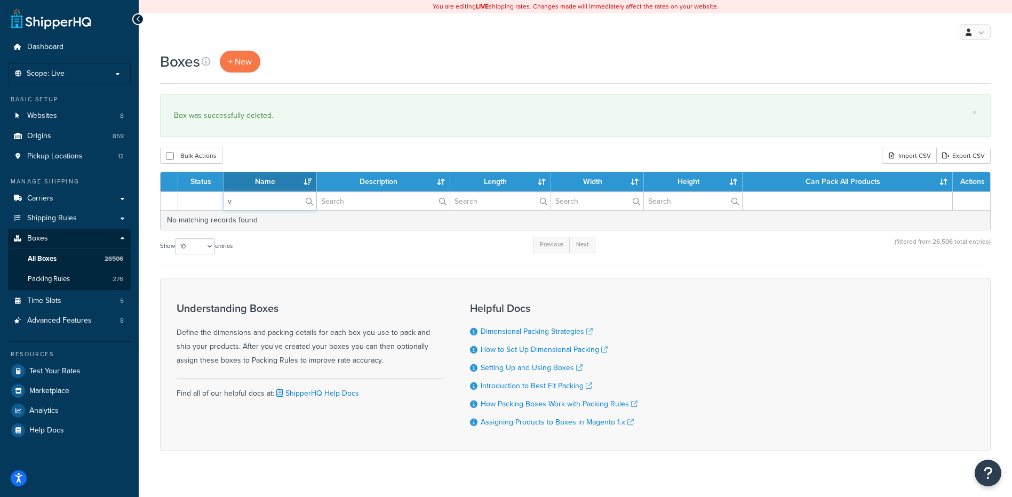
paste input "38B378"
type input "38B378"
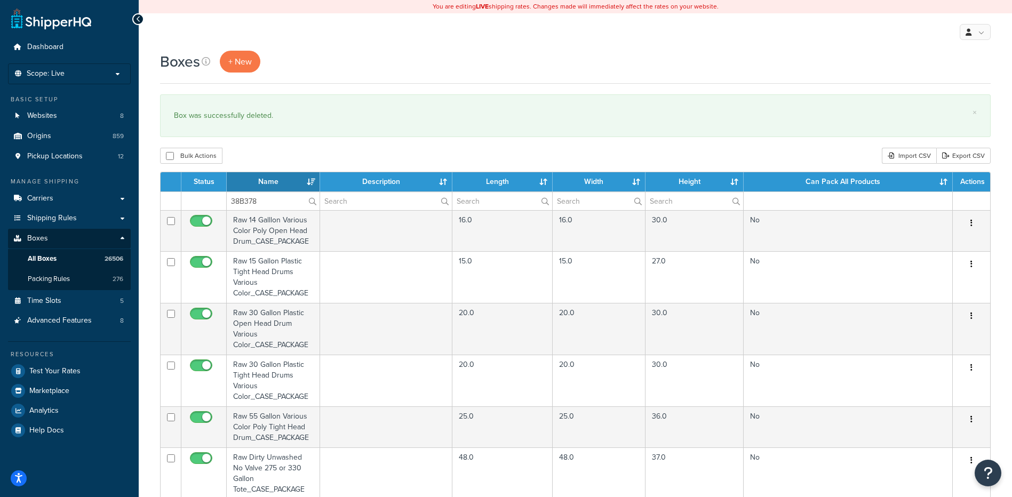
click at [271, 152] on div "Bulk Actions Duplicate [GEOGRAPHIC_DATA] Import CSV Export CSV" at bounding box center [575, 156] width 831 height 16
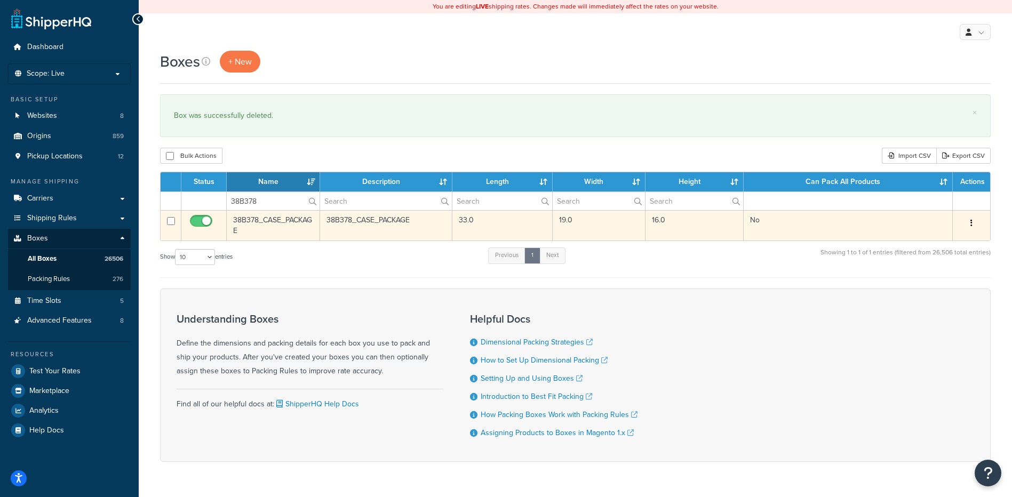
click at [969, 224] on button "button" at bounding box center [971, 223] width 15 height 17
click at [927, 285] on link "Delete" at bounding box center [936, 287] width 84 height 22
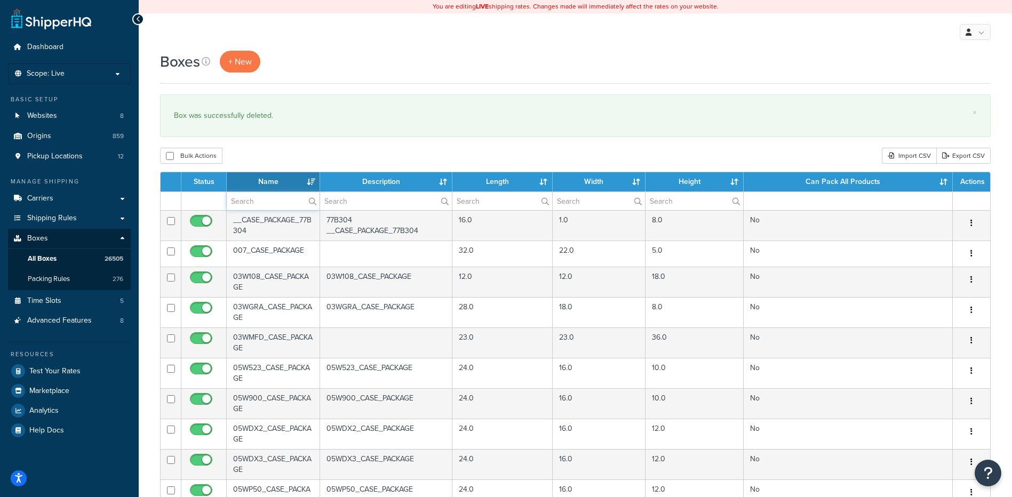
paste input "38B379"
click at [281, 204] on input "38B379" at bounding box center [273, 201] width 93 height 18
type input "38B379"
click at [260, 129] on div "× Box was successfully deleted." at bounding box center [575, 115] width 831 height 43
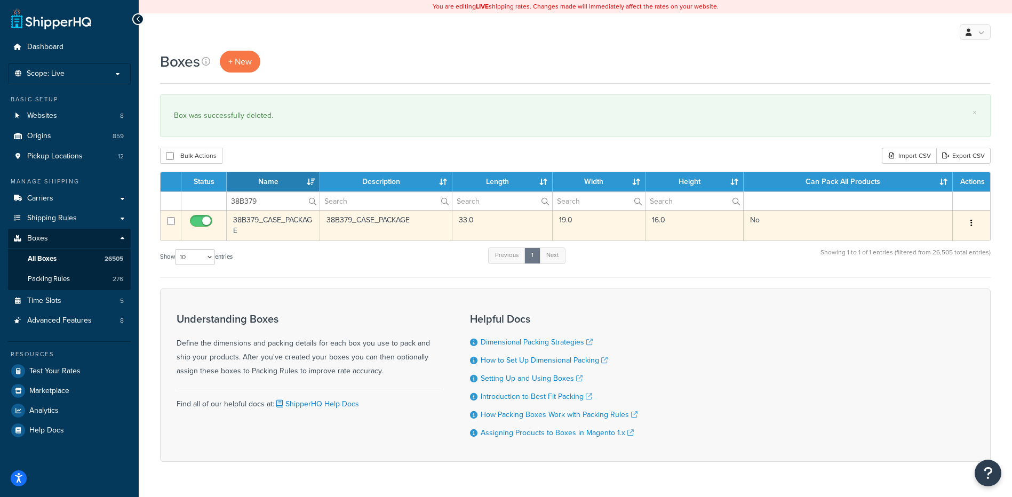
click at [975, 222] on button "button" at bounding box center [971, 223] width 15 height 17
click at [930, 285] on link "Delete" at bounding box center [936, 287] width 84 height 22
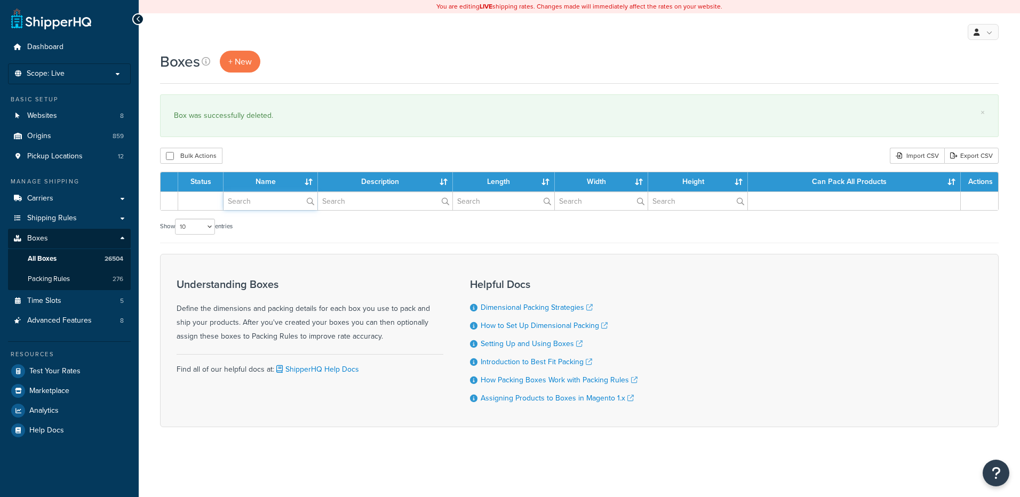
drag, startPoint x: 0, startPoint y: 0, endPoint x: 274, endPoint y: 203, distance: 341.4
click at [274, 203] on input "text" at bounding box center [271, 201] width 94 height 18
paste input "38B380"
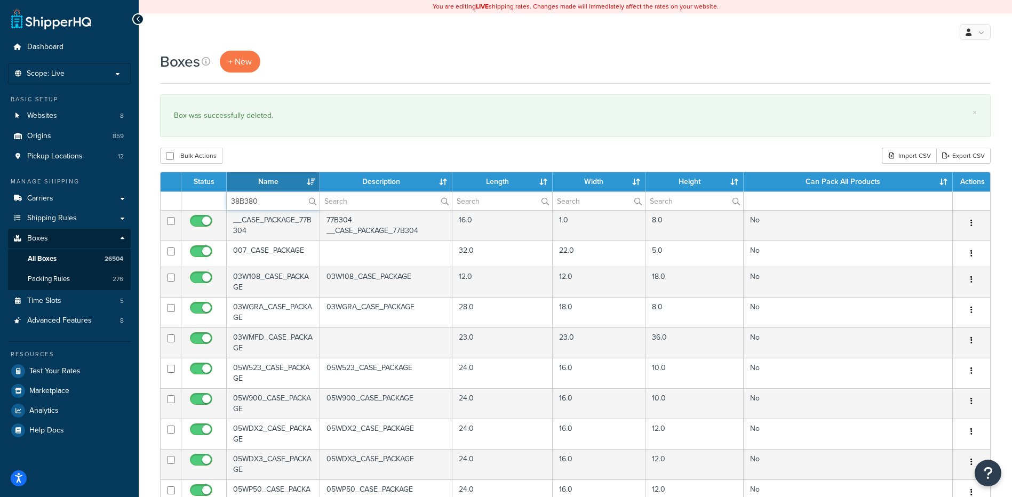
type input "38B380"
click at [279, 159] on div "Bulk Actions Duplicate [GEOGRAPHIC_DATA] Import CSV Export CSV" at bounding box center [575, 156] width 831 height 16
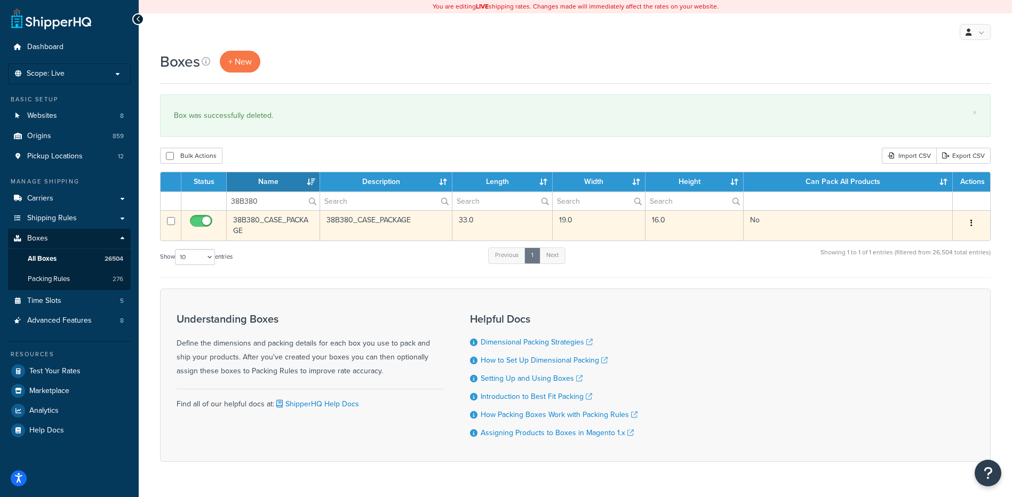
click at [969, 225] on button "button" at bounding box center [971, 223] width 15 height 17
click at [918, 296] on link "Delete" at bounding box center [936, 287] width 84 height 22
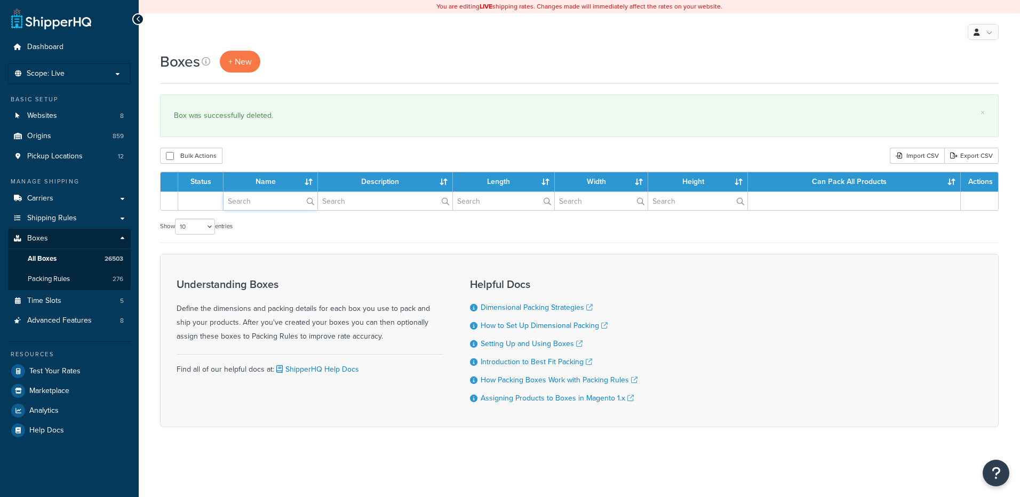
drag, startPoint x: 0, startPoint y: 0, endPoint x: 244, endPoint y: 201, distance: 316.5
click input "text"
paste input "38B381"
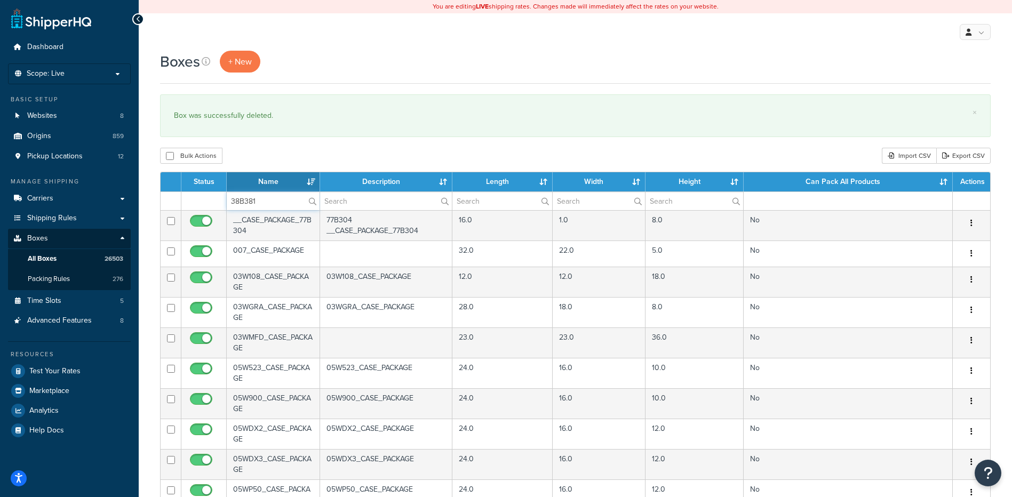
type input "38B381"
click div "Boxes + New × Box was successfully deleted. Bulk Actions Duplicate Delete Impor…"
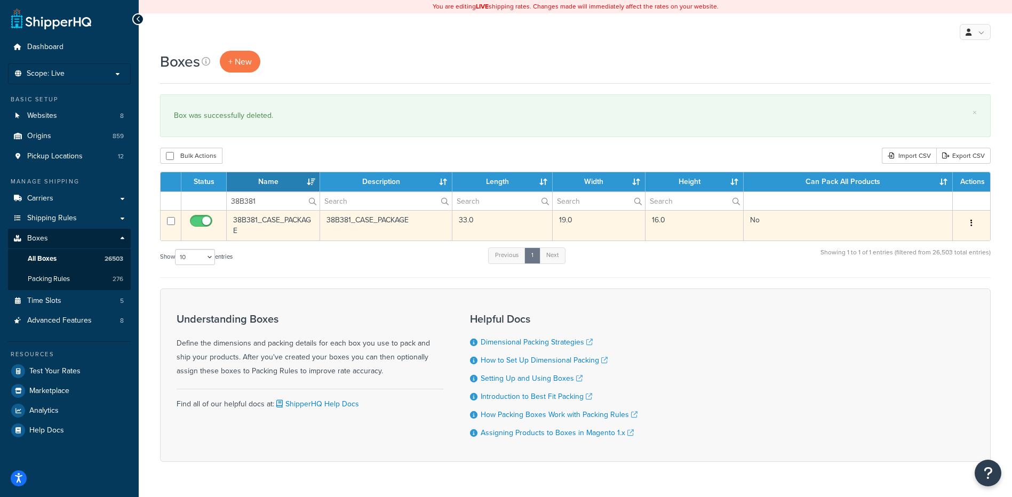
click icon "button"
click link "Delete"
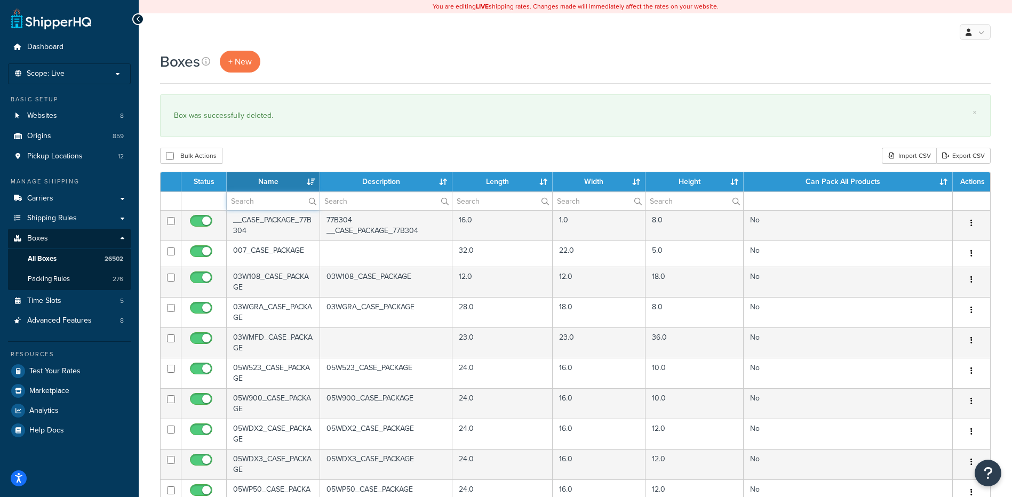
click at [250, 204] on input "text" at bounding box center [273, 201] width 93 height 18
paste input "38B382"
type input "38B382"
click at [257, 160] on div "Bulk Actions Duplicate Delete Import CSV Export CSV" at bounding box center [575, 156] width 831 height 16
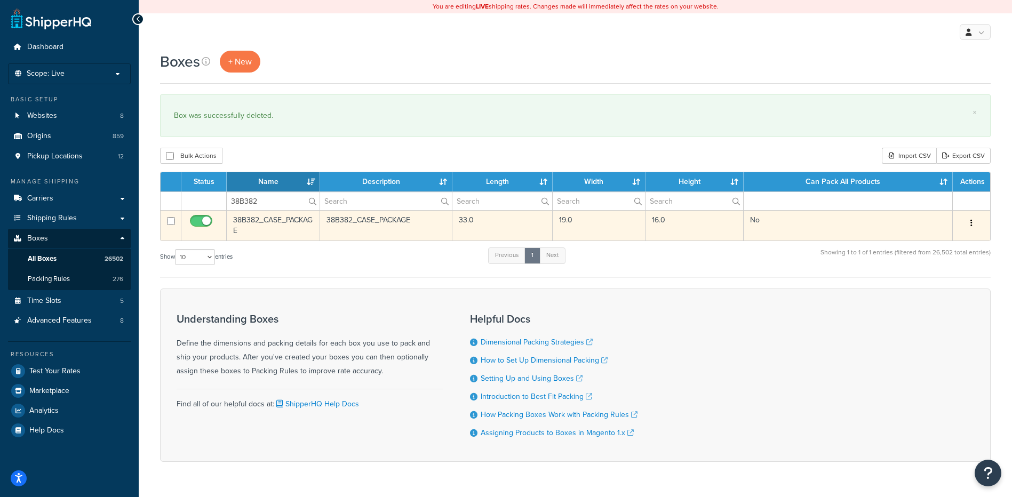
click at [973, 217] on button "button" at bounding box center [971, 223] width 15 height 17
click at [932, 287] on link "Delete" at bounding box center [936, 287] width 84 height 22
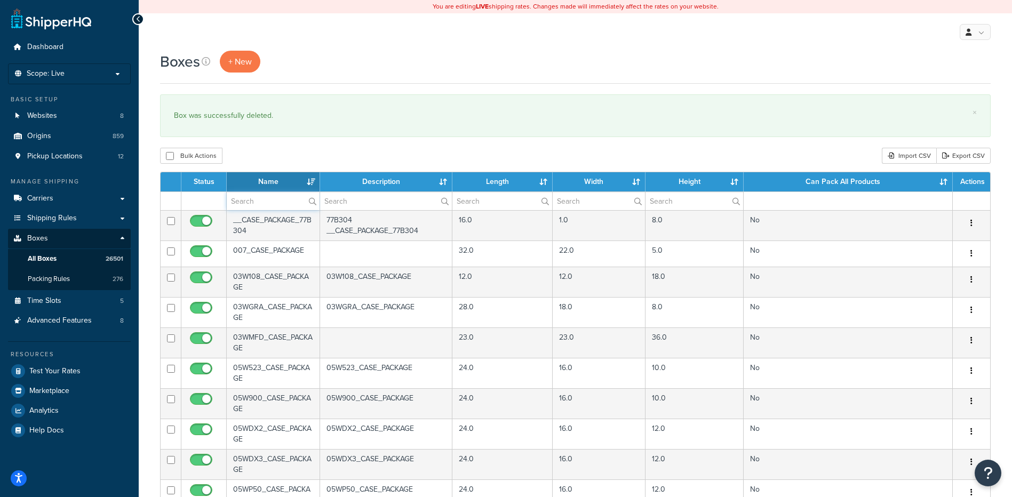
click at [283, 203] on input "text" at bounding box center [273, 201] width 93 height 18
paste input "38B383"
type input "38B383"
click at [300, 144] on div "Boxes + New × Box was successfully deleted. Bulk Actions Duplicate Delete Impor…" at bounding box center [575, 410] width 873 height 718
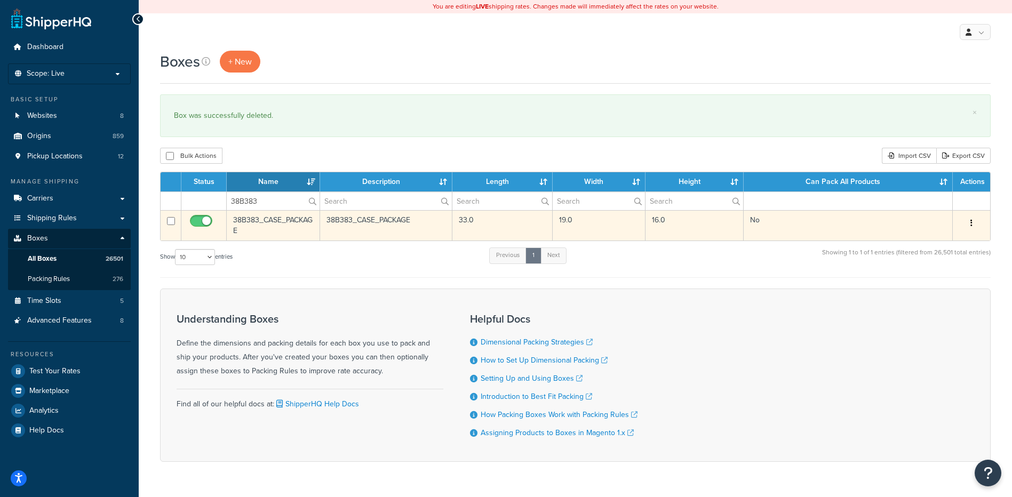
click at [973, 224] on button "button" at bounding box center [971, 223] width 15 height 17
click at [931, 289] on link "Delete" at bounding box center [936, 287] width 84 height 22
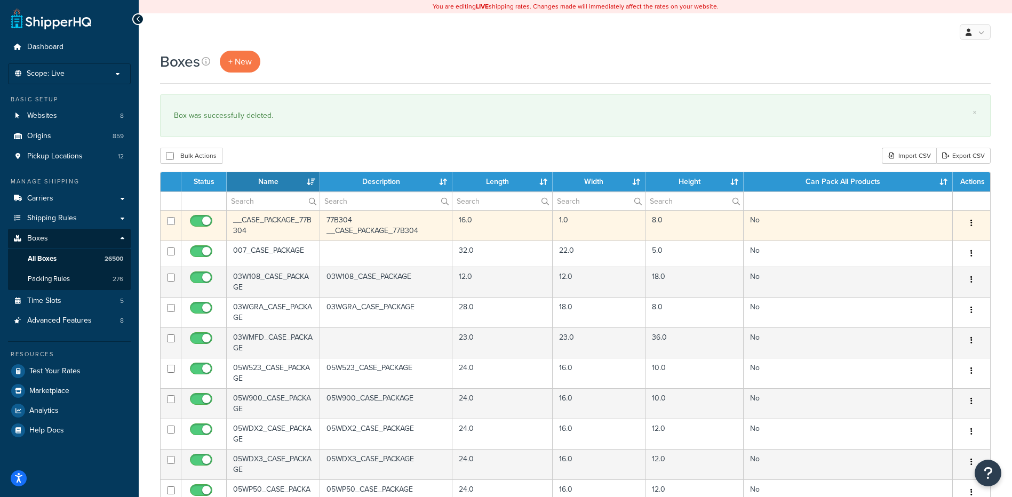
click at [259, 211] on td "__CASE_PACKAGE_77B304" at bounding box center [273, 225] width 93 height 30
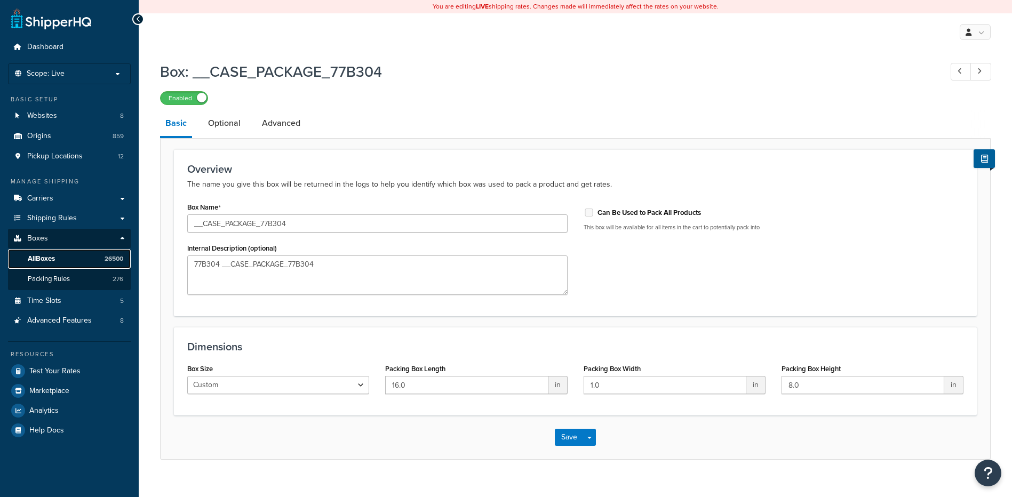
click at [43, 257] on span "All Boxes" at bounding box center [41, 259] width 27 height 9
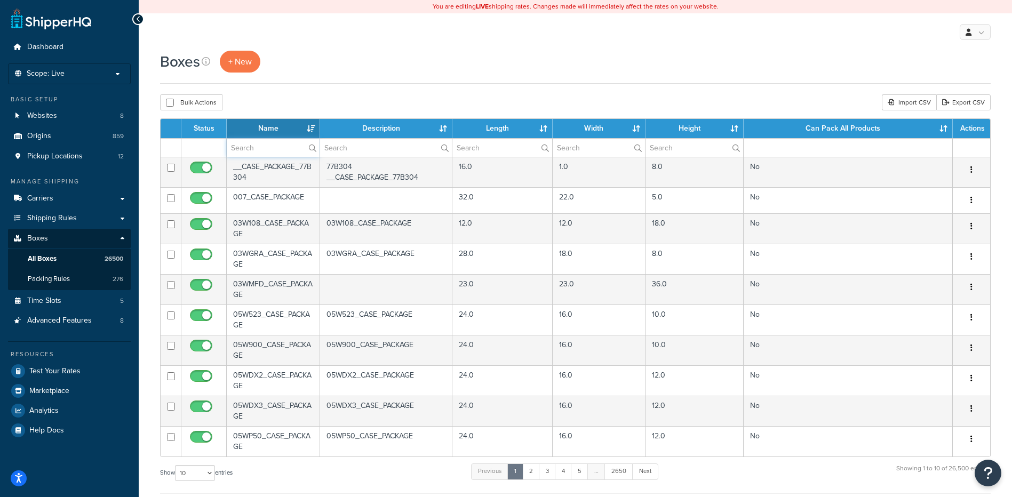
click at [276, 154] on input "text" at bounding box center [273, 148] width 93 height 18
paste input "38B384"
type input "38B384"
click at [289, 88] on div "Boxes + New Bulk Actions Duplicate [GEOGRAPHIC_DATA] Import CSV Export CSV Cont…" at bounding box center [575, 383] width 873 height 665
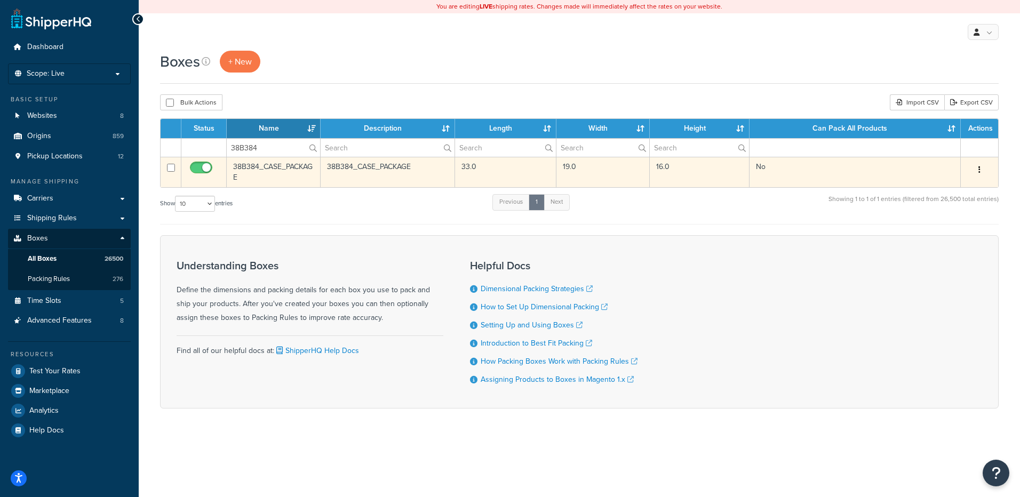
click at [974, 163] on button "button" at bounding box center [979, 170] width 15 height 17
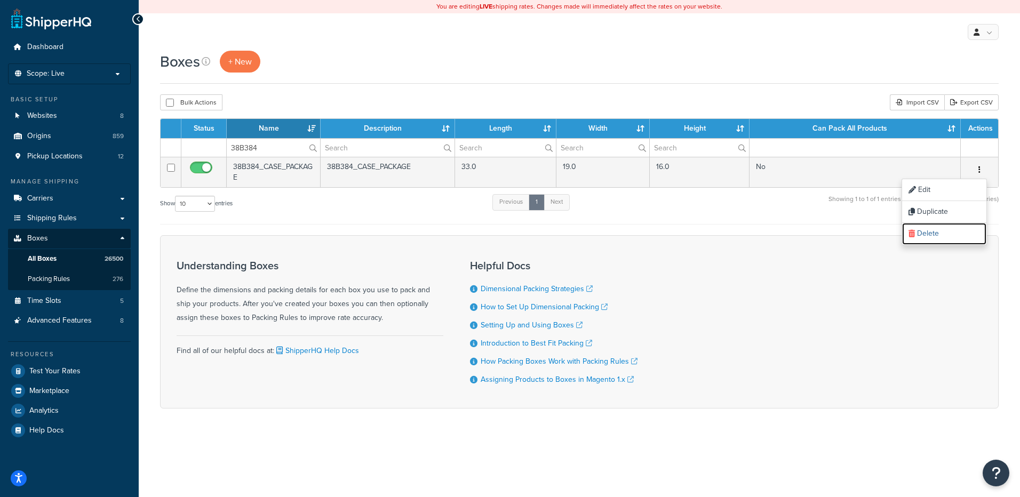
click at [927, 235] on link "Delete" at bounding box center [944, 234] width 84 height 22
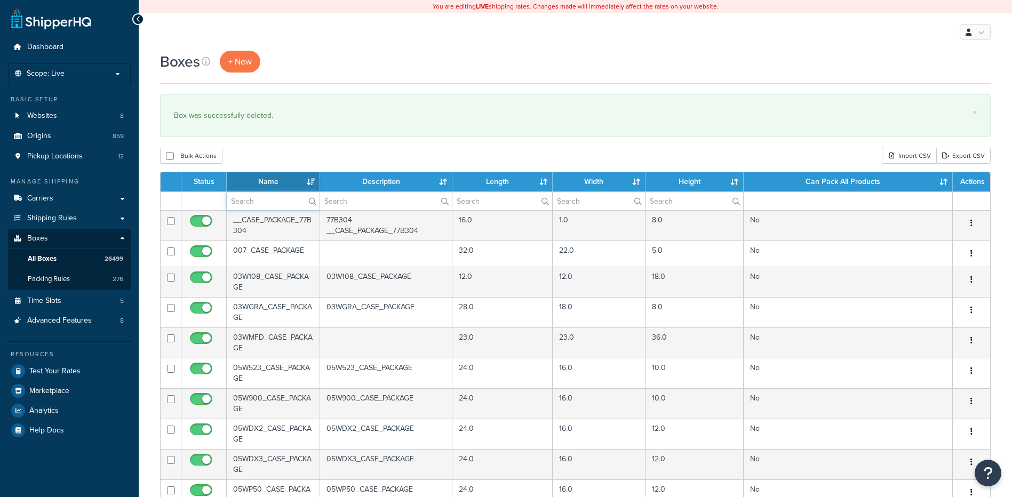
click at [237, 201] on input "text" at bounding box center [273, 201] width 93 height 18
paste input "38B385"
type input "38B385"
click at [250, 151] on div "Bulk Actions Duplicate Delete Import CSV Export CSV" at bounding box center [575, 156] width 831 height 16
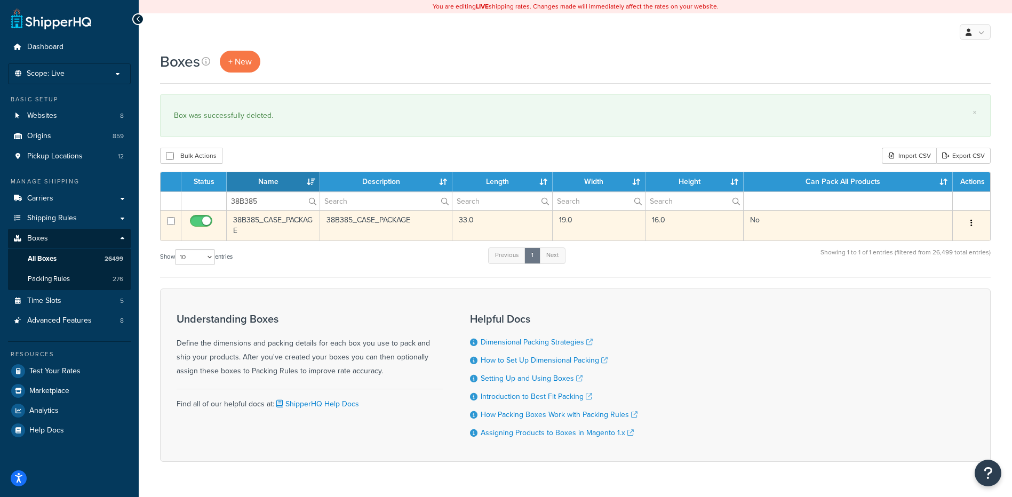
click at [972, 219] on icon "button" at bounding box center [972, 222] width 2 height 7
click at [937, 292] on link "Delete" at bounding box center [936, 287] width 84 height 22
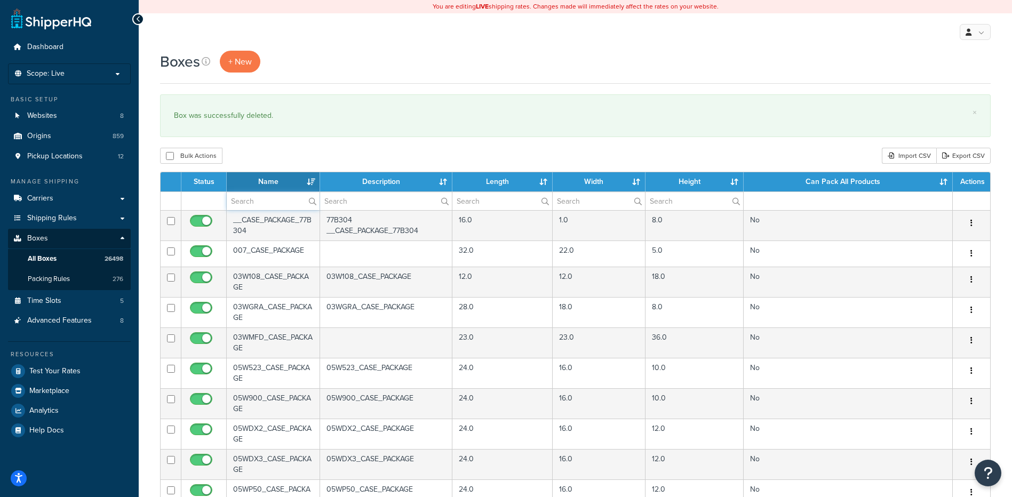
click at [252, 204] on input "text" at bounding box center [273, 201] width 93 height 18
paste input "38B386"
type input "38B386"
click at [267, 151] on div "Bulk Actions Duplicate [GEOGRAPHIC_DATA] Import CSV Export CSV" at bounding box center [575, 156] width 831 height 16
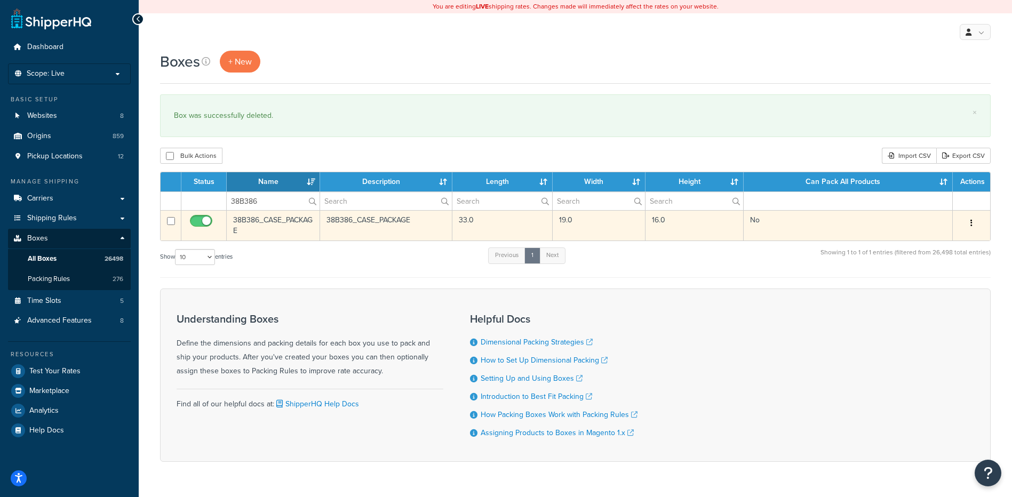
click at [972, 222] on icon "button" at bounding box center [972, 222] width 2 height 7
click at [929, 286] on link "Delete" at bounding box center [936, 287] width 84 height 22
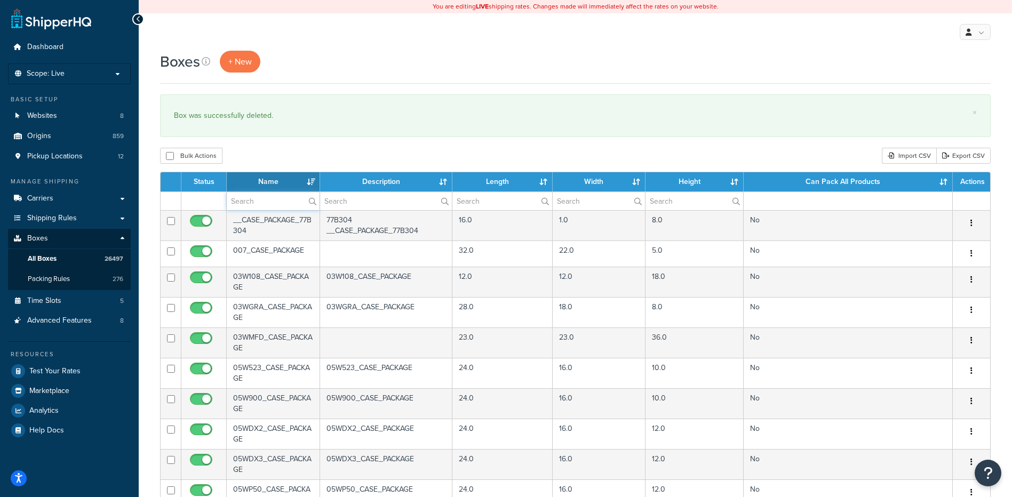
click at [263, 203] on input "text" at bounding box center [273, 201] width 93 height 18
paste input "38B387"
type input "38B387"
click at [268, 148] on div "Boxes + New × Box was successfully deleted. Bulk Actions Duplicate Delete Impor…" at bounding box center [575, 410] width 873 height 718
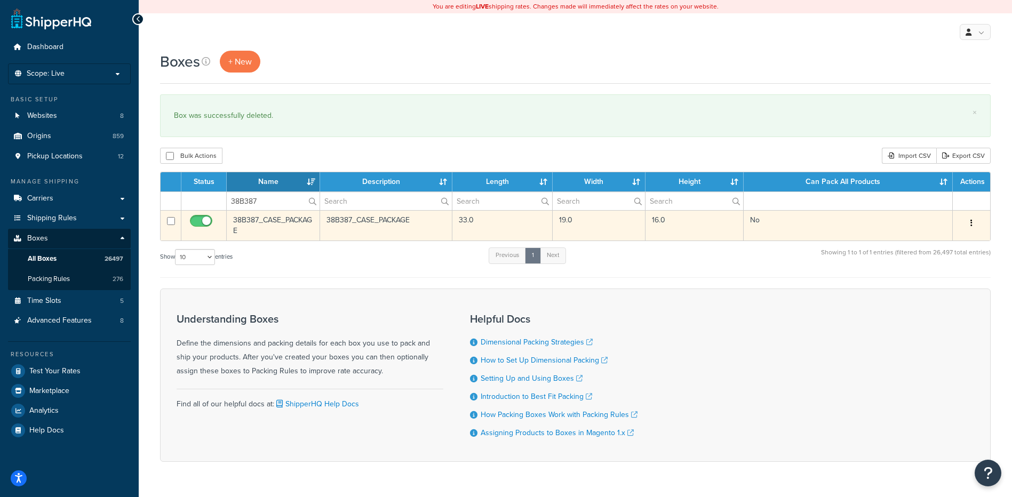
click at [976, 221] on button "button" at bounding box center [971, 223] width 15 height 17
click at [943, 283] on link "Delete" at bounding box center [936, 287] width 84 height 22
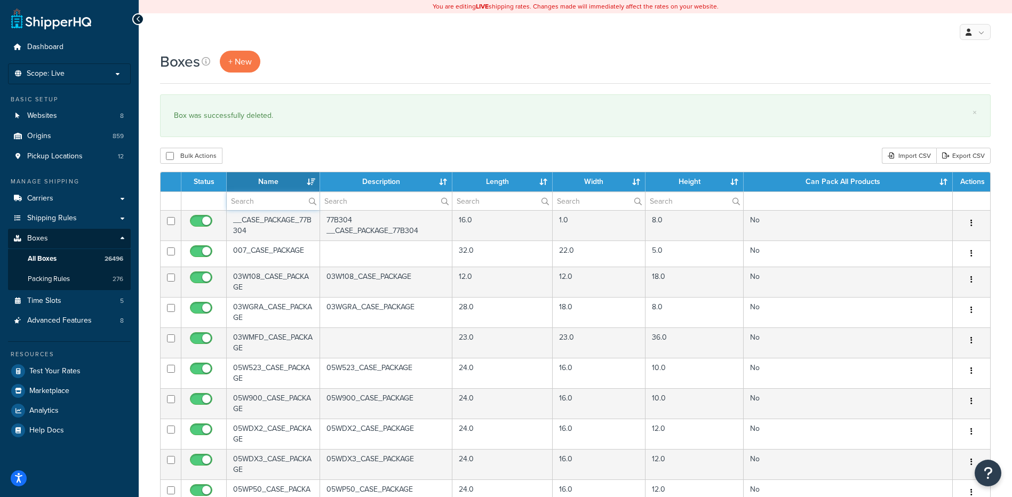
click at [260, 200] on input "text" at bounding box center [273, 201] width 93 height 18
paste input "38B388"
type input "38B388"
click at [267, 162] on div "Bulk Actions Duplicate [GEOGRAPHIC_DATA] Import CSV Export CSV" at bounding box center [575, 156] width 831 height 16
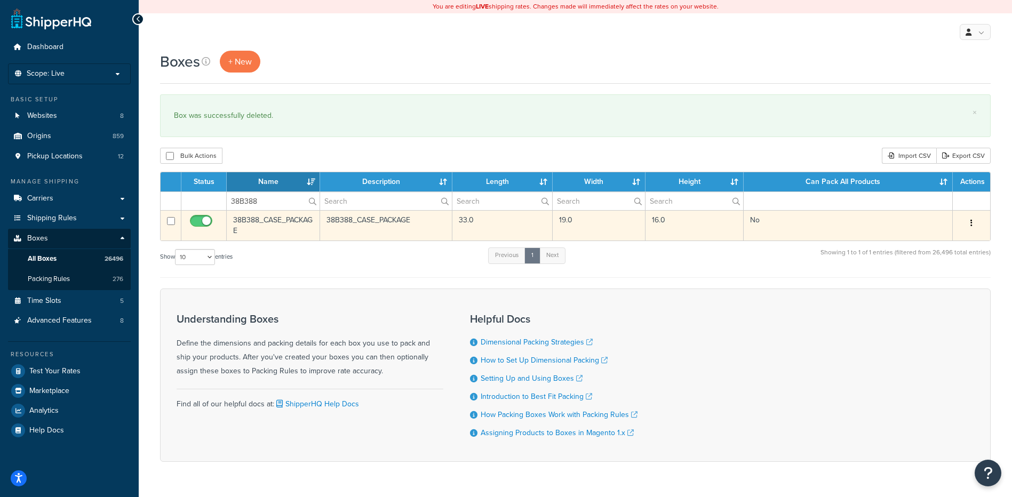
click at [975, 228] on button "button" at bounding box center [971, 223] width 15 height 17
click at [936, 281] on link "Delete" at bounding box center [936, 287] width 84 height 22
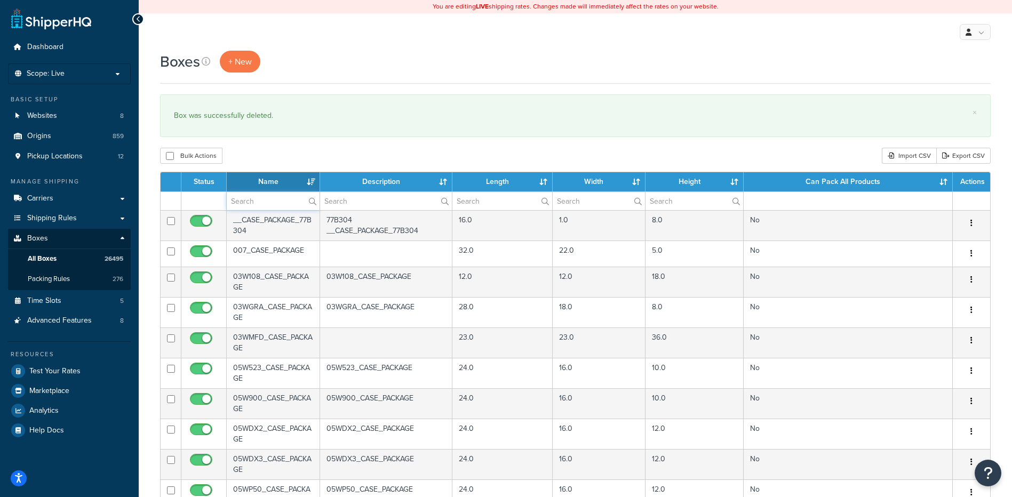
click at [251, 203] on input "text" at bounding box center [273, 201] width 93 height 18
click at [277, 159] on div "Bulk Actions Duplicate Delete Import CSV Export CSV" at bounding box center [575, 156] width 831 height 16
paste input "38B389"
drag, startPoint x: 257, startPoint y: 202, endPoint x: 235, endPoint y: 180, distance: 30.6
click at [198, 195] on tr "38B389" at bounding box center [576, 201] width 830 height 19
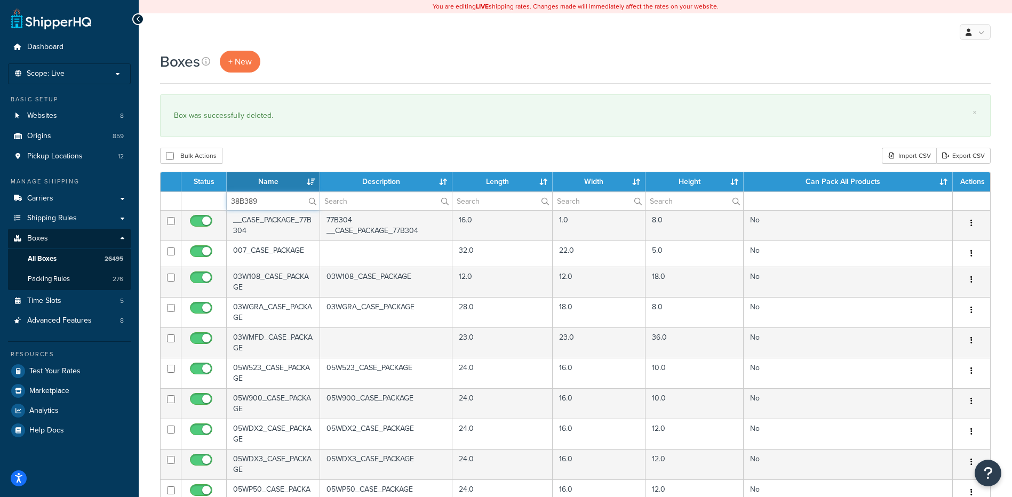
type input "38B389"
click at [276, 170] on div "Boxes + New × Box was successfully deleted. Bulk Actions Duplicate Delete Impor…" at bounding box center [575, 410] width 873 height 718
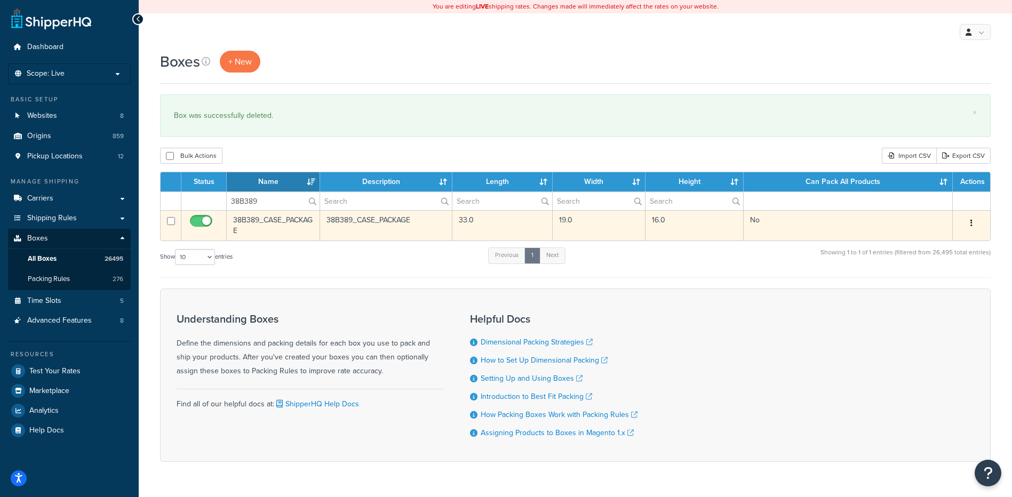
click at [975, 220] on button "button" at bounding box center [971, 223] width 15 height 17
click at [925, 285] on link "Delete" at bounding box center [936, 287] width 84 height 22
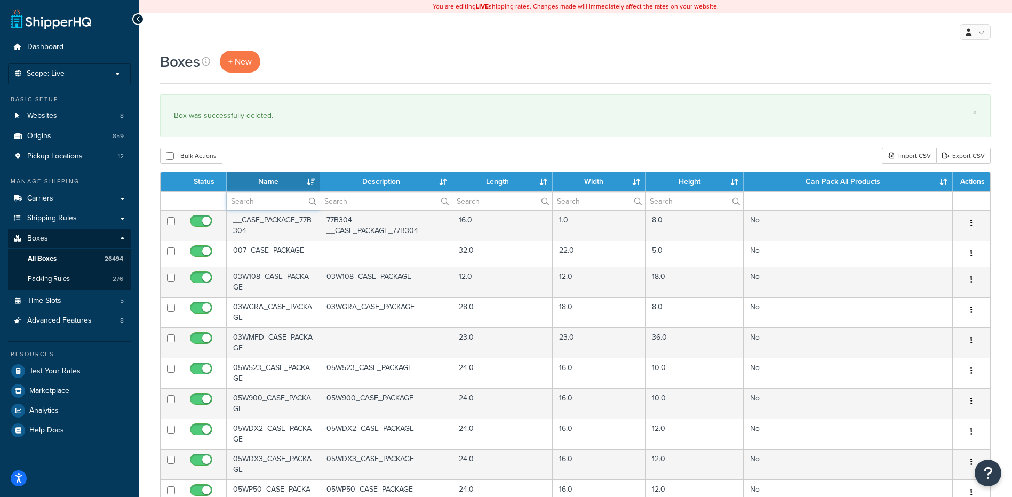
click at [253, 206] on input "text" at bounding box center [273, 201] width 93 height 18
type input "v"
paste input "38B390"
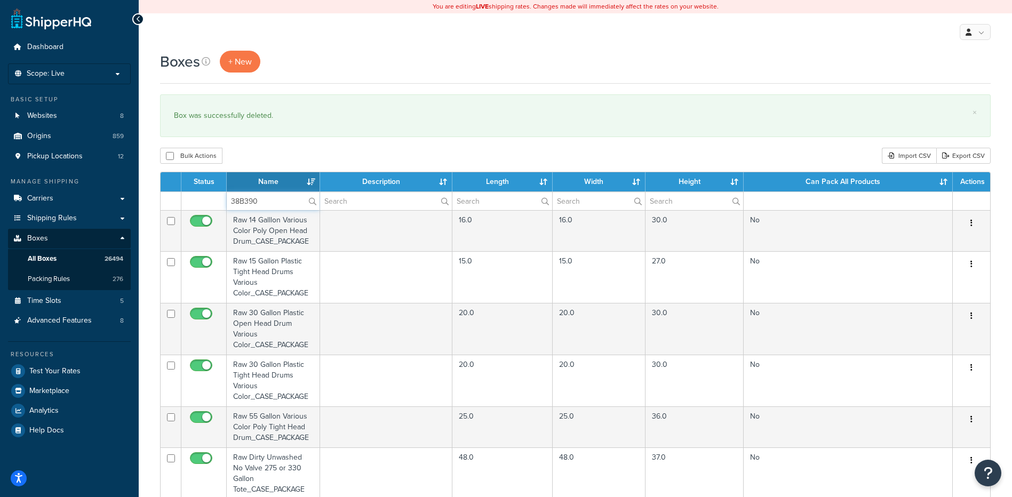
type input "38B390"
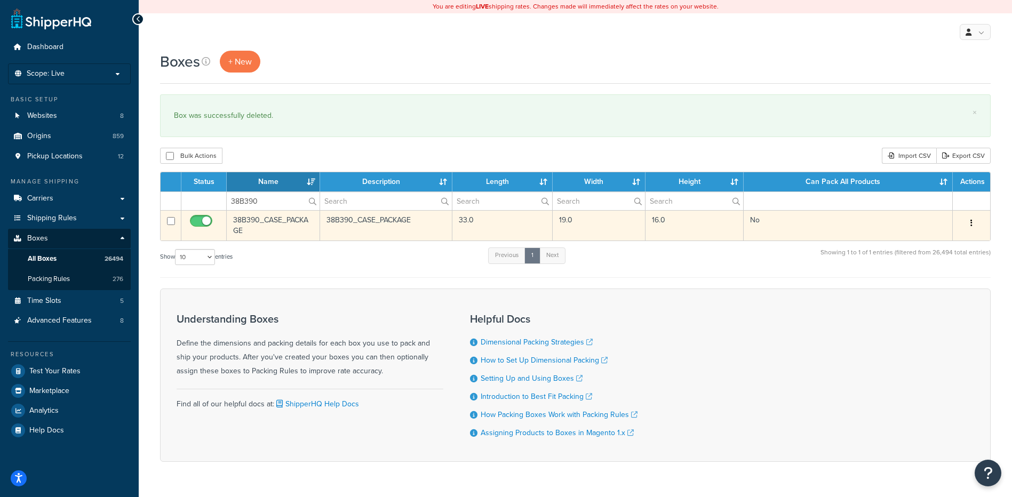
click at [969, 225] on button "button" at bounding box center [971, 223] width 15 height 17
click at [931, 282] on link "Delete" at bounding box center [936, 287] width 84 height 22
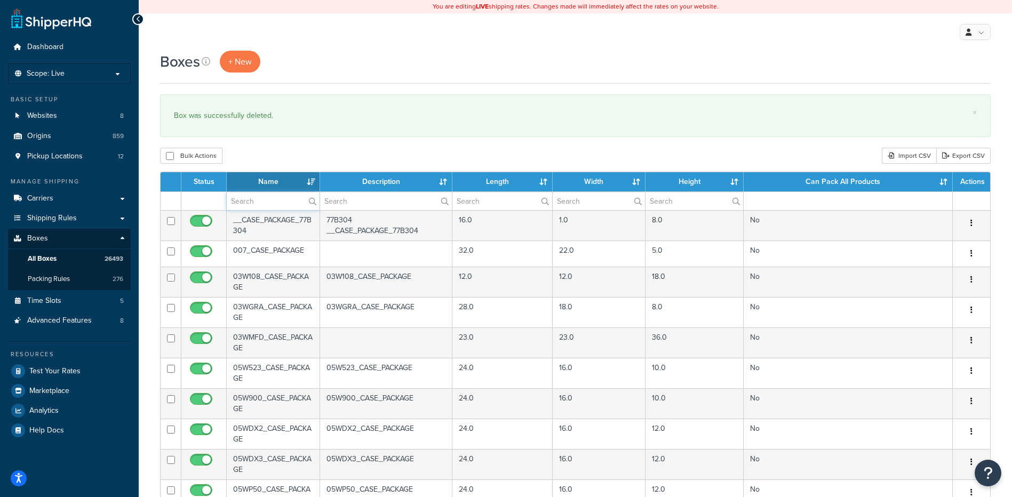
paste input "38B391"
click at [253, 200] on input "text" at bounding box center [273, 201] width 93 height 18
type input "38B391"
click at [270, 139] on div "Boxes + New × Box was successfully deleted. Bulk Actions Duplicate [GEOGRAPHIC_…" at bounding box center [575, 410] width 873 height 718
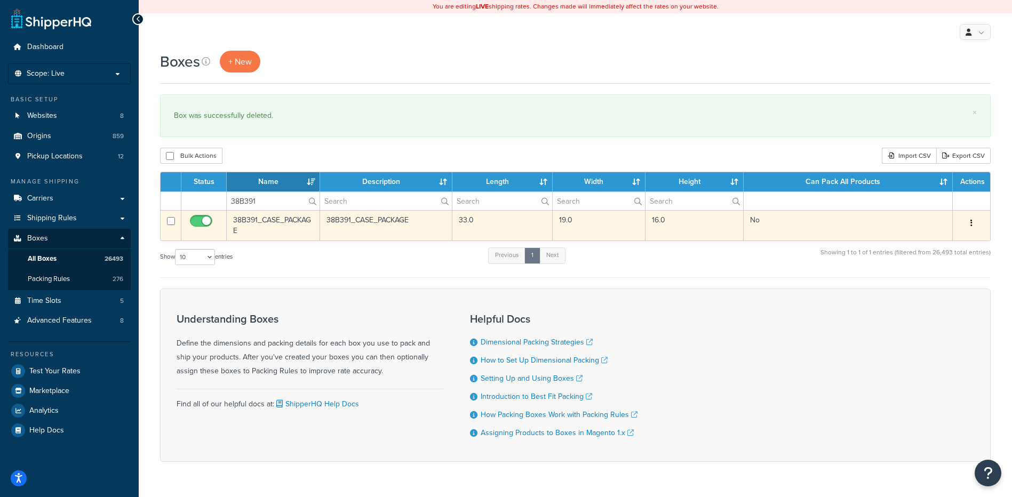
click at [974, 224] on button "button" at bounding box center [971, 223] width 15 height 17
click at [957, 282] on link "Delete" at bounding box center [936, 287] width 84 height 22
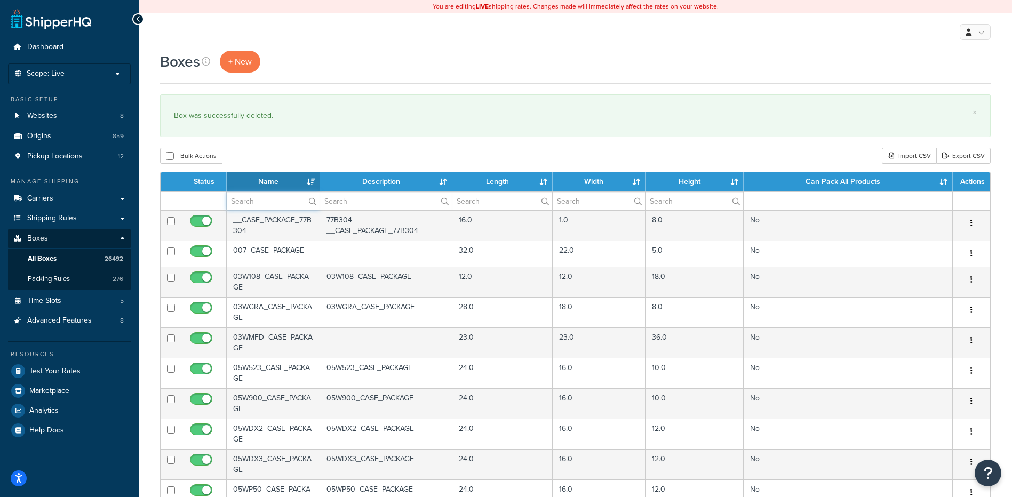
paste input "38B392"
click at [275, 201] on input "38B392" at bounding box center [273, 201] width 93 height 18
type input "38B392"
click at [287, 156] on div "Bulk Actions Duplicate Delete Import CSV Export CSV" at bounding box center [575, 156] width 831 height 16
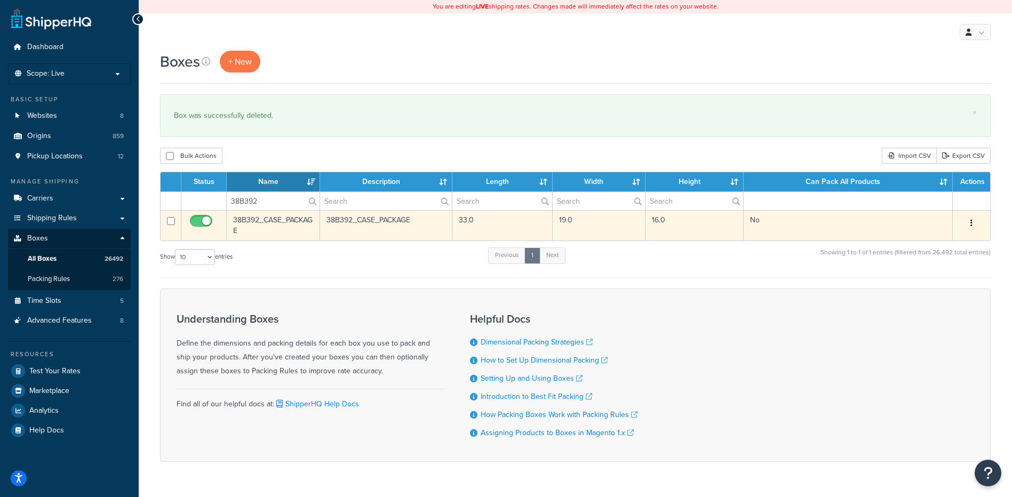
click at [970, 222] on button "button" at bounding box center [971, 223] width 15 height 17
click at [914, 288] on link "Delete" at bounding box center [936, 287] width 84 height 22
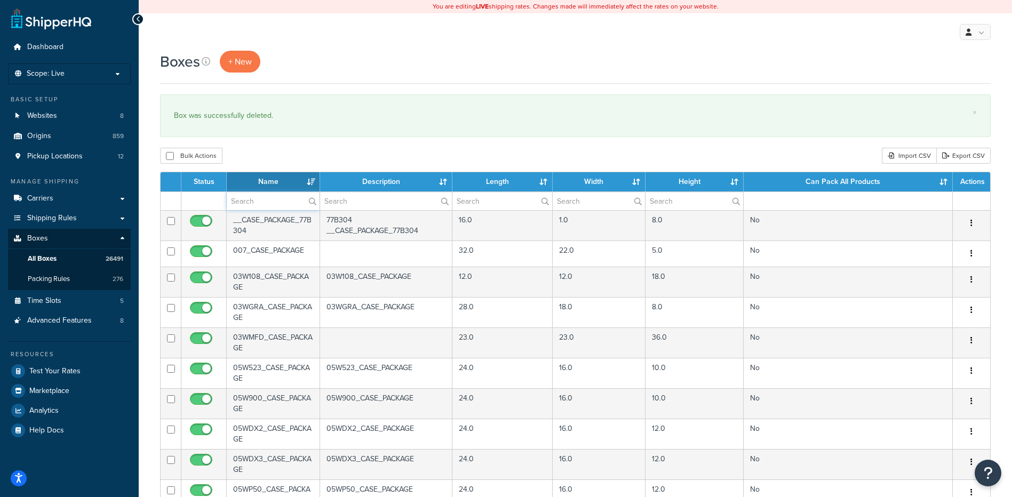
click at [236, 201] on input "text" at bounding box center [273, 201] width 93 height 18
paste input "38B393"
type input "38B393"
click at [268, 157] on div "Bulk Actions Duplicate [GEOGRAPHIC_DATA] Import CSV Export CSV" at bounding box center [575, 156] width 831 height 16
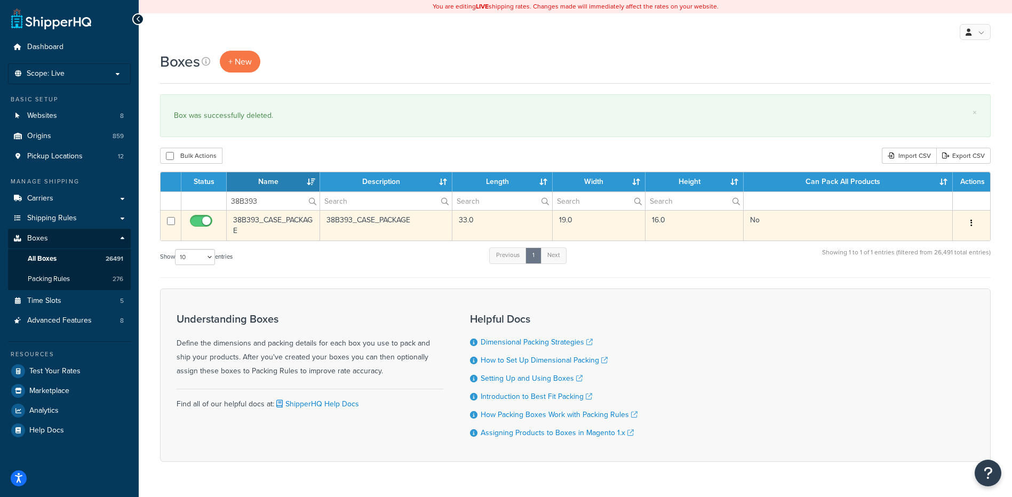
click at [973, 219] on button "button" at bounding box center [971, 223] width 15 height 17
click at [936, 289] on link "Delete" at bounding box center [936, 287] width 84 height 22
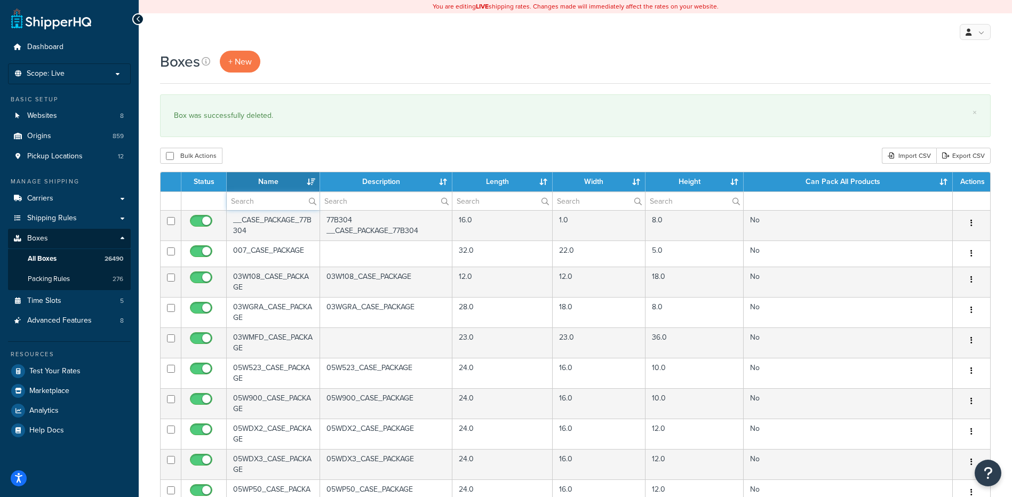
click at [262, 202] on input "text" at bounding box center [273, 201] width 93 height 18
paste input "38B394"
type input "38B394"
click at [263, 169] on div "Boxes + New × Box was successfully deleted. Bulk Actions Duplicate Delete Impor…" at bounding box center [575, 410] width 873 height 718
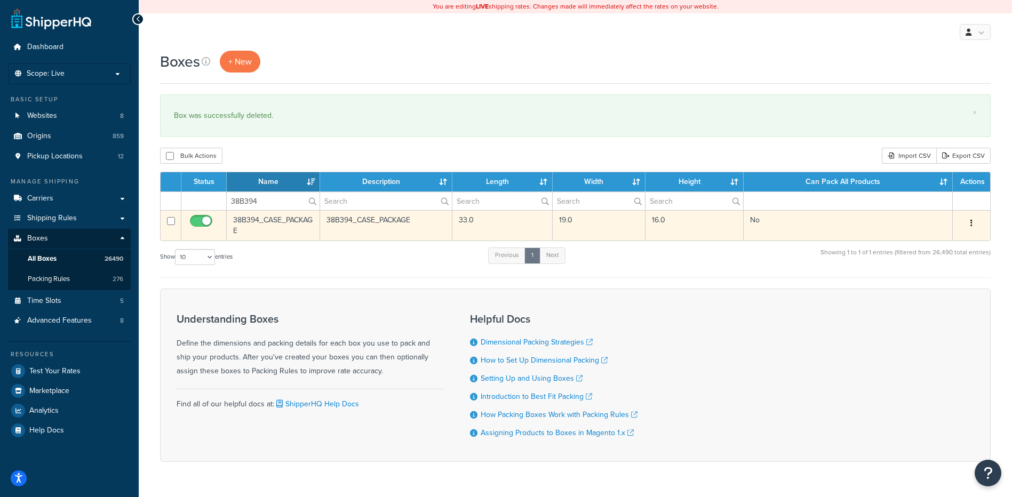
click at [977, 224] on button "button" at bounding box center [971, 223] width 15 height 17
click at [947, 290] on link "Delete" at bounding box center [936, 287] width 84 height 22
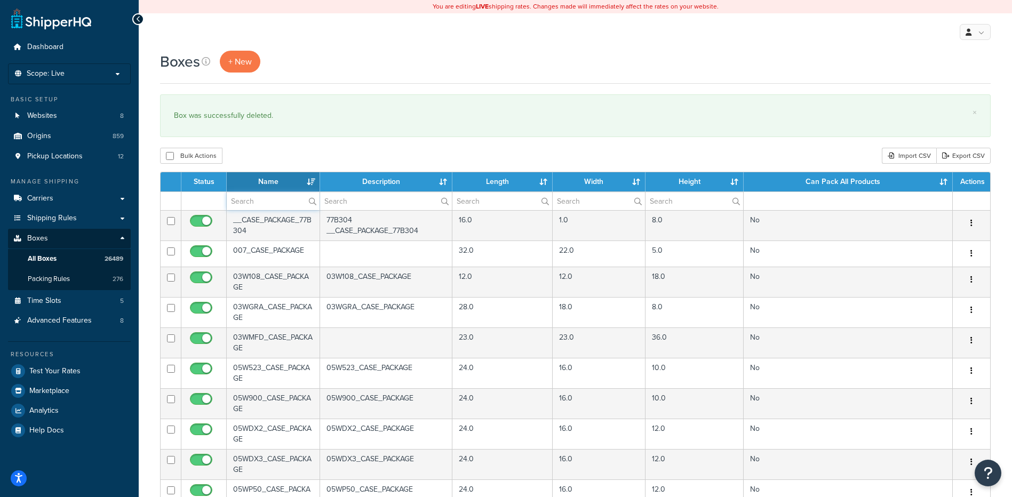
paste input "38B395"
click at [246, 198] on input "38B395" at bounding box center [273, 201] width 93 height 18
type input "38B395"
click at [259, 154] on div "Bulk Actions Duplicate [GEOGRAPHIC_DATA] Import CSV Export CSV" at bounding box center [575, 156] width 831 height 16
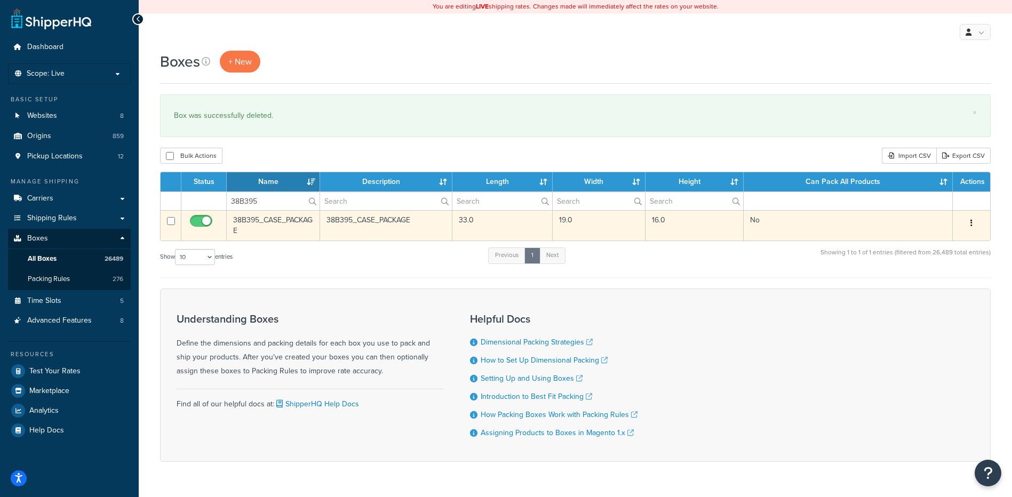
click at [969, 224] on button "button" at bounding box center [971, 223] width 15 height 17
click at [941, 289] on link "Delete" at bounding box center [936, 287] width 84 height 22
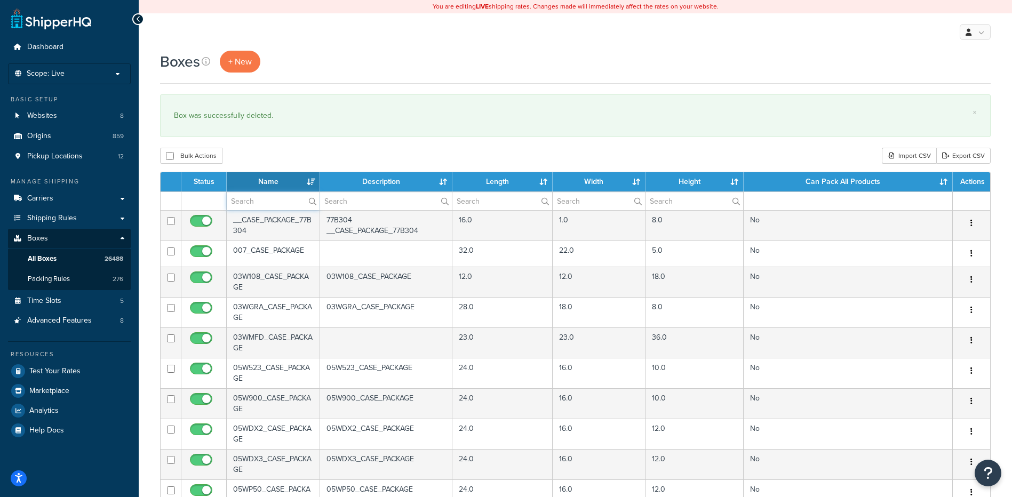
click at [258, 201] on input "text" at bounding box center [273, 201] width 93 height 18
paste input "38B396"
type input "38B396"
click at [277, 136] on div "× Box was successfully deleted." at bounding box center [575, 115] width 831 height 43
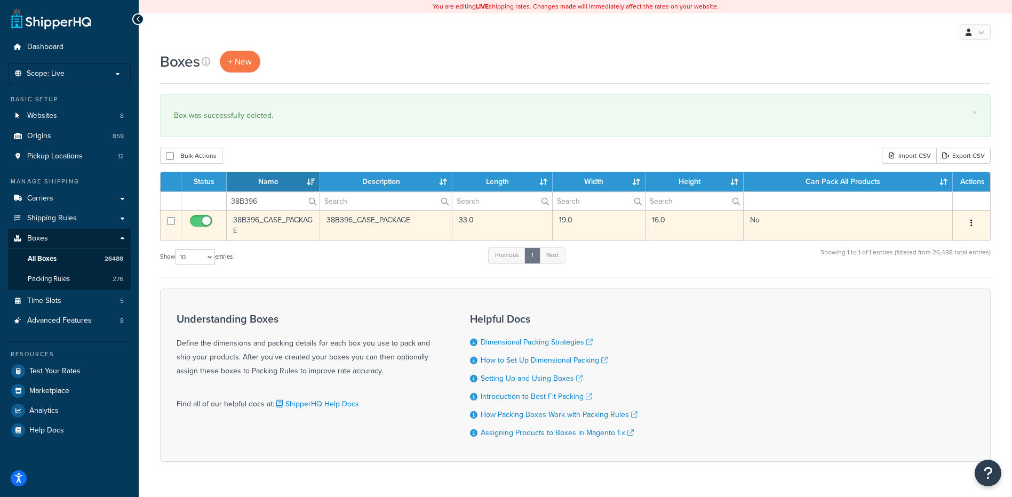
click at [969, 219] on button "button" at bounding box center [971, 223] width 15 height 17
click at [922, 286] on link "Delete" at bounding box center [936, 287] width 84 height 22
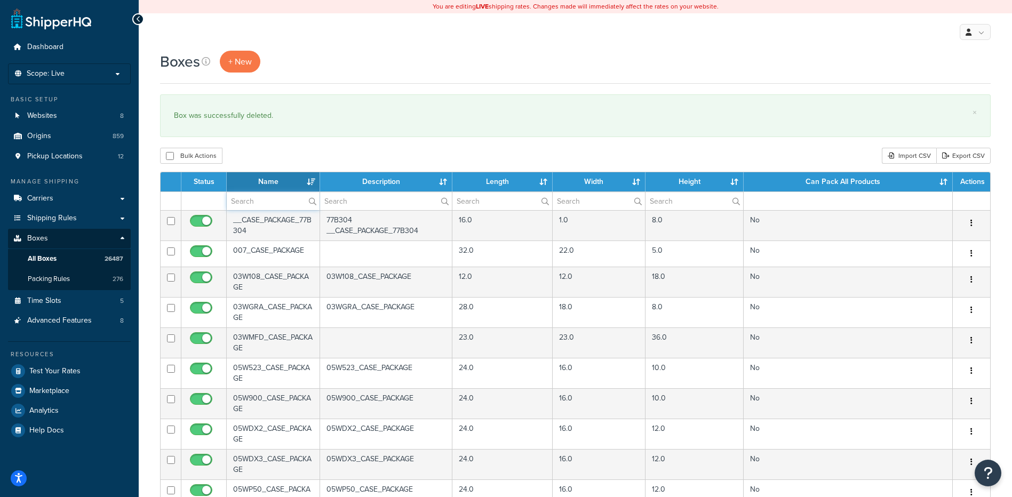
click at [268, 201] on input "text" at bounding box center [273, 201] width 93 height 18
paste input "38B397"
type input "38B397"
click at [279, 142] on div "Boxes + New × Box was successfully deleted. Bulk Actions Duplicate [GEOGRAPHIC_…" at bounding box center [575, 410] width 873 height 718
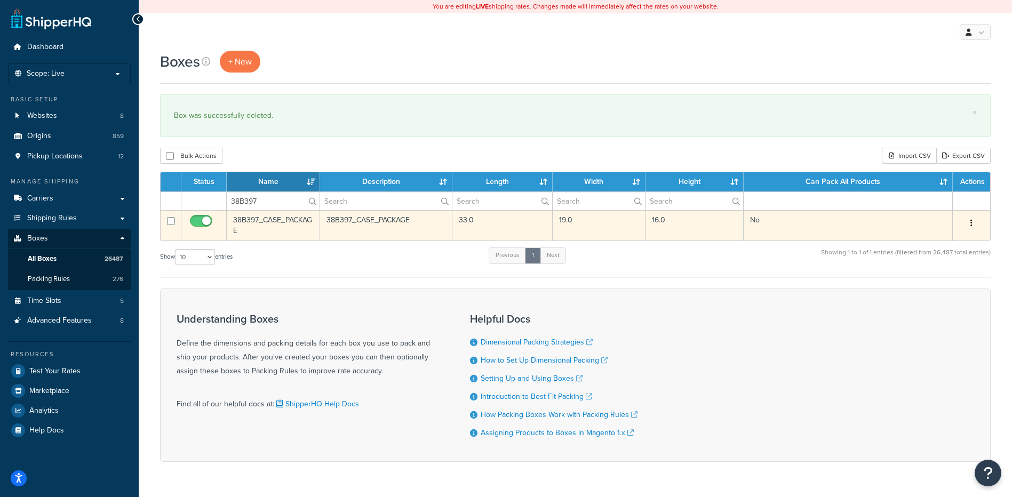
click at [972, 219] on button "button" at bounding box center [971, 223] width 15 height 17
click at [934, 284] on link "Delete" at bounding box center [936, 287] width 84 height 22
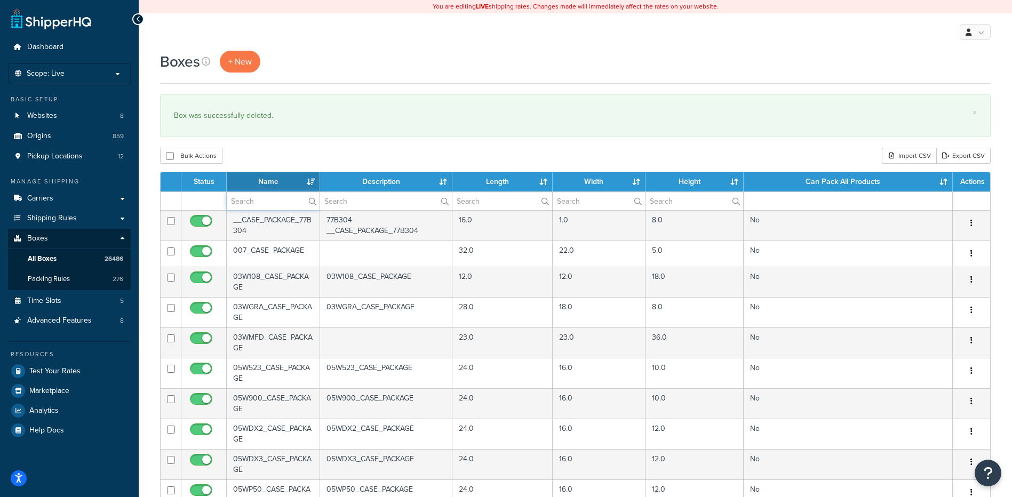
click at [275, 203] on input "text" at bounding box center [273, 201] width 93 height 18
paste input "38B397"
click at [298, 149] on div "Bulk Actions Duplicate [GEOGRAPHIC_DATA] Import CSV Export CSV" at bounding box center [575, 156] width 831 height 16
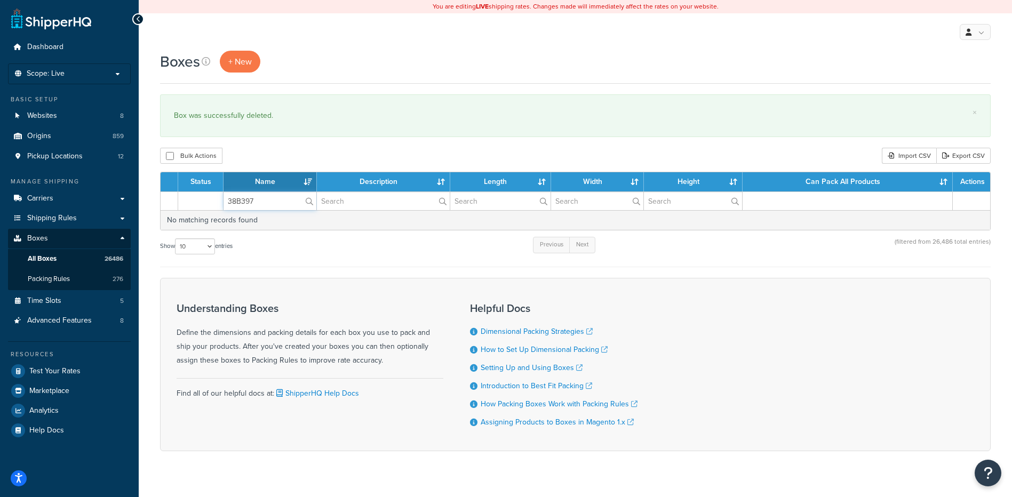
paste input "8"
drag, startPoint x: 262, startPoint y: 205, endPoint x: 193, endPoint y: 193, distance: 70.4
click at [193, 193] on tr "38B398" at bounding box center [576, 201] width 830 height 19
type input "38B398"
click at [280, 160] on div "Bulk Actions Duplicate [GEOGRAPHIC_DATA] Import CSV Export CSV" at bounding box center [575, 156] width 831 height 16
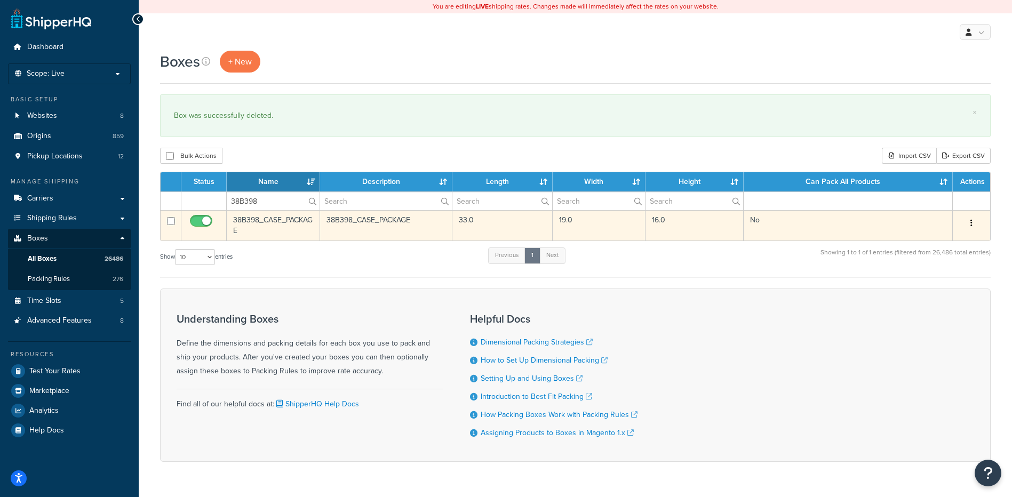
click at [975, 220] on button "button" at bounding box center [971, 223] width 15 height 17
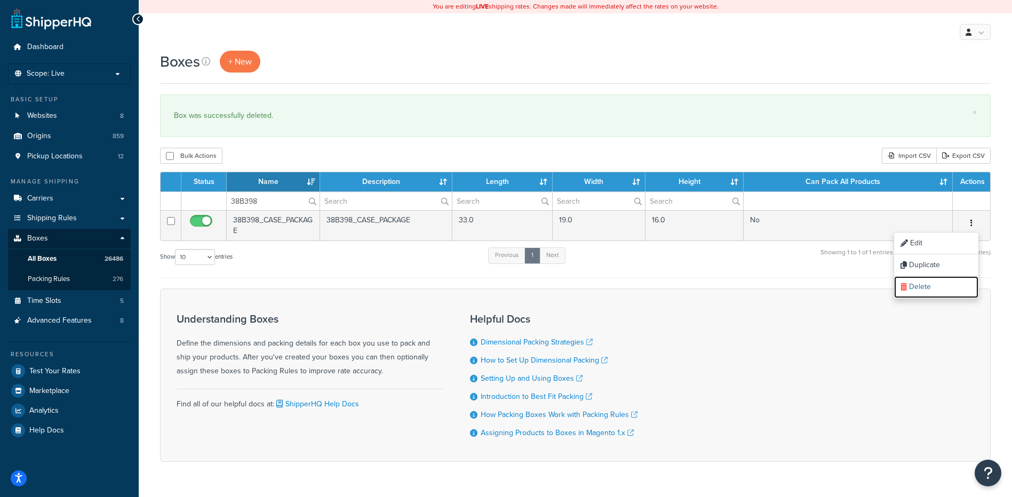
click at [943, 289] on link "Delete" at bounding box center [936, 287] width 84 height 22
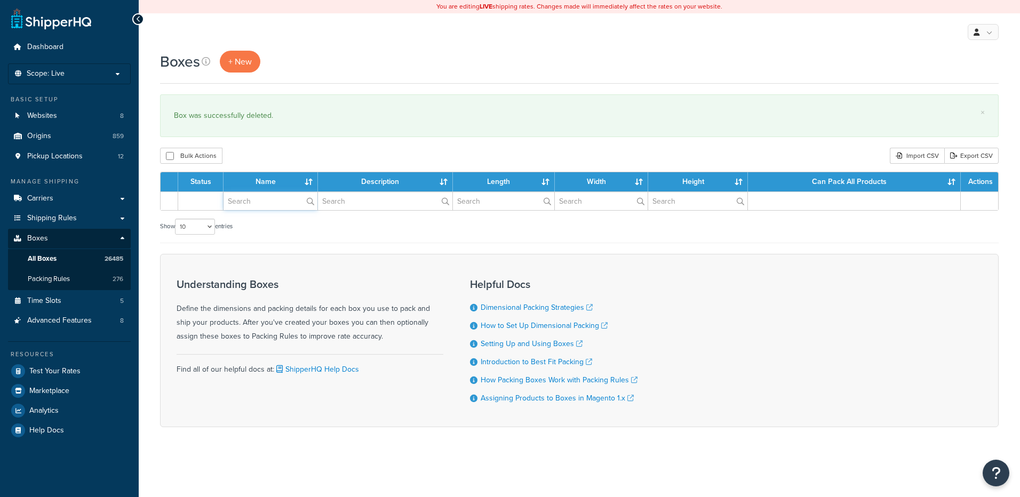
drag, startPoint x: 0, startPoint y: 0, endPoint x: 267, endPoint y: 198, distance: 332.9
click at [267, 198] on input "text" at bounding box center [271, 201] width 94 height 18
paste input "38B399"
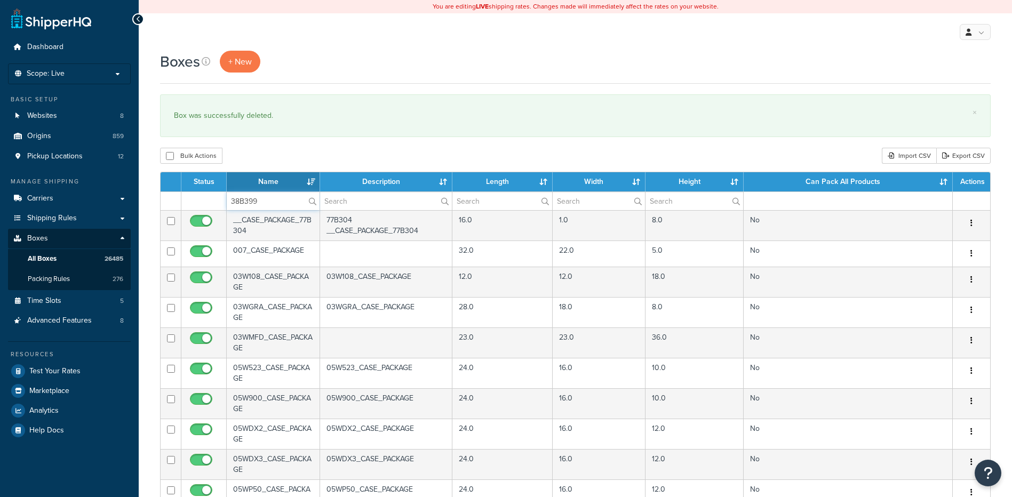
type input "38B399"
click at [279, 152] on div "Bulk Actions Duplicate [GEOGRAPHIC_DATA] Import CSV Export CSV" at bounding box center [575, 156] width 831 height 16
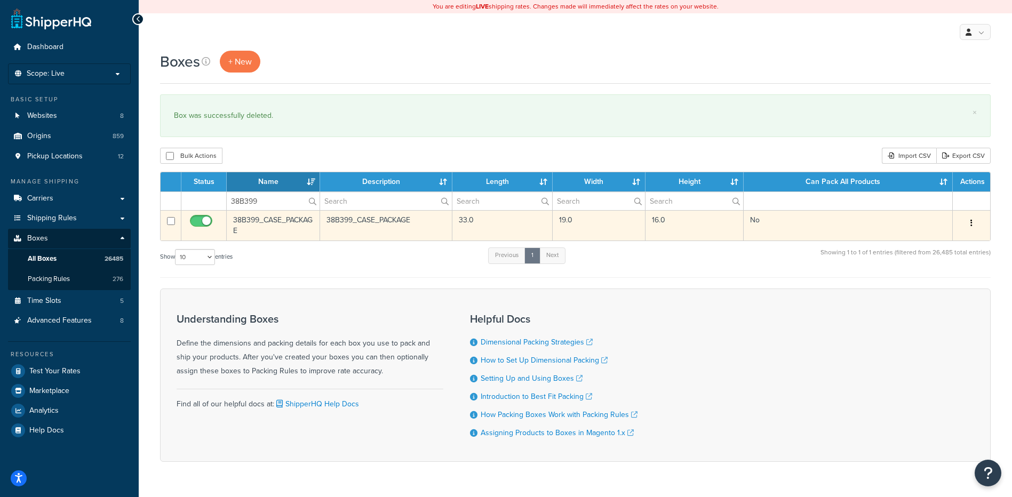
click at [972, 226] on icon "button" at bounding box center [972, 222] width 2 height 7
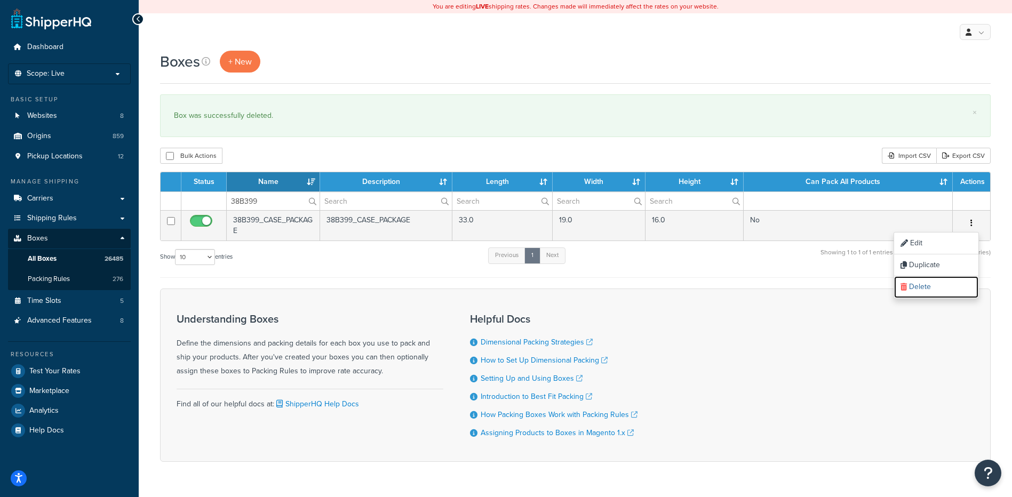
click at [941, 285] on link "Delete" at bounding box center [936, 287] width 84 height 22
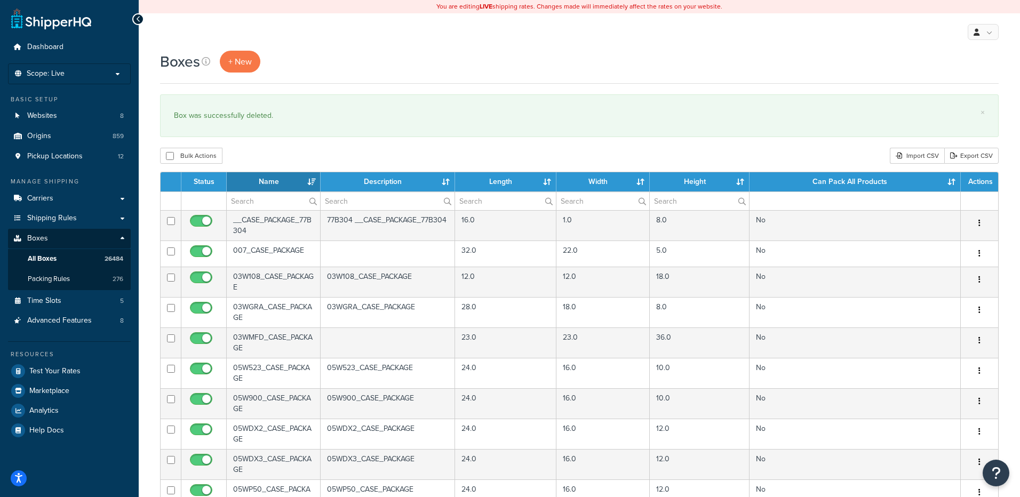
click at [267, 201] on input "text" at bounding box center [273, 201] width 93 height 18
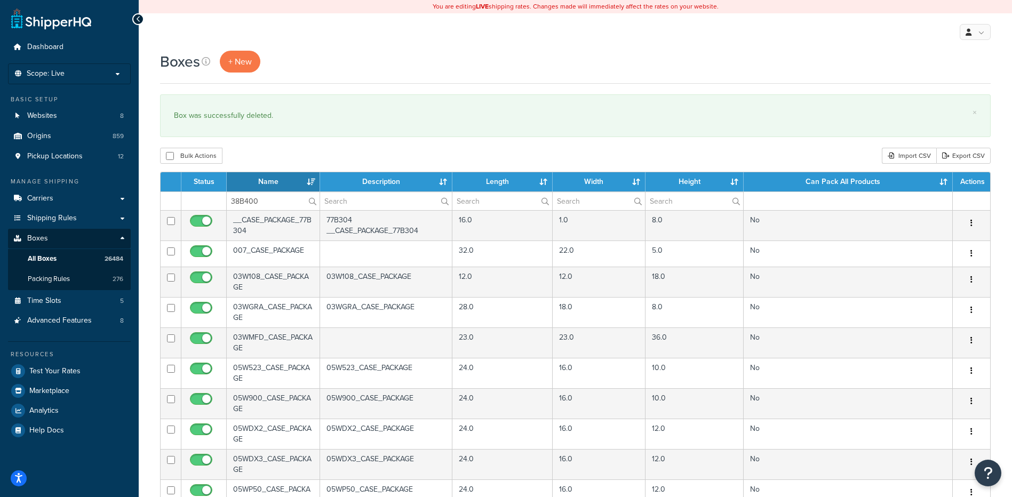
type input "38B400"
click at [279, 153] on div "Bulk Actions Duplicate Delete Import CSV Export CSV" at bounding box center [575, 156] width 831 height 16
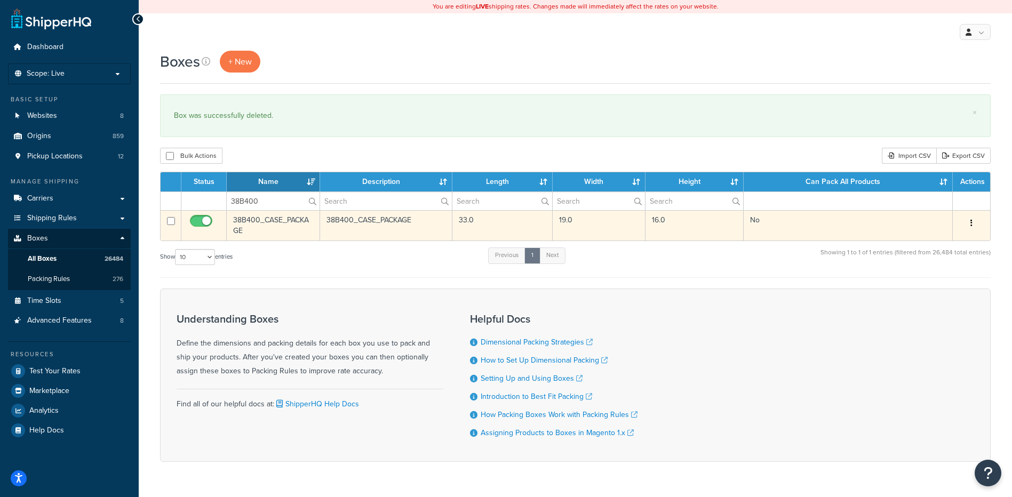
click at [973, 222] on button "button" at bounding box center [971, 223] width 15 height 17
click at [941, 287] on link "Delete" at bounding box center [936, 287] width 84 height 22
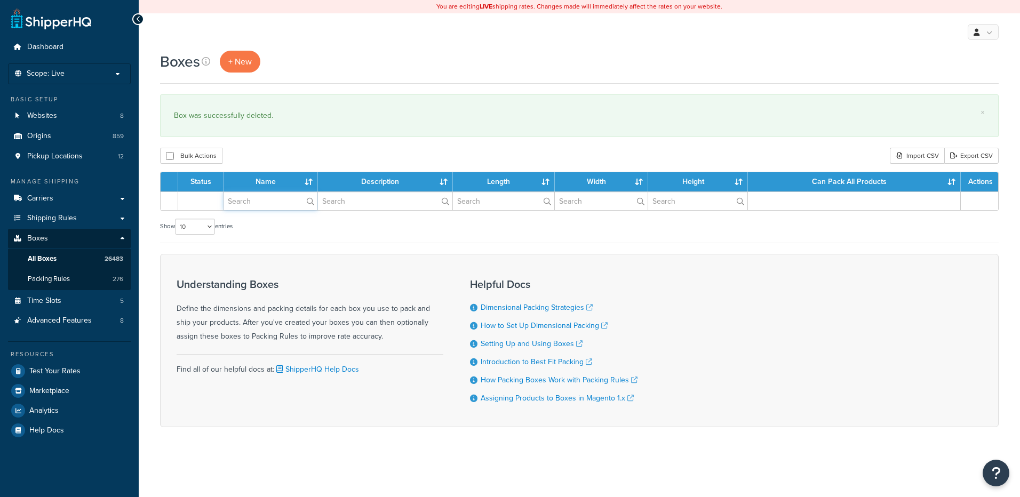
click at [260, 200] on input "text" at bounding box center [271, 201] width 94 height 18
paste input "38B401"
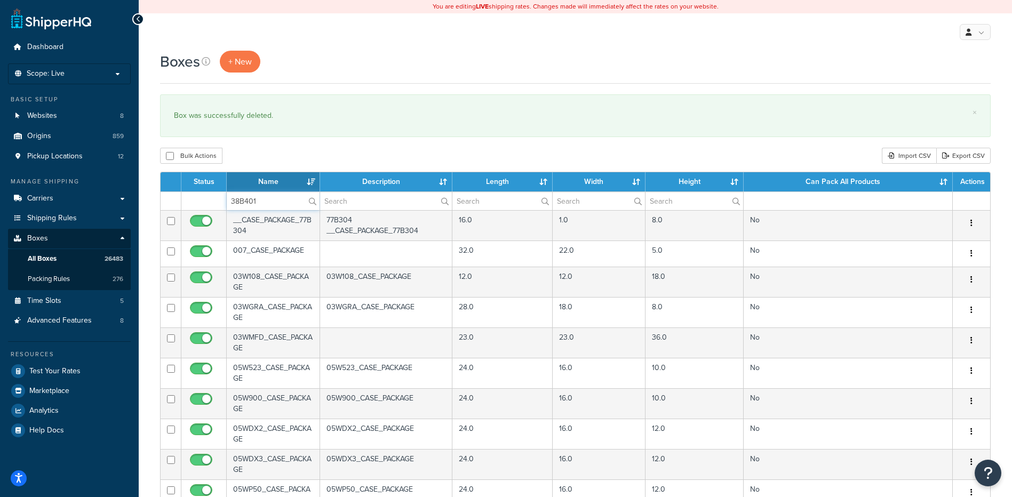
type input "38B401"
click at [284, 151] on div "Bulk Actions Duplicate [GEOGRAPHIC_DATA] Import CSV Export CSV" at bounding box center [575, 156] width 831 height 16
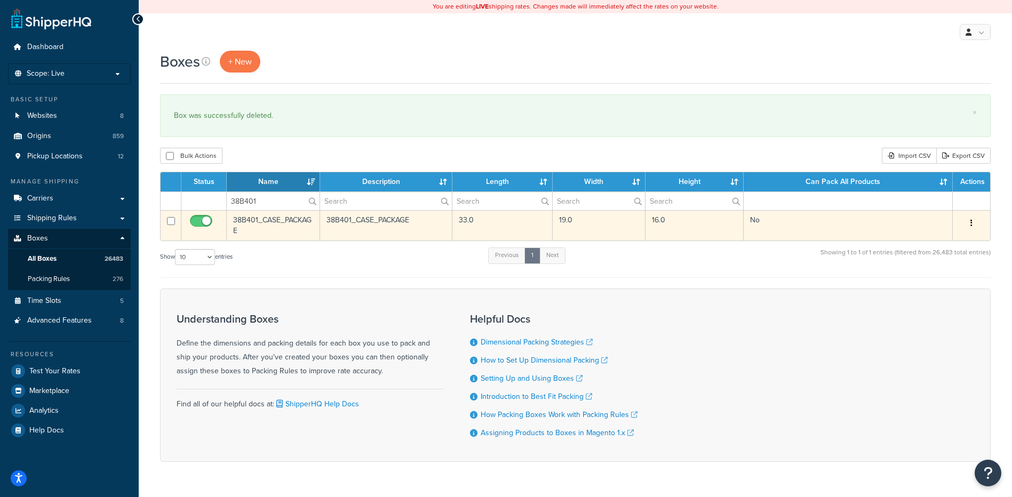
click at [969, 223] on button "button" at bounding box center [971, 223] width 15 height 17
click at [937, 288] on link "Delete" at bounding box center [936, 287] width 84 height 22
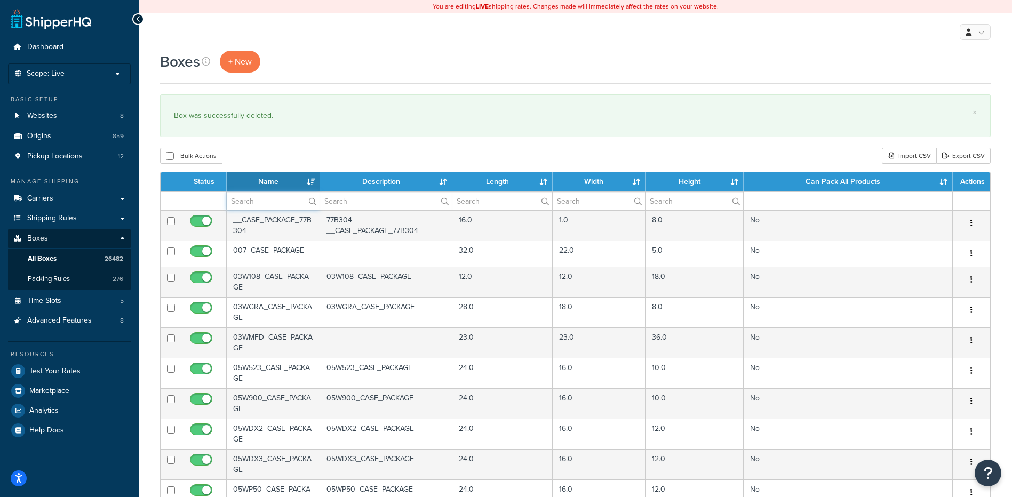
click at [282, 200] on input "text" at bounding box center [273, 201] width 93 height 18
paste input "38B401"
click at [290, 151] on div "Bulk Actions Duplicate Delete Import CSV Export CSV" at bounding box center [575, 156] width 831 height 16
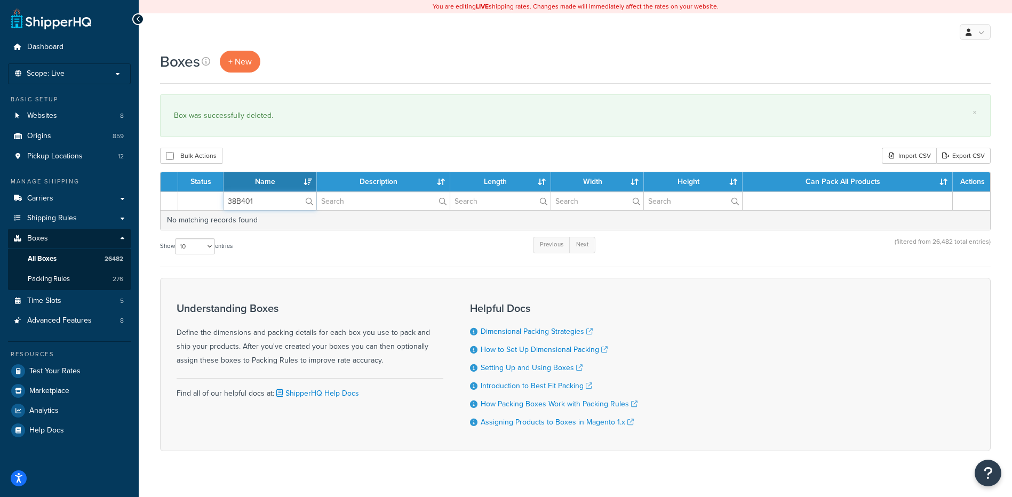
paste input "2"
drag, startPoint x: 289, startPoint y: 203, endPoint x: 169, endPoint y: 181, distance: 121.6
click at [169, 181] on table "Status Name Description Length Width Height Can Pack All Products Actions 38B40…" at bounding box center [575, 201] width 831 height 59
type input "38B402"
click at [285, 135] on div "× Box was successfully deleted." at bounding box center [575, 115] width 831 height 43
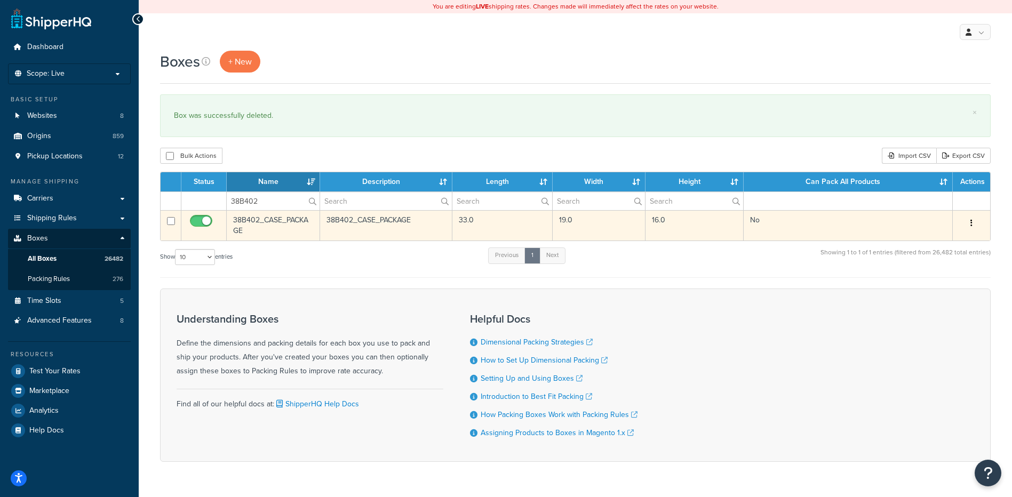
click at [972, 220] on icon "button" at bounding box center [972, 222] width 2 height 7
click at [933, 290] on link "Delete" at bounding box center [936, 287] width 84 height 22
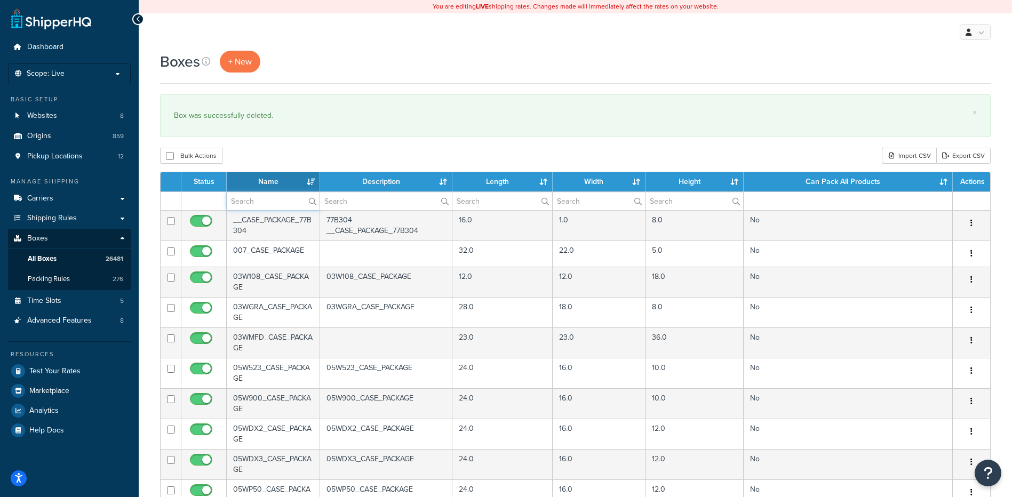
click at [298, 206] on input "text" at bounding box center [273, 201] width 93 height 18
paste input "38B403"
type input "38B403"
click at [306, 147] on div "Boxes + New × Box was successfully deleted. Bulk Actions Duplicate [GEOGRAPHIC_…" at bounding box center [575, 410] width 873 height 718
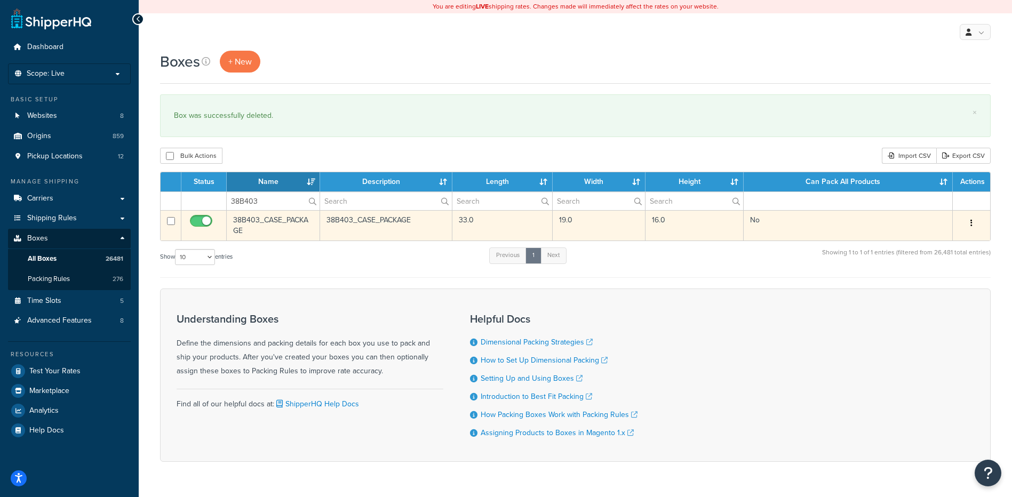
click at [967, 226] on button "button" at bounding box center [971, 223] width 15 height 17
click at [940, 282] on link "Delete" at bounding box center [936, 287] width 84 height 22
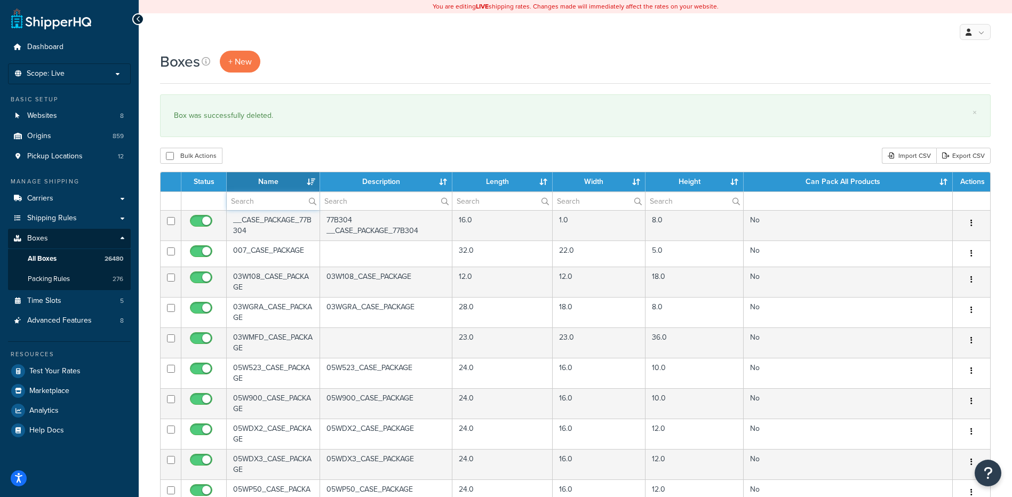
click at [289, 203] on input "text" at bounding box center [273, 201] width 93 height 18
paste input "38B404"
type input "38B404"
click at [297, 160] on div "Bulk Actions Duplicate [GEOGRAPHIC_DATA] Import CSV Export CSV" at bounding box center [575, 156] width 831 height 16
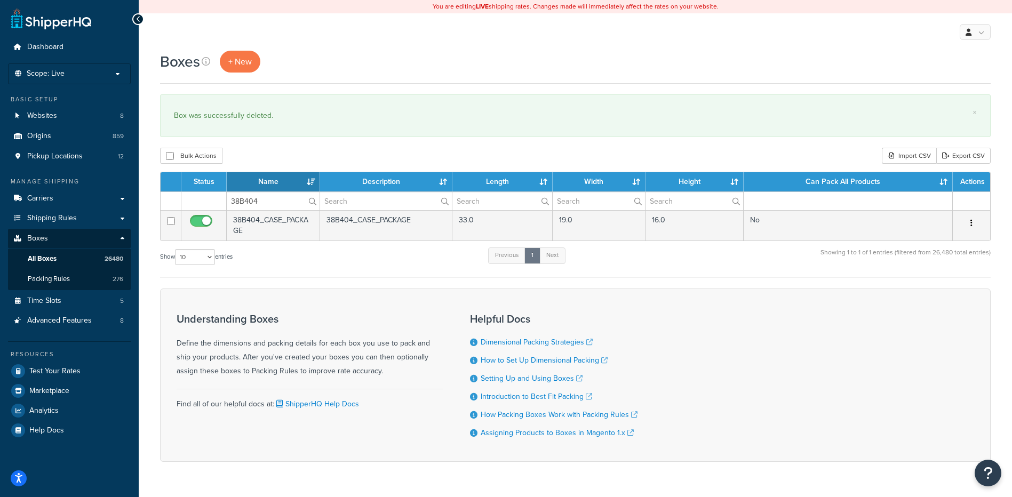
click at [975, 225] on button "button" at bounding box center [971, 223] width 15 height 17
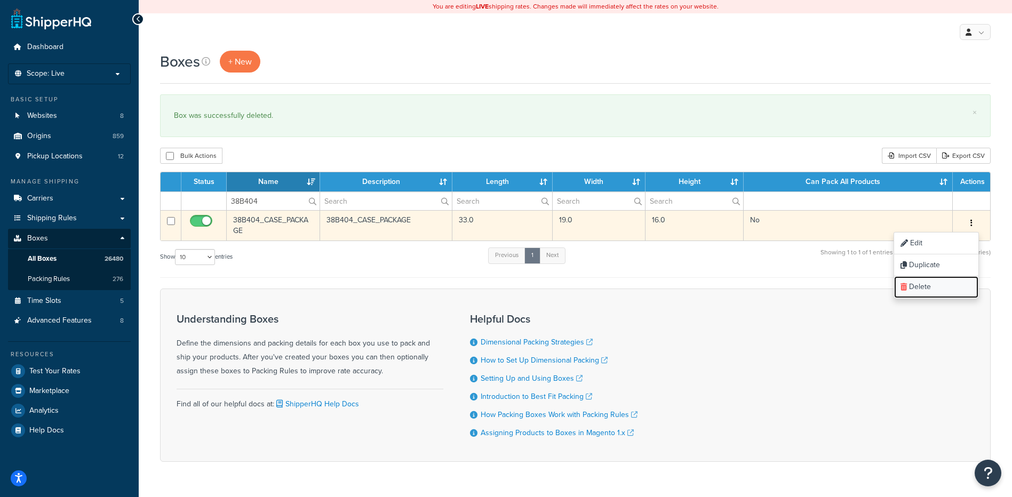
click at [933, 290] on link "Delete" at bounding box center [936, 287] width 84 height 22
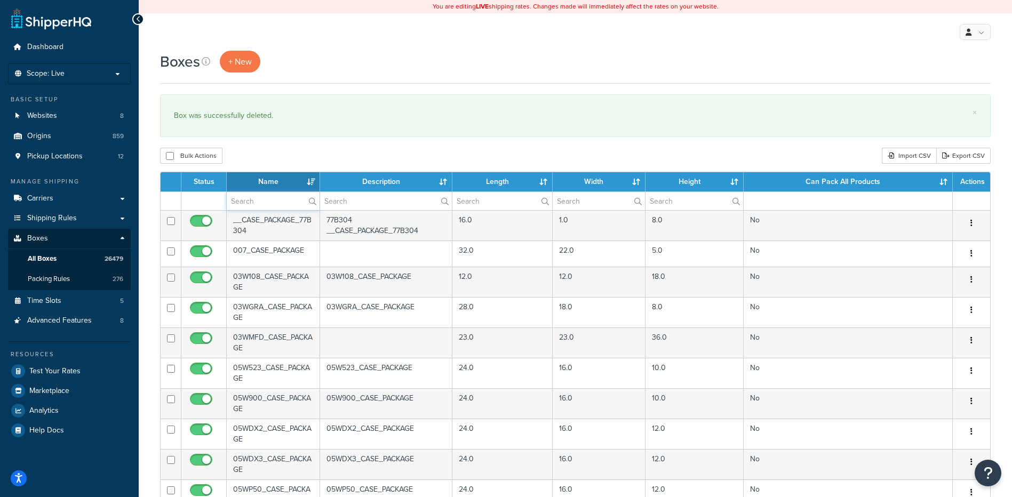
click at [238, 206] on input "text" at bounding box center [273, 201] width 93 height 18
paste input "38B404"
drag, startPoint x: 241, startPoint y: 164, endPoint x: 235, endPoint y: 171, distance: 9.1
click at [241, 164] on div "Bulk Actions Duplicate [GEOGRAPHIC_DATA] Import CSV Export CSV" at bounding box center [575, 156] width 831 height 16
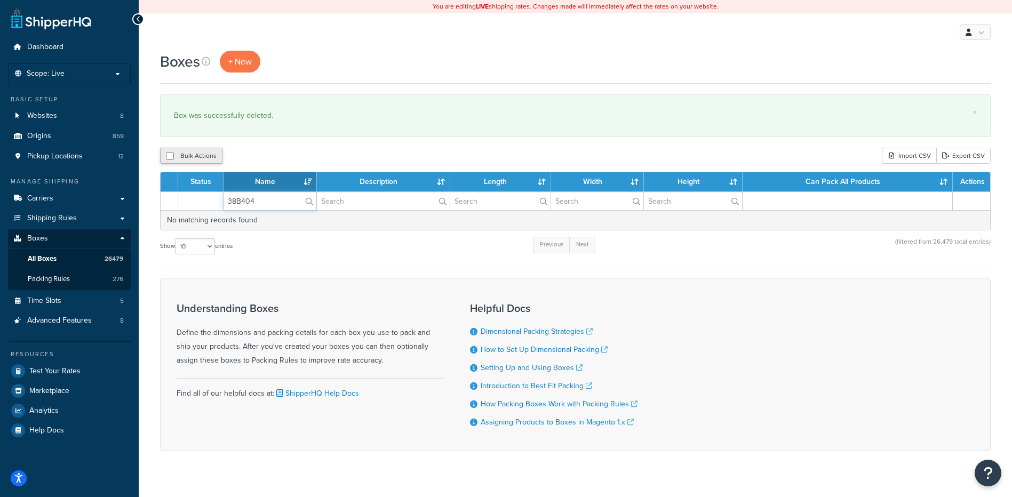
drag, startPoint x: 261, startPoint y: 196, endPoint x: 209, endPoint y: 160, distance: 63.6
click at [192, 168] on div "Boxes + New × Box was successfully deleted. Bulk Actions Duplicate Delete Impor…" at bounding box center [575, 270] width 873 height 438
paste input "5"
type input "38B405"
click at [244, 153] on div "Bulk Actions Duplicate [GEOGRAPHIC_DATA] Import CSV Export CSV" at bounding box center [575, 156] width 831 height 16
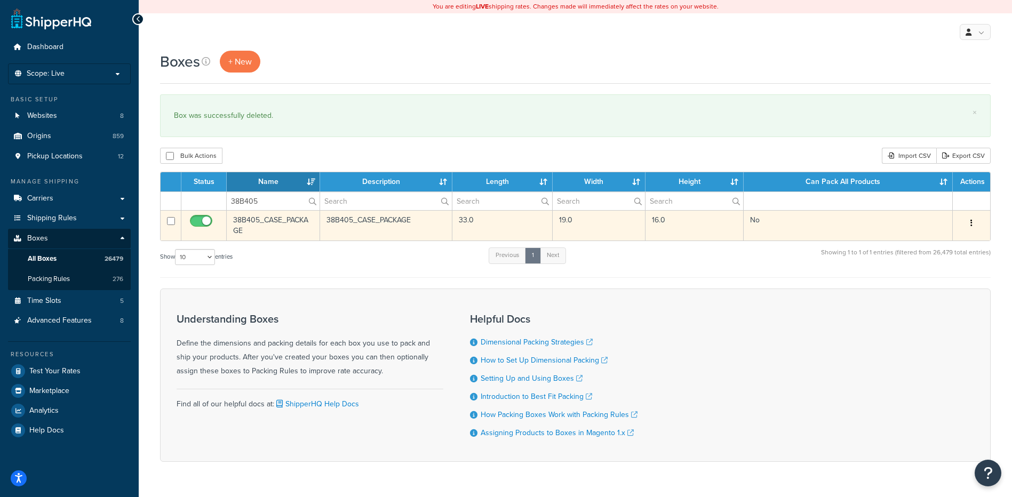
click at [969, 221] on button "button" at bounding box center [971, 223] width 15 height 17
click at [955, 284] on link "Delete" at bounding box center [936, 287] width 84 height 22
click at [920, 284] on link "Delete" at bounding box center [936, 287] width 84 height 22
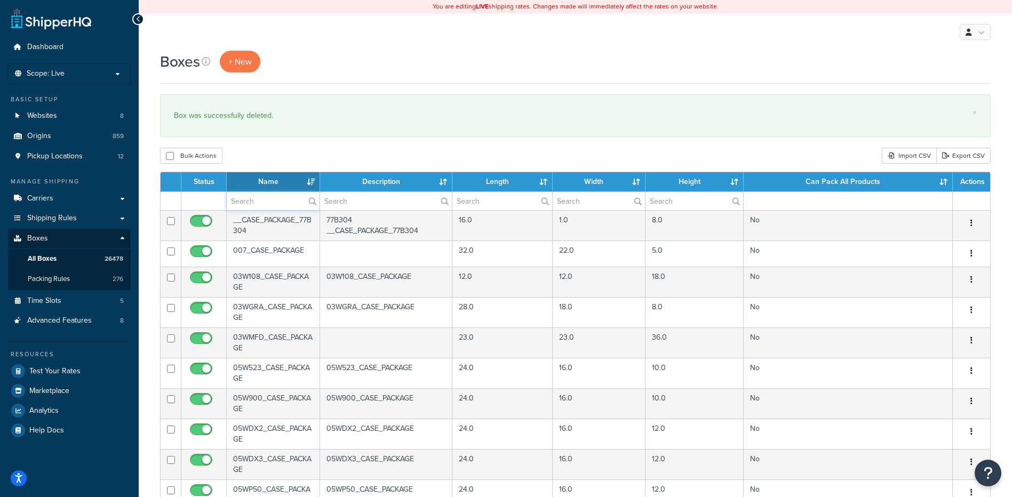
click at [252, 206] on input "text" at bounding box center [273, 201] width 93 height 18
paste input "38B406"
type input "38B406"
click at [281, 154] on div "Bulk Actions Duplicate [GEOGRAPHIC_DATA] Import CSV Export CSV" at bounding box center [575, 156] width 831 height 16
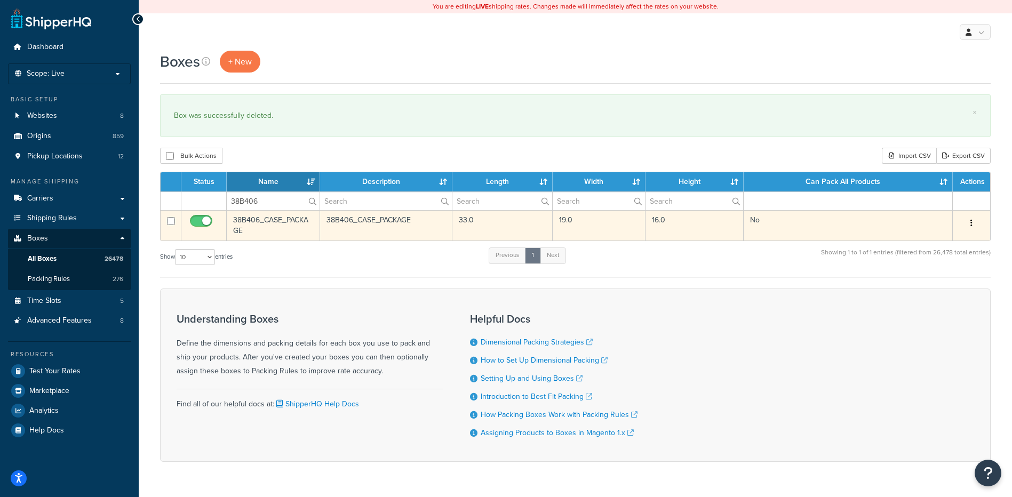
click at [970, 223] on button "button" at bounding box center [971, 223] width 15 height 17
click at [939, 285] on link "Delete" at bounding box center [936, 287] width 84 height 22
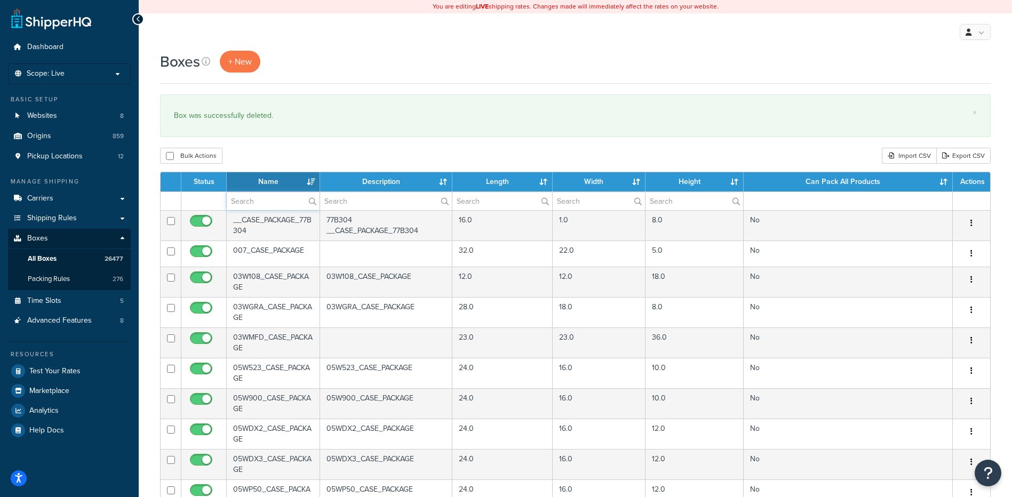
click at [261, 202] on input "text" at bounding box center [273, 201] width 93 height 18
paste input "38B463"
type input "38B463"
click at [280, 158] on div "Bulk Actions Duplicate [GEOGRAPHIC_DATA] Import CSV Export CSV" at bounding box center [575, 156] width 831 height 16
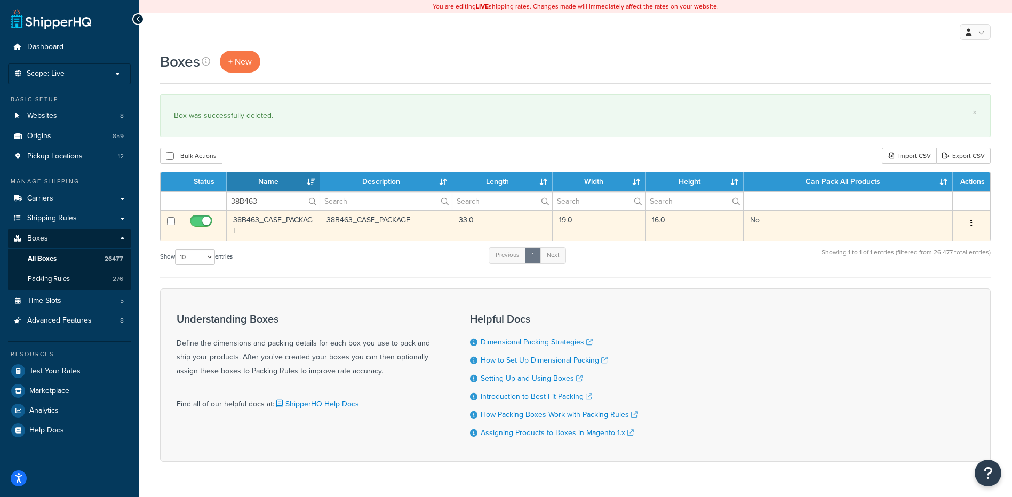
click at [973, 226] on button "button" at bounding box center [971, 223] width 15 height 17
click at [931, 287] on link "Delete" at bounding box center [936, 287] width 84 height 22
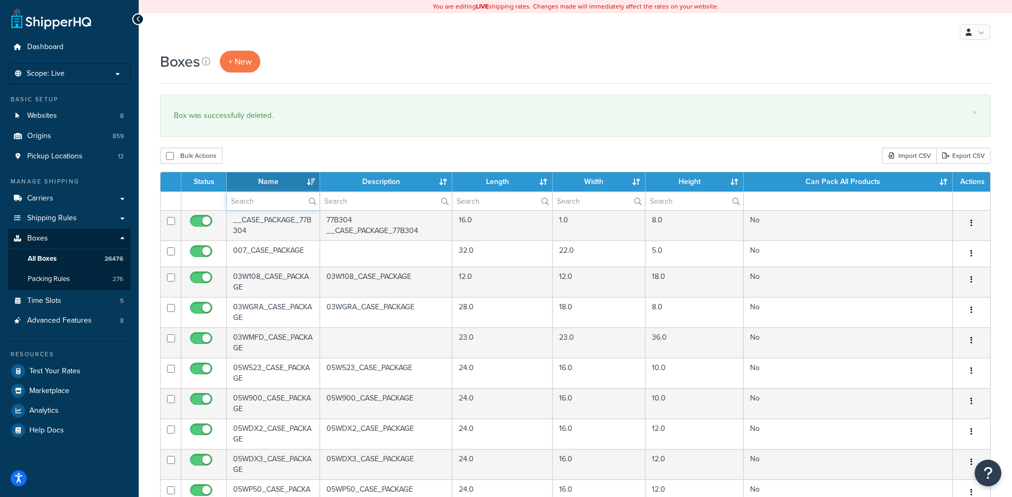
click at [273, 201] on input "text" at bounding box center [273, 201] width 93 height 18
paste input "38B464"
type input "38B464"
click at [291, 158] on div "Bulk Actions Duplicate [GEOGRAPHIC_DATA] Import CSV Export CSV" at bounding box center [575, 156] width 831 height 16
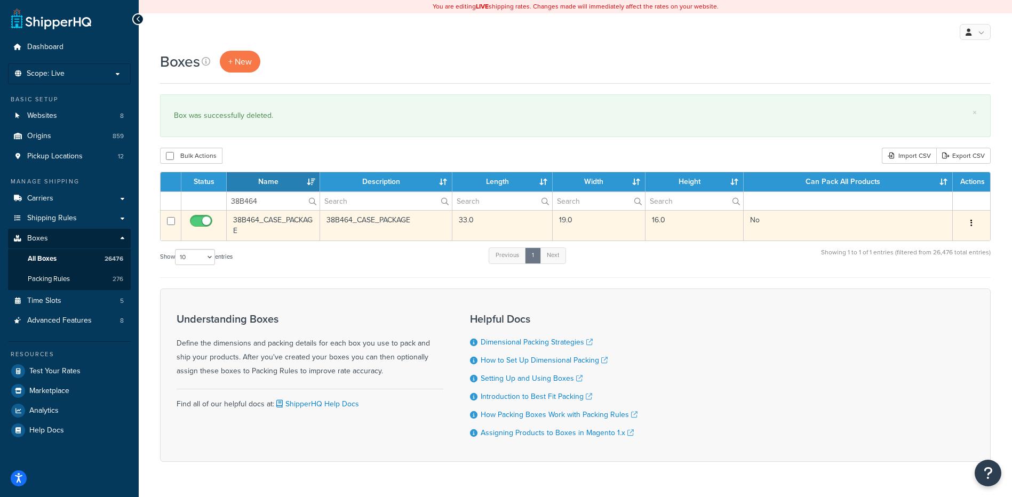
click at [970, 226] on button "button" at bounding box center [971, 223] width 15 height 17
click at [933, 283] on link "Delete" at bounding box center [936, 287] width 84 height 22
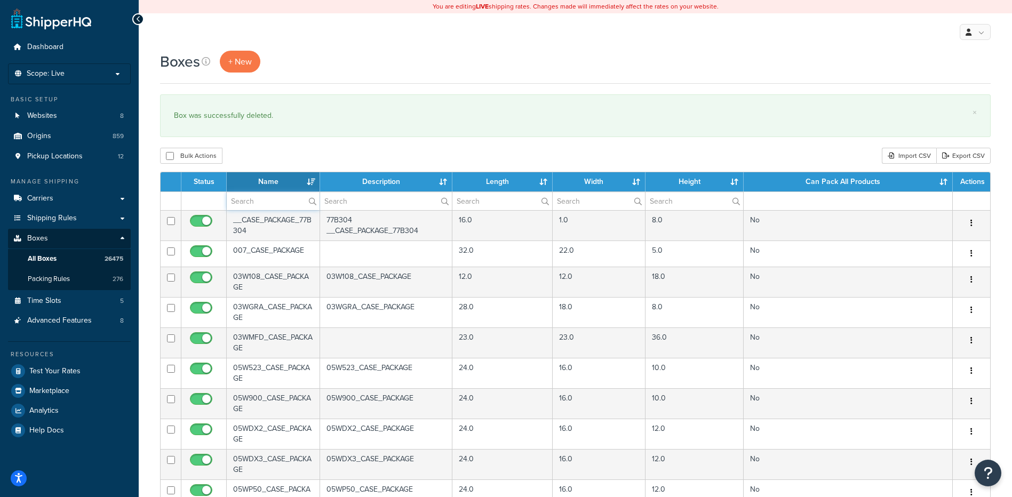
click at [261, 201] on input "text" at bounding box center [273, 201] width 93 height 18
paste input "38B465"
type input "38B465"
click at [276, 147] on div "Boxes + New × Box was successfully deleted. Bulk Actions Duplicate [GEOGRAPHIC_…" at bounding box center [575, 410] width 873 height 718
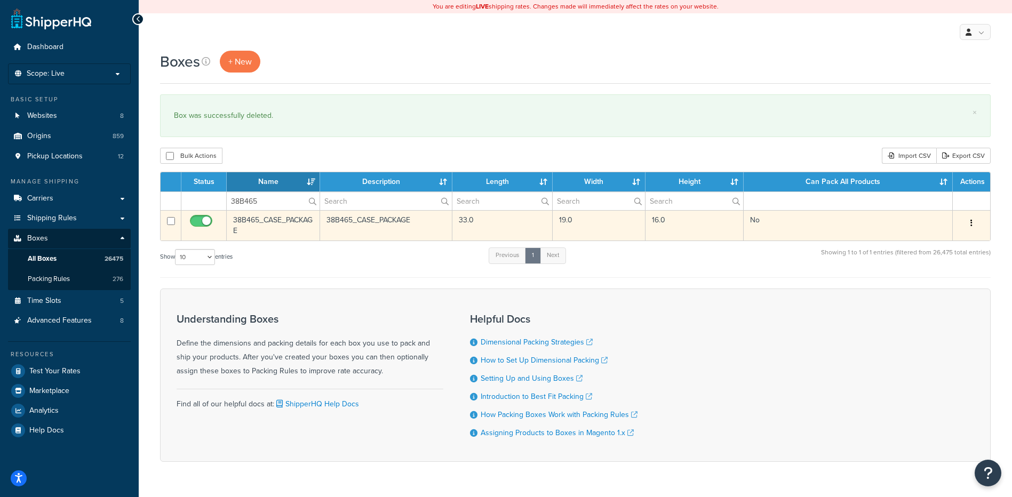
click at [972, 224] on icon "button" at bounding box center [972, 222] width 2 height 7
click at [942, 285] on link "Delete" at bounding box center [936, 287] width 84 height 22
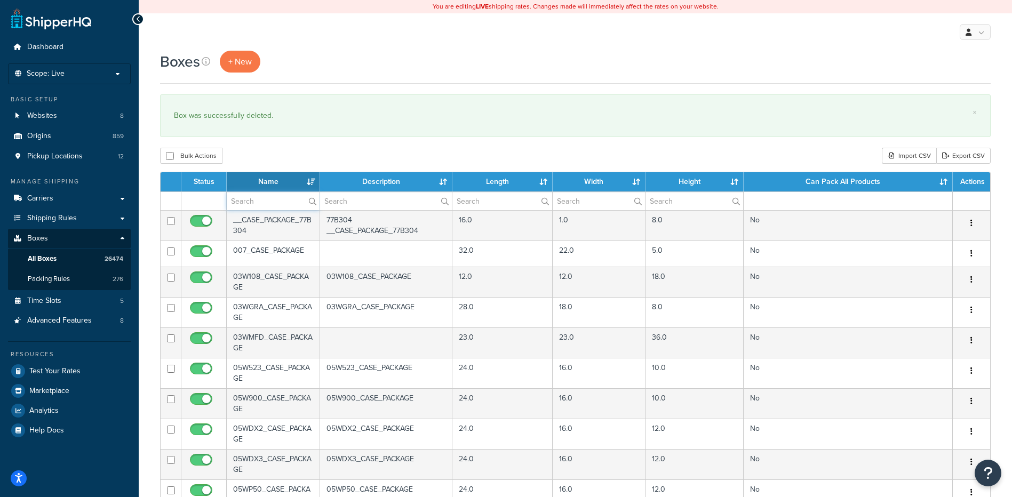
click at [238, 202] on input "text" at bounding box center [273, 201] width 93 height 18
paste input "38B466"
type input "38B466"
click at [256, 160] on div "Bulk Actions Duplicate [GEOGRAPHIC_DATA] Import CSV Export CSV" at bounding box center [575, 156] width 831 height 16
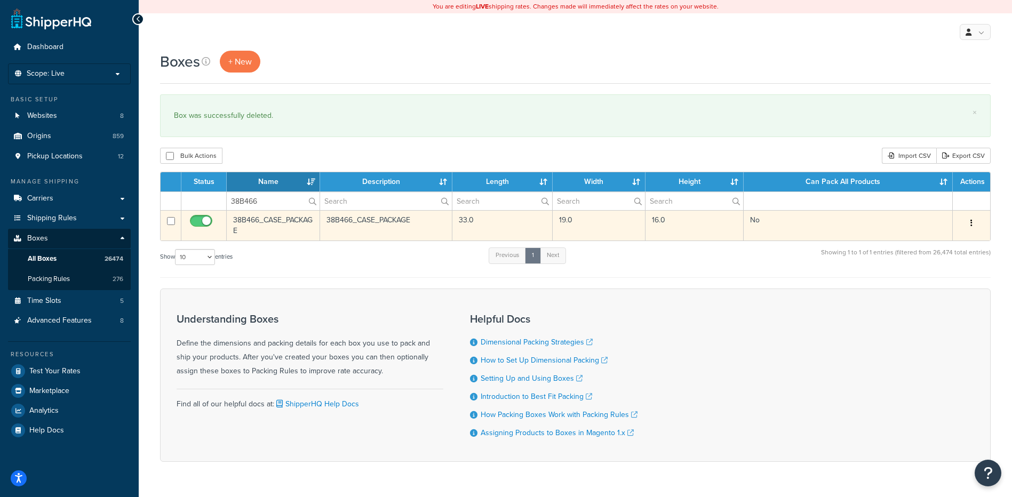
click at [972, 226] on icon "button" at bounding box center [972, 222] width 2 height 7
click at [929, 295] on link "Delete" at bounding box center [936, 287] width 84 height 22
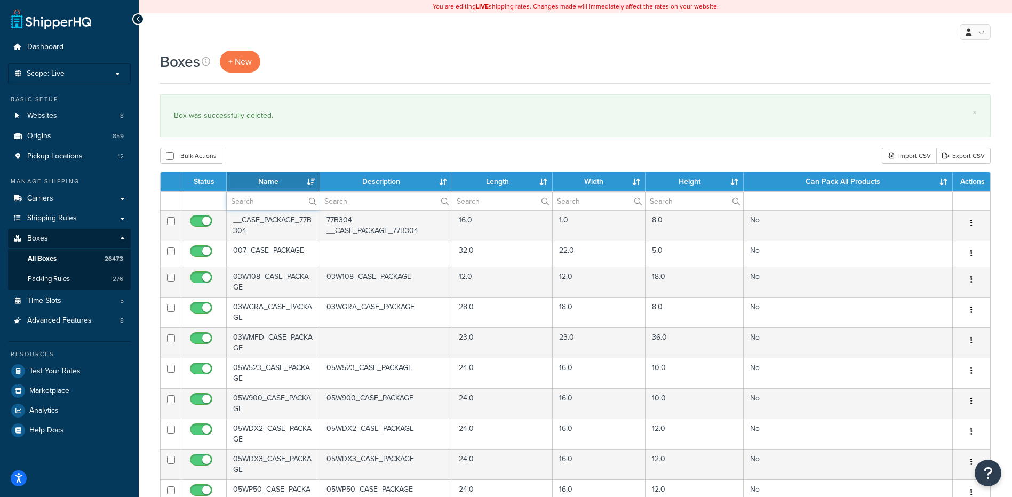
click at [252, 197] on input "text" at bounding box center [273, 201] width 93 height 18
paste input "38B467"
type input "38B467"
click at [277, 150] on div "Bulk Actions Duplicate [GEOGRAPHIC_DATA] Import CSV Export CSV" at bounding box center [575, 156] width 831 height 16
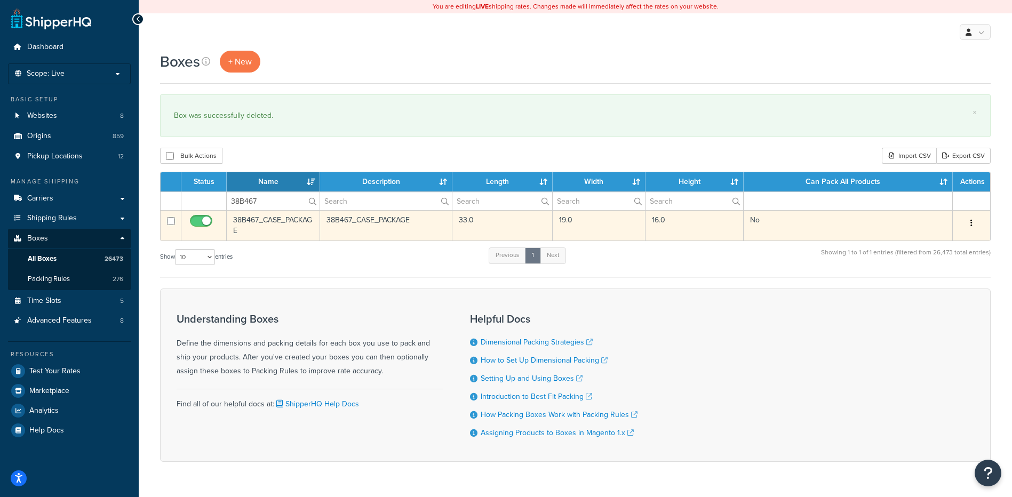
click at [973, 225] on button "button" at bounding box center [971, 223] width 15 height 17
click at [924, 287] on link "Delete" at bounding box center [936, 287] width 84 height 22
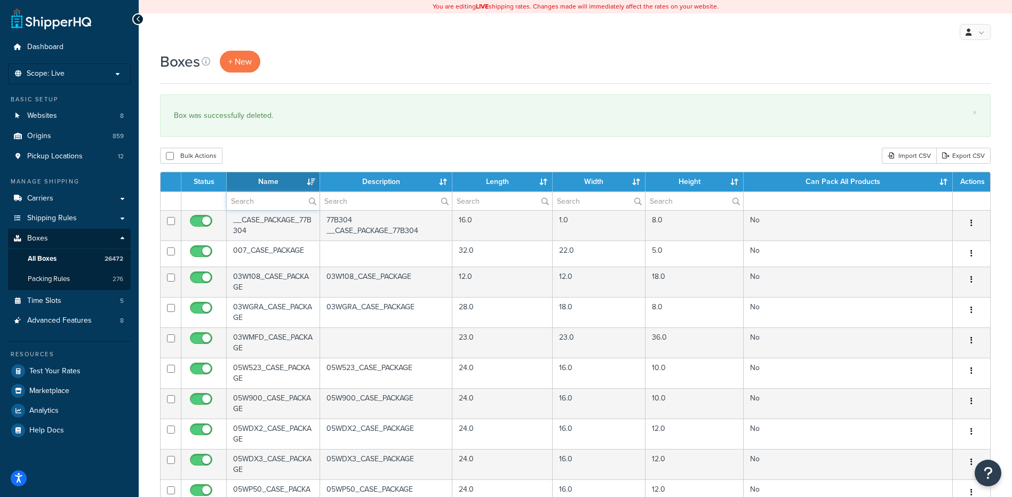
click at [245, 200] on input "text" at bounding box center [273, 201] width 93 height 18
paste input "38B468"
type input "38B468"
click at [283, 149] on div "Bulk Actions Duplicate [GEOGRAPHIC_DATA] Import CSV Export CSV" at bounding box center [575, 156] width 831 height 16
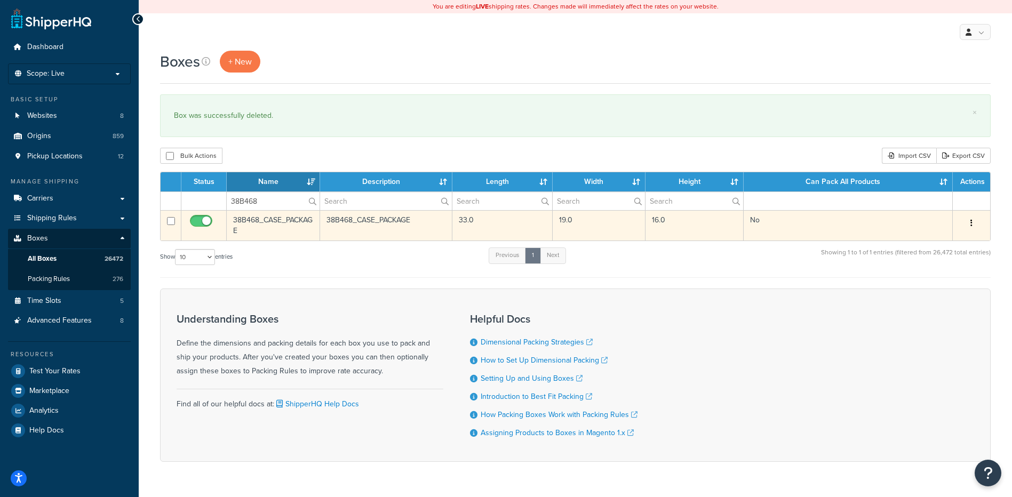
click at [972, 222] on icon "button" at bounding box center [972, 222] width 2 height 7
click at [937, 291] on link "Delete" at bounding box center [936, 287] width 84 height 22
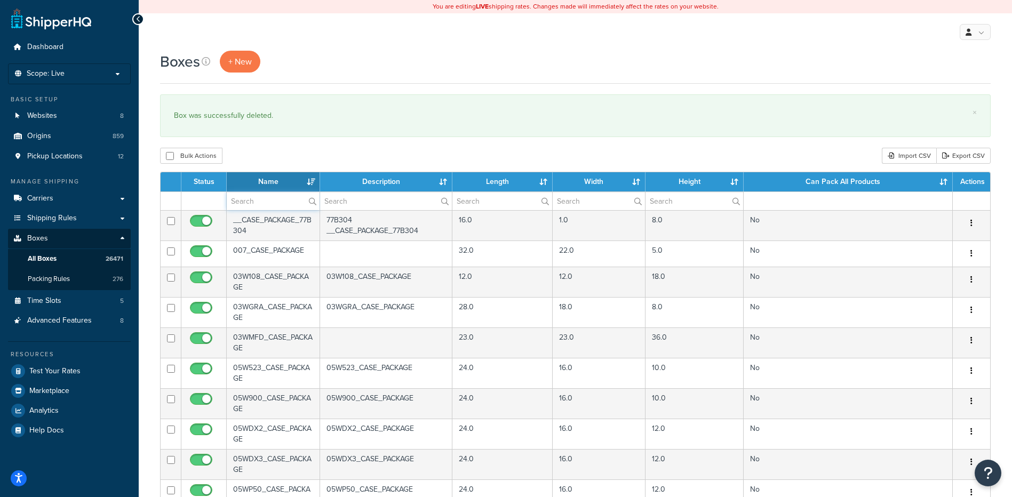
click at [259, 202] on input "text" at bounding box center [273, 201] width 93 height 18
paste input "38B469"
type input "38B469"
click at [289, 151] on div "Bulk Actions Duplicate Delete Import CSV Export CSV" at bounding box center [575, 156] width 831 height 16
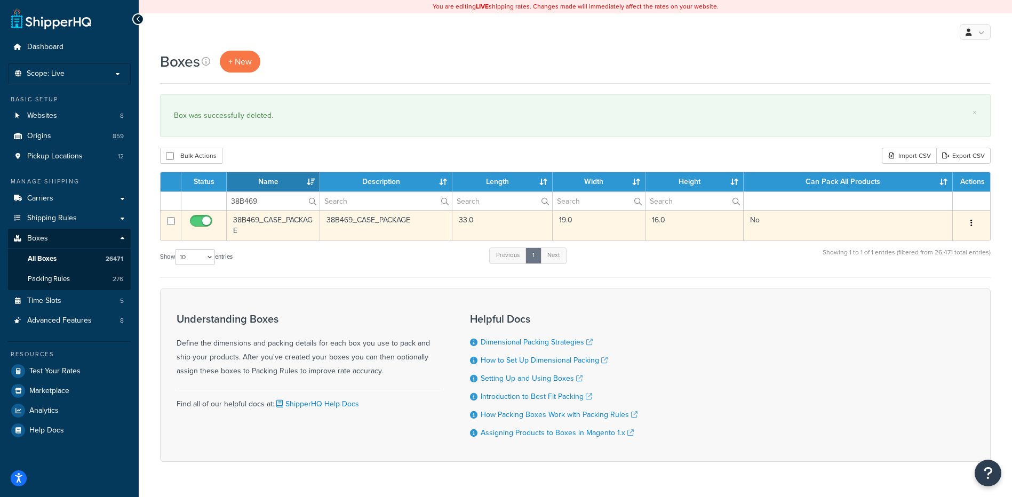
click at [969, 221] on button "button" at bounding box center [971, 223] width 15 height 17
click at [934, 287] on link "Delete" at bounding box center [936, 287] width 84 height 22
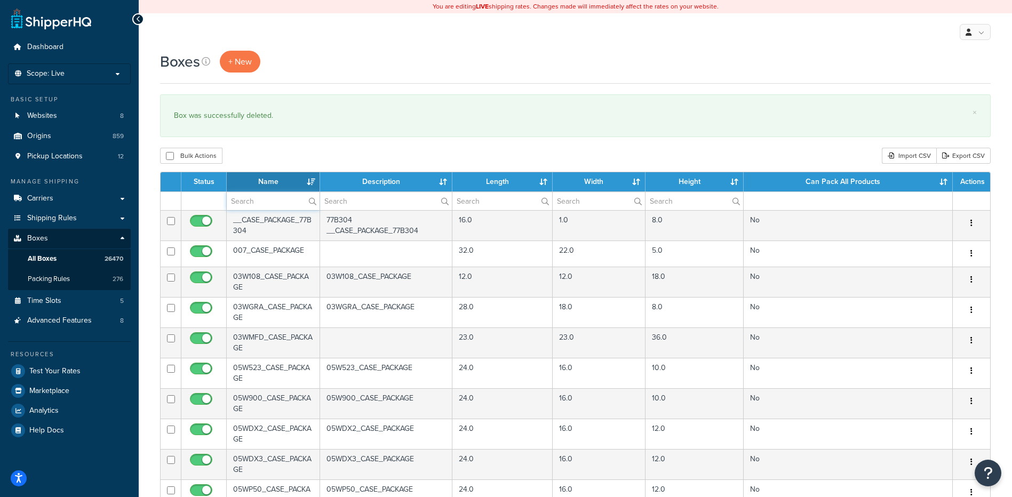
click at [240, 200] on input "text" at bounding box center [273, 201] width 93 height 18
paste input "38B470"
type input "38B470"
click at [277, 150] on div "Bulk Actions Duplicate [GEOGRAPHIC_DATA] Import CSV Export CSV" at bounding box center [575, 156] width 831 height 16
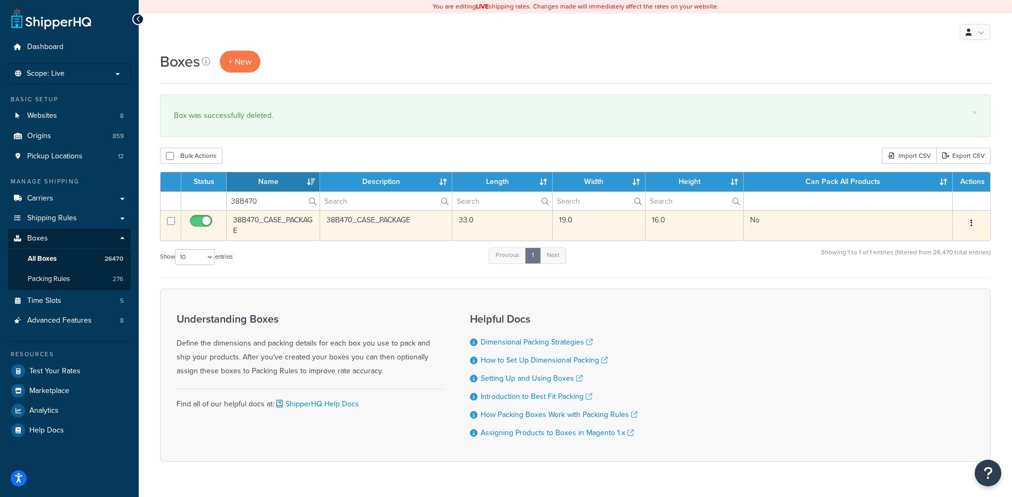
click at [972, 222] on icon "button" at bounding box center [972, 222] width 2 height 7
click at [942, 288] on link "Delete" at bounding box center [936, 287] width 84 height 22
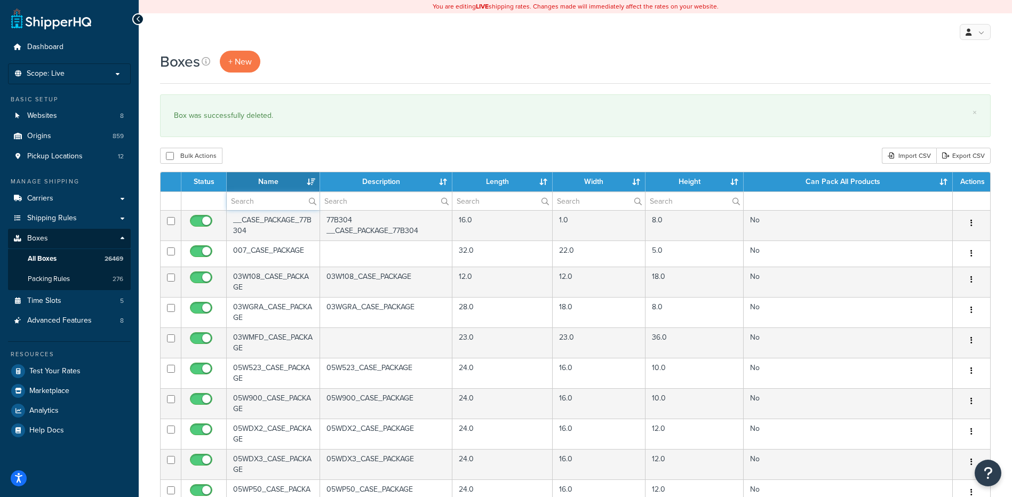
click at [251, 204] on input "text" at bounding box center [273, 201] width 93 height 18
paste input "38B471"
type input "38B471"
click at [273, 148] on div "Bulk Actions Duplicate [GEOGRAPHIC_DATA] Import CSV Export CSV" at bounding box center [575, 156] width 831 height 16
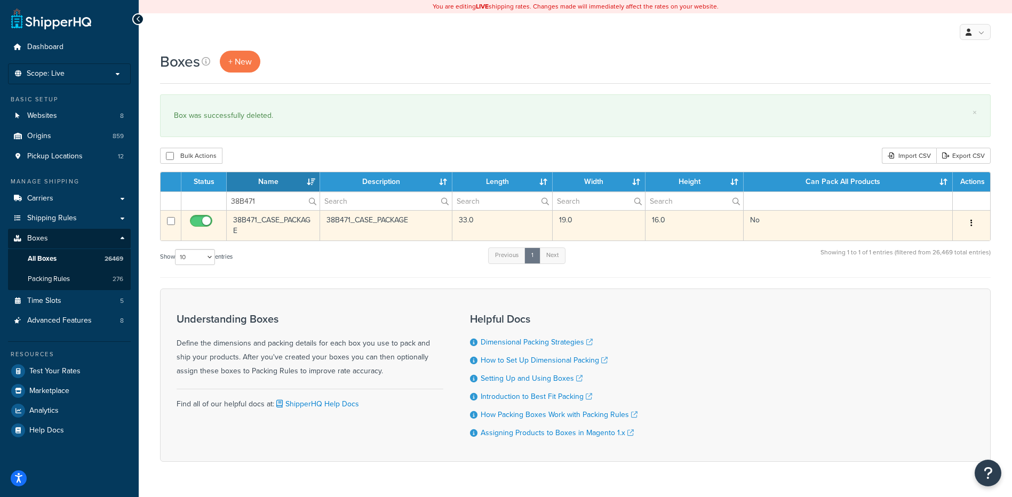
click at [973, 223] on button "button" at bounding box center [971, 223] width 15 height 17
click at [932, 290] on link "Delete" at bounding box center [936, 287] width 84 height 22
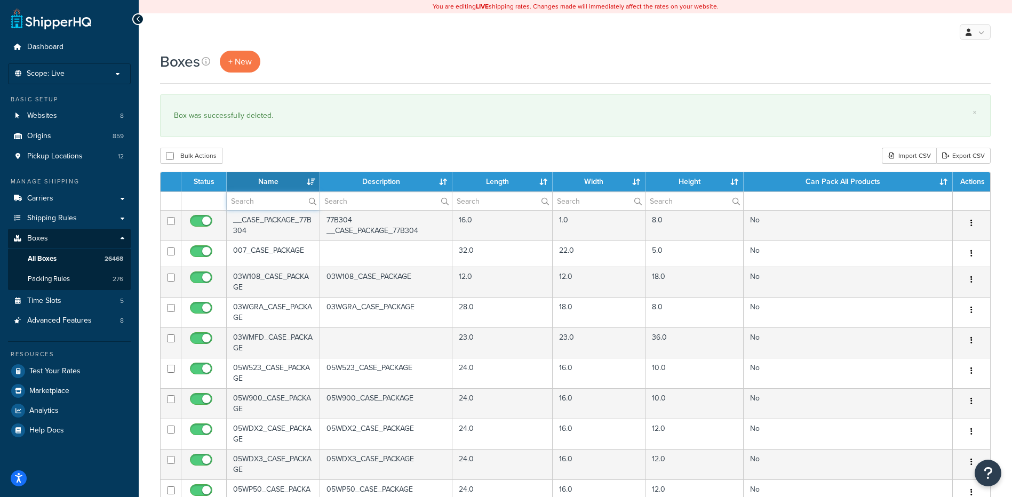
click at [278, 204] on input "text" at bounding box center [273, 201] width 93 height 18
paste input "38B472"
type input "38B472"
click at [293, 155] on div "Bulk Actions Duplicate [GEOGRAPHIC_DATA] Import CSV Export CSV" at bounding box center [575, 156] width 831 height 16
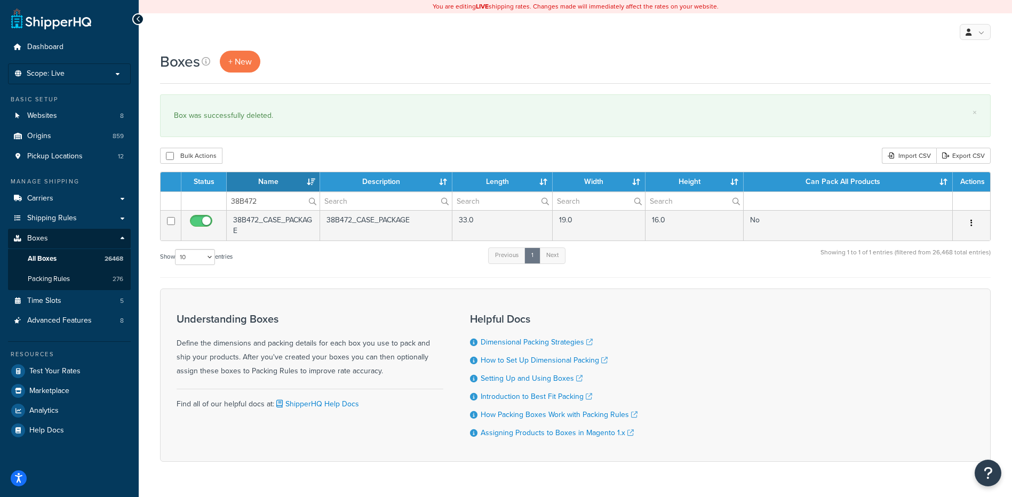
click at [972, 222] on icon "button" at bounding box center [972, 222] width 2 height 7
click at [943, 288] on link "Delete" at bounding box center [936, 287] width 84 height 22
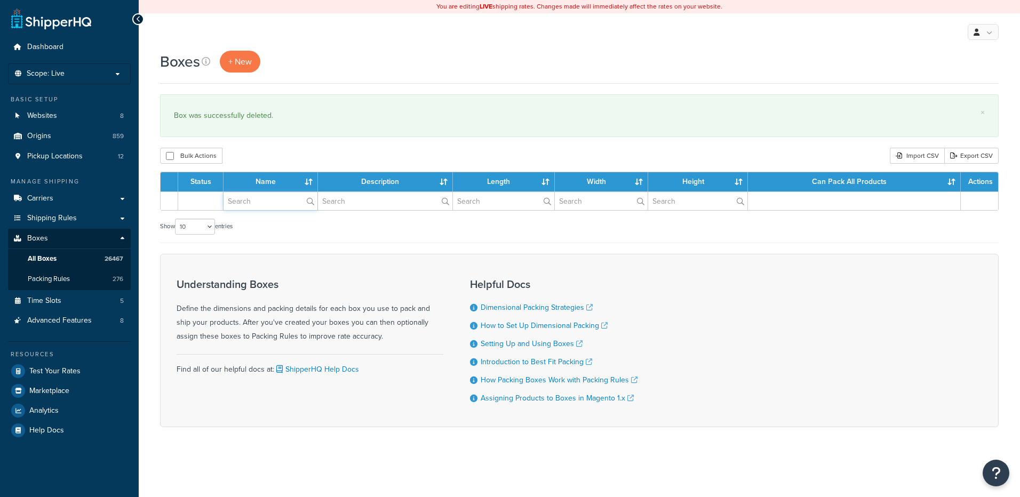
drag, startPoint x: 0, startPoint y: 0, endPoint x: 271, endPoint y: 201, distance: 337.1
click at [271, 201] on input "text" at bounding box center [271, 201] width 94 height 18
paste input "38B473"
type input "38B473"
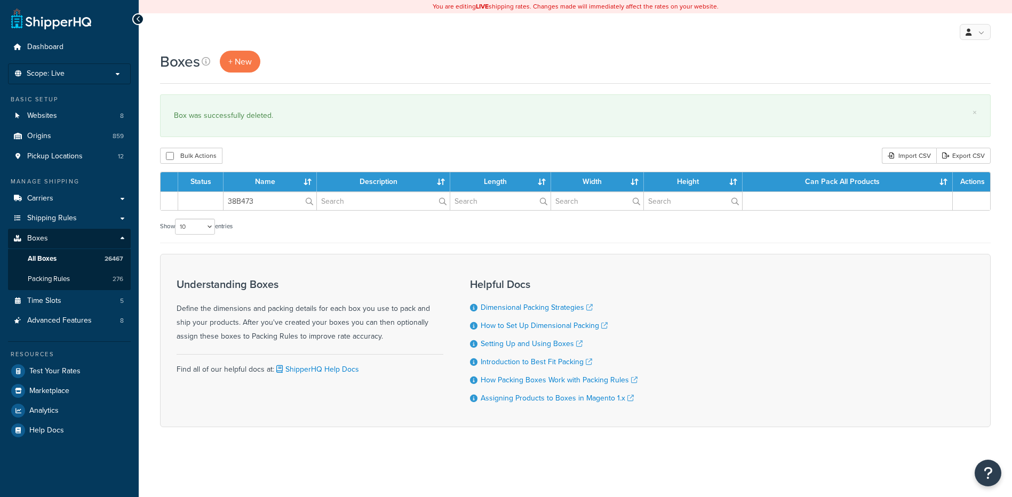
click at [289, 148] on div "Bulk Actions Duplicate [GEOGRAPHIC_DATA] Import CSV Export CSV" at bounding box center [575, 156] width 831 height 16
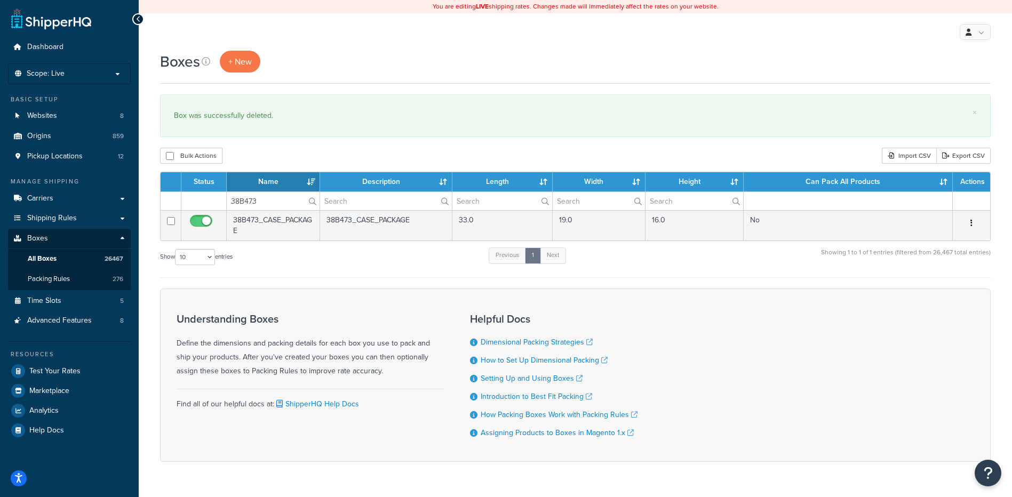
click at [973, 225] on button "button" at bounding box center [971, 223] width 15 height 17
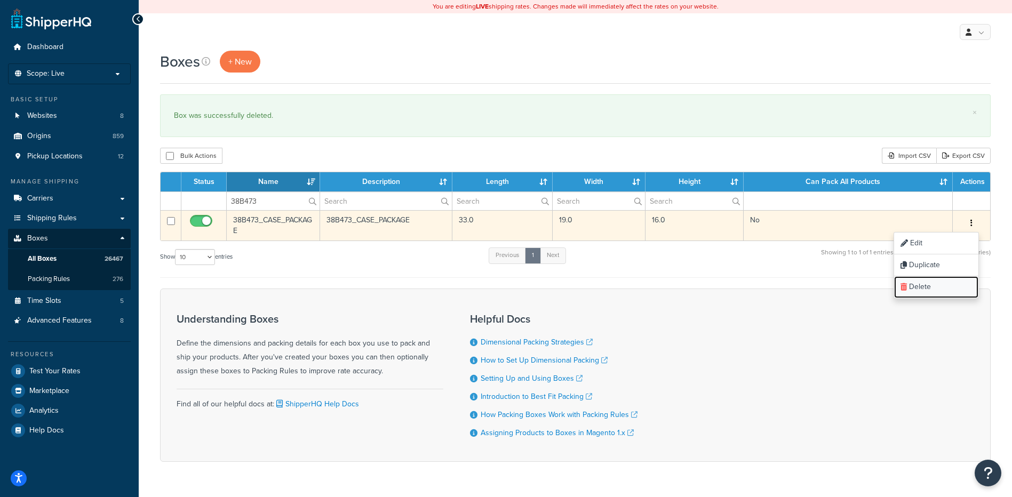
click at [947, 291] on link "Delete" at bounding box center [936, 287] width 84 height 22
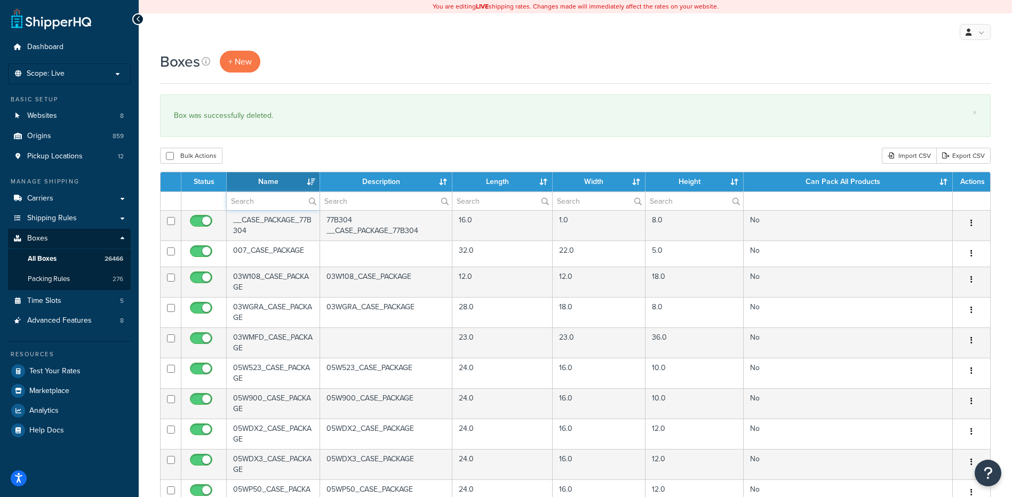
click at [278, 204] on input "text" at bounding box center [273, 201] width 93 height 18
paste input "38B474"
type input "38B474"
click at [299, 156] on div "Bulk Actions Duplicate [GEOGRAPHIC_DATA] Import CSV Export CSV" at bounding box center [575, 156] width 831 height 16
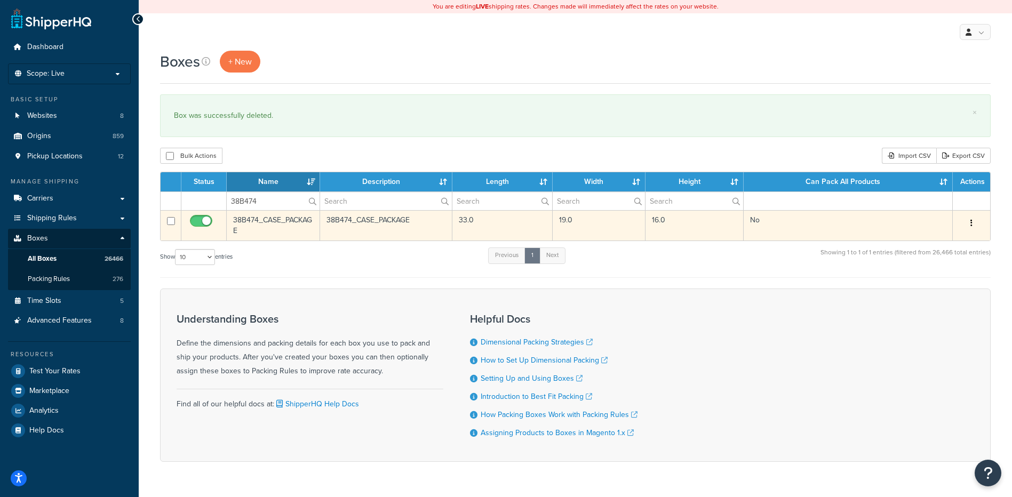
click at [971, 217] on button "button" at bounding box center [971, 223] width 15 height 17
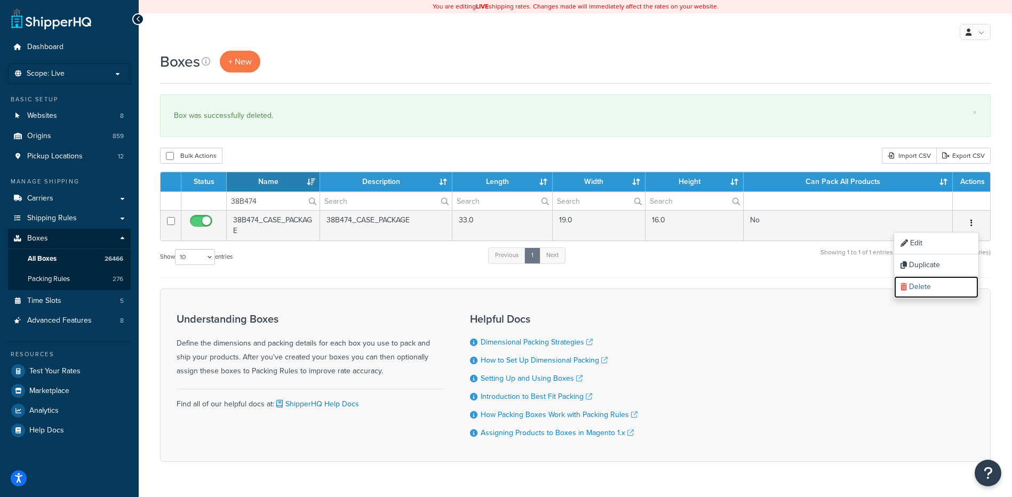
click at [935, 289] on link "Delete" at bounding box center [936, 287] width 84 height 22
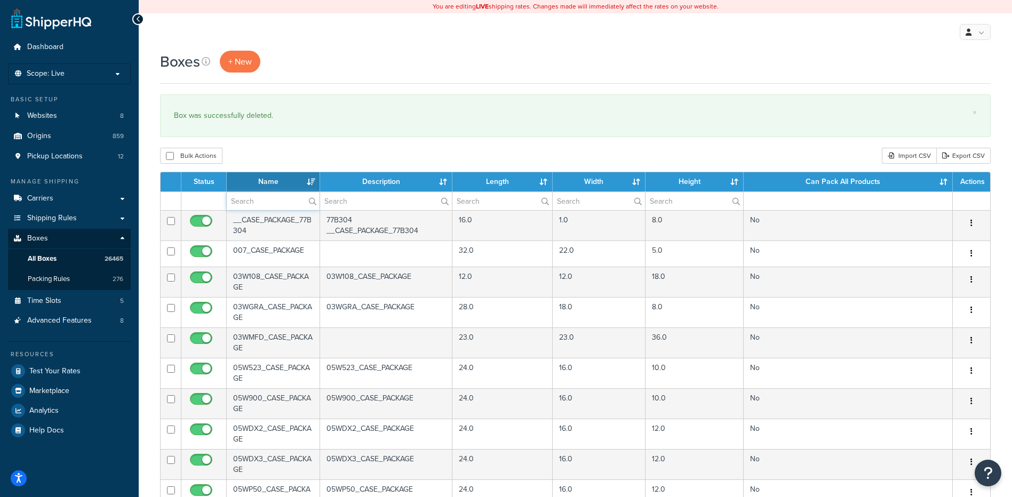
click at [241, 199] on input "text" at bounding box center [273, 201] width 93 height 18
paste input "38B475"
type input "38B475"
click at [285, 164] on div "Bulk Actions Duplicate [GEOGRAPHIC_DATA] Import CSV Export CSV" at bounding box center [575, 156] width 831 height 16
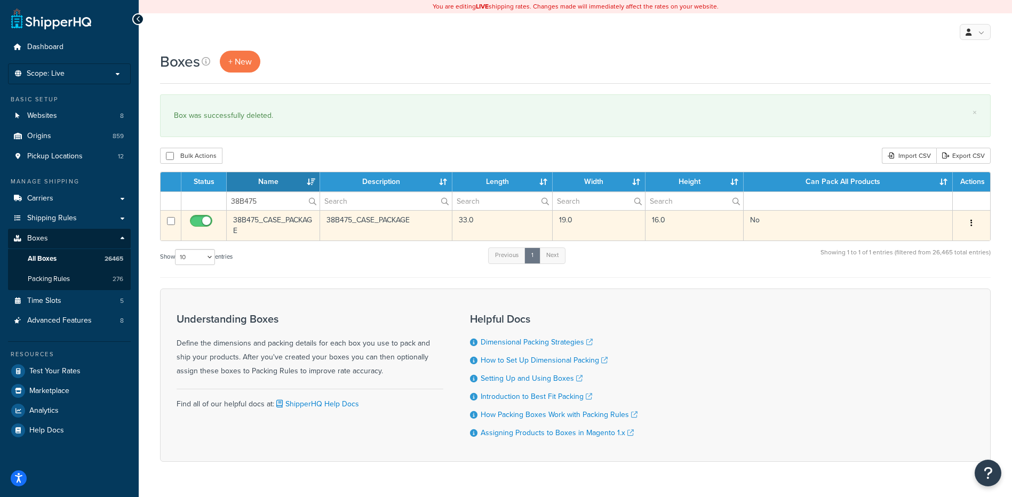
click at [973, 222] on button "button" at bounding box center [971, 223] width 15 height 17
click at [928, 286] on link "Delete" at bounding box center [936, 287] width 84 height 22
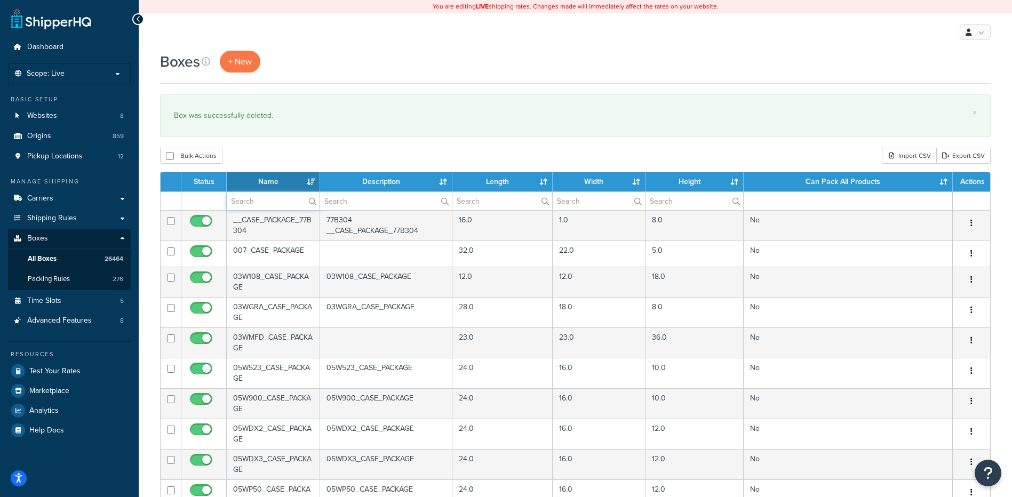
click at [258, 208] on input "text" at bounding box center [273, 201] width 93 height 18
paste input "38B476"
type input "38B476"
click at [280, 148] on div "Bulk Actions Duplicate [GEOGRAPHIC_DATA] Import CSV Export CSV" at bounding box center [575, 156] width 831 height 16
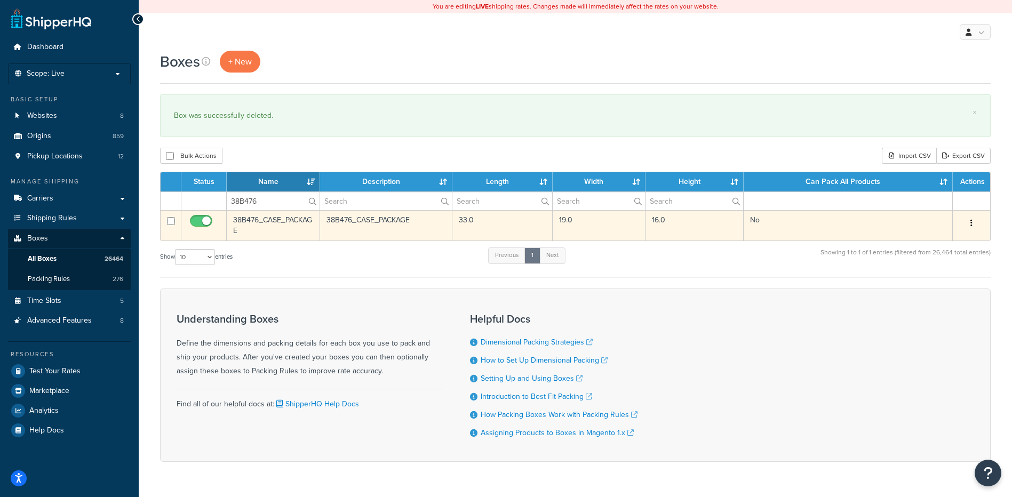
click at [972, 227] on icon "button" at bounding box center [972, 222] width 2 height 7
click at [949, 286] on link "Delete" at bounding box center [936, 287] width 84 height 22
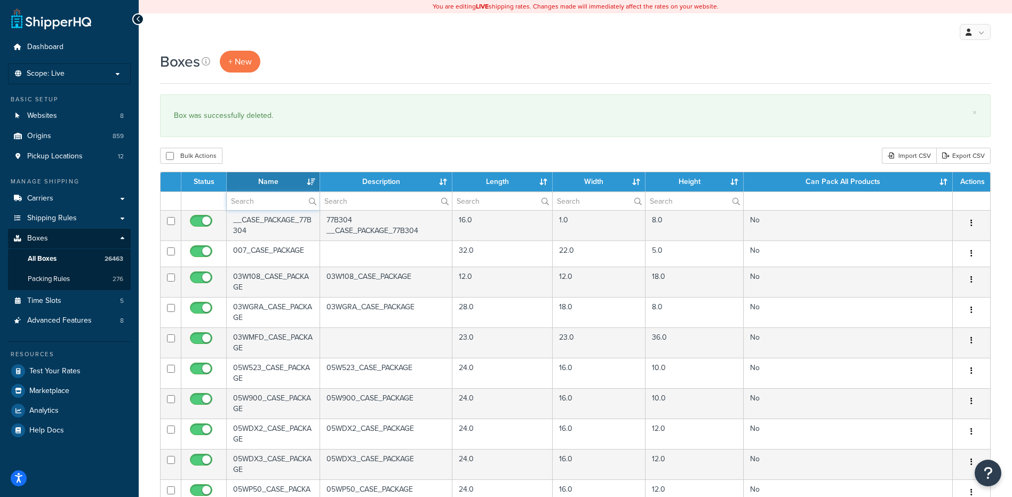
click at [275, 197] on input "text" at bounding box center [273, 201] width 93 height 18
paste input "38B477"
type input "38B477"
click at [275, 156] on div "Bulk Actions Duplicate [GEOGRAPHIC_DATA] Import CSV Export CSV" at bounding box center [575, 156] width 831 height 16
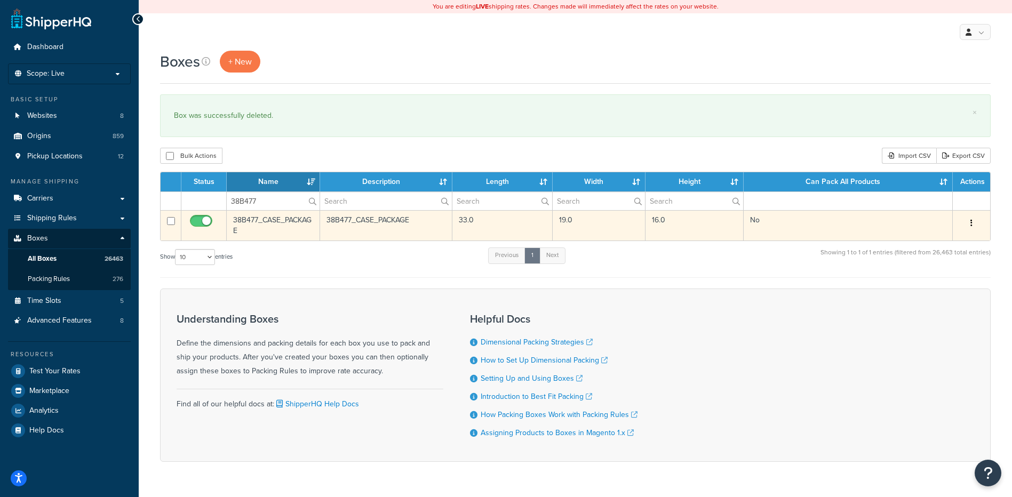
click at [969, 221] on button "button" at bounding box center [971, 223] width 15 height 17
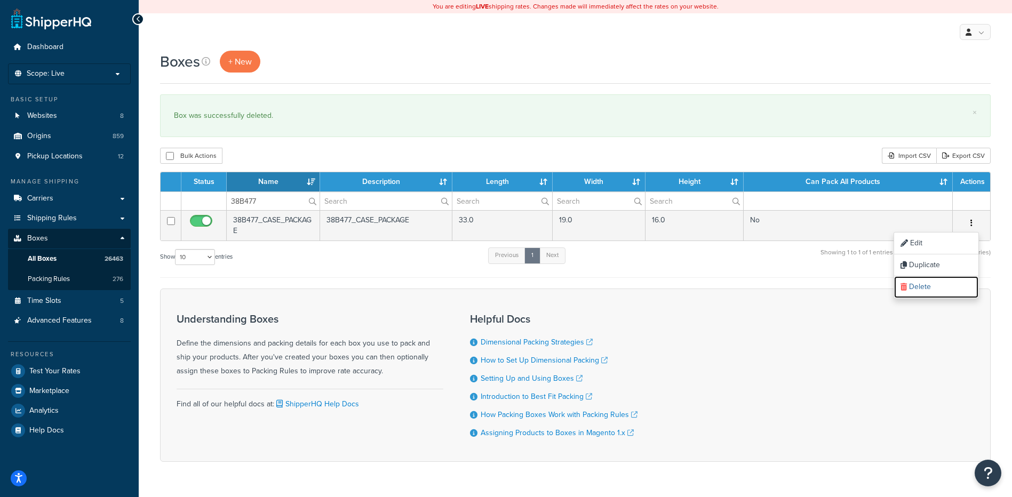
click at [938, 296] on link "Delete" at bounding box center [936, 287] width 84 height 22
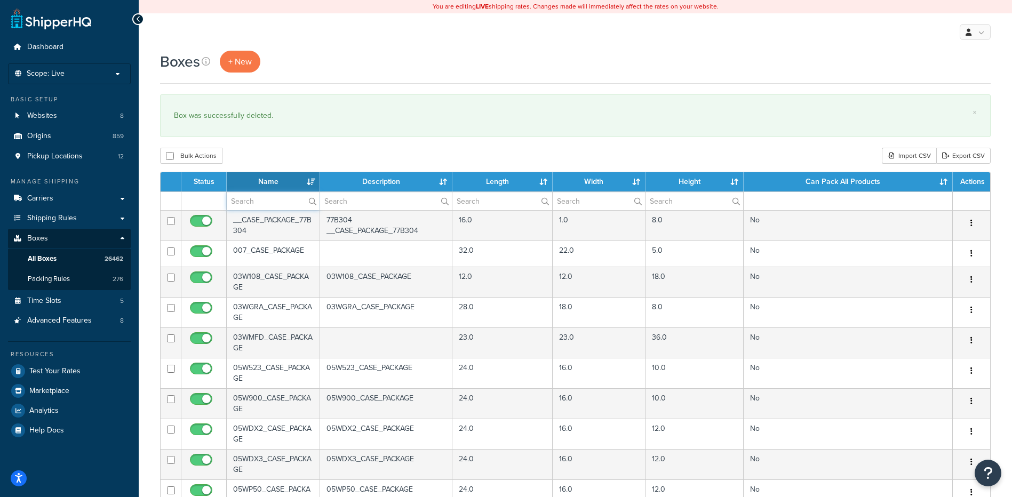
click at [279, 201] on input "text" at bounding box center [273, 201] width 93 height 18
paste input "38B478"
type input "38B478"
click at [293, 140] on div "Boxes + New × Box was successfully deleted. Bulk Actions Duplicate [GEOGRAPHIC_…" at bounding box center [575, 410] width 873 height 718
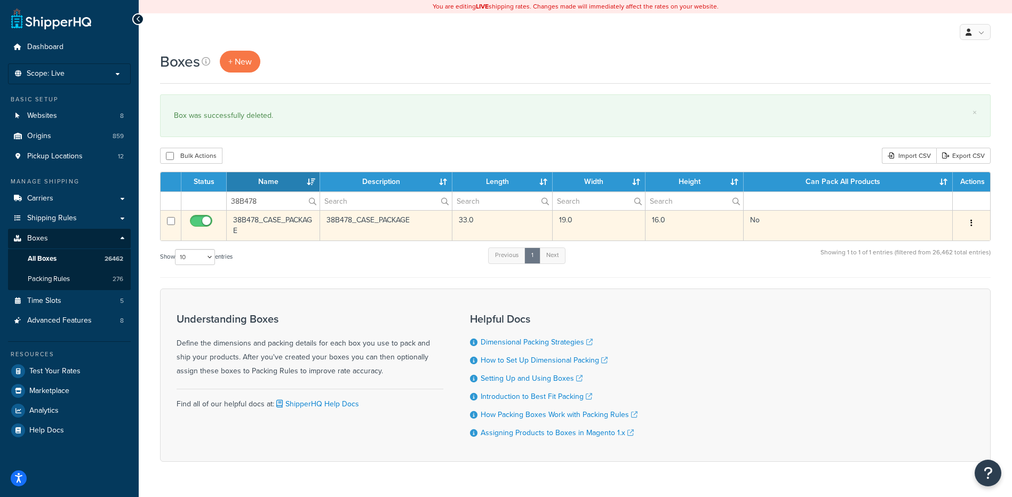
click at [970, 224] on button "button" at bounding box center [971, 223] width 15 height 17
click at [941, 284] on link "Delete" at bounding box center [936, 287] width 84 height 22
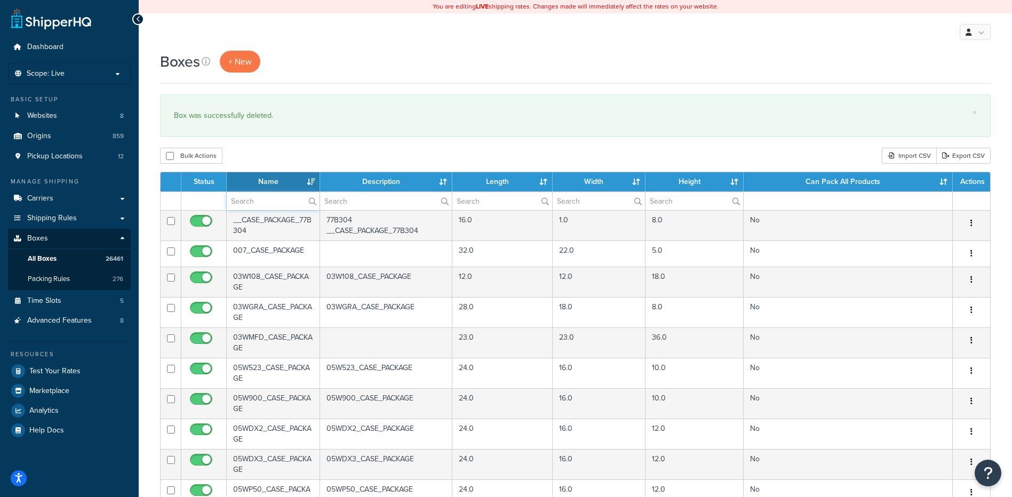
click at [275, 202] on input "text" at bounding box center [273, 201] width 93 height 18
paste input "38B479"
type input "38B479"
click at [293, 139] on div "Boxes + New × Box was successfully deleted. Bulk Actions Duplicate [GEOGRAPHIC_…" at bounding box center [575, 410] width 873 height 718
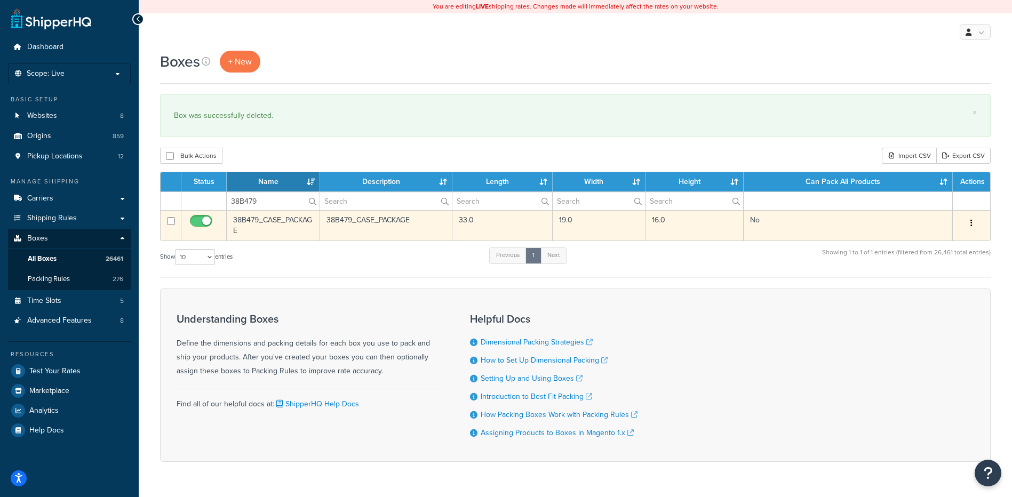
click at [971, 227] on icon "button" at bounding box center [972, 222] width 2 height 7
click at [938, 285] on link "Delete" at bounding box center [936, 287] width 84 height 22
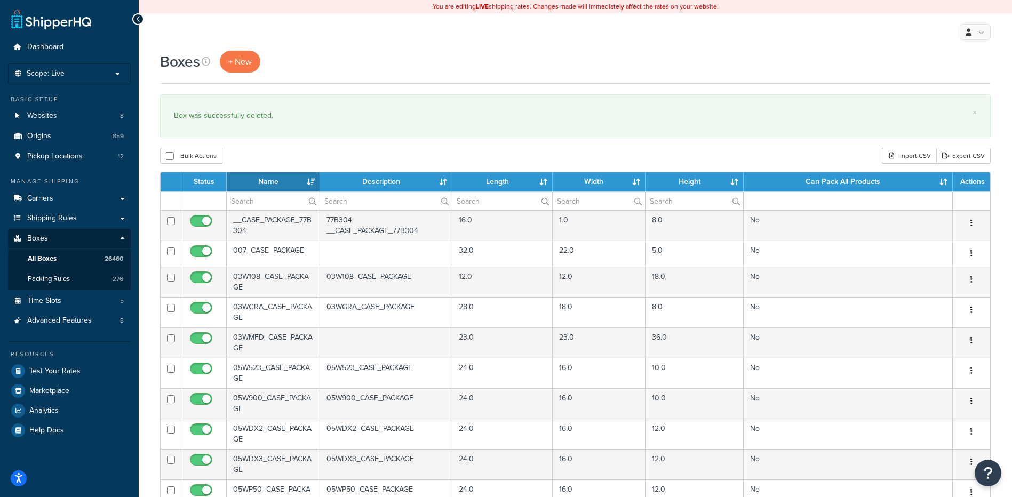
click at [269, 189] on th "Name" at bounding box center [273, 181] width 93 height 19
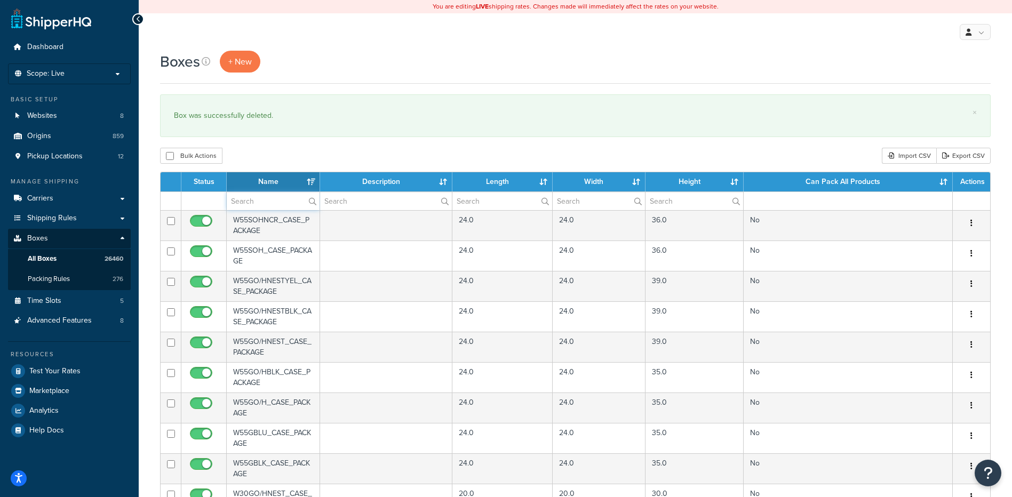
click at [258, 204] on input "text" at bounding box center [273, 201] width 93 height 18
paste input "38B480"
type input "38B480"
click at [290, 157] on div "Bulk Actions Duplicate [GEOGRAPHIC_DATA] Import CSV Export CSV" at bounding box center [575, 156] width 831 height 16
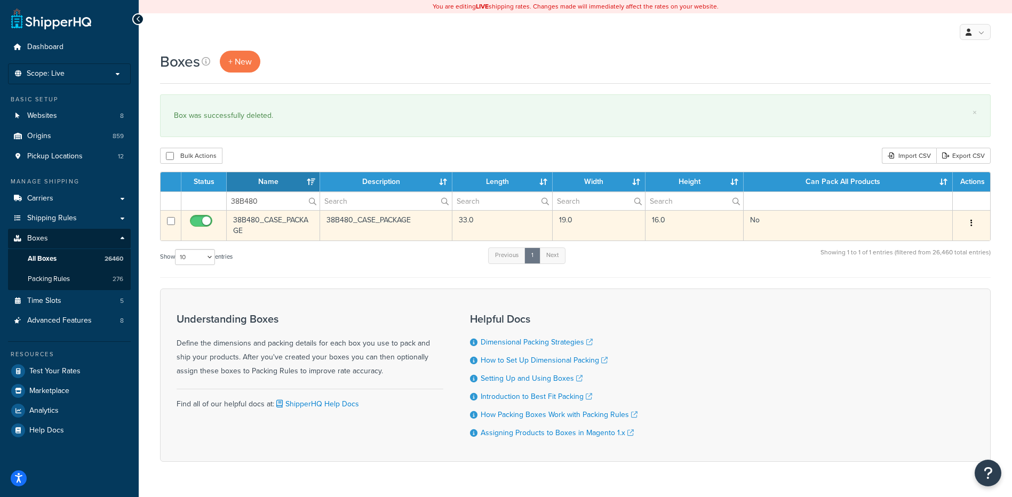
click at [974, 223] on button "button" at bounding box center [971, 223] width 15 height 17
click at [944, 285] on link "Delete" at bounding box center [936, 287] width 84 height 22
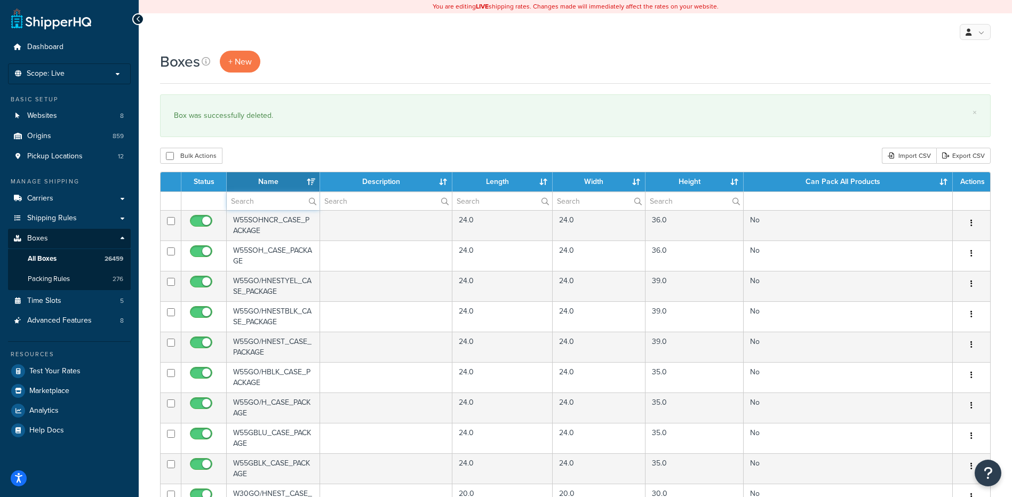
click at [257, 204] on input "text" at bounding box center [273, 201] width 93 height 18
paste input "38B481"
type input "38B481"
click at [290, 159] on div "Bulk Actions Duplicate [GEOGRAPHIC_DATA] Import CSV Export CSV" at bounding box center [575, 156] width 831 height 16
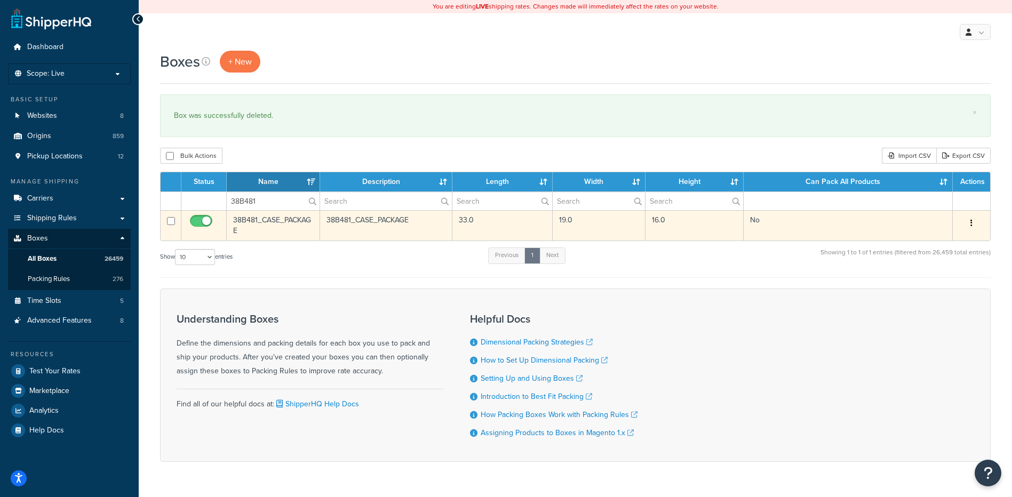
click at [975, 221] on button "button" at bounding box center [971, 223] width 15 height 17
click at [941, 288] on link "Delete" at bounding box center [936, 287] width 84 height 22
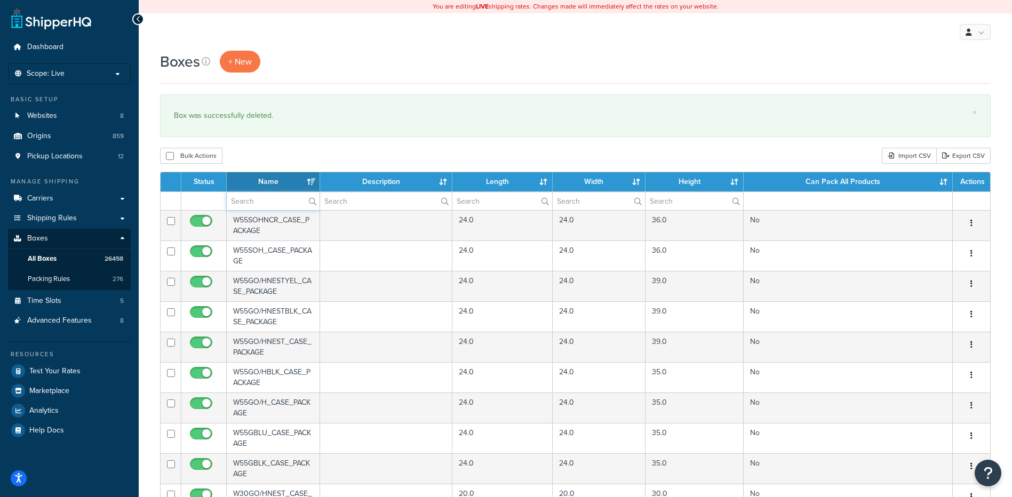
click at [266, 199] on input "text" at bounding box center [273, 201] width 93 height 18
paste input "38B482"
type input "38B482"
click at [270, 164] on div "Bulk Actions Duplicate [GEOGRAPHIC_DATA] Import CSV Export CSV" at bounding box center [575, 156] width 831 height 16
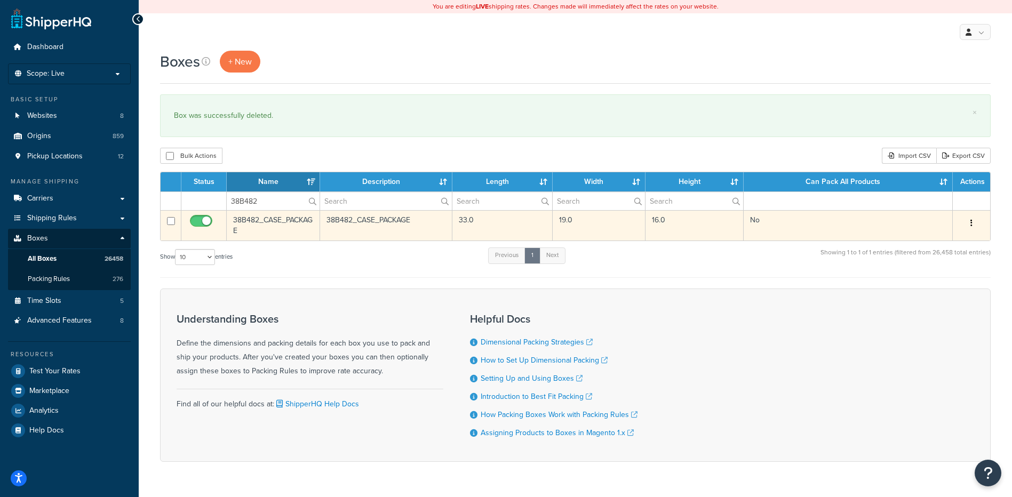
click at [974, 225] on button "button" at bounding box center [971, 223] width 15 height 17
click at [942, 290] on link "Delete" at bounding box center [936, 287] width 84 height 22
